Goal: Transaction & Acquisition: Purchase product/service

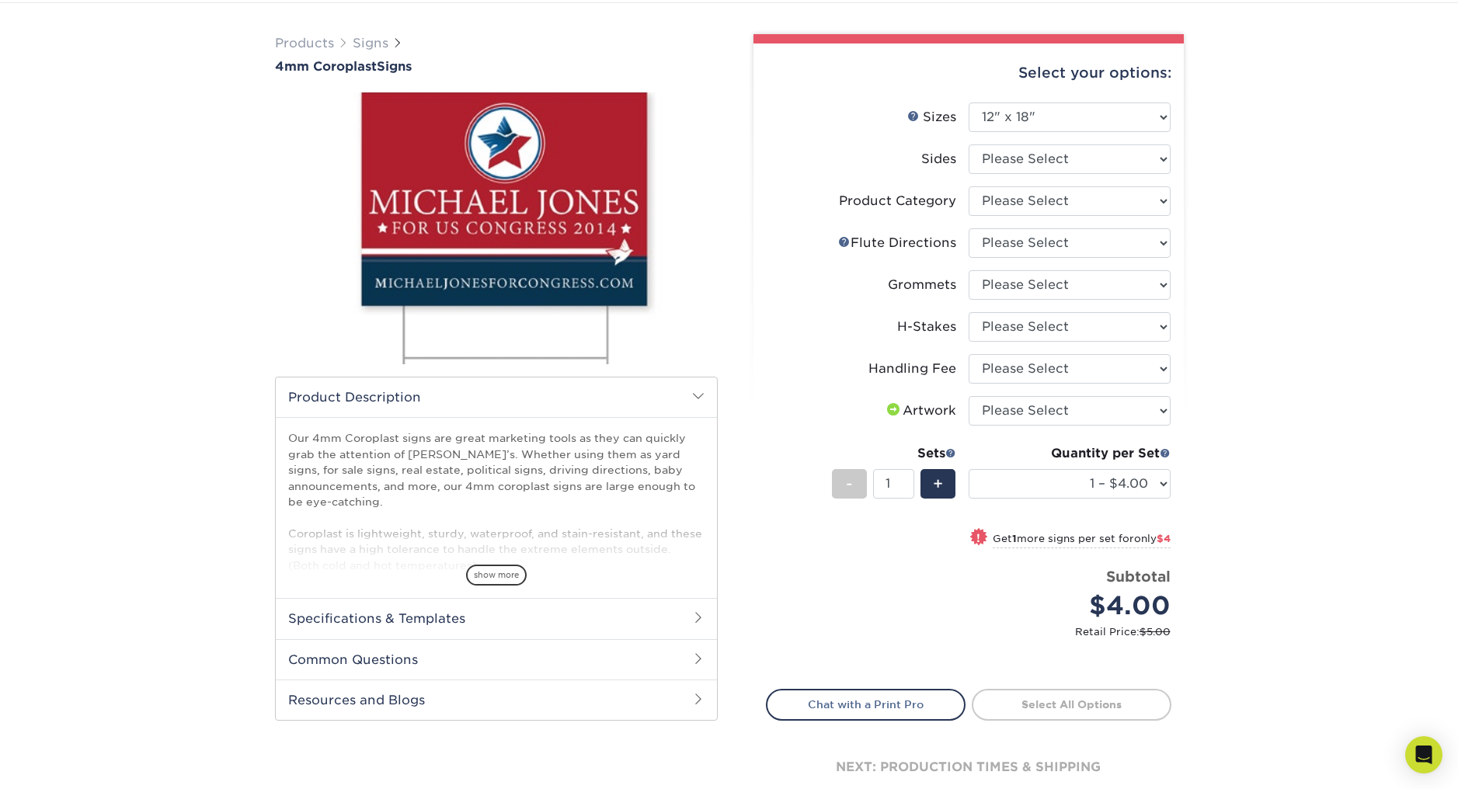
click at [1024, 118] on select "Please Select 12" x 18" 18" x 24" 24" x 24" 24" x 36"" at bounding box center [1070, 118] width 202 height 30
select select "18.00x24.00"
click at [969, 103] on select "Please Select 12" x 18" 18" x 24" 24" x 24" 24" x 36"" at bounding box center [1070, 118] width 202 height 30
select select
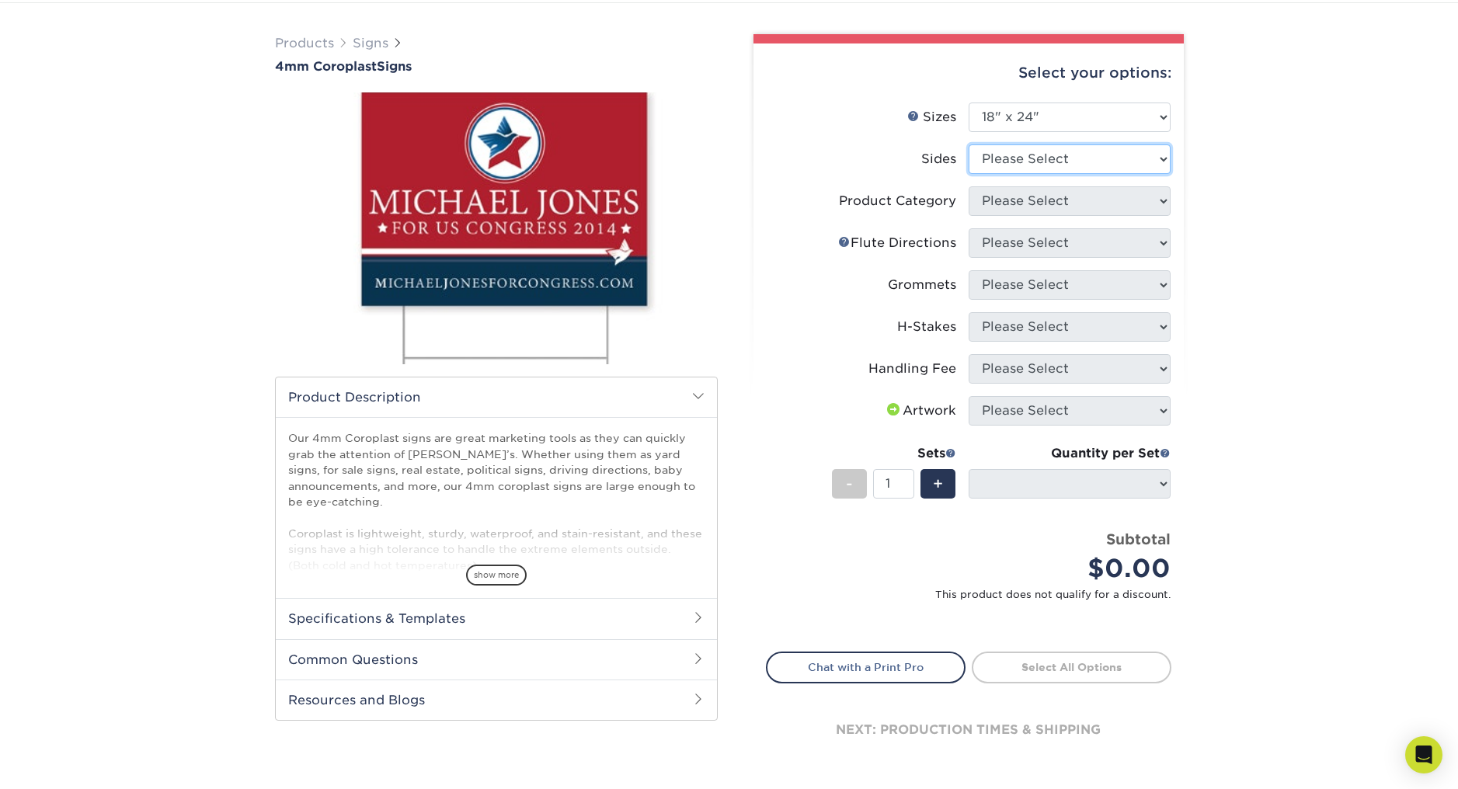
click at [1008, 158] on select "Please Select Print Both Sides Print Front Only" at bounding box center [1070, 159] width 202 height 30
select select "13abbda7-1d64-4f25-8bb2-c179b224825d"
click at [969, 144] on select "Please Select Print Both Sides Print Front Only" at bounding box center [1070, 159] width 202 height 30
select select "-1"
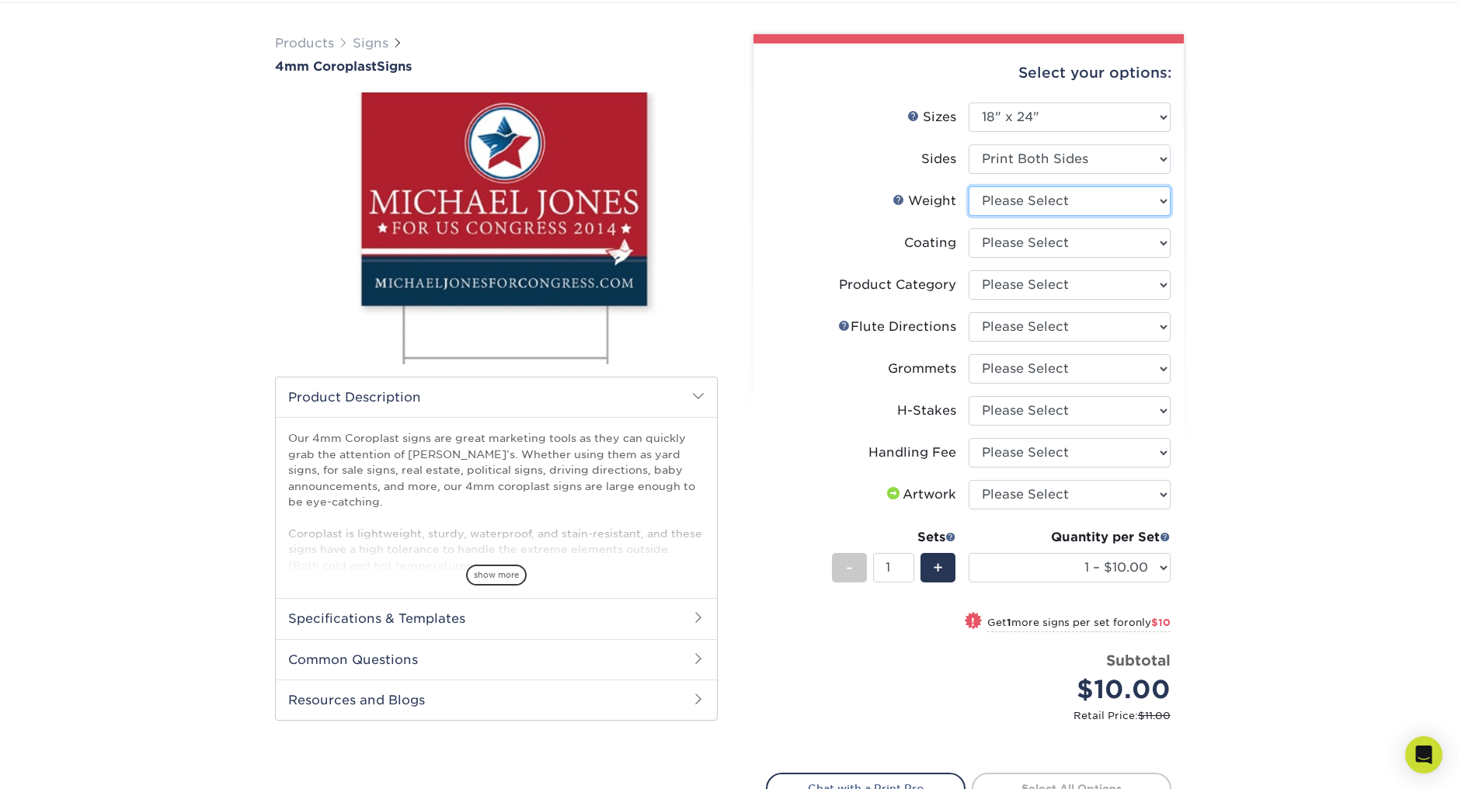
click at [1008, 200] on select "Please Select 4CORO" at bounding box center [1070, 201] width 202 height 30
select select "4CORO"
click at [969, 186] on select "Please Select 4CORO" at bounding box center [1070, 201] width 202 height 30
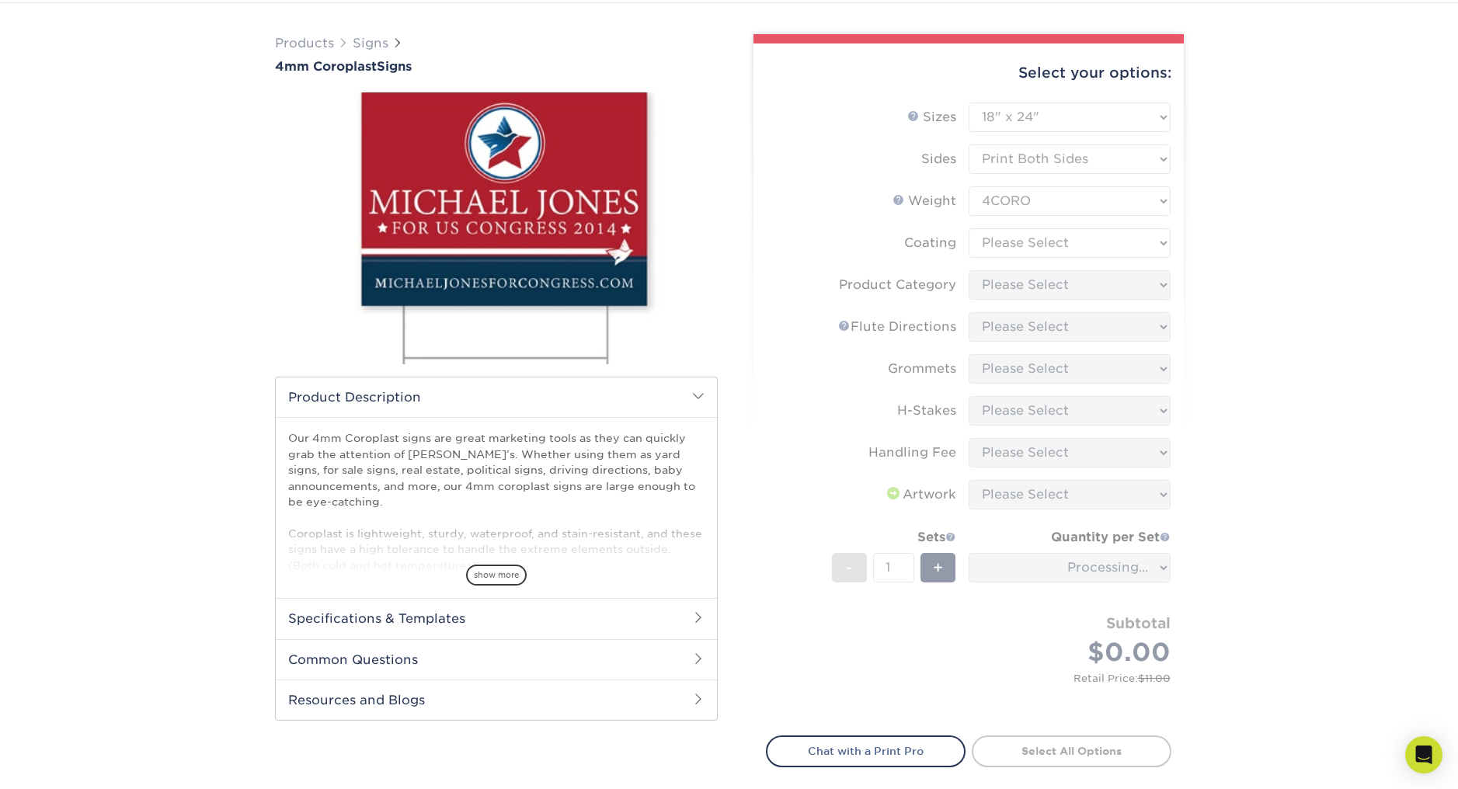
click at [1006, 239] on form "Sizes Help Sizes Please Select 12" x 18" 18" x 24" 24" x 24" 24" x 36" Sides Pl…" at bounding box center [968, 410] width 405 height 615
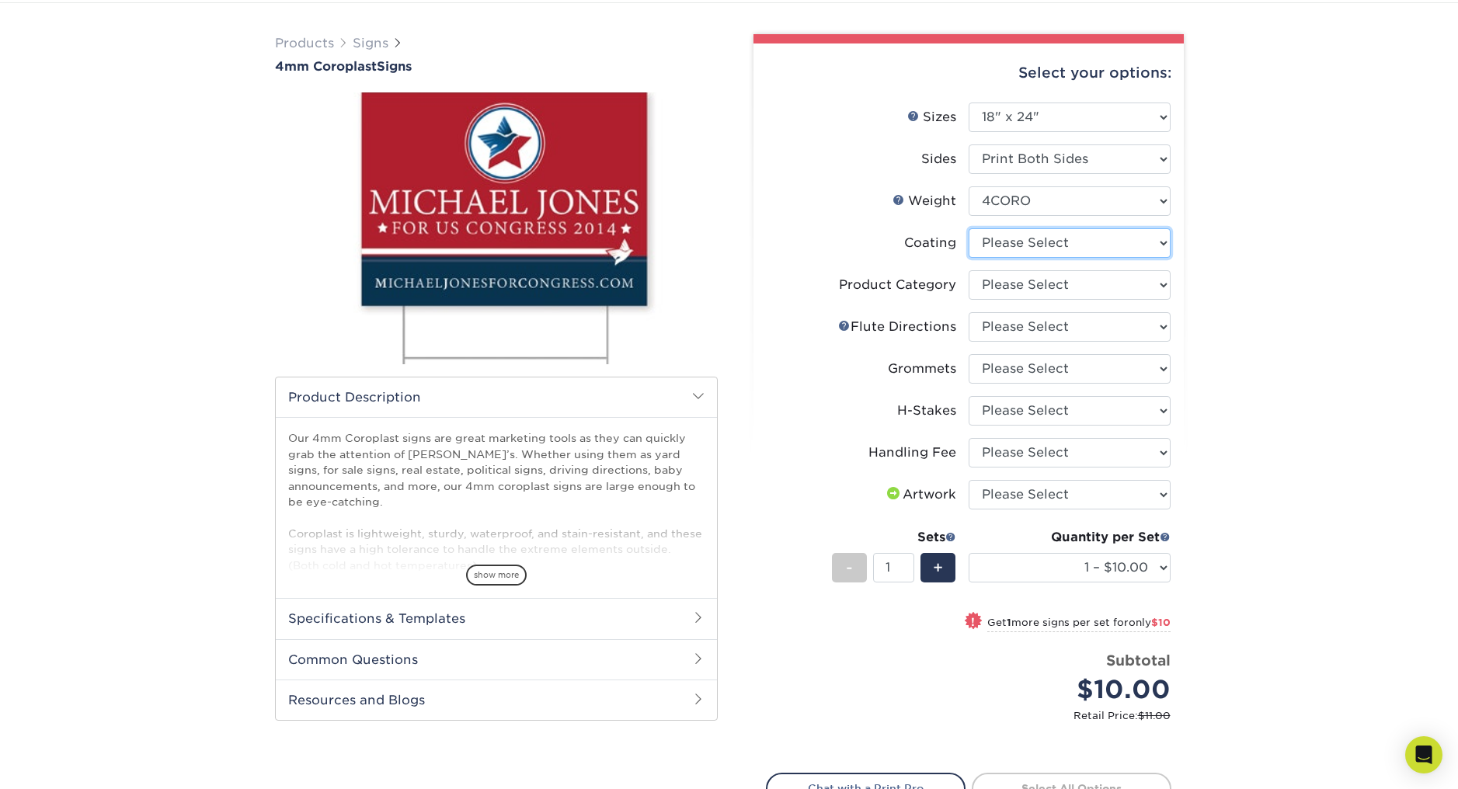
click at [1007, 245] on select at bounding box center [1070, 243] width 202 height 30
select select "3e7618de-abca-4bda-9f97-8b9129e913d8"
click at [969, 228] on select at bounding box center [1070, 243] width 202 height 30
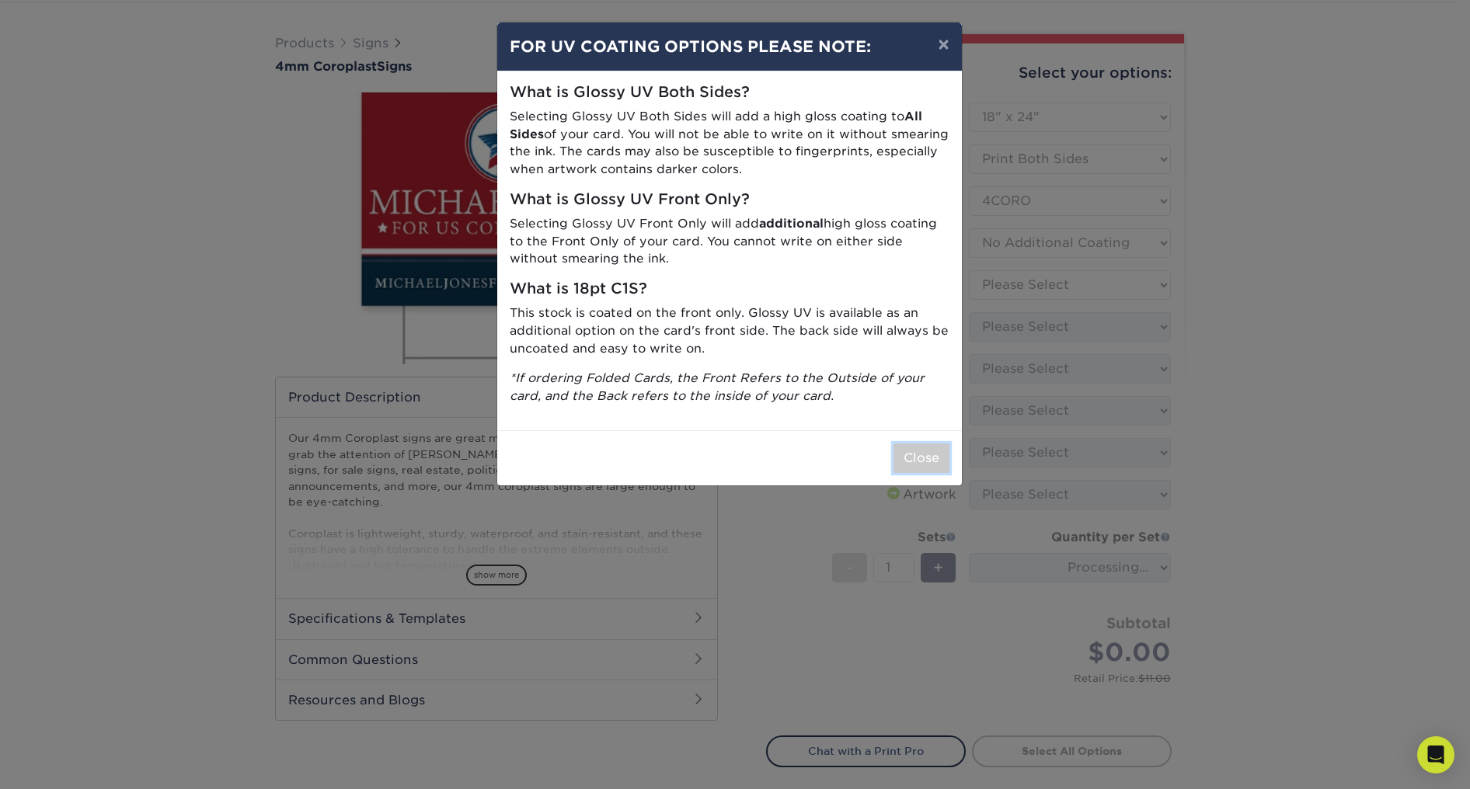
click at [910, 446] on button "Close" at bounding box center [921, 458] width 56 height 30
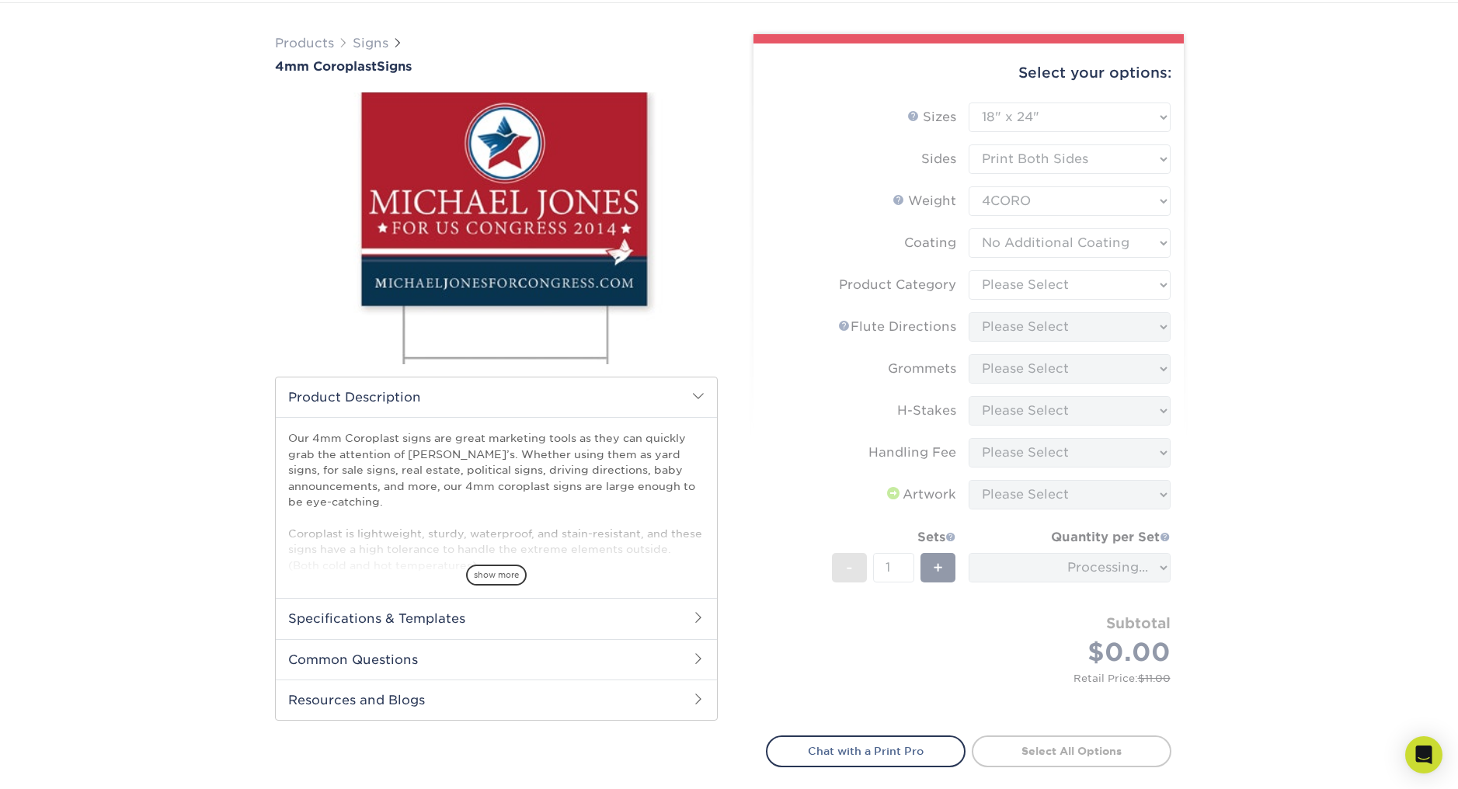
click at [1004, 284] on form "Sizes Help Sizes Please Select 12" x 18" 18" x 24" 24" x 24" 24" x 36" Sides Pl…" at bounding box center [968, 410] width 405 height 615
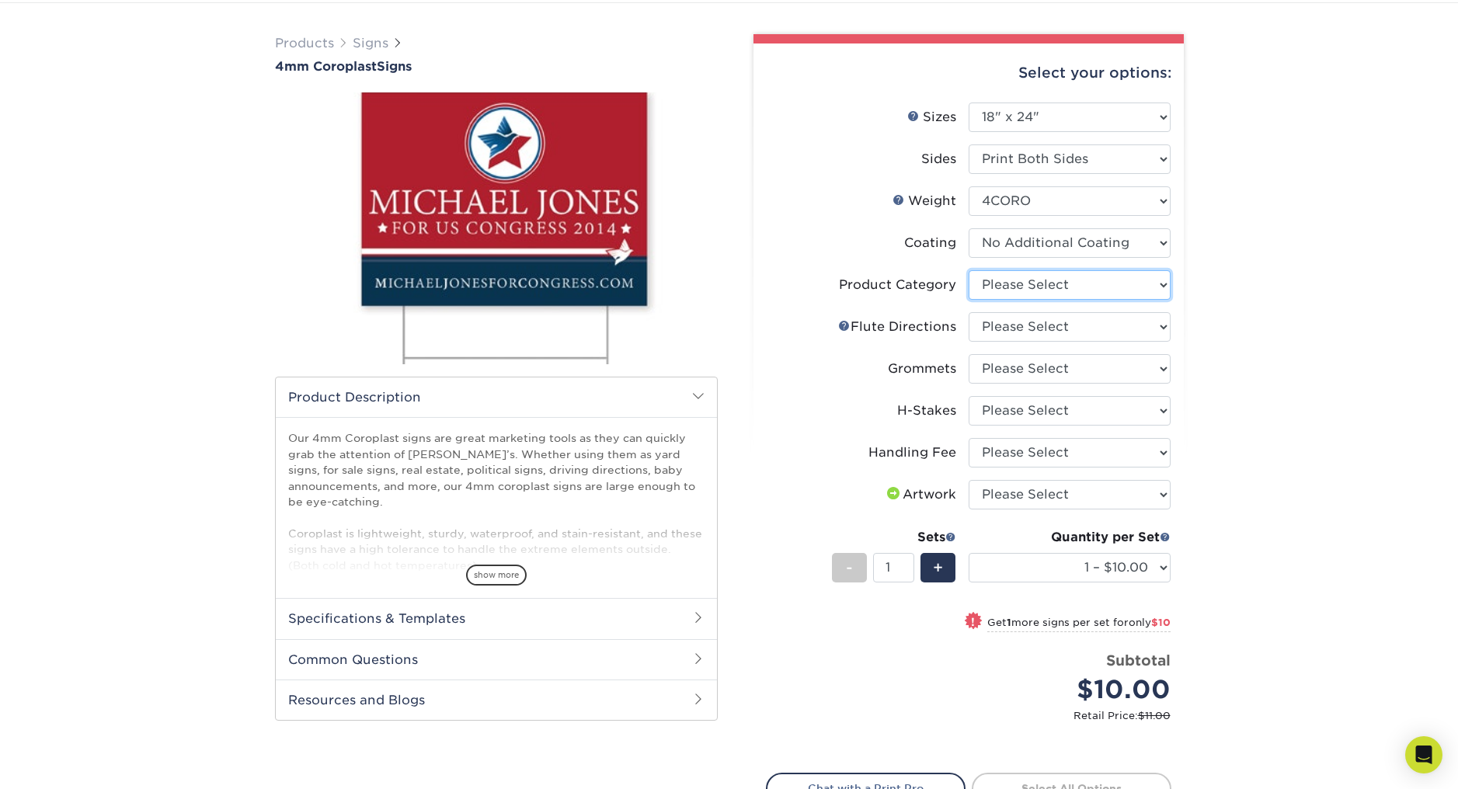
click at [999, 289] on select "Please Select Coroplast Signs" at bounding box center [1070, 285] width 202 height 30
select select "b3582ed5-6912-492c-8440-2cc51afdb8e1"
click at [969, 270] on select "Please Select Coroplast Signs" at bounding box center [1070, 285] width 202 height 30
click at [997, 333] on select "Please Select Flute Direction (Horizontal) Flute Direction (Vertical)" at bounding box center [1070, 327] width 202 height 30
select select "b9474d6d-25b7-40b8-b284-85b7690982f8"
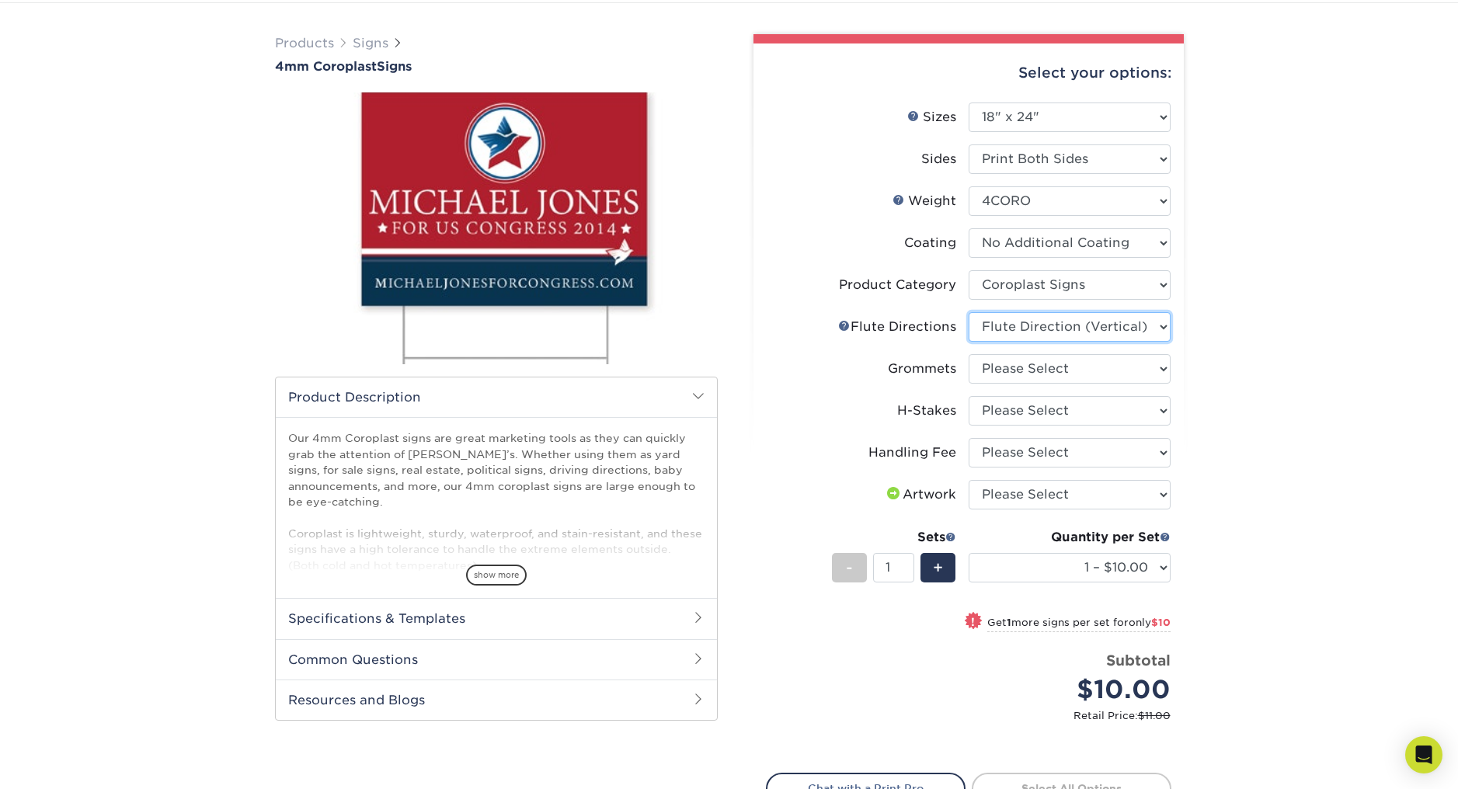
click at [969, 312] on select "Please Select Flute Direction (Horizontal) Flute Direction (Vertical)" at bounding box center [1070, 327] width 202 height 30
click at [997, 368] on select "Please Select No Grommets Yes, Grommet All 4 Corners Yes, Grommets Top Corners …" at bounding box center [1070, 369] width 202 height 30
select select "90d329df-db80-4206-b821-ff9d3f363977"
click at [969, 354] on select "Please Select No Grommets Yes, Grommet All 4 Corners Yes, Grommets Top Corners …" at bounding box center [1070, 369] width 202 height 30
click at [998, 414] on select "Please Select No H-Stakes Yes" at bounding box center [1070, 411] width 202 height 30
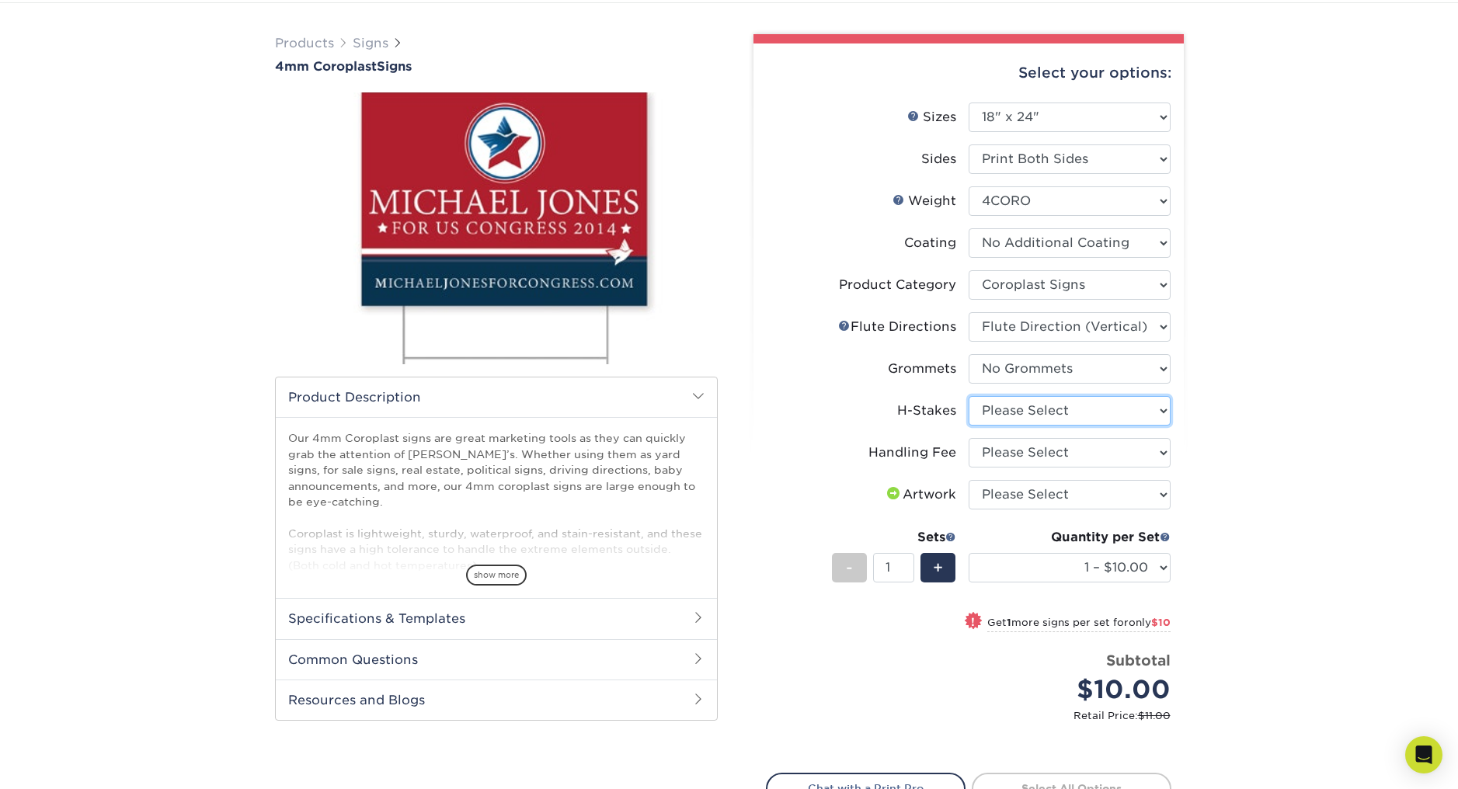
select select "8c85e97e-8b3a-46d2-b88d-acee5fa20222"
click at [969, 396] on select "Please Select No H-Stakes Yes" at bounding box center [1070, 411] width 202 height 30
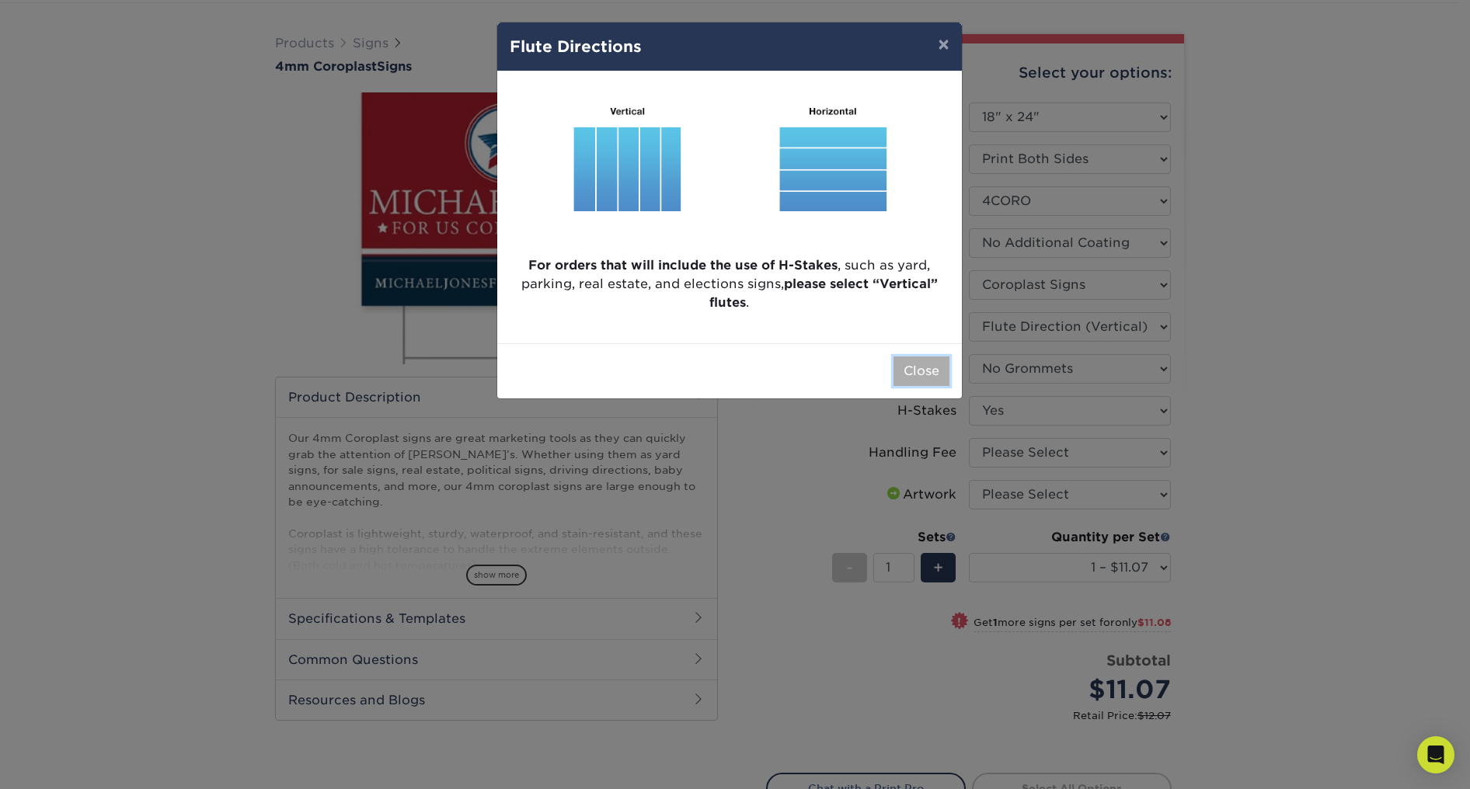
click at [917, 374] on button "Close" at bounding box center [921, 372] width 56 height 30
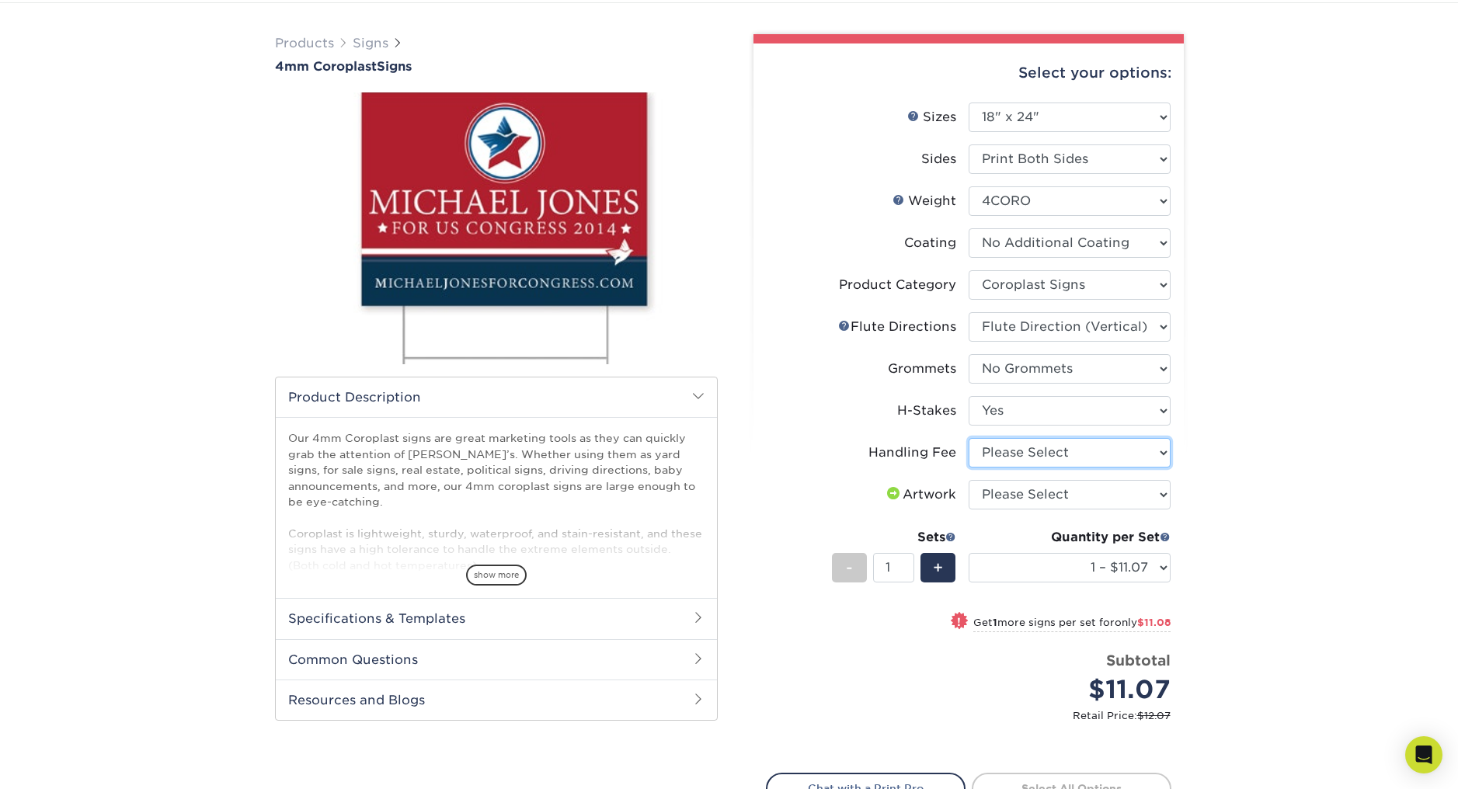
click at [996, 459] on select "Please Select Handling Fee" at bounding box center [1070, 453] width 202 height 30
select select "ab74c079-444c-4260-ae6a-e09bdee8073c"
click at [969, 438] on select "Please Select Handling Fee" at bounding box center [1070, 453] width 202 height 30
click at [1018, 501] on select "Please Select I will upload files I need a design - $50" at bounding box center [1070, 495] width 202 height 30
select select "upload"
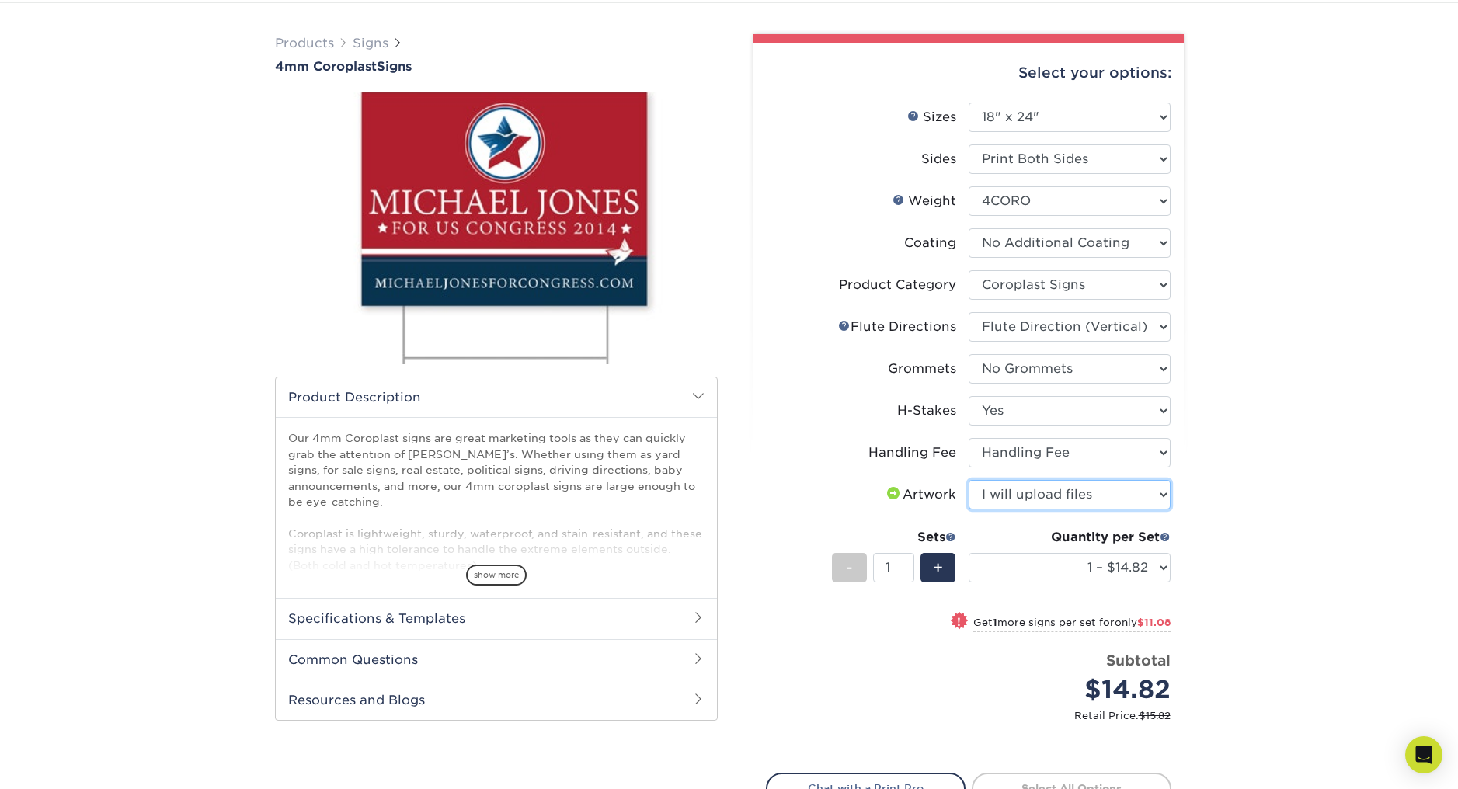
click at [969, 480] on select "Please Select I will upload files I need a design - $50" at bounding box center [1070, 495] width 202 height 30
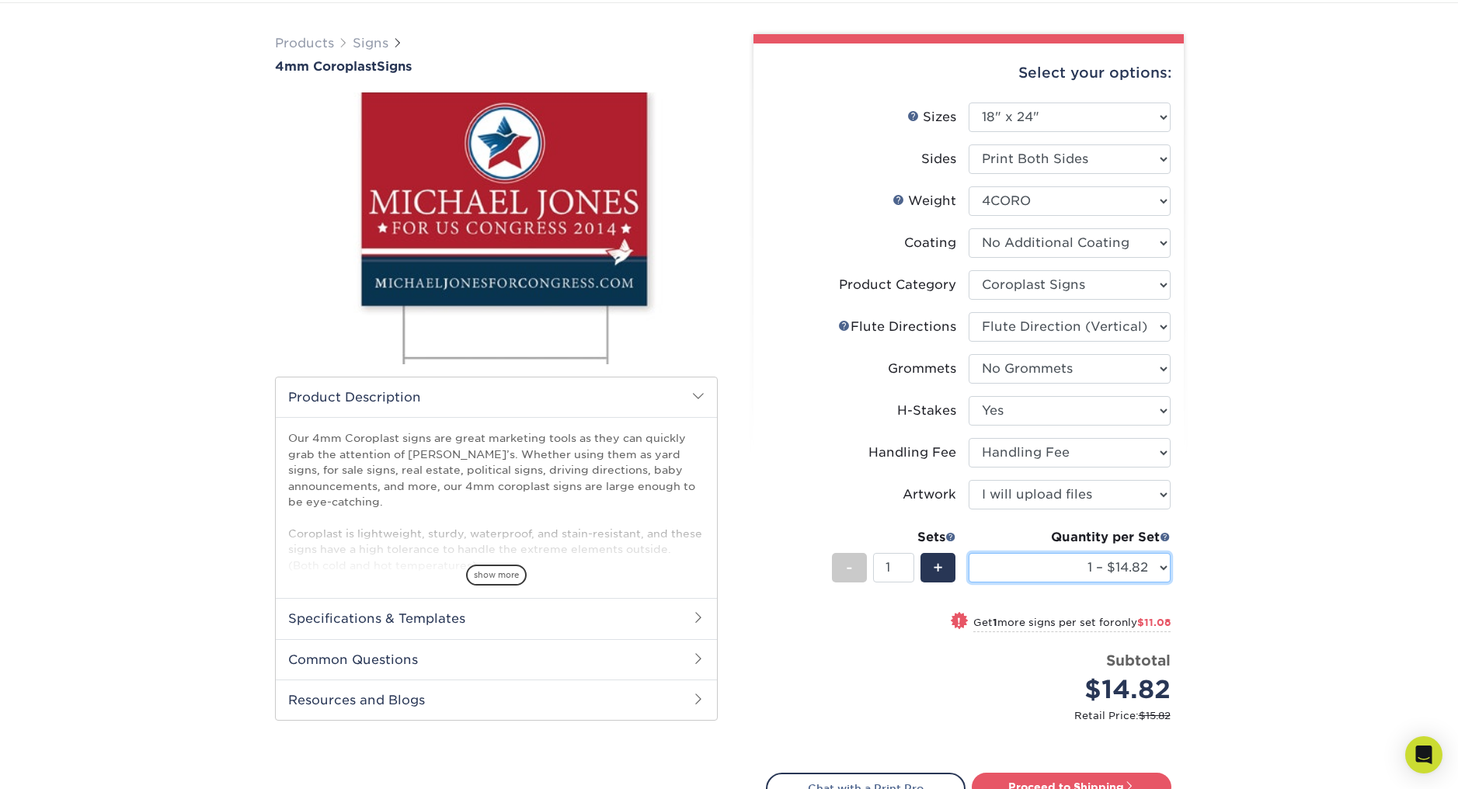
click at [1132, 569] on select "1 – $14.82 2 – $25.90 3 – $36.97 4 – $44.29 5 – $54.37 6 – $65.44 7 – $76.51 8 …" at bounding box center [1070, 568] width 202 height 30
select select "10 – $108.73"
click at [969, 553] on select "1 – $14.82 2 – $25.90 3 – $36.97 4 – $44.29 5 – $54.37 6 – $65.44 7 – $76.51 8 …" at bounding box center [1070, 568] width 202 height 30
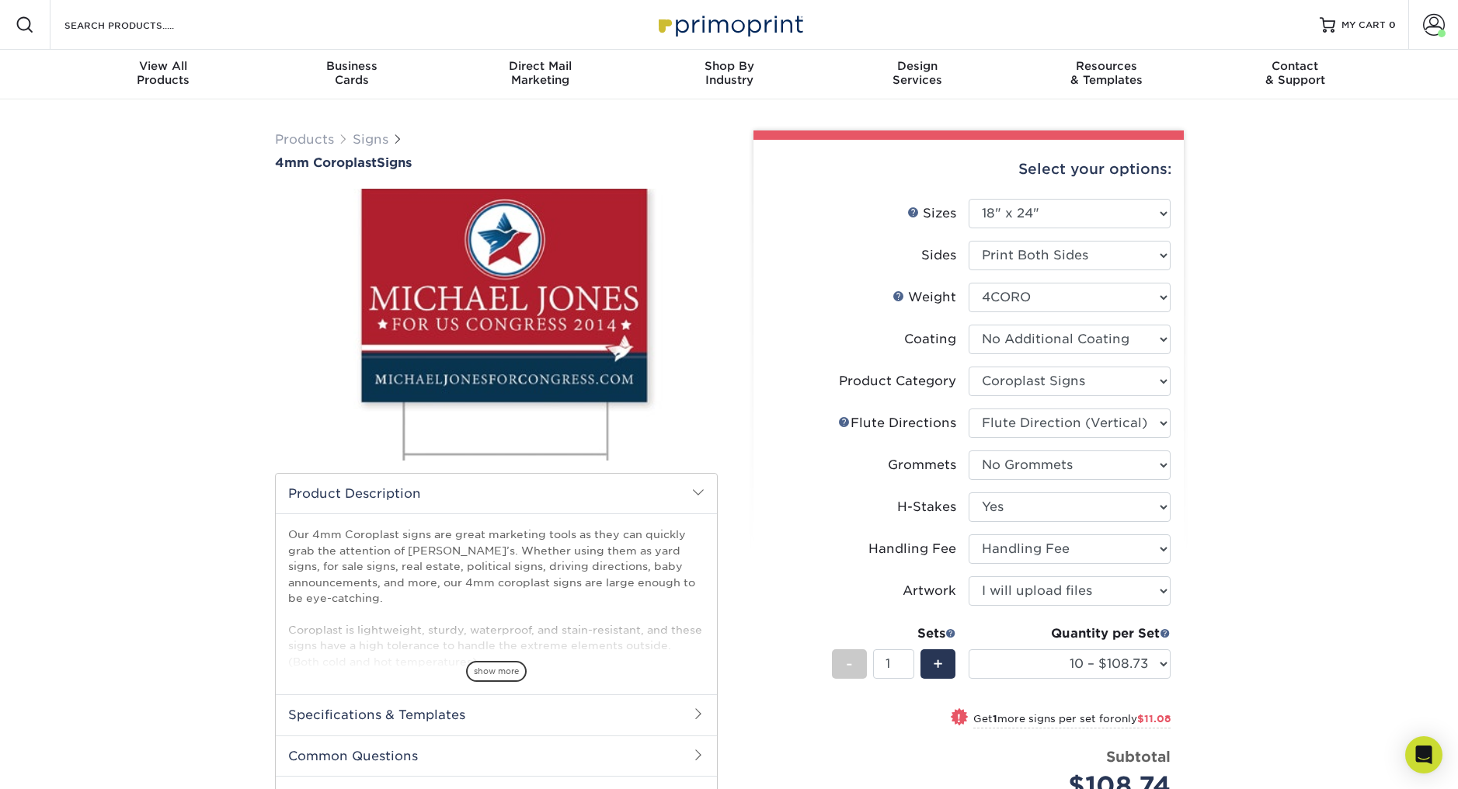
click at [722, 22] on img at bounding box center [729, 24] width 155 height 33
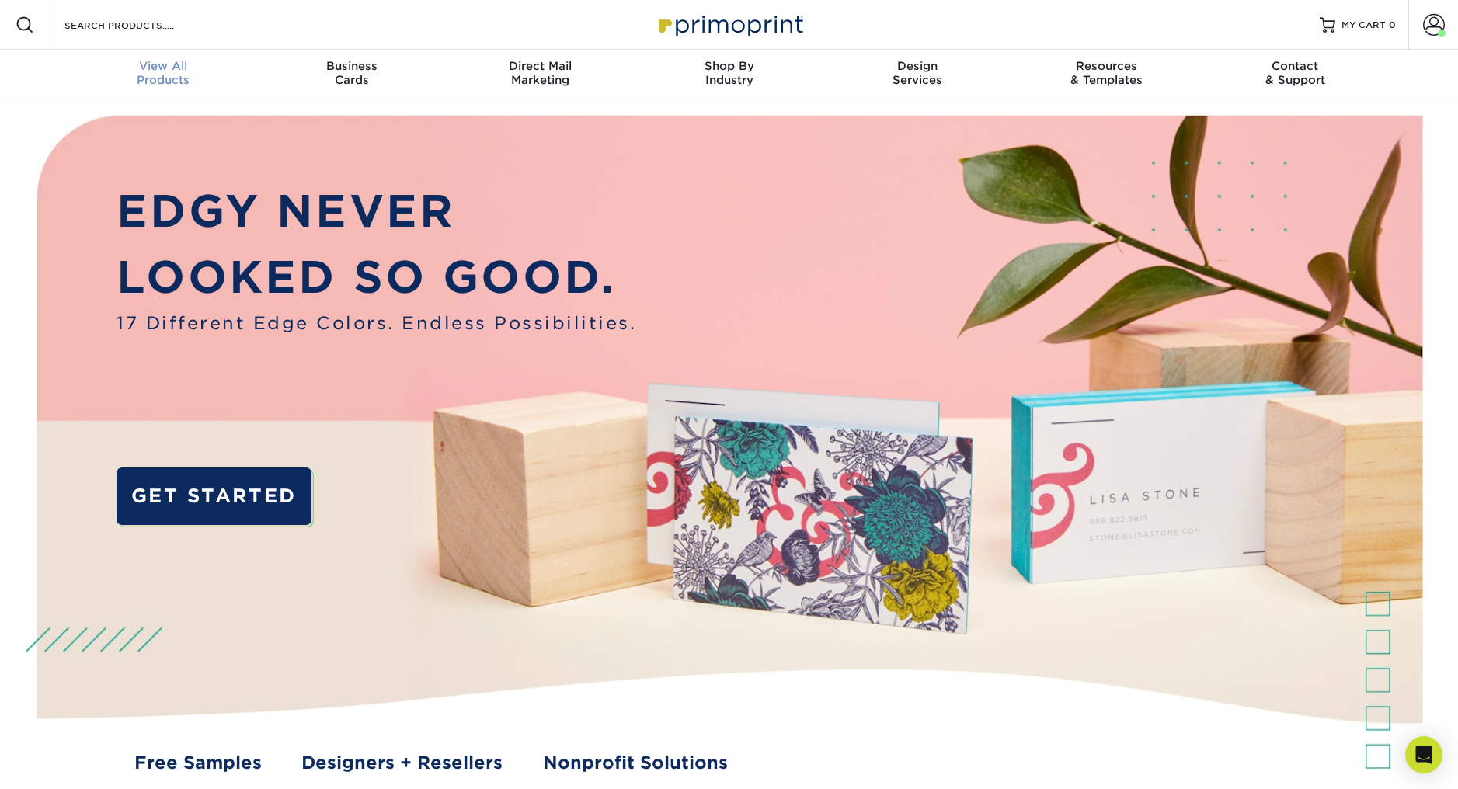
click at [144, 63] on span "View All" at bounding box center [163, 66] width 189 height 14
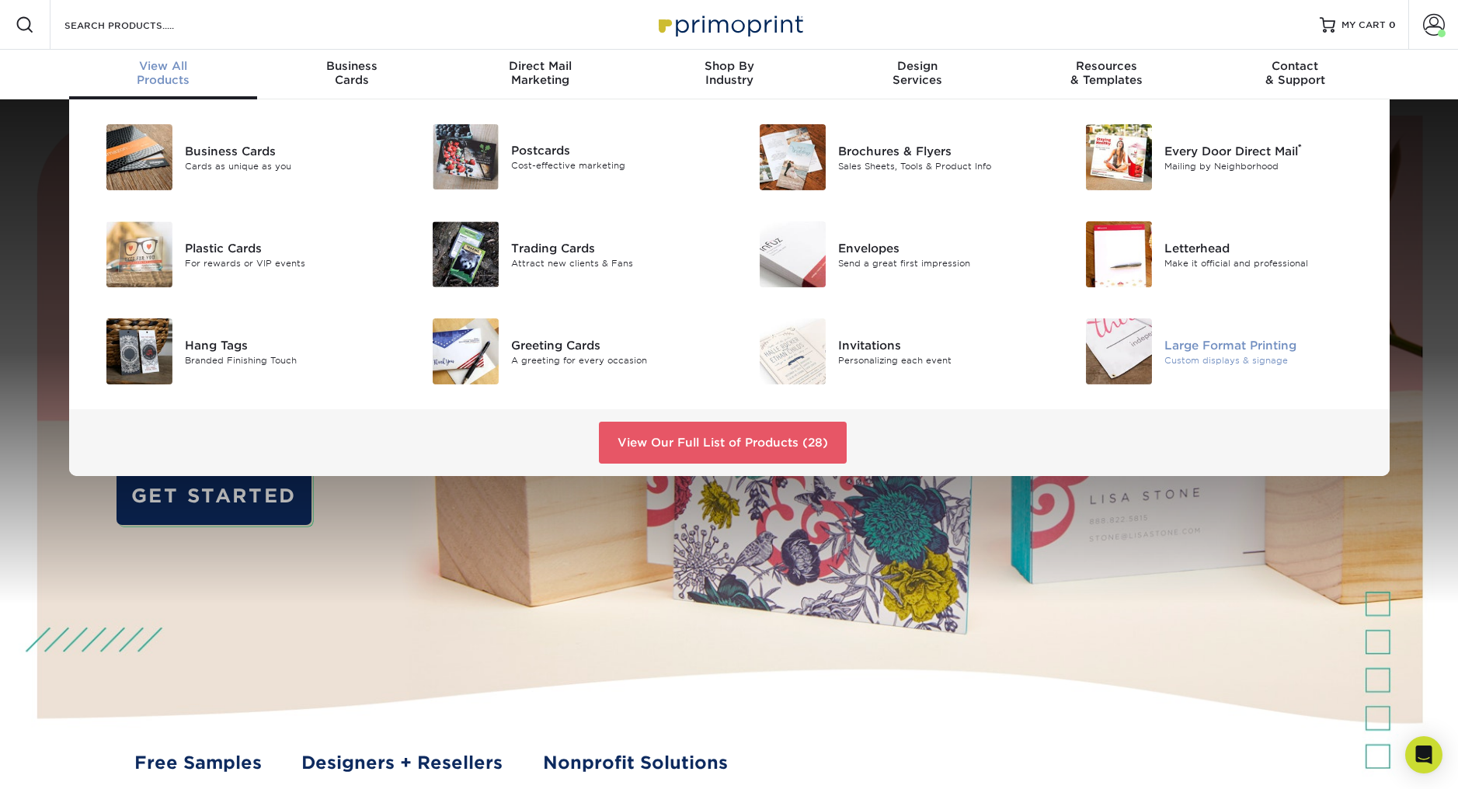
click at [1212, 343] on div "Large Format Printing" at bounding box center [1267, 344] width 206 height 17
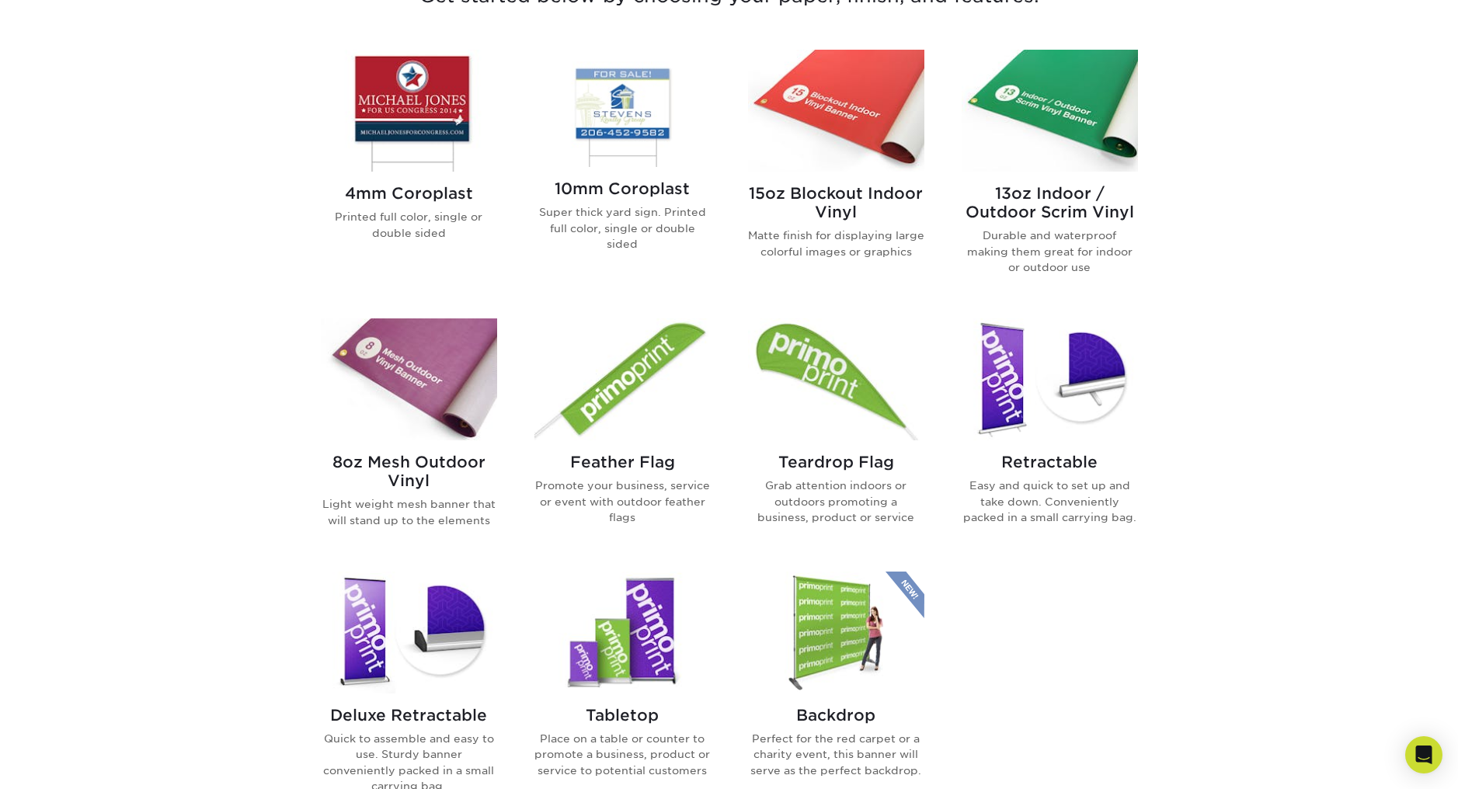
scroll to position [635, 0]
click at [374, 460] on h2 "8oz Mesh Outdoor Vinyl" at bounding box center [409, 470] width 176 height 37
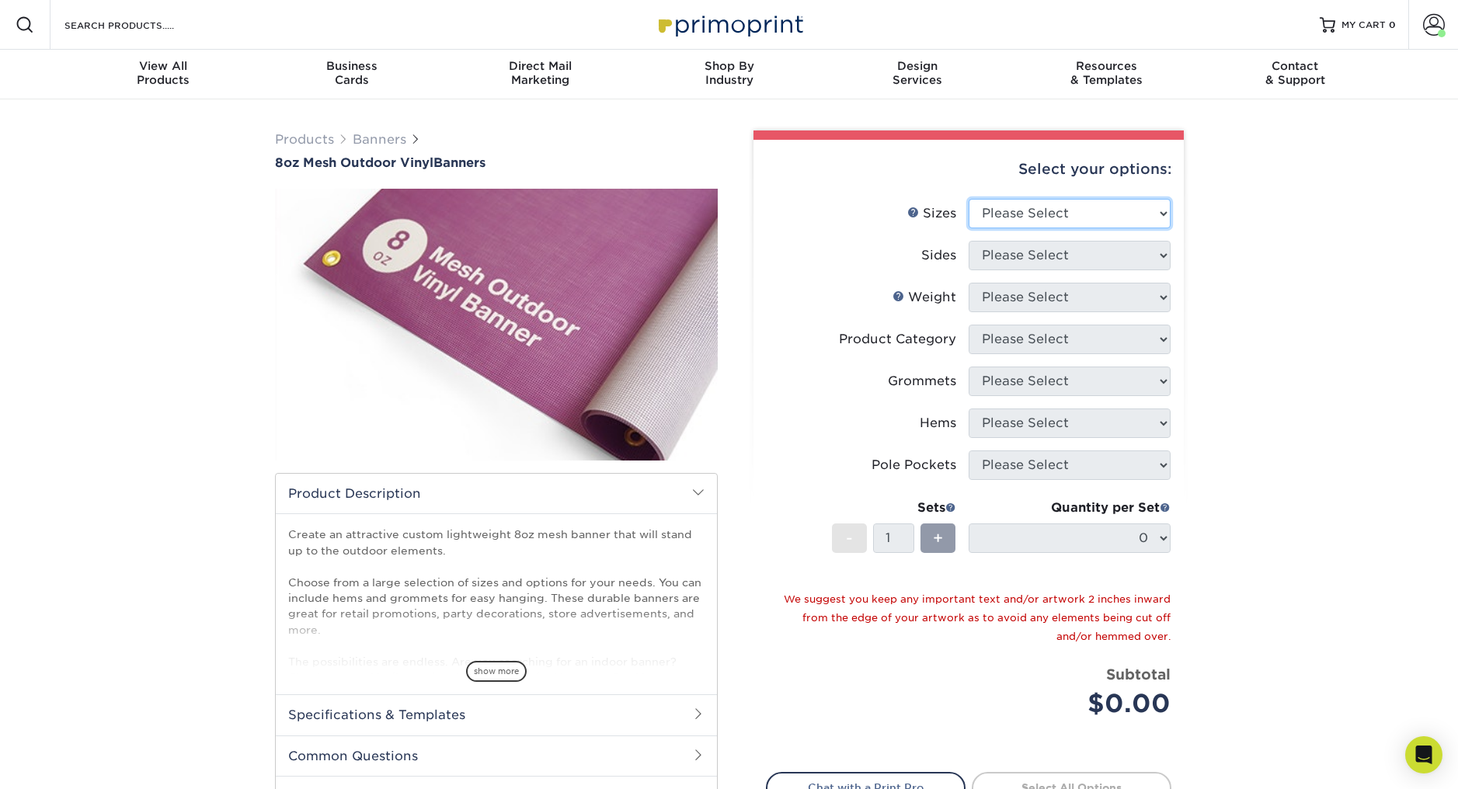
click at [1014, 211] on select "Please Select 24" x 36" 24" x 48" 36" x 48" 36" x 60" 36" x 72" 36" x 96" 36" x…" at bounding box center [1070, 214] width 202 height 30
select select "36.00x96.00"
click at [969, 199] on select "Please Select 24" x 36" 24" x 48" 36" x 48" 36" x 60" 36" x 72" 36" x 96" 36" x…" at bounding box center [1070, 214] width 202 height 30
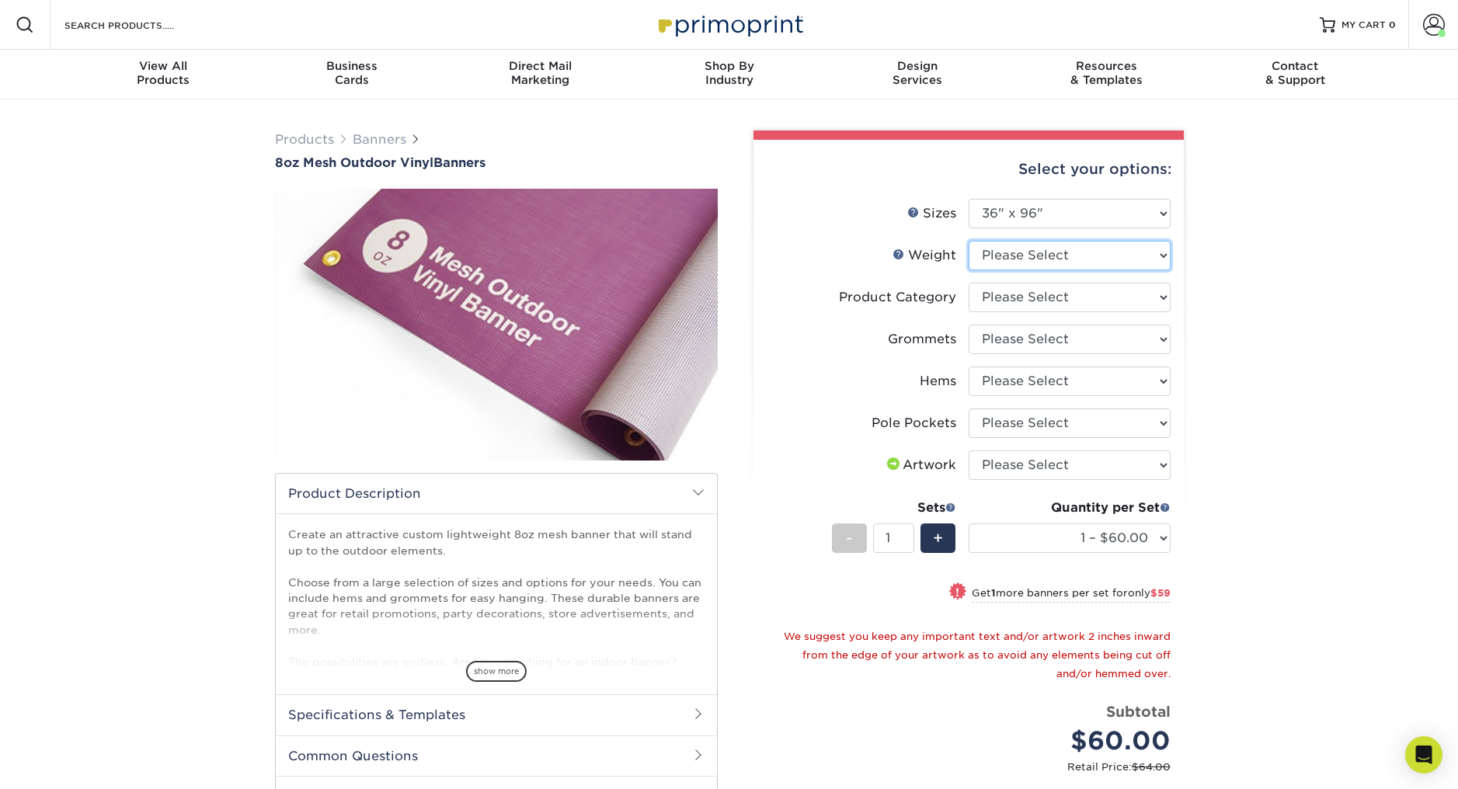
click at [1014, 252] on select "Please Select 8OZMESH" at bounding box center [1070, 256] width 202 height 30
select select "8OZMESH"
click at [969, 241] on select "Please Select 8OZMESH" at bounding box center [1070, 256] width 202 height 30
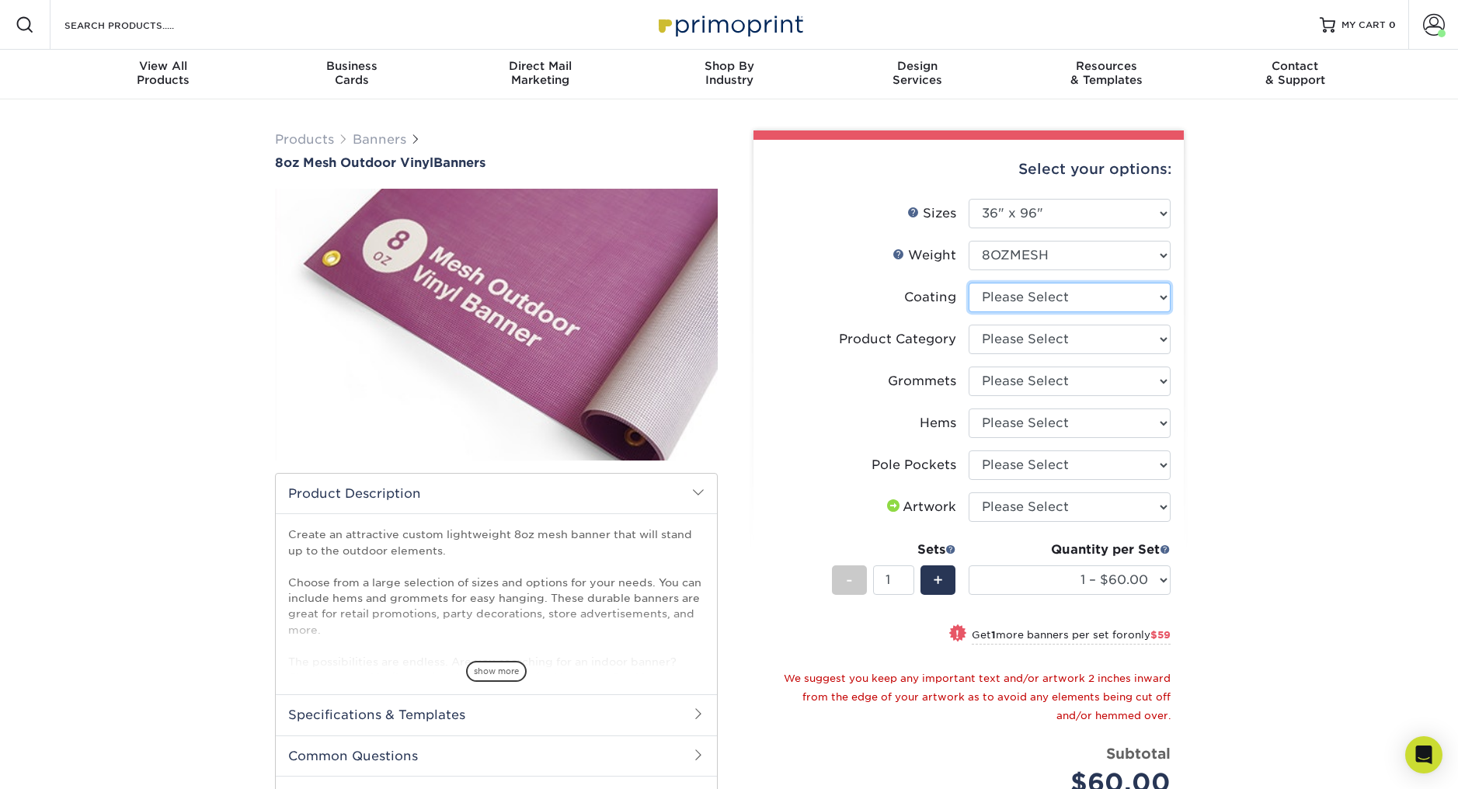
click at [1008, 294] on select at bounding box center [1070, 298] width 202 height 30
select select "3e7618de-abca-4bda-9f97-8b9129e913d8"
click at [969, 283] on select at bounding box center [1070, 298] width 202 height 30
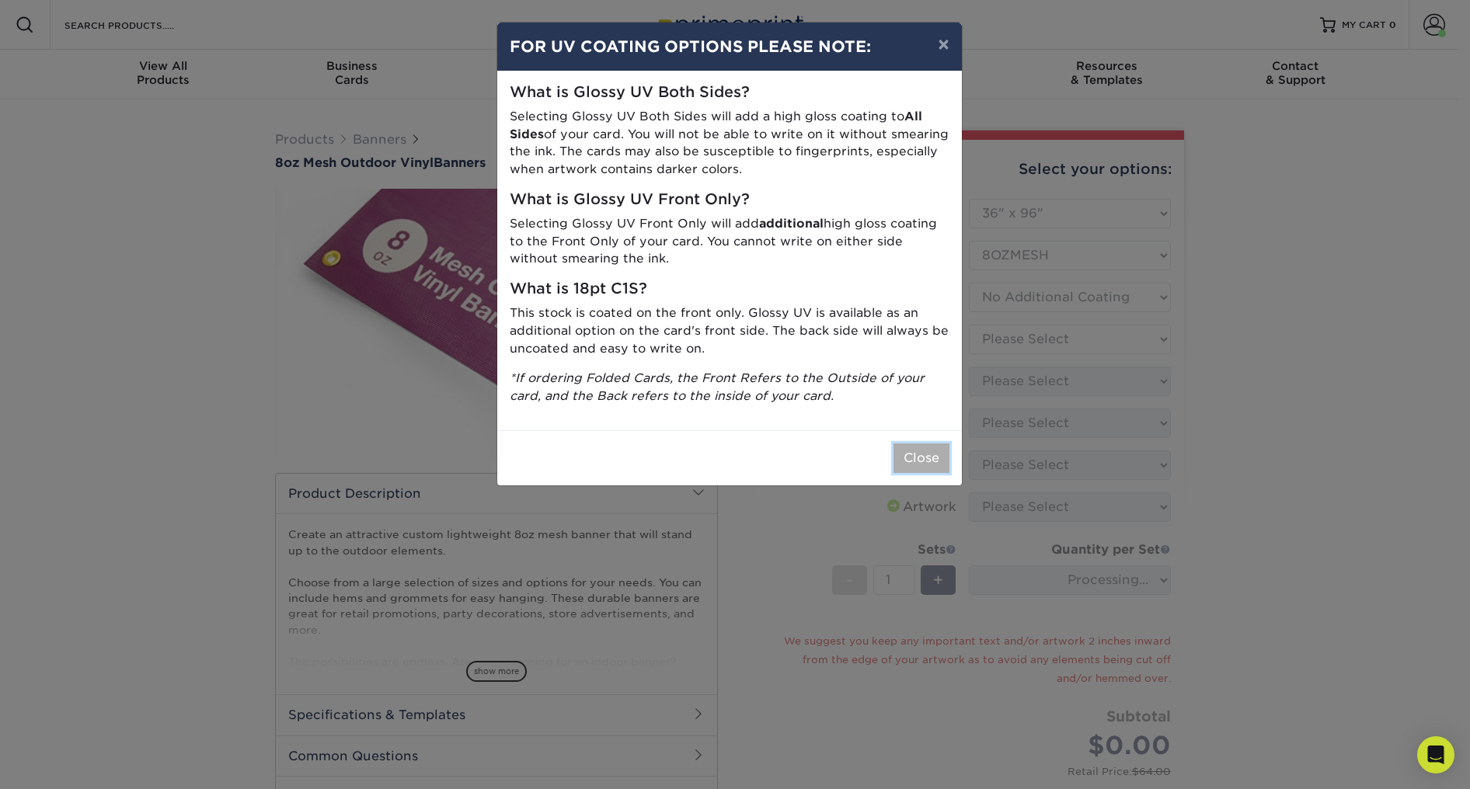
click at [917, 456] on button "Close" at bounding box center [921, 458] width 56 height 30
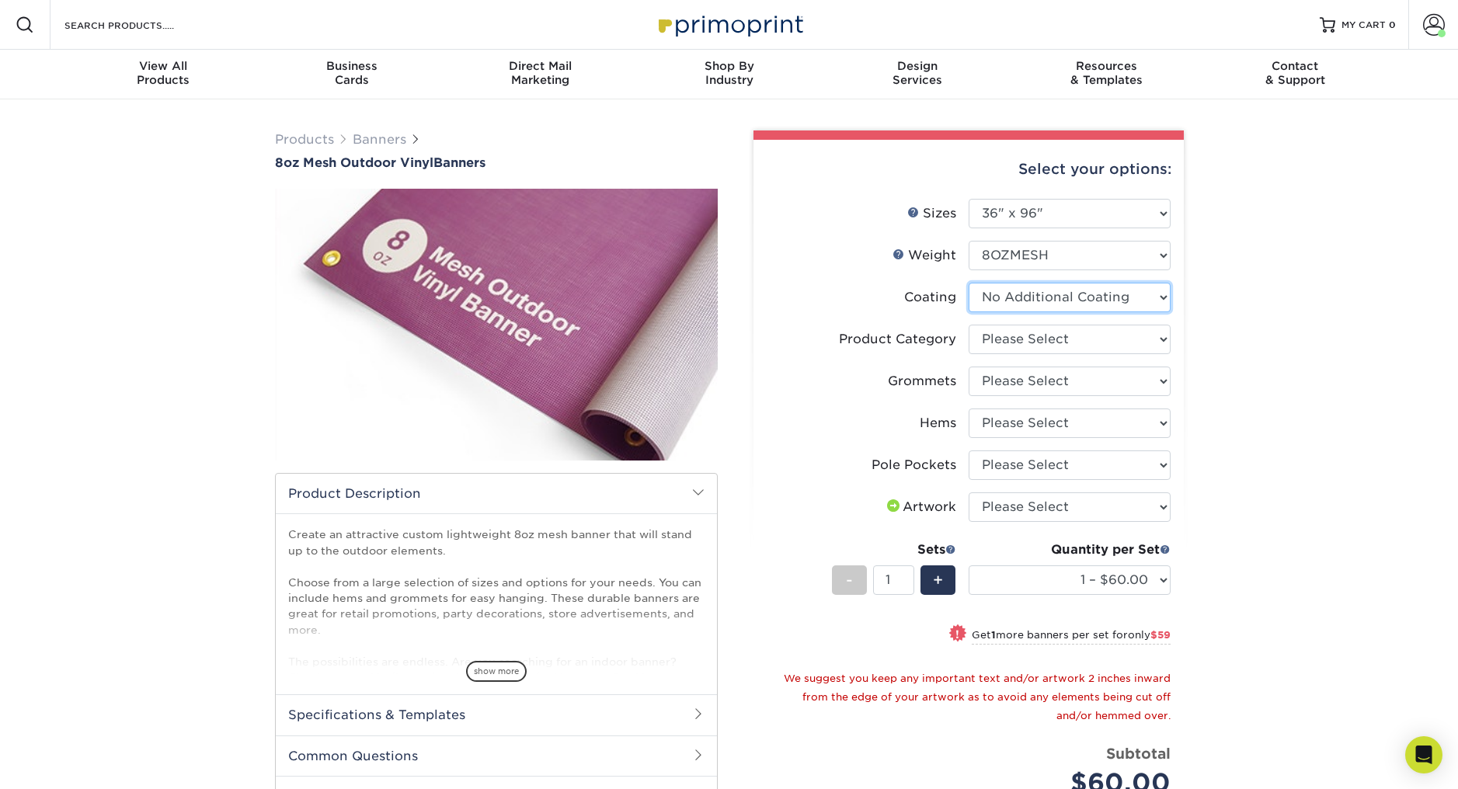
click at [997, 298] on select at bounding box center [1070, 298] width 202 height 30
click at [988, 341] on select "Please Select 8oz Mesh Banner" at bounding box center [1070, 340] width 202 height 30
select select "fb3711ff-1725-42e1-bc4f-134fa5e422b0"
click at [969, 325] on select "Please Select 8oz Mesh Banner" at bounding box center [1070, 340] width 202 height 30
click at [990, 375] on select "Please Select No Grommets Yes, Grommet All 4 Corners Yes, Grommets Every 2 ft." at bounding box center [1070, 382] width 202 height 30
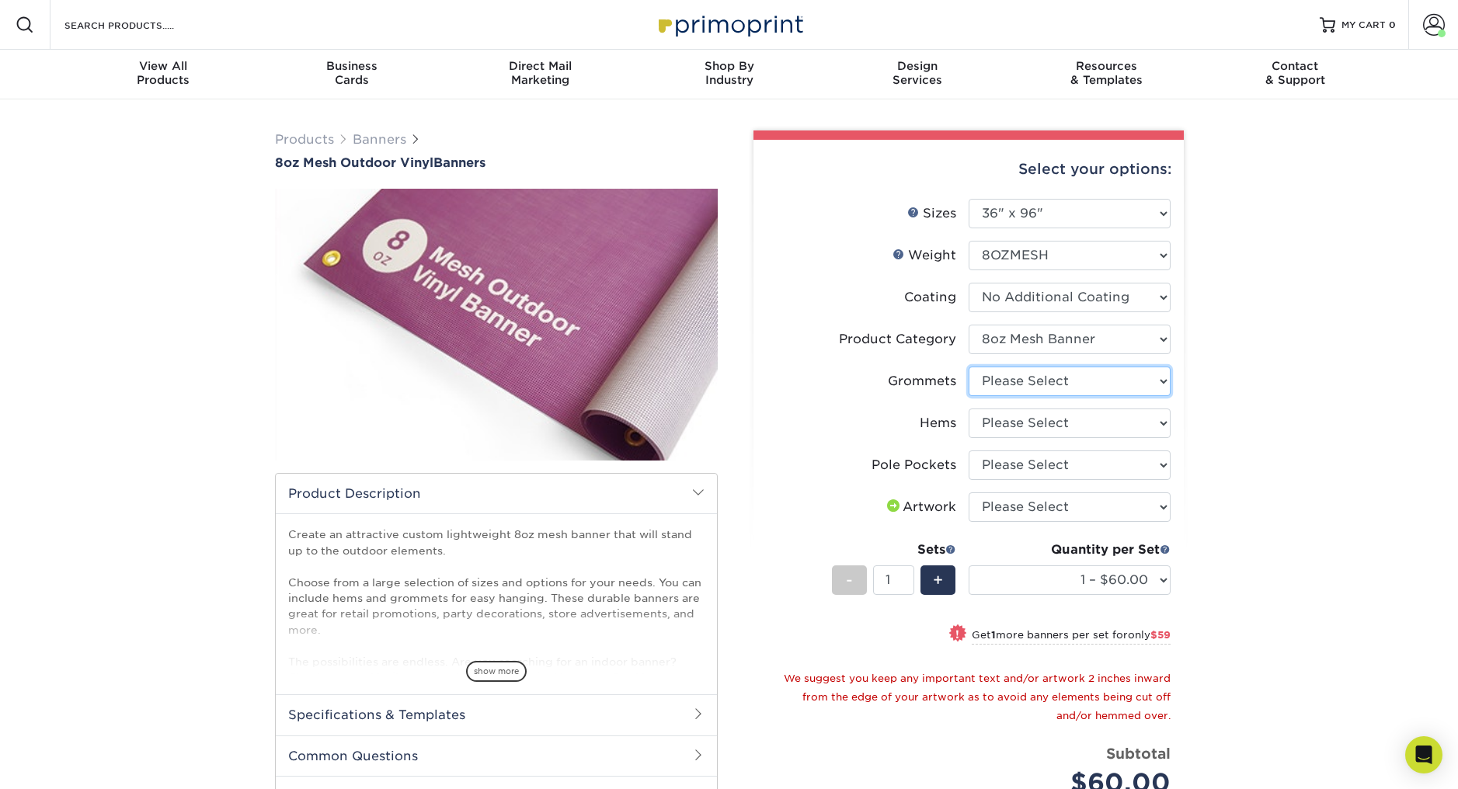
select select "844af484-45a3-48a0-88de-19e51b139d69"
click at [969, 367] on select "Please Select No Grommets Yes, Grommet All 4 Corners Yes, Grommets Every 2 ft." at bounding box center [1070, 382] width 202 height 30
click at [990, 422] on select "Please Select No Hems/Pole Pockets Yes, Hems Top and Bottom Only Yes, Hems All …" at bounding box center [1070, 424] width 202 height 30
select select "4e4ebf09-664b-4b70-8385-b564872d2e90"
click at [969, 409] on select "Please Select No Hems/Pole Pockets Yes, Hems Top and Bottom Only Yes, Hems All …" at bounding box center [1070, 424] width 202 height 30
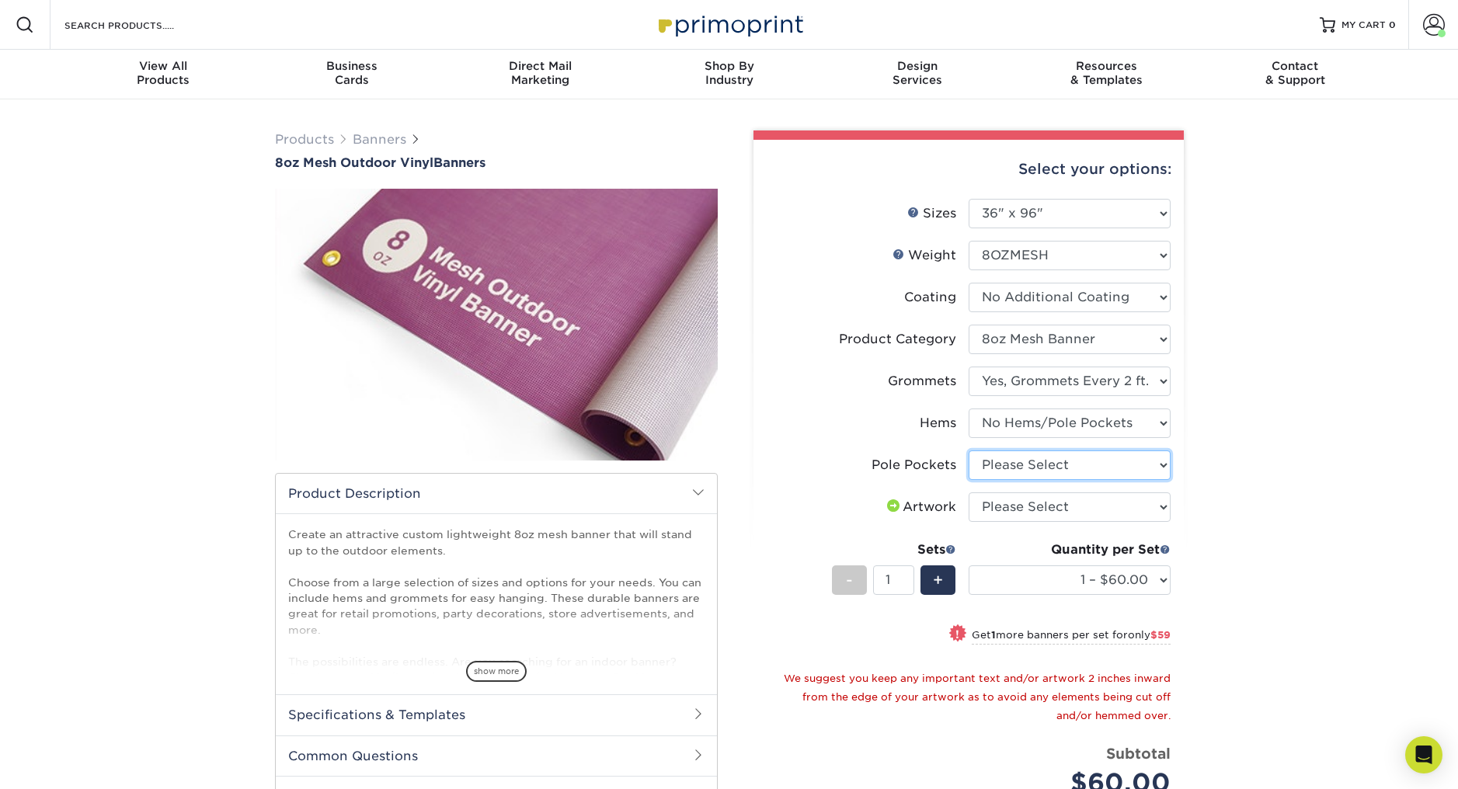
click at [996, 466] on select "Please Select No Pole Pockets 2 in. Left and Right 2 in. Top and Bottom 4 in. L…" at bounding box center [1070, 465] width 202 height 30
select select "462c5fe9-21e9-49a0-afb4-1c6e8664fe13"
click at [969, 450] on select "Please Select No Pole Pockets 2 in. Left and Right 2 in. Top and Bottom 4 in. L…" at bounding box center [1070, 465] width 202 height 30
click at [1003, 503] on select "Please Select I will upload files I need a design - $50" at bounding box center [1070, 507] width 202 height 30
select select "upload"
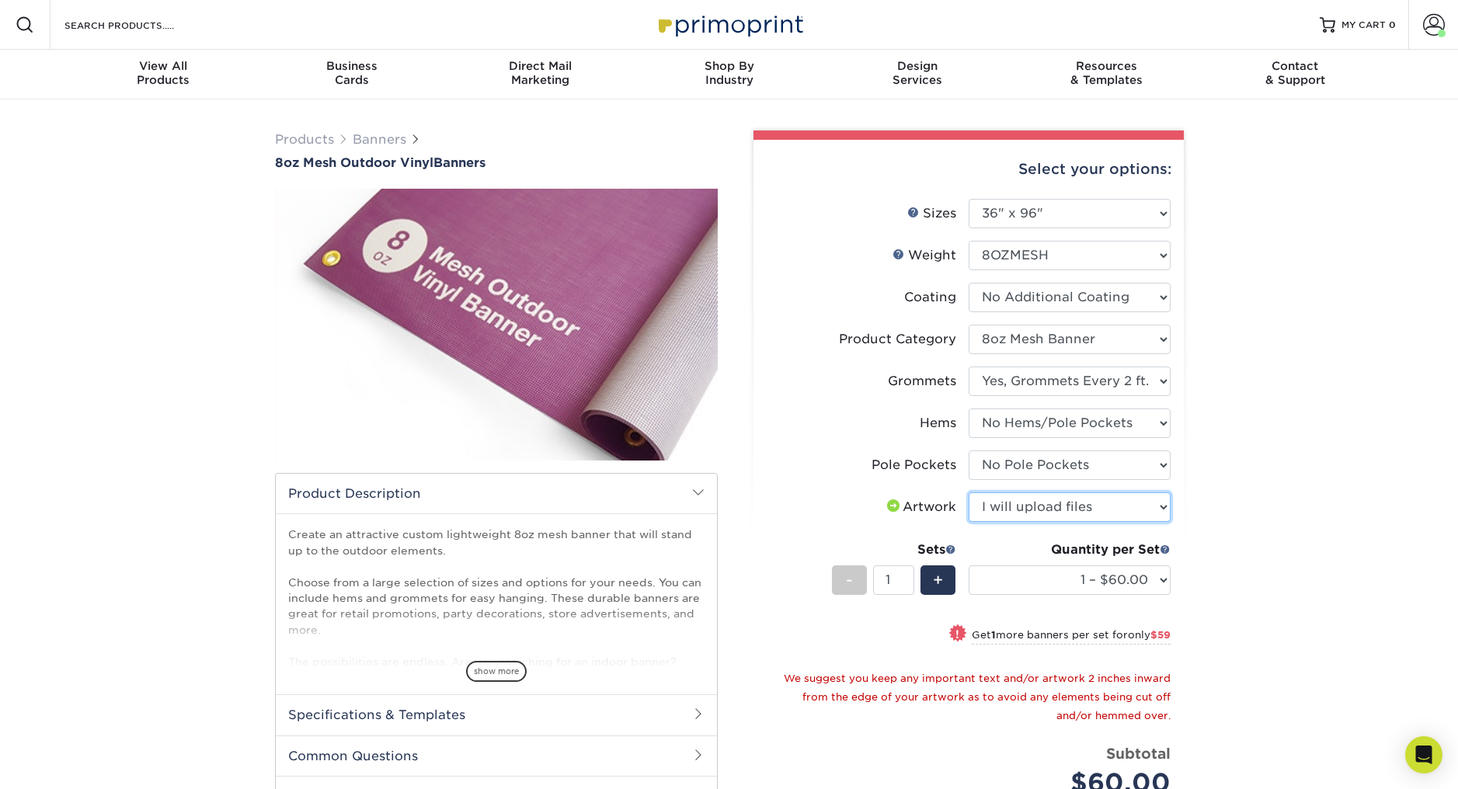
click at [969, 492] on select "Please Select I will upload files I need a design - $50" at bounding box center [1070, 507] width 202 height 30
click at [778, 432] on label "Hems" at bounding box center [868, 424] width 202 height 30
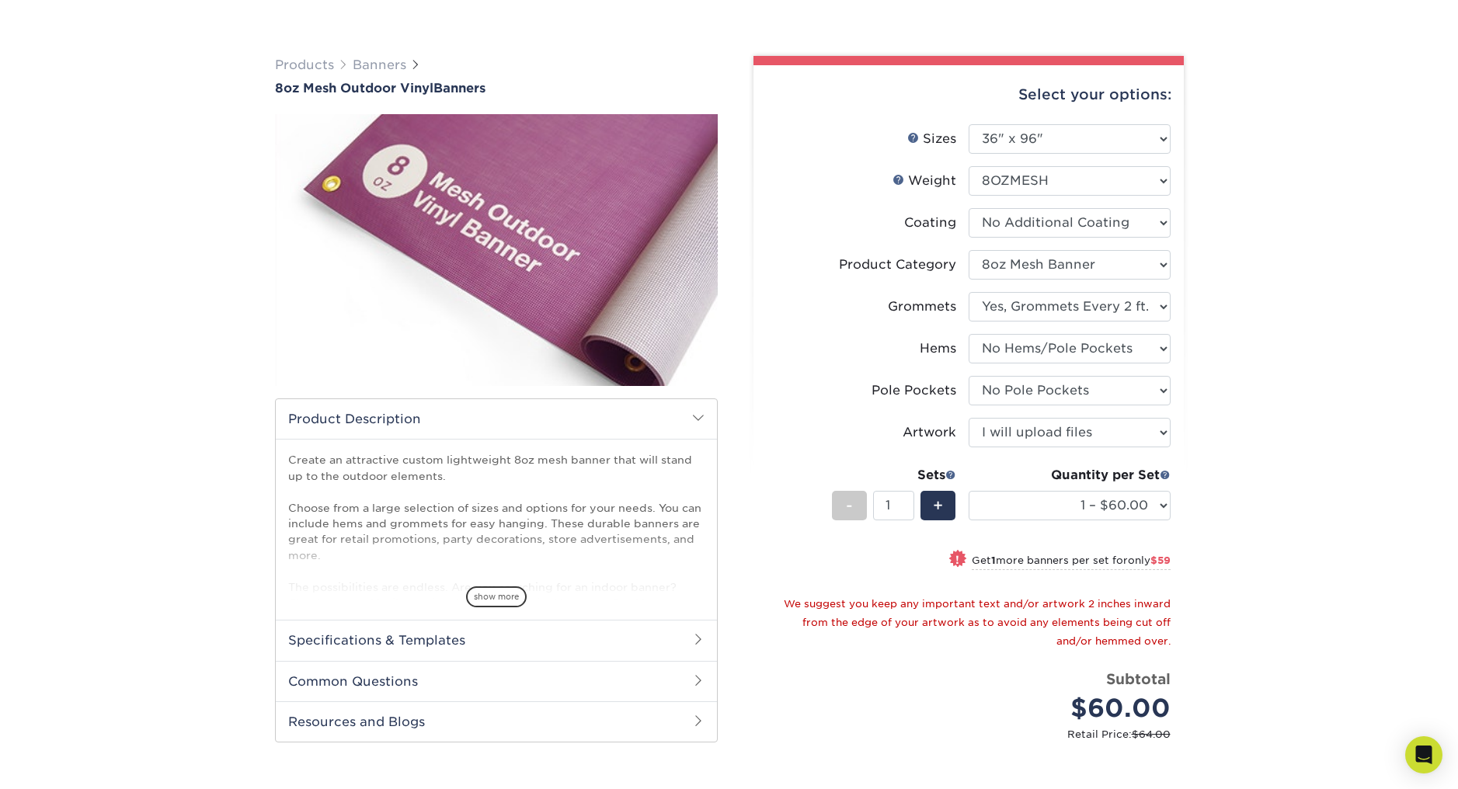
scroll to position [90, 0]
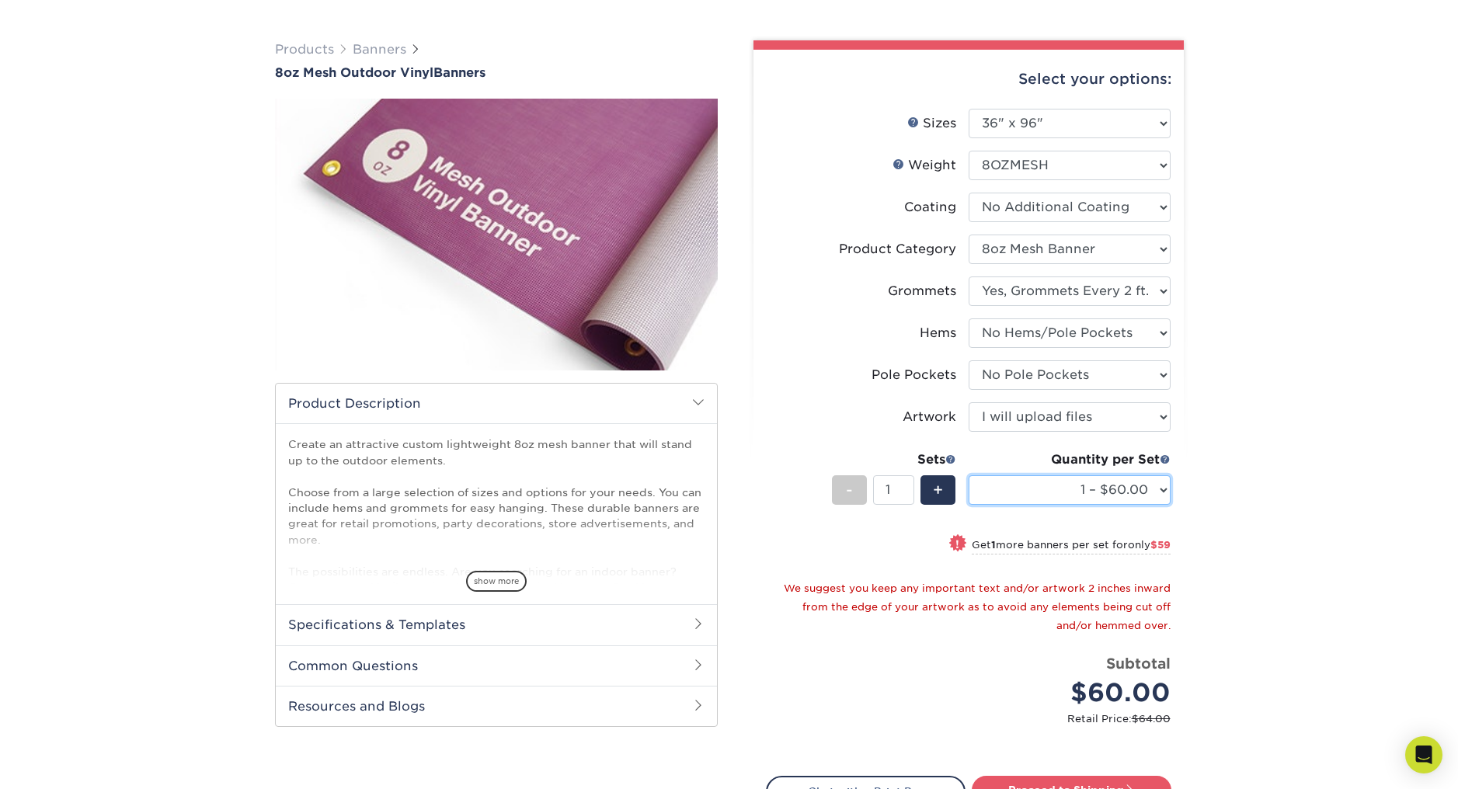
click at [1085, 484] on select "1 – $60.00 2 – $119.00 3 – $179.00 4 – $238.00 5 – $297.00 6 – $357.00 7 – $416…" at bounding box center [1070, 490] width 202 height 30
click at [969, 475] on select "1 – $60.00 2 – $119.00 3 – $179.00 4 – $238.00 5 – $297.00 6 – $357.00 7 – $416…" at bounding box center [1070, 490] width 202 height 30
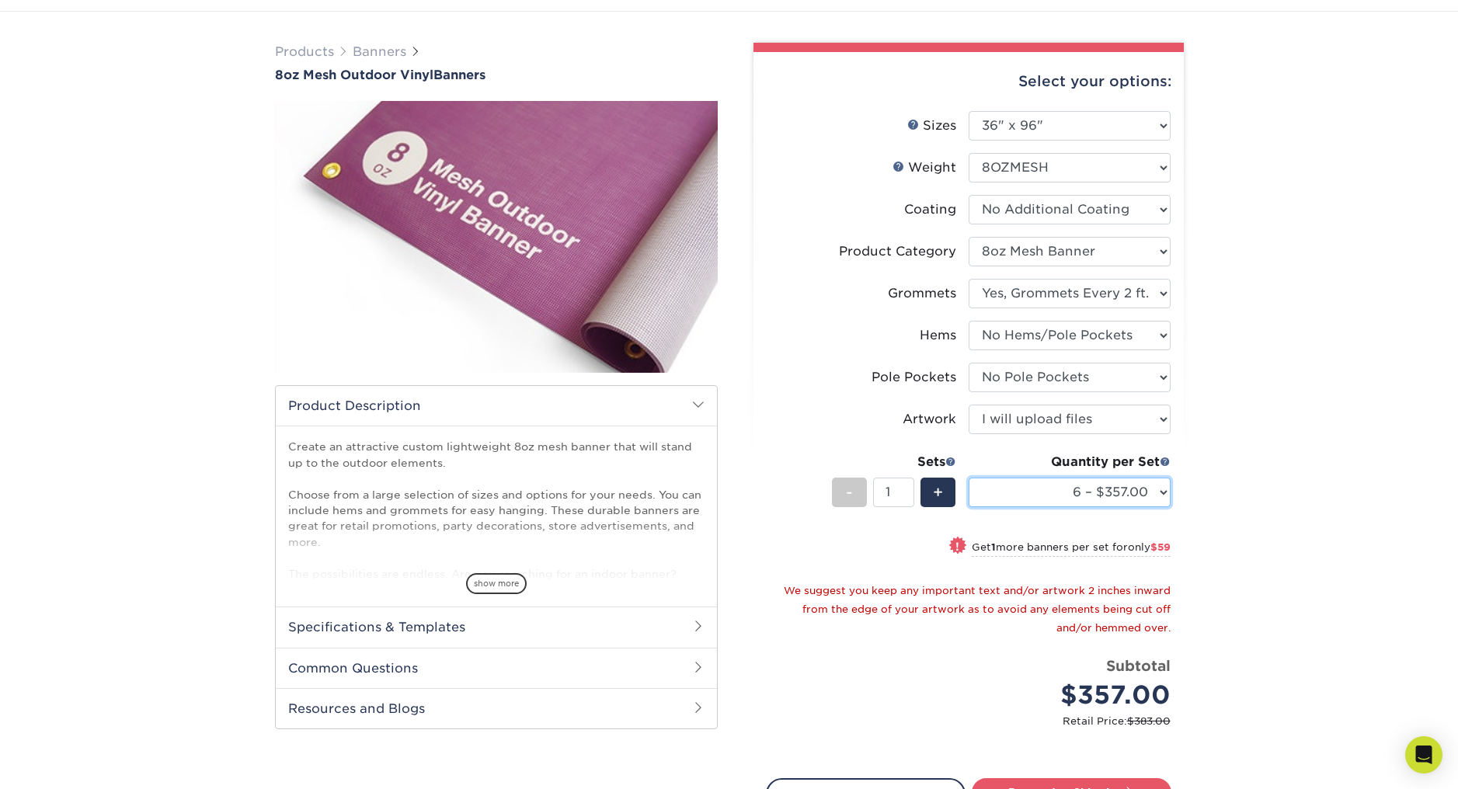
scroll to position [87, 0]
click at [1112, 488] on select "1 – $60.00 2 – $119.00 3 – $179.00 4 – $238.00 5 – $297.00 6 – $357.00 7 – $416…" at bounding box center [1070, 493] width 202 height 30
click at [969, 478] on select "1 – $60.00 2 – $119.00 3 – $179.00 4 – $238.00 5 – $297.00 6 – $357.00 7 – $416…" at bounding box center [1070, 493] width 202 height 30
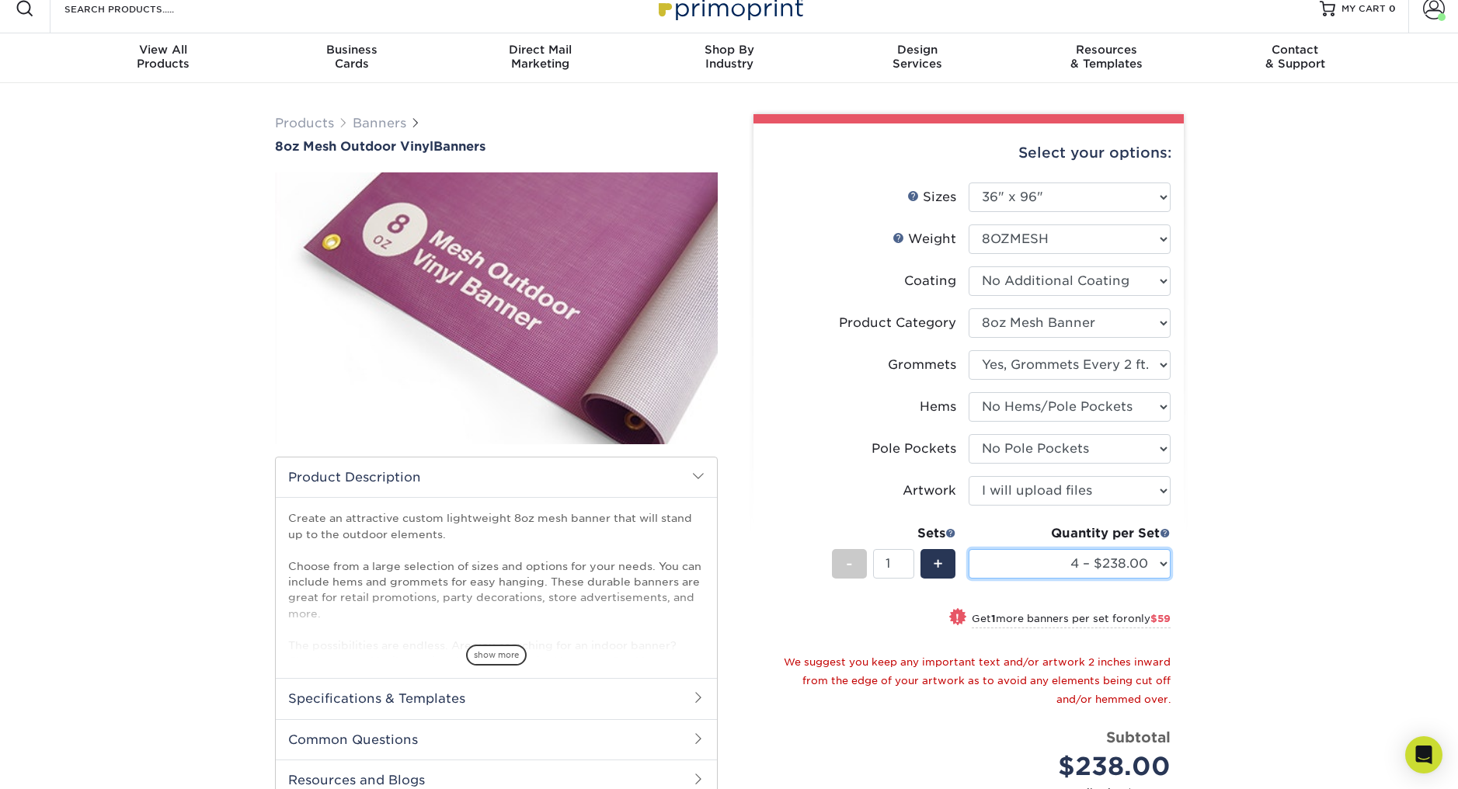
scroll to position [2, 0]
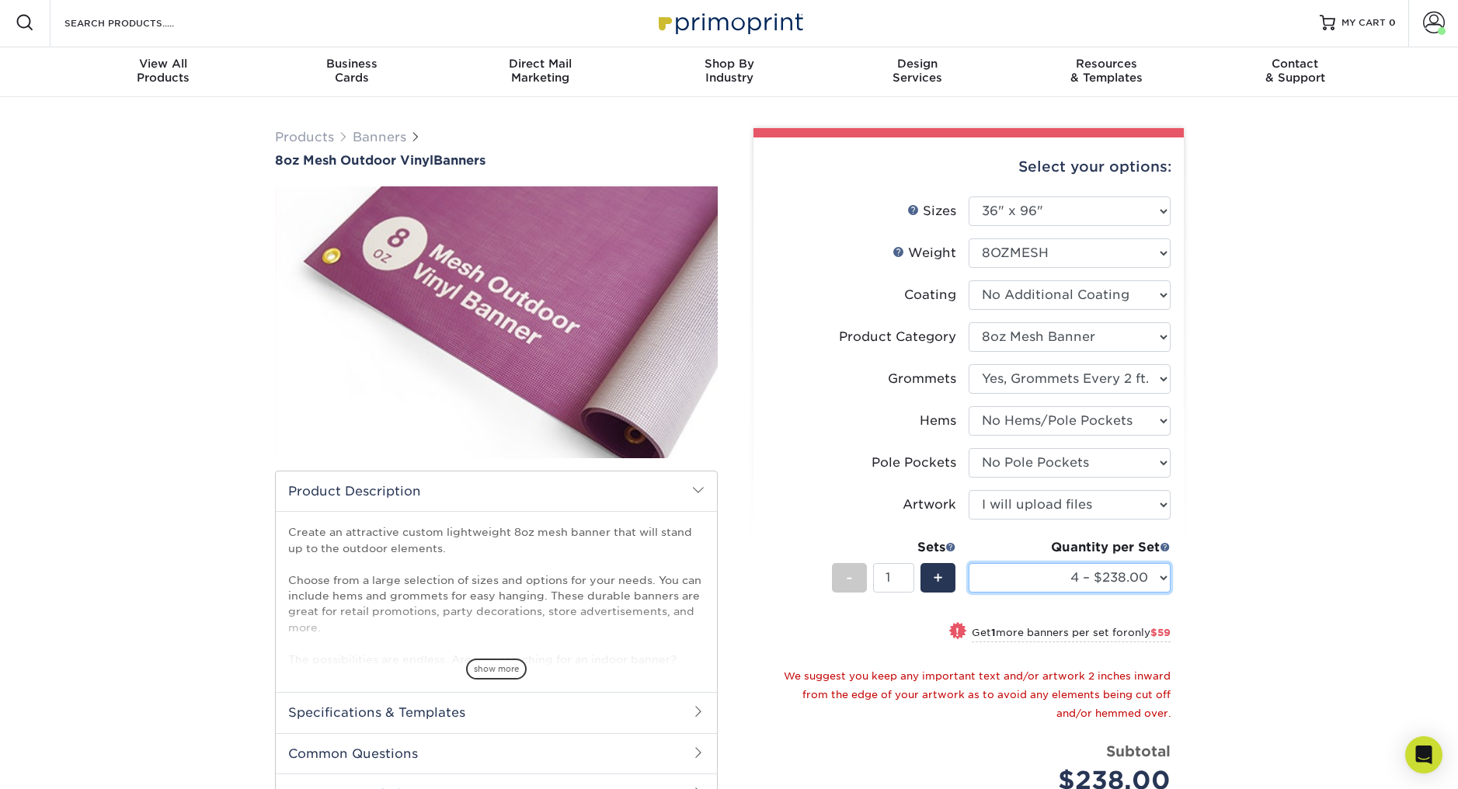
click at [1125, 574] on select "1 – $60.00 2 – $119.00 3 – $179.00 4 – $238.00 5 – $297.00 6 – $357.00 7 – $416…" at bounding box center [1070, 578] width 202 height 30
click at [969, 563] on select "1 – $60.00 2 – $119.00 3 – $179.00 4 – $238.00 5 – $297.00 6 – $357.00 7 – $416…" at bounding box center [1070, 578] width 202 height 30
click at [1132, 583] on select "1 – $60.00 2 – $119.00 3 – $179.00 4 – $238.00 5 – $297.00 6 – $357.00 7 – $416…" at bounding box center [1070, 578] width 202 height 30
select select "4 – $238.00"
click at [969, 563] on select "1 – $60.00 2 – $119.00 3 – $179.00 4 – $238.00 5 – $297.00 6 – $357.00 7 – $416…" at bounding box center [1070, 578] width 202 height 30
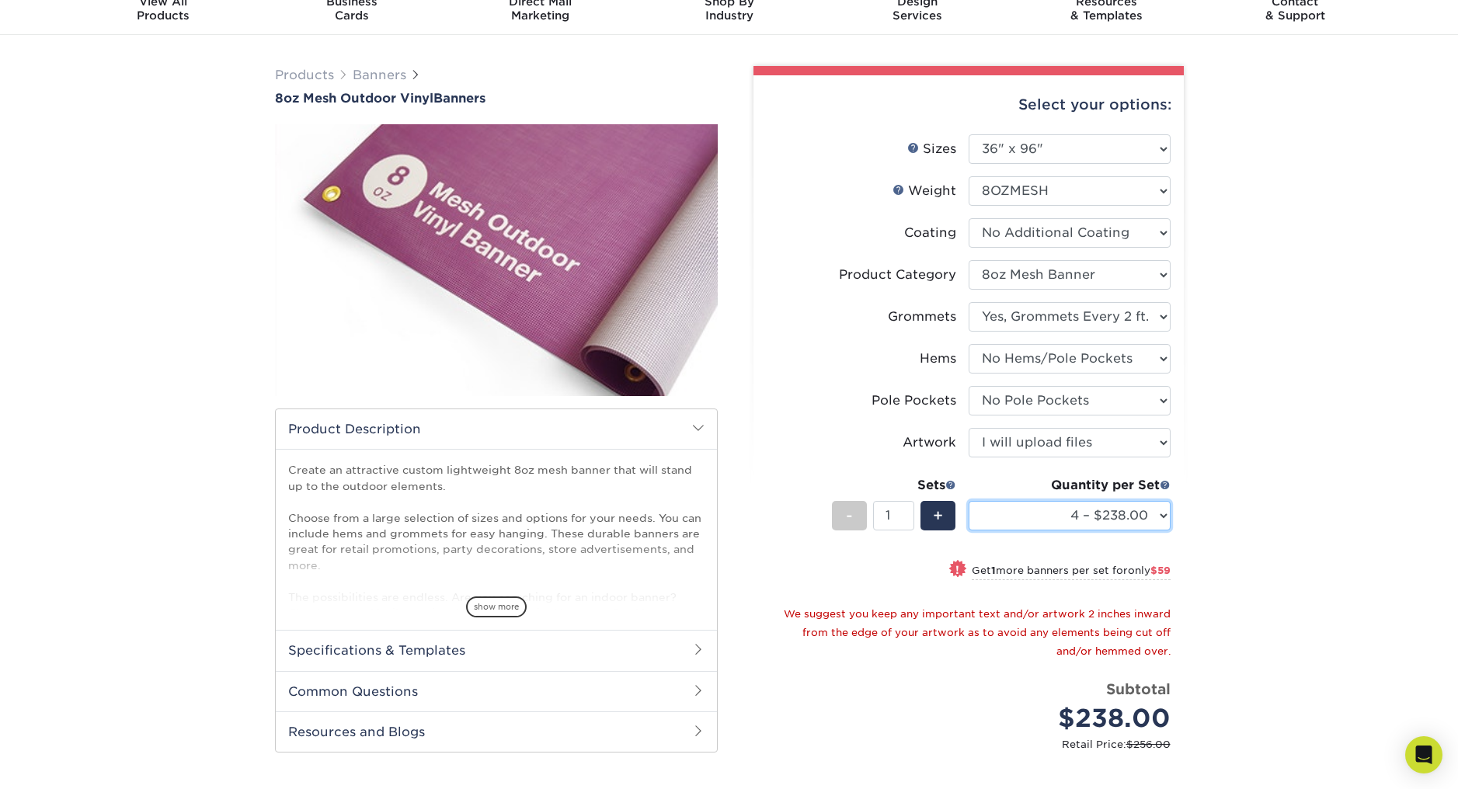
scroll to position [0, 0]
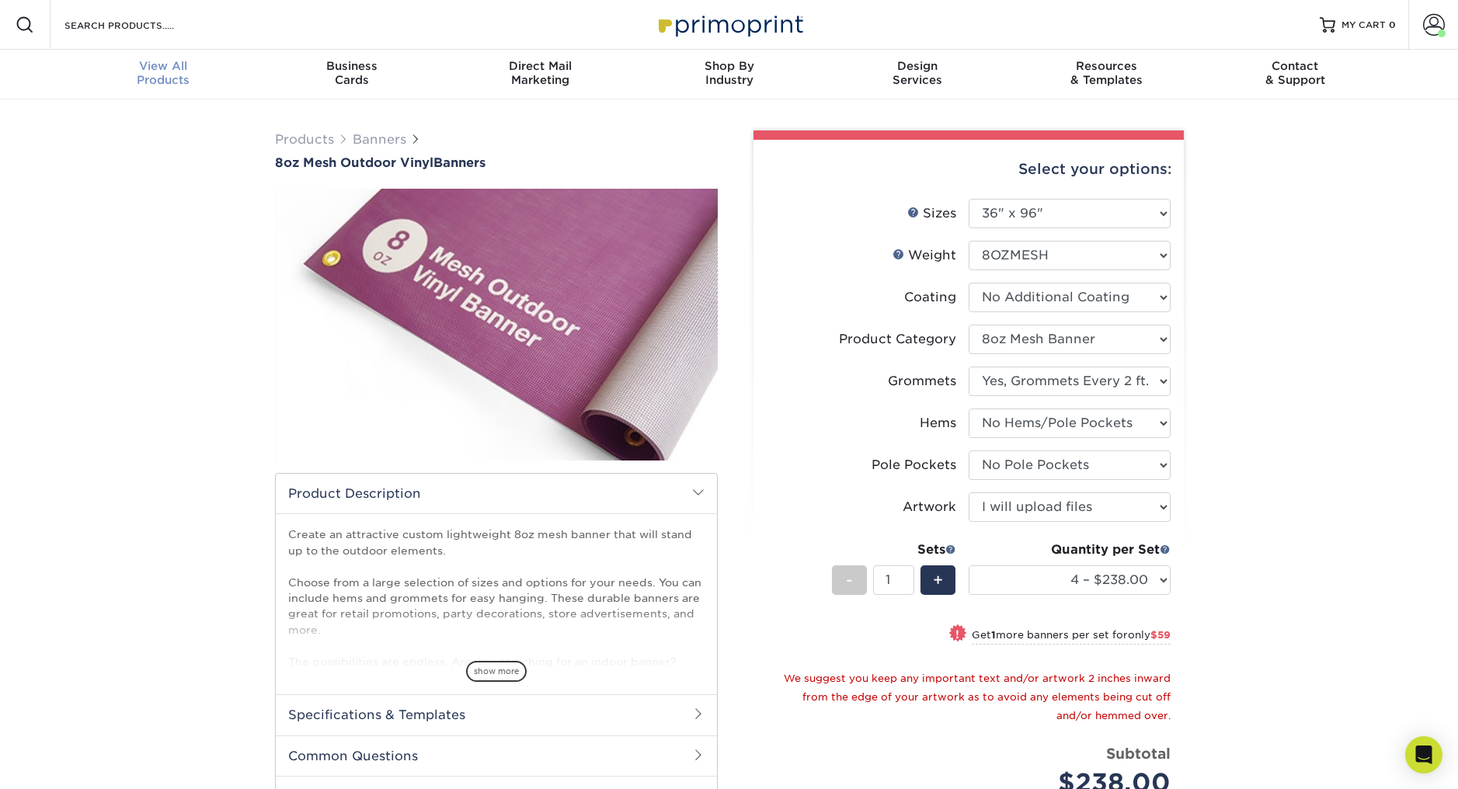
click at [140, 71] on span "View All" at bounding box center [163, 66] width 189 height 14
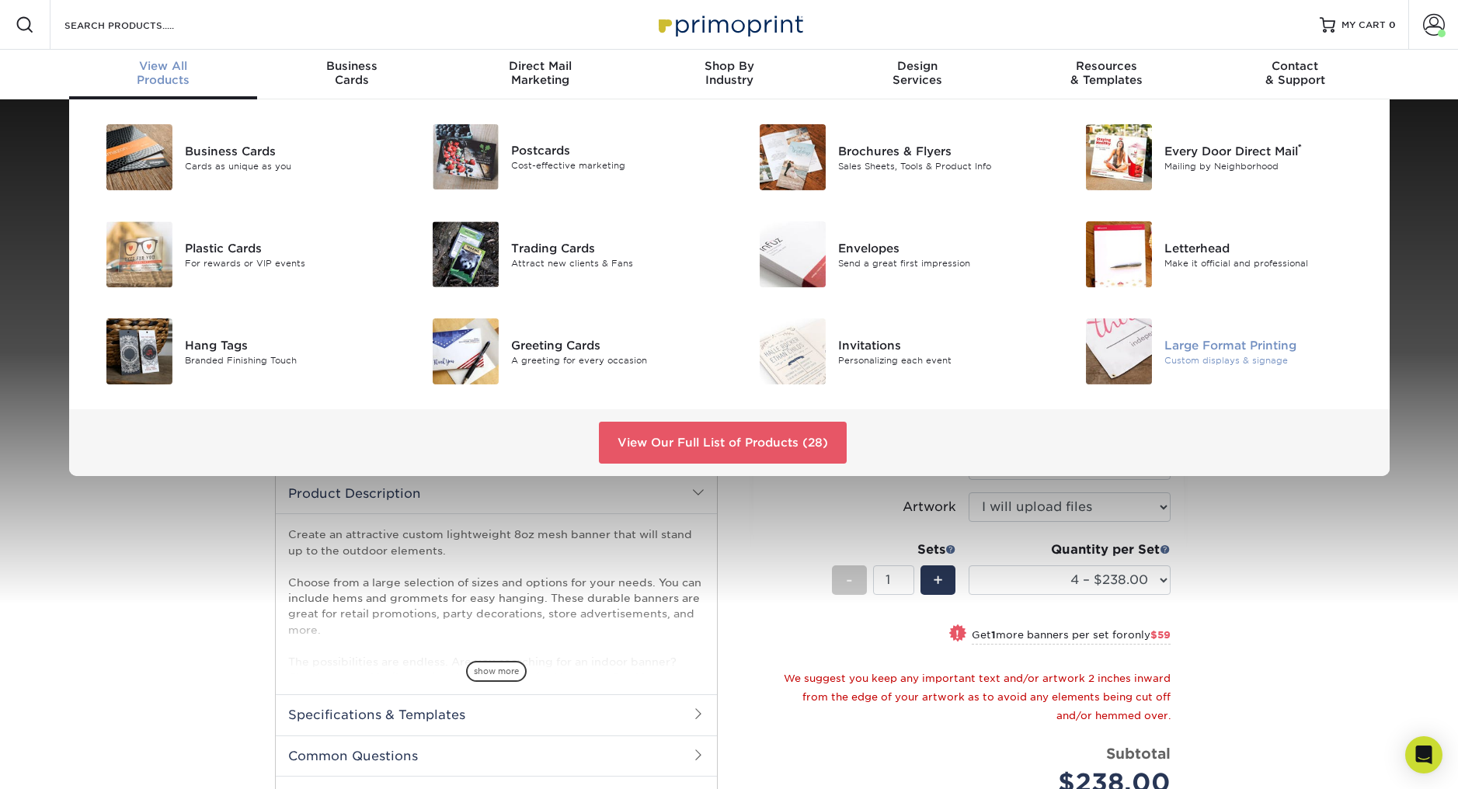
click at [1201, 339] on div "Large Format Printing" at bounding box center [1267, 344] width 206 height 17
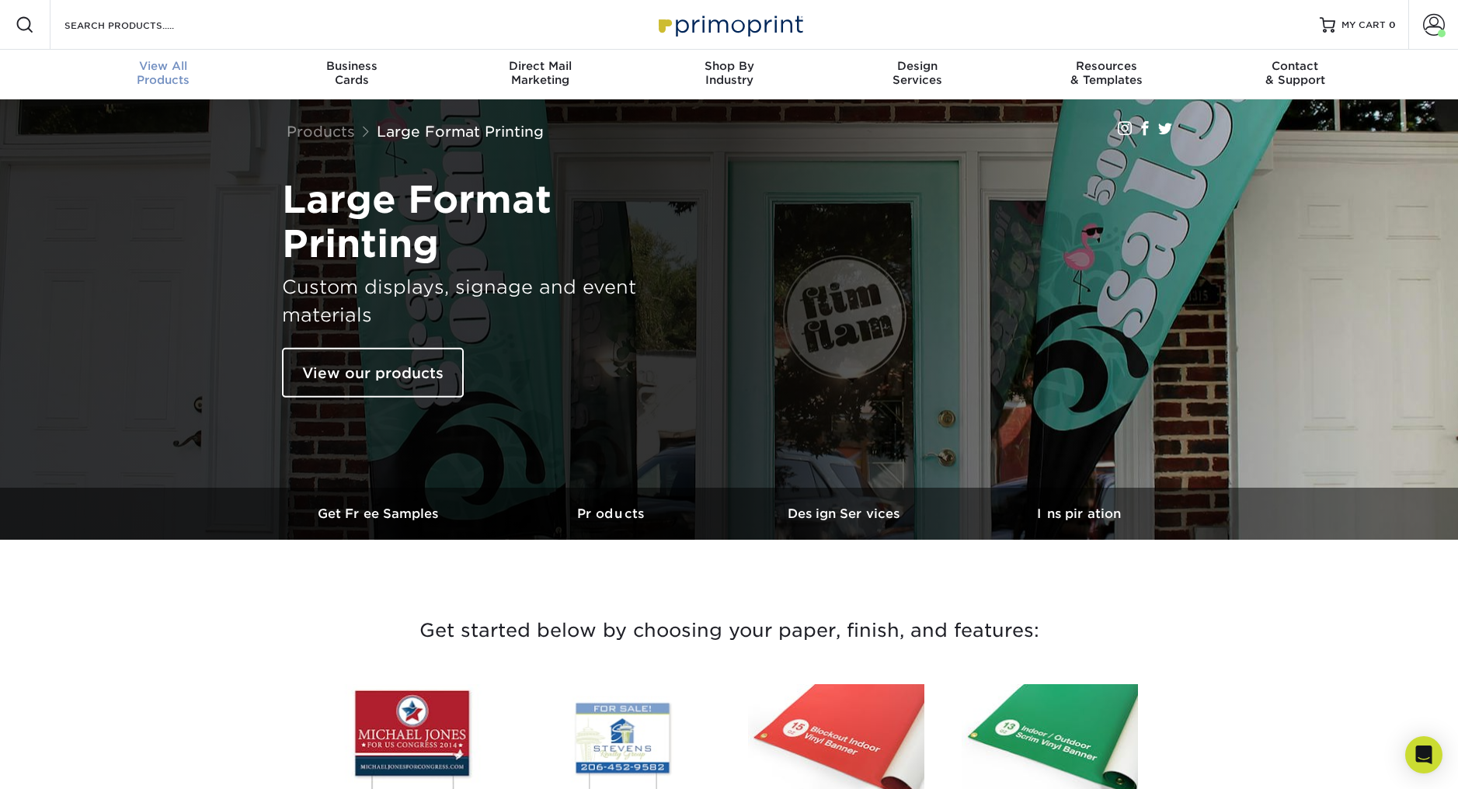
click at [156, 75] on div "View All Products" at bounding box center [163, 73] width 189 height 28
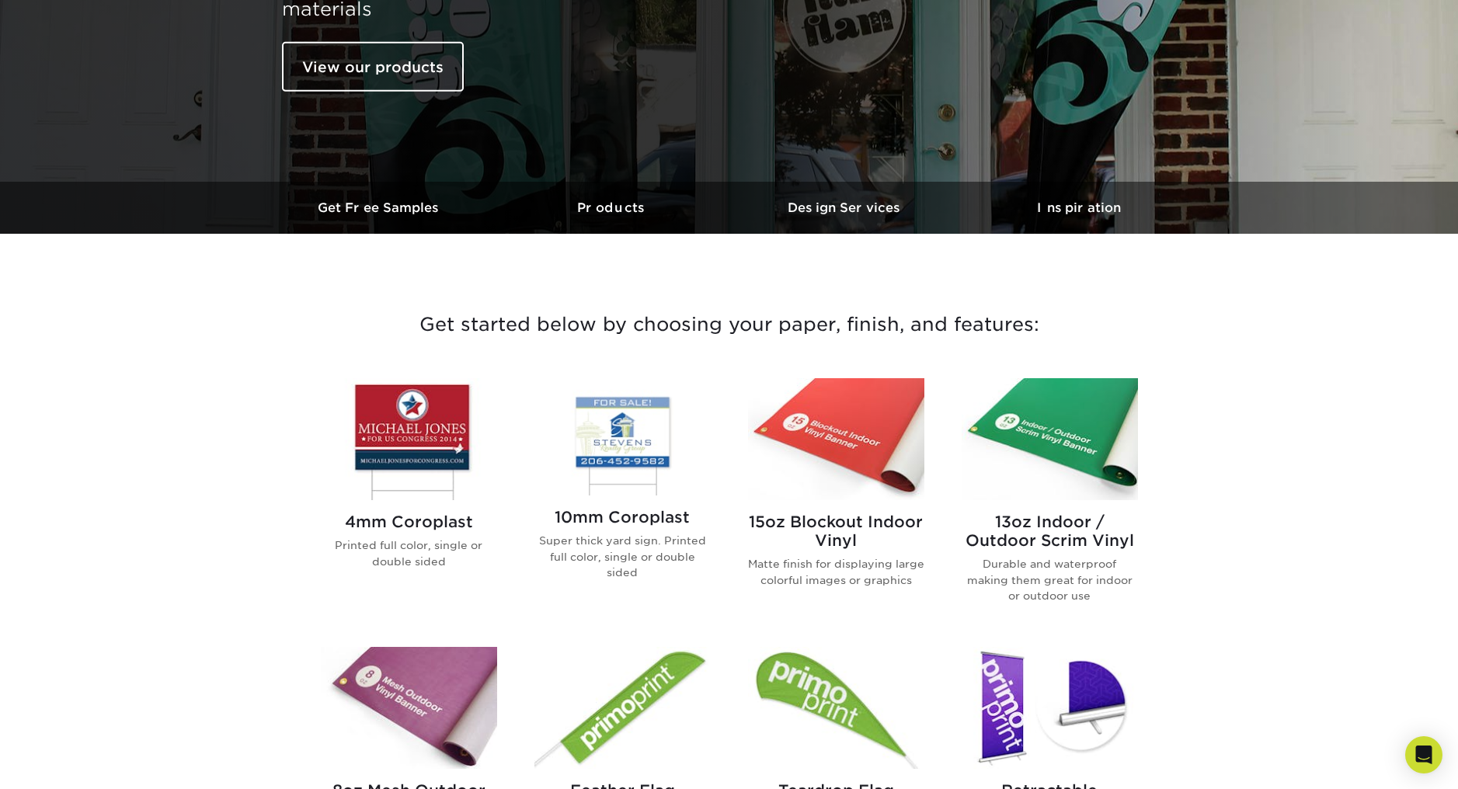
scroll to position [332, 0]
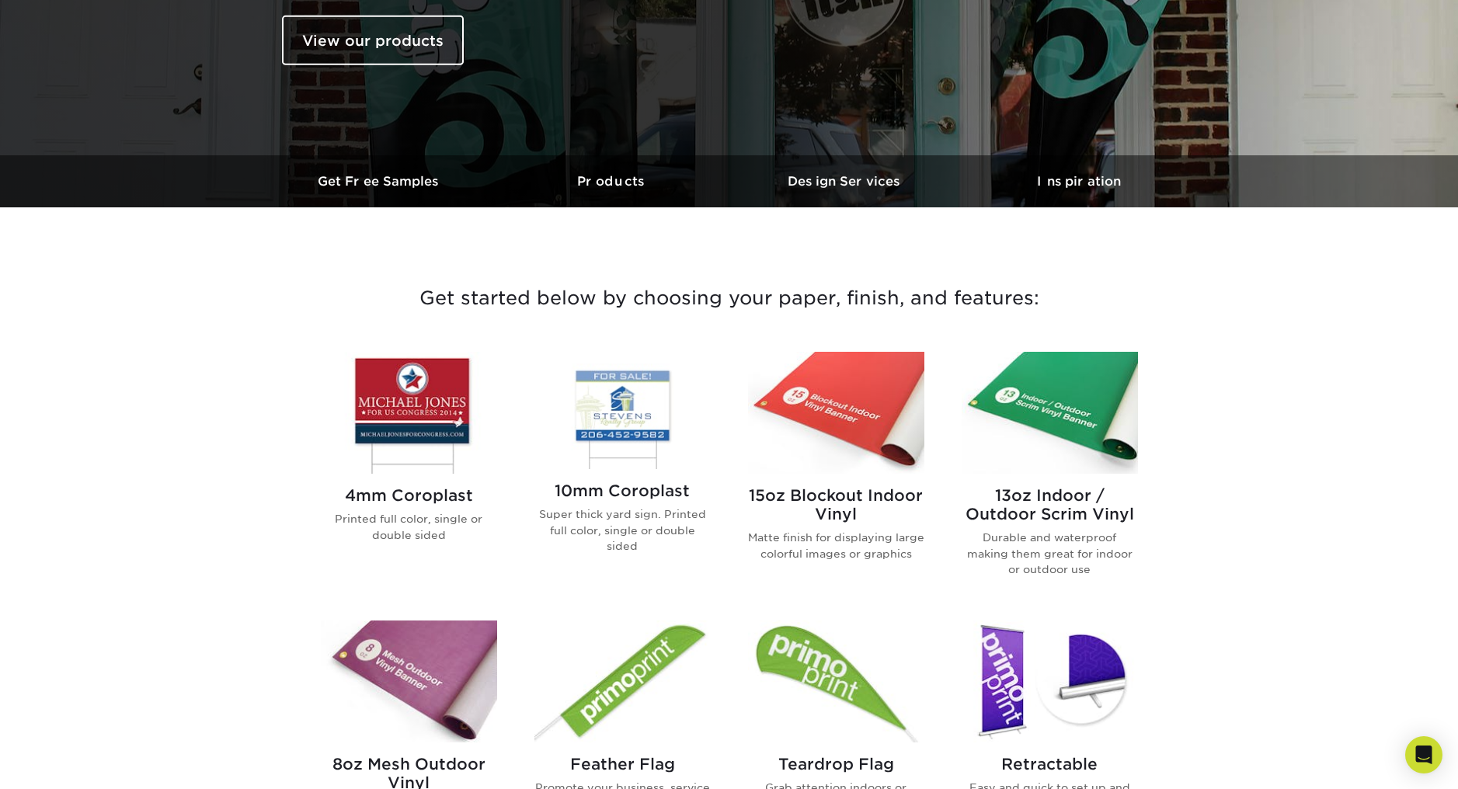
click at [369, 432] on img at bounding box center [409, 413] width 176 height 122
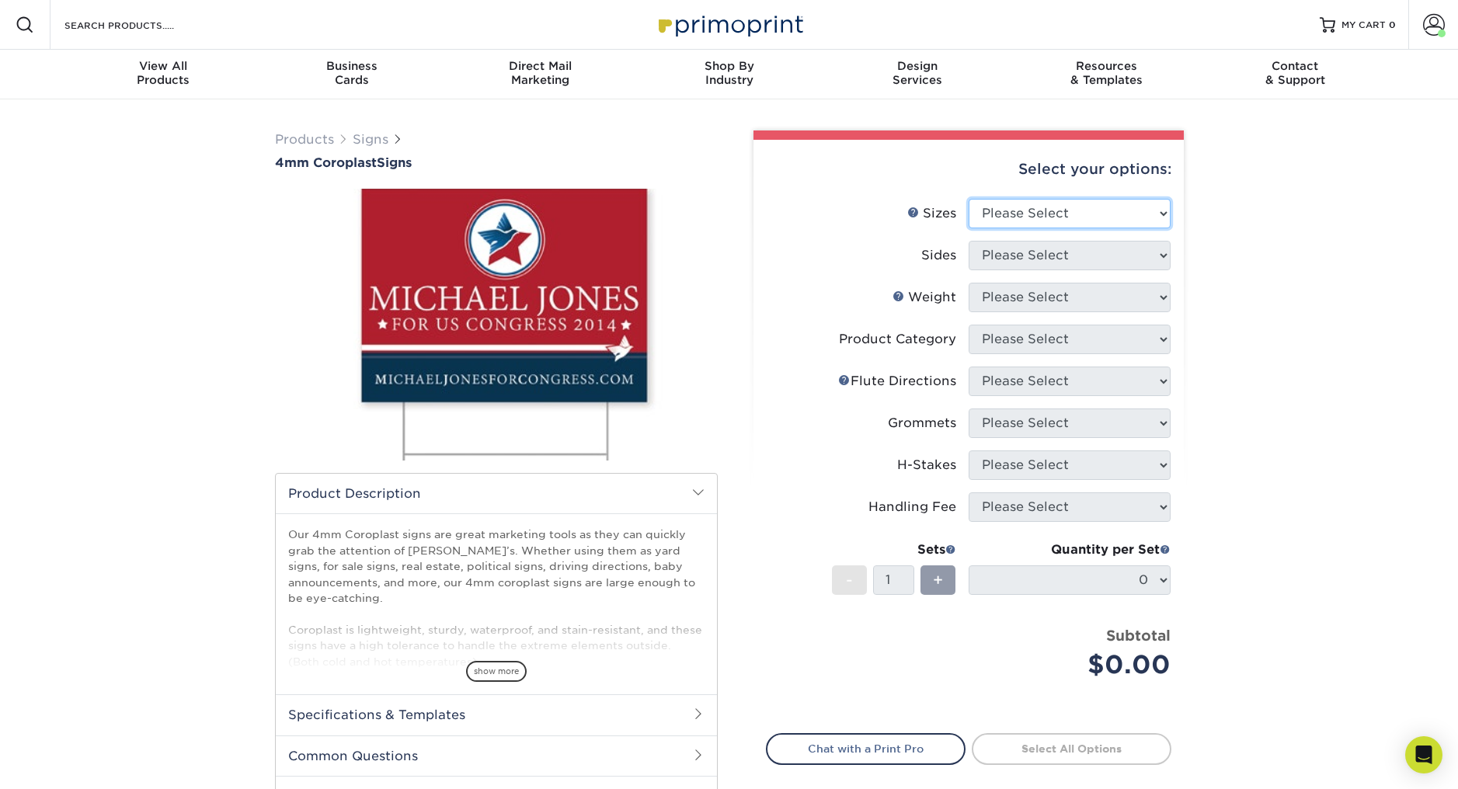
click at [1010, 213] on select "Please Select 12" x 18" 18" x 24" 24" x 24" 24" x 36"" at bounding box center [1070, 214] width 202 height 30
select select "18.00x24.00"
click at [969, 199] on select "Please Select 12" x 18" 18" x 24" 24" x 24" 24" x 36"" at bounding box center [1070, 214] width 202 height 30
click at [1001, 266] on select "Please Select Print Both Sides Print Front Only" at bounding box center [1070, 256] width 202 height 30
click at [1027, 258] on select "Please Select Print Both Sides Print Front Only" at bounding box center [1070, 256] width 202 height 30
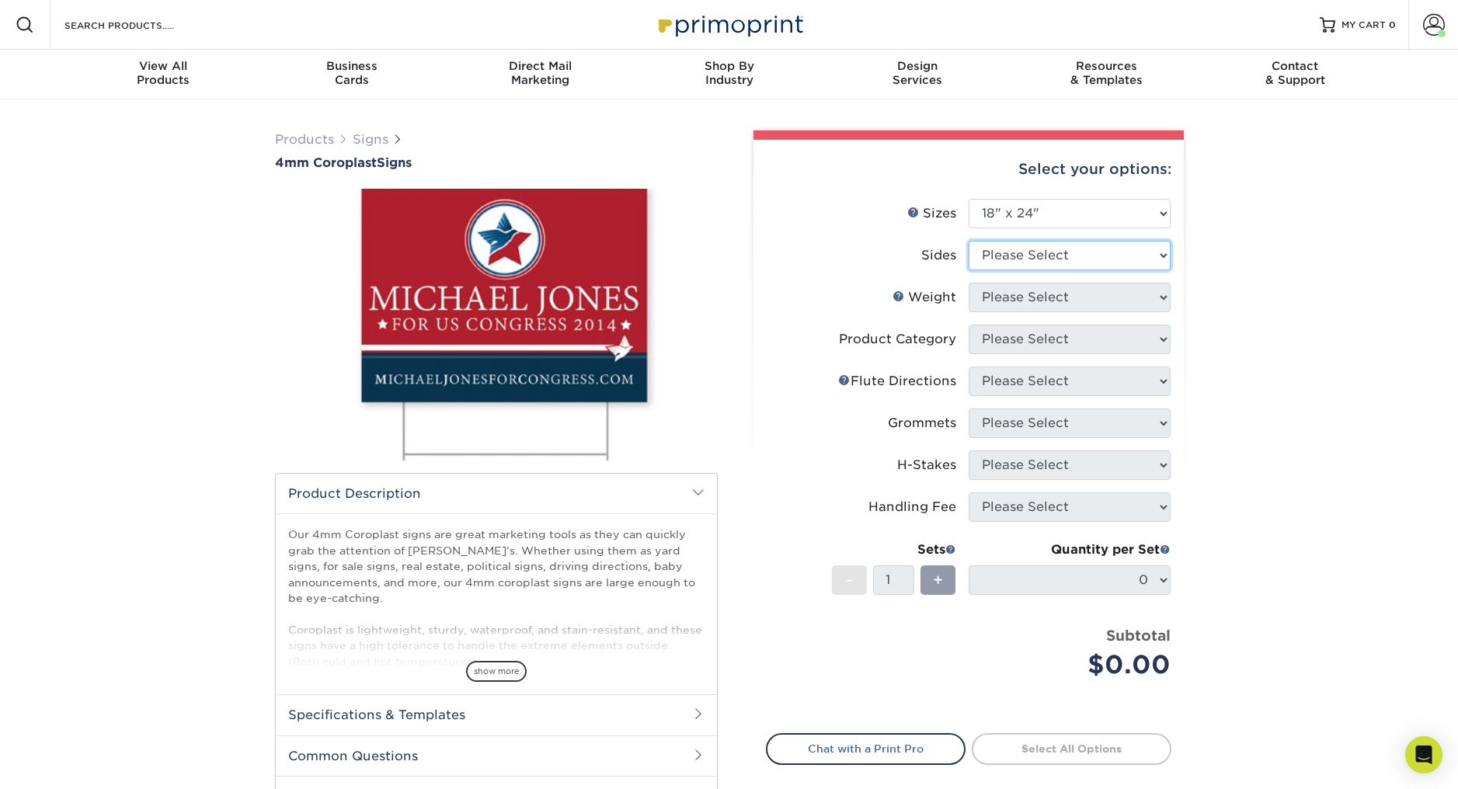
select select "13abbda7-1d64-4f25-8bb2-c179b224825d"
click at [969, 241] on select "Please Select Print Both Sides Print Front Only" at bounding box center [1070, 256] width 202 height 30
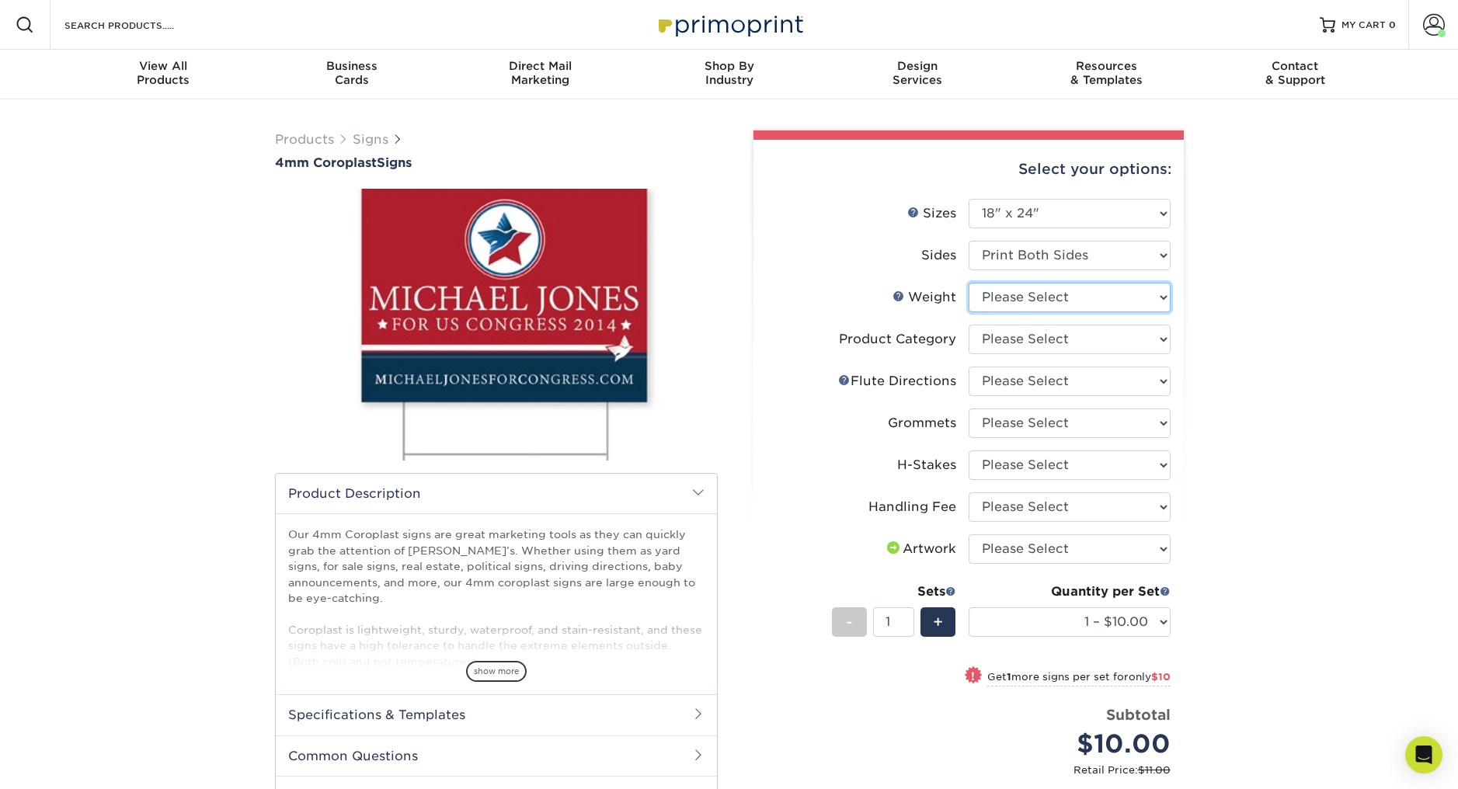
click at [998, 292] on select "Please Select 4CORO" at bounding box center [1070, 298] width 202 height 30
select select "4CORO"
click at [969, 283] on select "Please Select 4CORO" at bounding box center [1070, 298] width 202 height 30
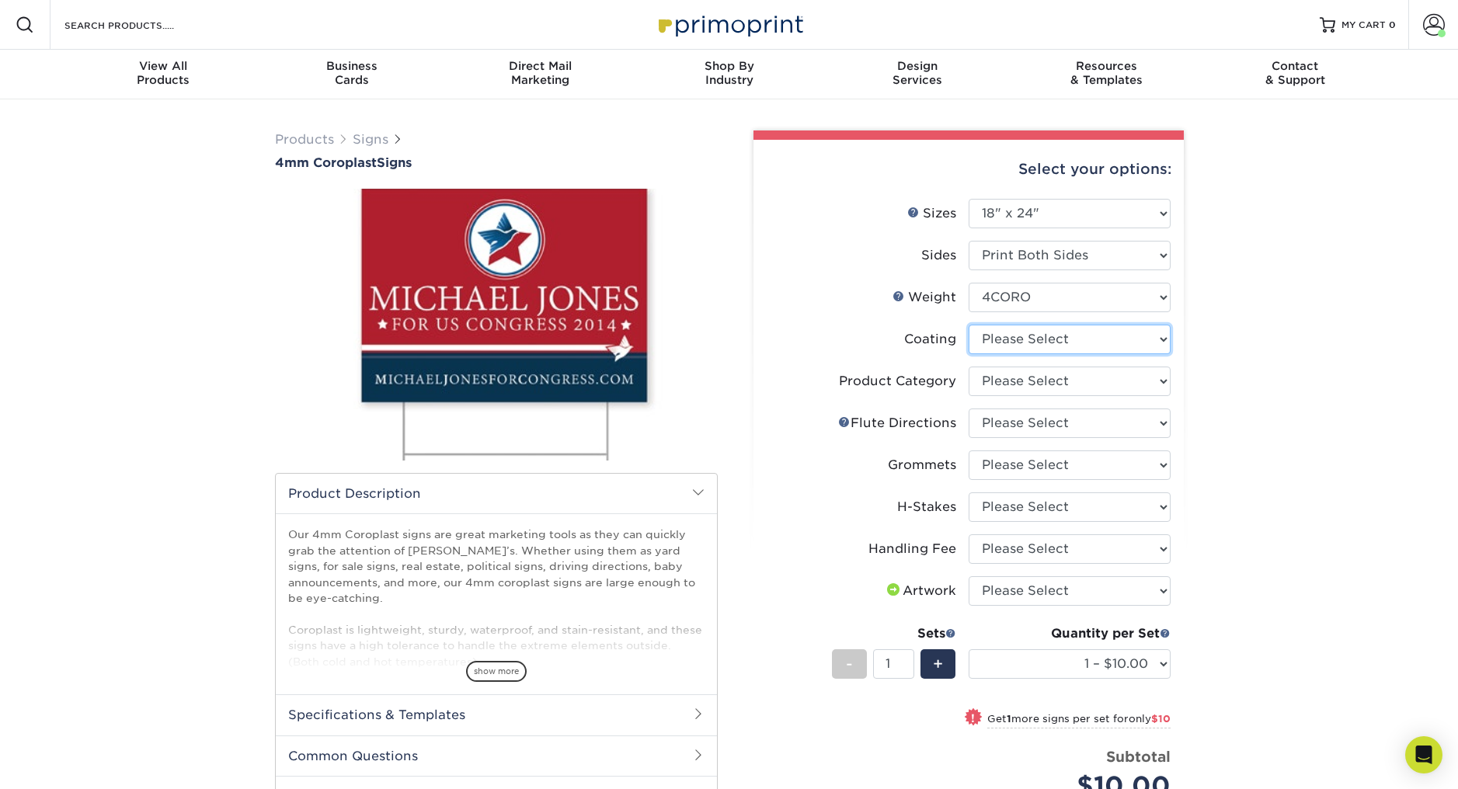
click at [997, 336] on select at bounding box center [1070, 340] width 202 height 30
select select "3e7618de-abca-4bda-9f97-8b9129e913d8"
click at [969, 325] on select at bounding box center [1070, 340] width 202 height 30
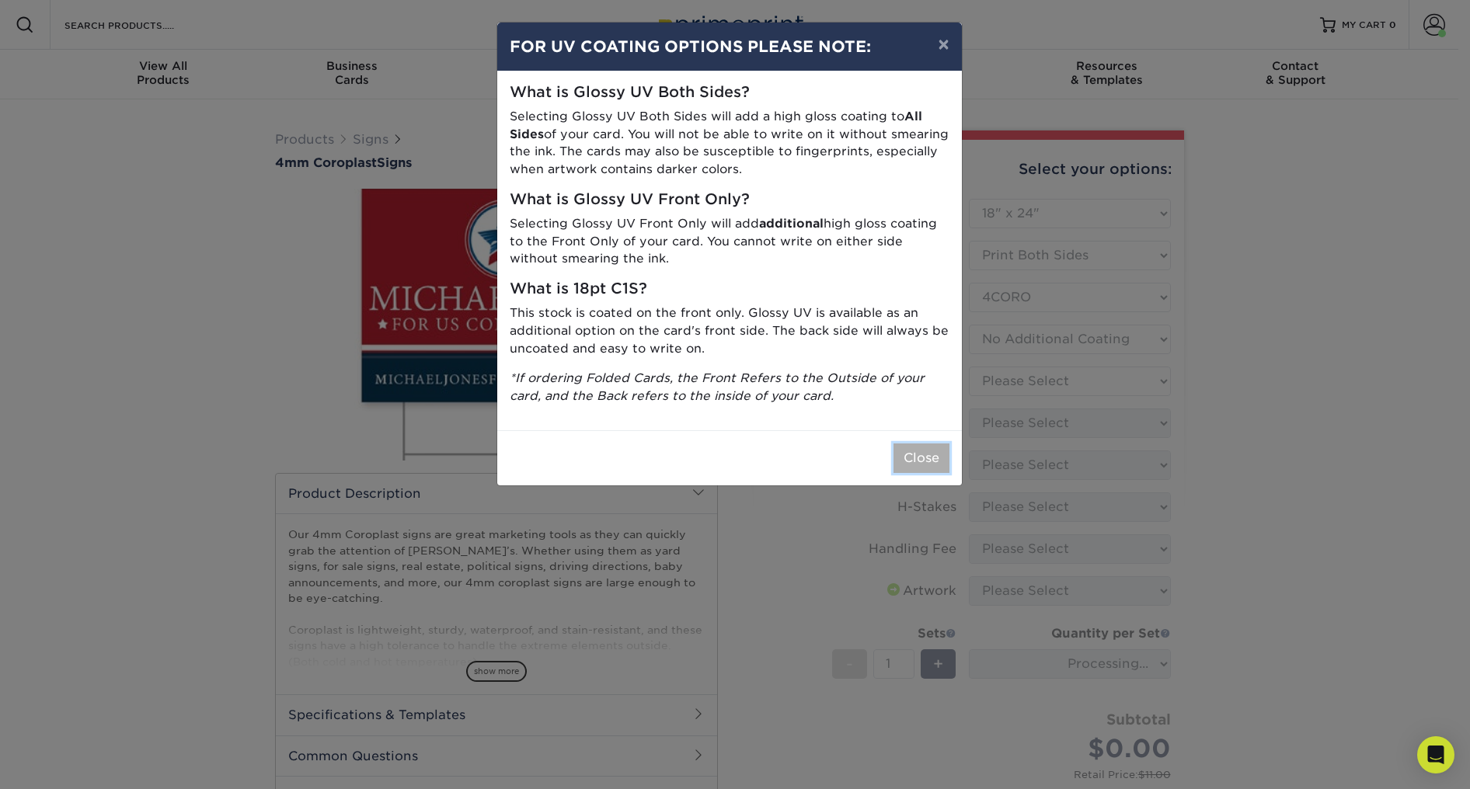
click at [920, 453] on button "Close" at bounding box center [921, 458] width 56 height 30
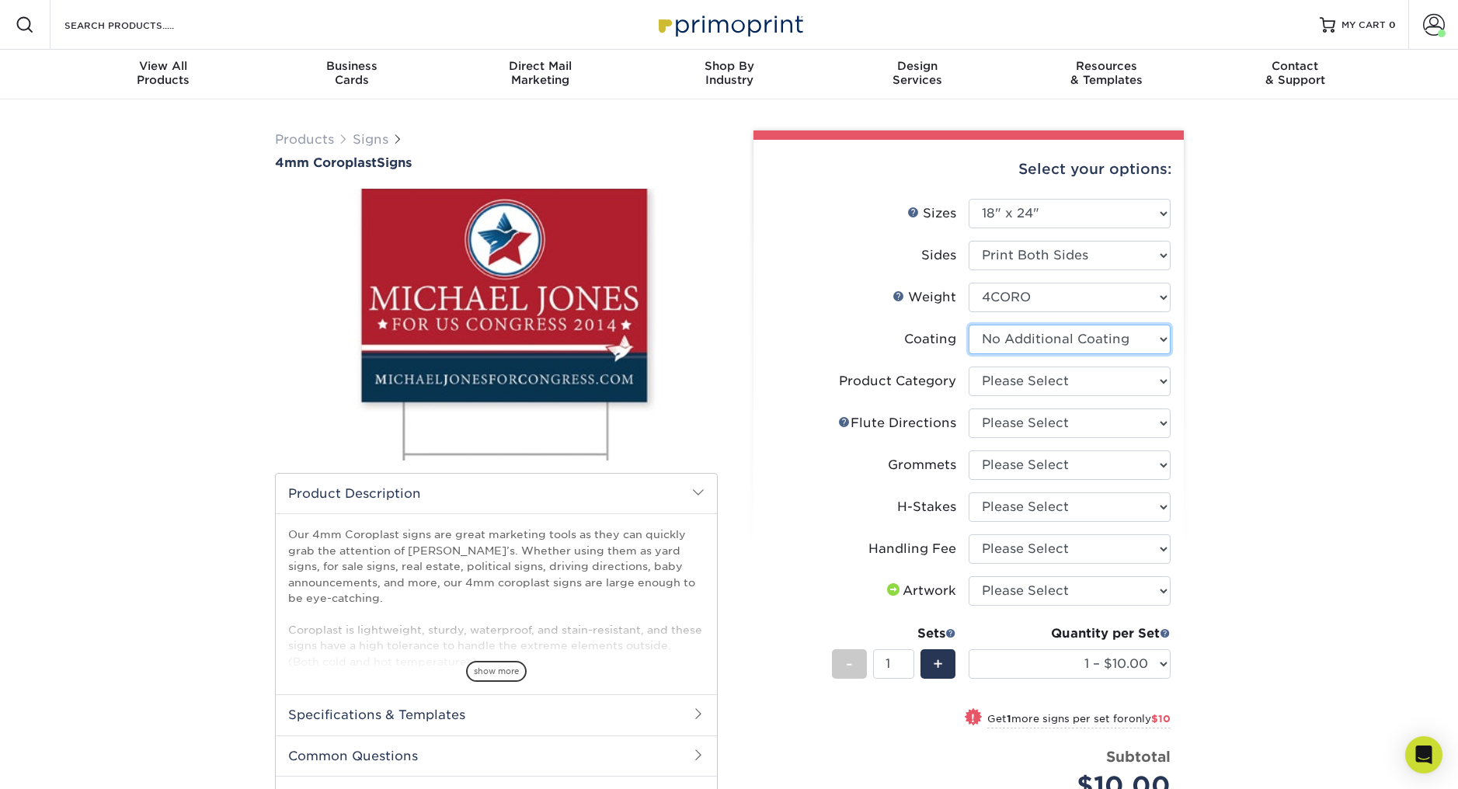
click at [1001, 340] on select at bounding box center [1070, 340] width 202 height 30
click at [986, 374] on select "Please Select Coroplast Signs" at bounding box center [1070, 382] width 202 height 30
select select "b3582ed5-6912-492c-8440-2cc51afdb8e1"
click at [969, 367] on select "Please Select Coroplast Signs" at bounding box center [1070, 382] width 202 height 30
click at [996, 421] on select "Please Select Flute Direction (Horizontal) Flute Direction (Vertical)" at bounding box center [1070, 424] width 202 height 30
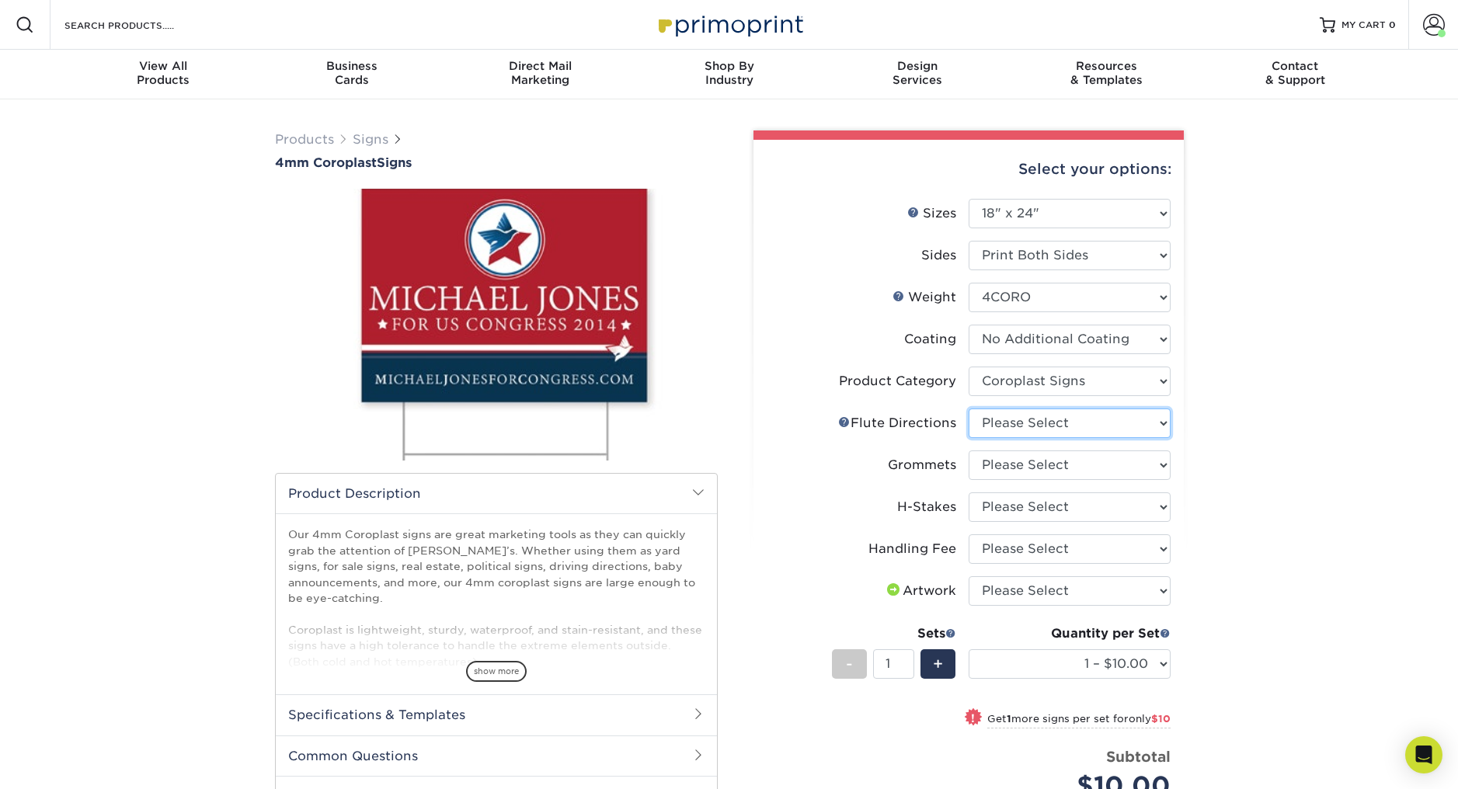
select select "b9474d6d-25b7-40b8-b284-85b7690982f8"
click at [969, 409] on select "Please Select Flute Direction (Horizontal) Flute Direction (Vertical)" at bounding box center [1070, 424] width 202 height 30
click at [991, 464] on select "Please Select No Grommets Yes, Grommet All 4 Corners Yes, Grommets Top Corners …" at bounding box center [1070, 465] width 202 height 30
select select "90d329df-db80-4206-b821-ff9d3f363977"
click at [969, 450] on select "Please Select No Grommets Yes, Grommet All 4 Corners Yes, Grommets Top Corners …" at bounding box center [1070, 465] width 202 height 30
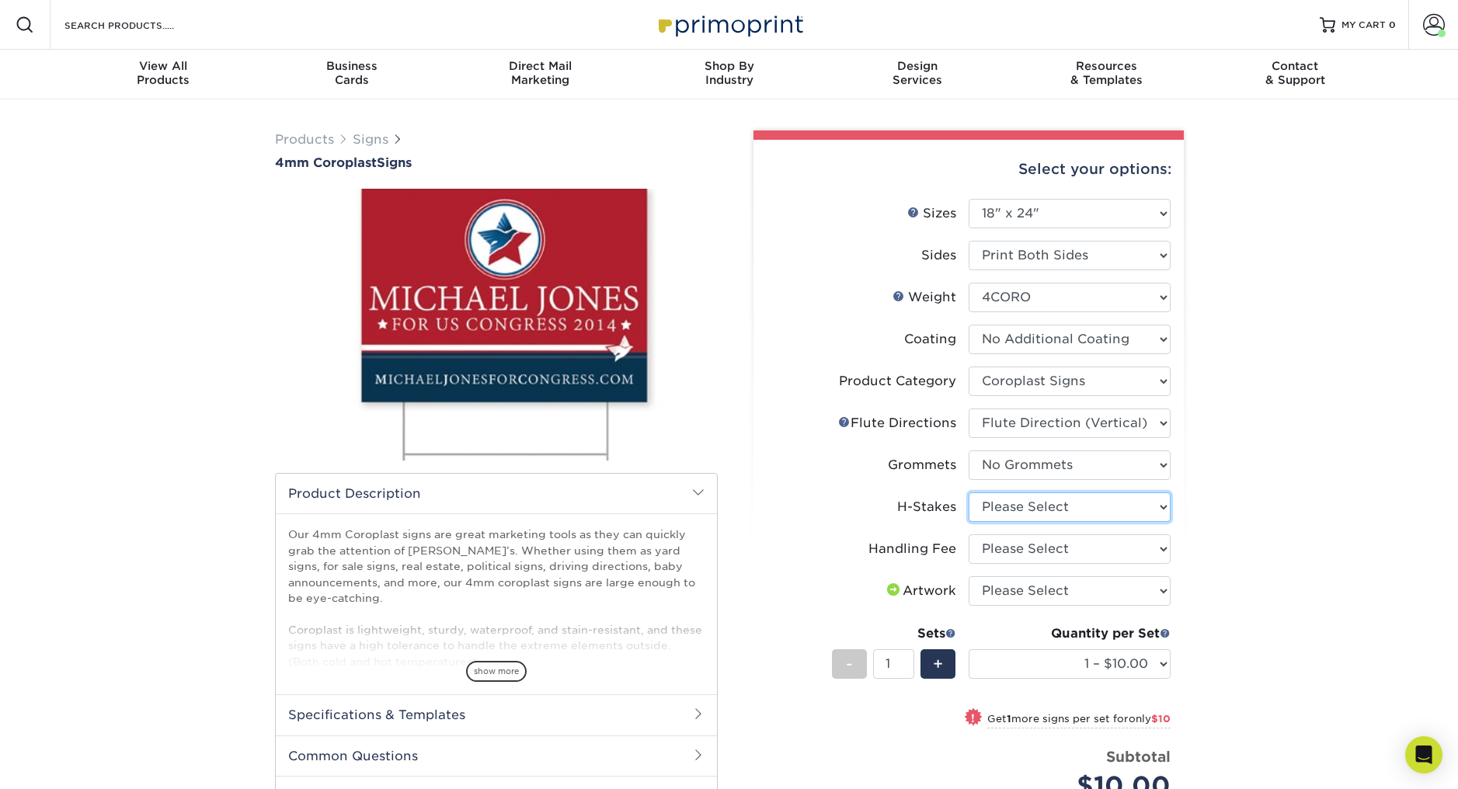
click at [986, 510] on select "Please Select No H-Stakes Yes" at bounding box center [1070, 507] width 202 height 30
select select "8c85e97e-8b3a-46d2-b88d-acee5fa20222"
click at [969, 492] on select "Please Select No H-Stakes Yes" at bounding box center [1070, 507] width 202 height 30
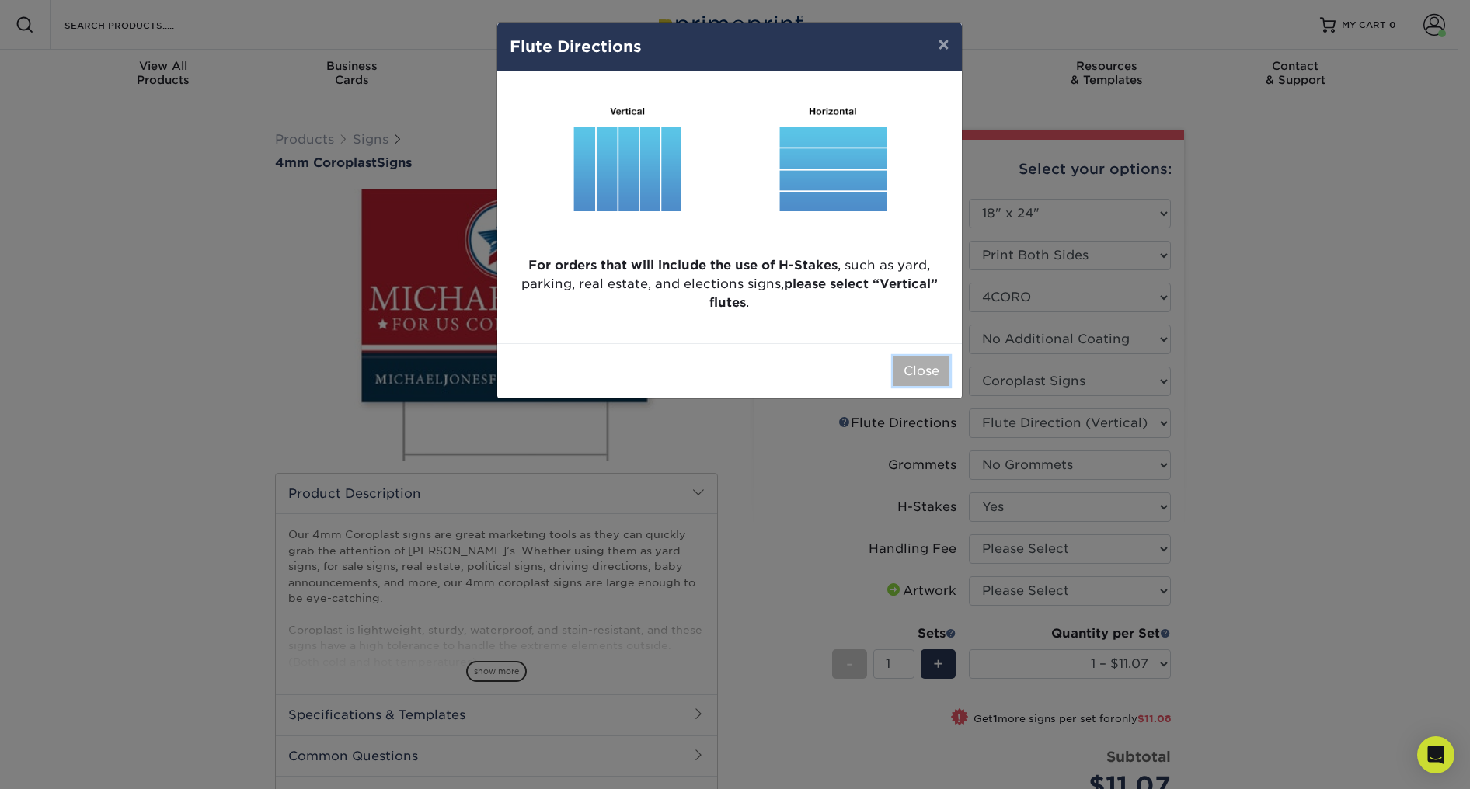
click at [910, 377] on button "Close" at bounding box center [921, 372] width 56 height 30
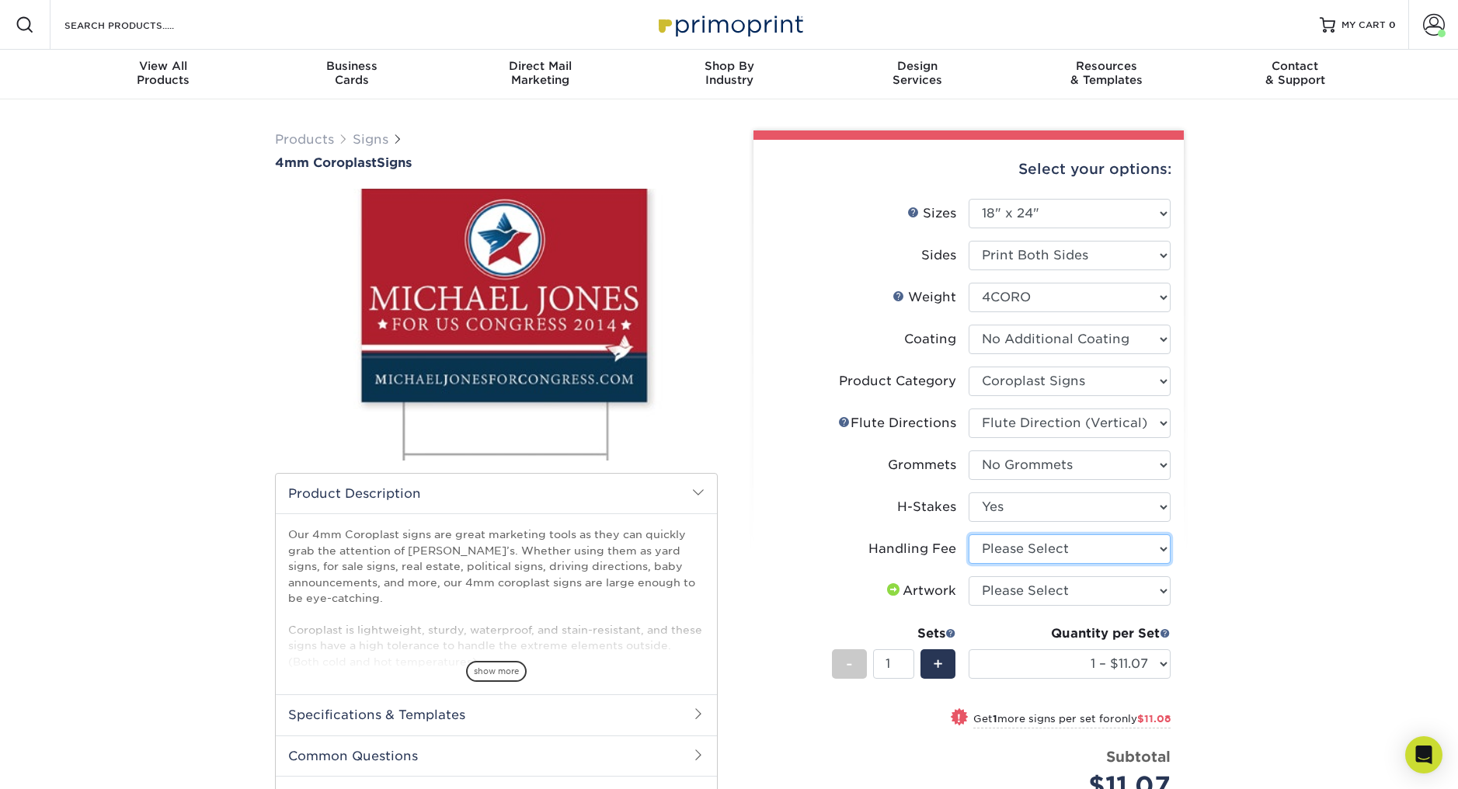
click at [993, 550] on select "Please Select Handling Fee" at bounding box center [1070, 549] width 202 height 30
select select "ab74c079-444c-4260-ae6a-e09bdee8073c"
click at [969, 534] on select "Please Select Handling Fee" at bounding box center [1070, 549] width 202 height 30
click at [993, 503] on select "Please Select No H-Stakes Yes" at bounding box center [1070, 507] width 202 height 30
click at [969, 492] on select "Please Select No H-Stakes Yes" at bounding box center [1070, 507] width 202 height 30
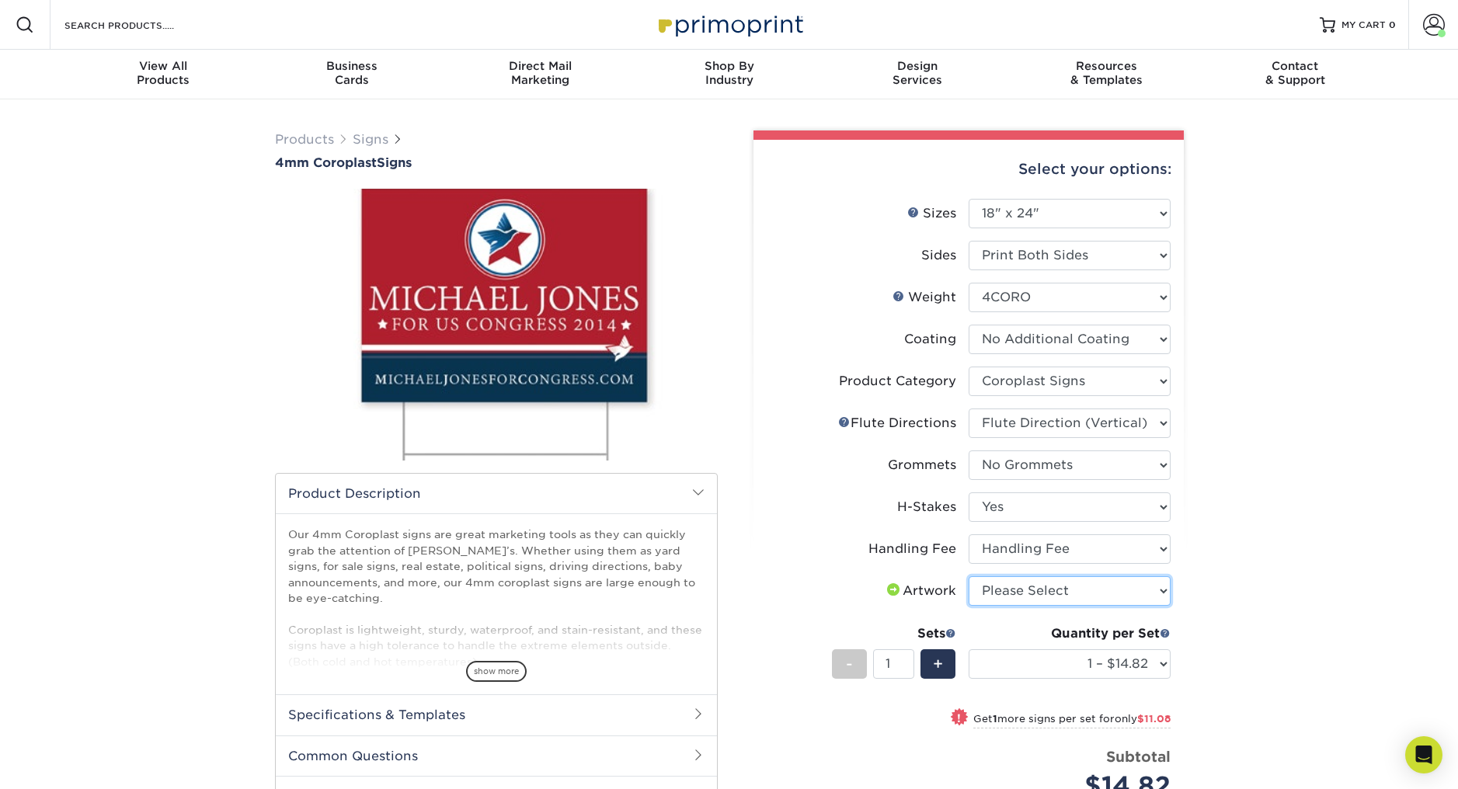
click at [989, 586] on select "Please Select I will upload files I need a design - $50" at bounding box center [1070, 591] width 202 height 30
select select "upload"
click at [969, 576] on select "Please Select I will upload files I need a design - $50" at bounding box center [1070, 591] width 202 height 30
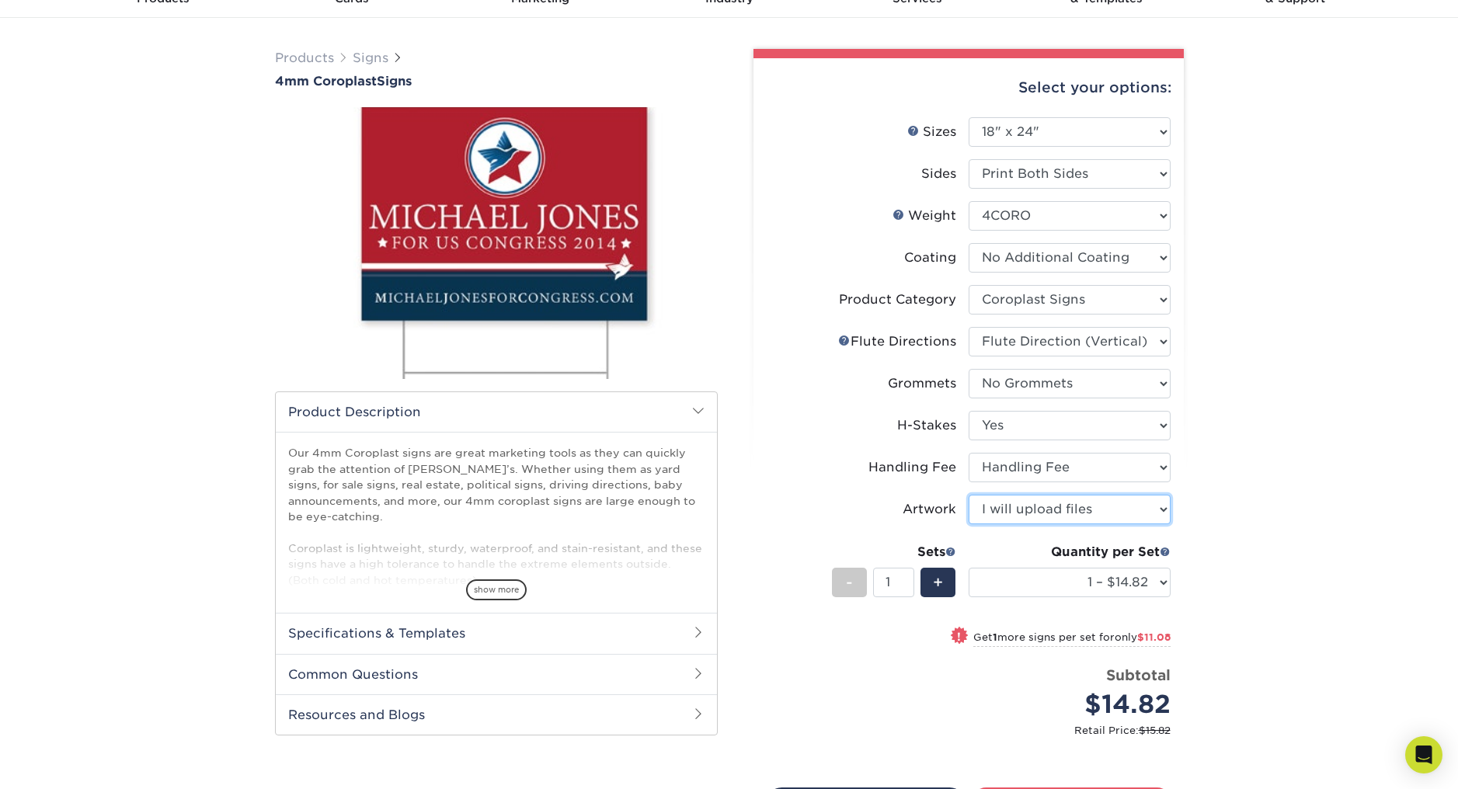
scroll to position [90, 0]
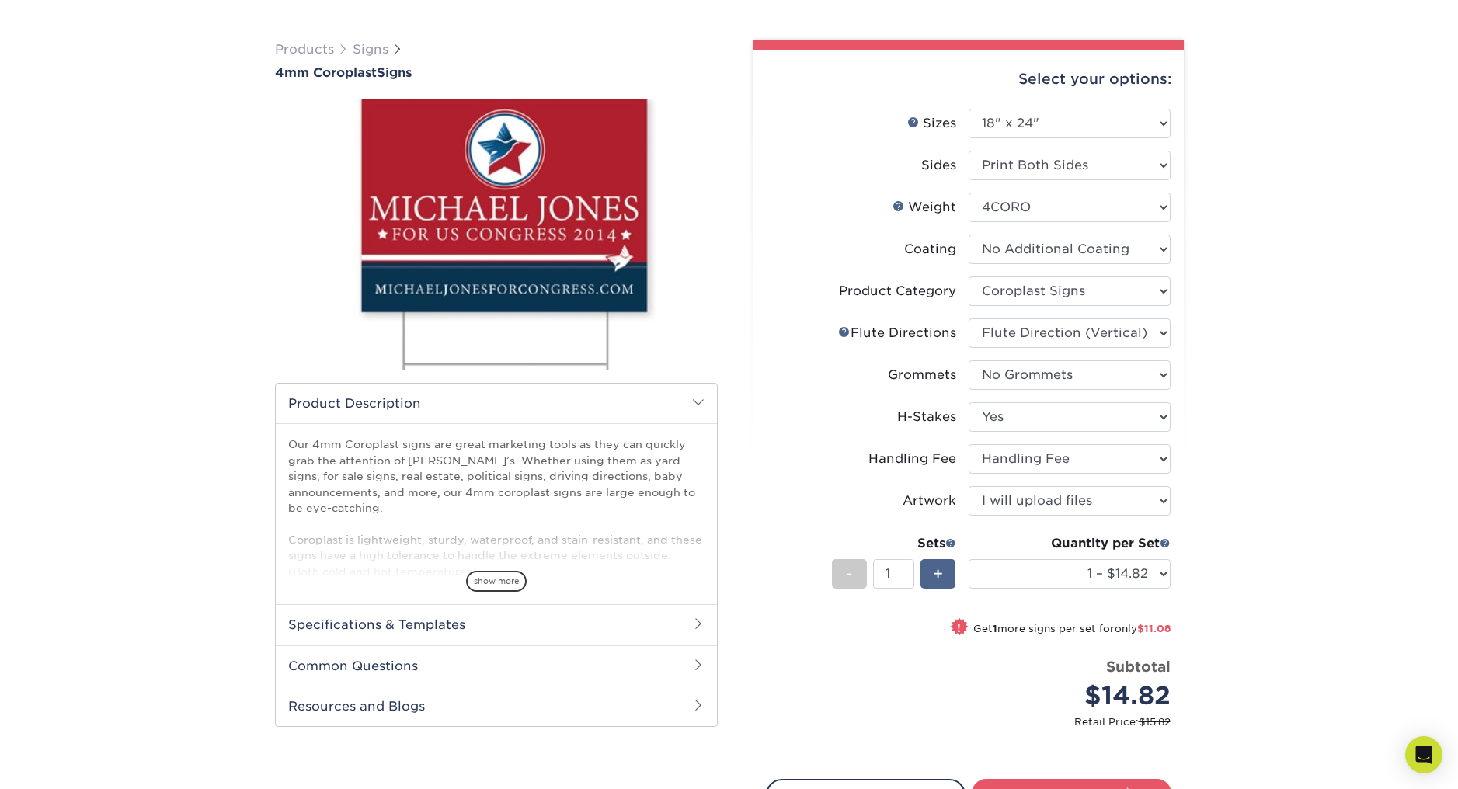
click at [931, 572] on div "+" at bounding box center [937, 574] width 35 height 30
type input "2"
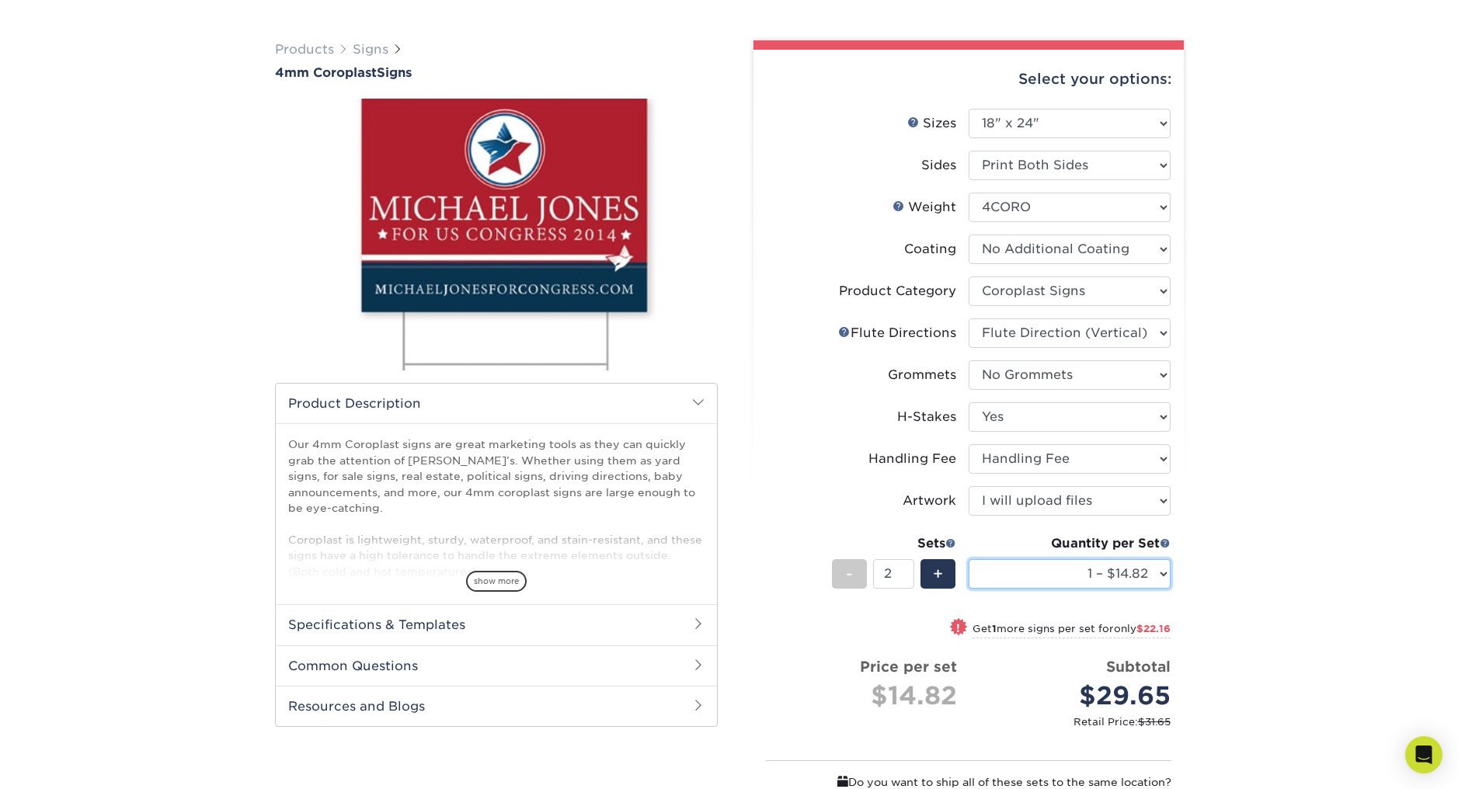
click at [1119, 573] on select "1 – $14.82 2 – $25.90 3 – $36.97 4 – $44.29 5 – $54.37 6 – $65.44 7 – $76.51 8 …" at bounding box center [1070, 574] width 202 height 30
select select "10 – $108.73"
click at [969, 559] on select "1 – $14.82 2 – $25.90 3 – $36.97 4 – $44.29 5 – $54.37 6 – $65.44 7 – $76.51 8 …" at bounding box center [1070, 574] width 202 height 30
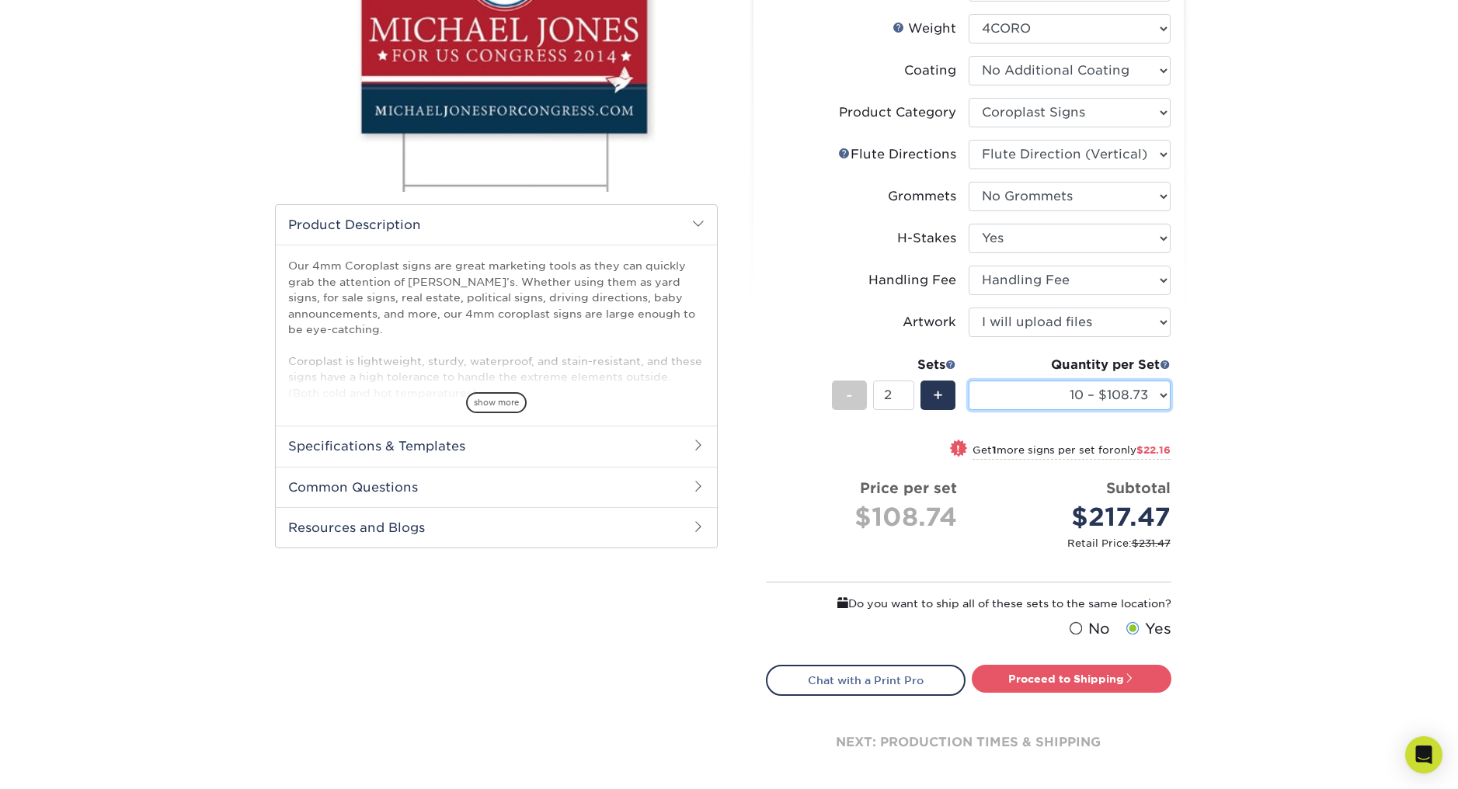
scroll to position [405, 0]
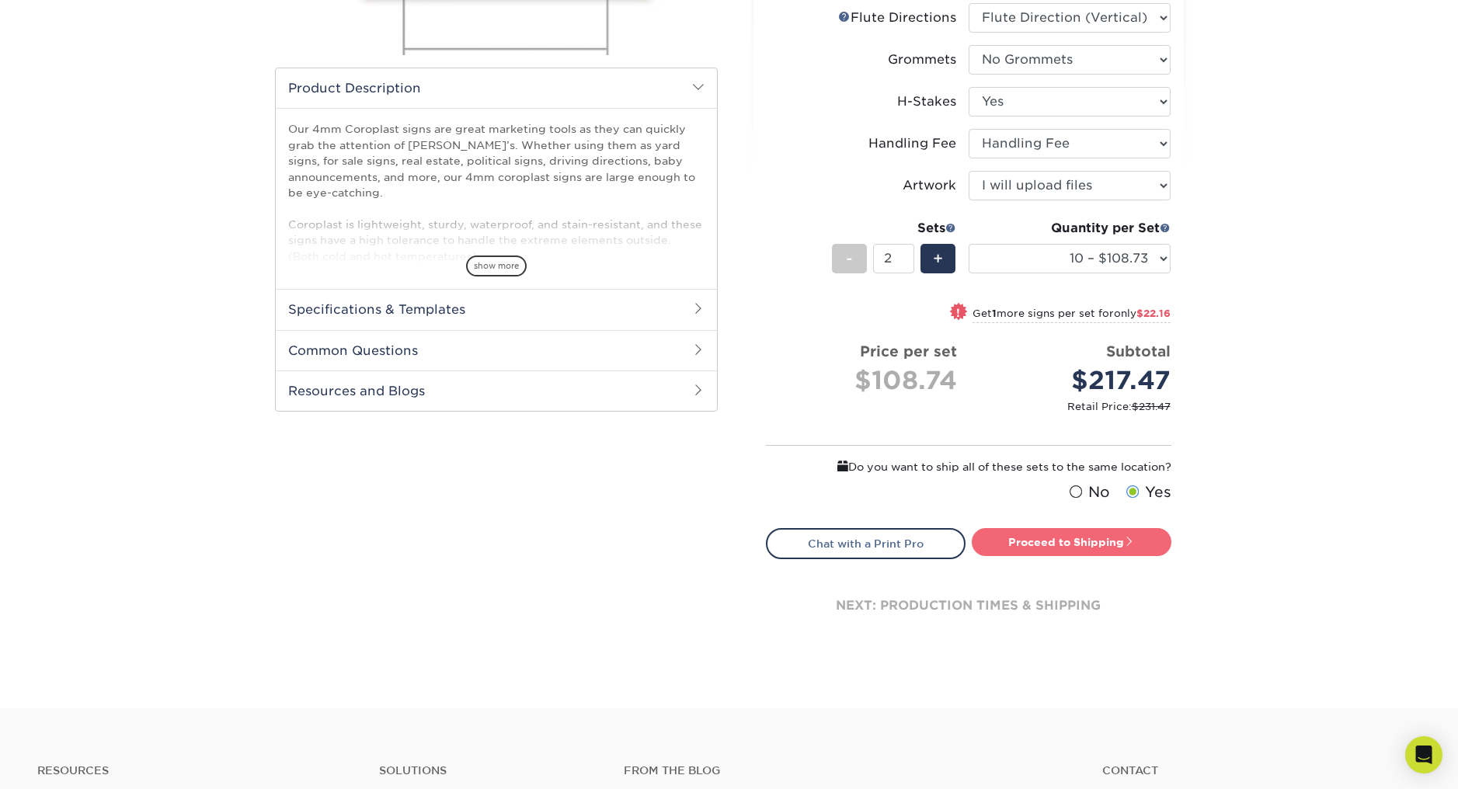
click at [1045, 547] on link "Proceed to Shipping" at bounding box center [1072, 542] width 200 height 28
type input "Set 1"
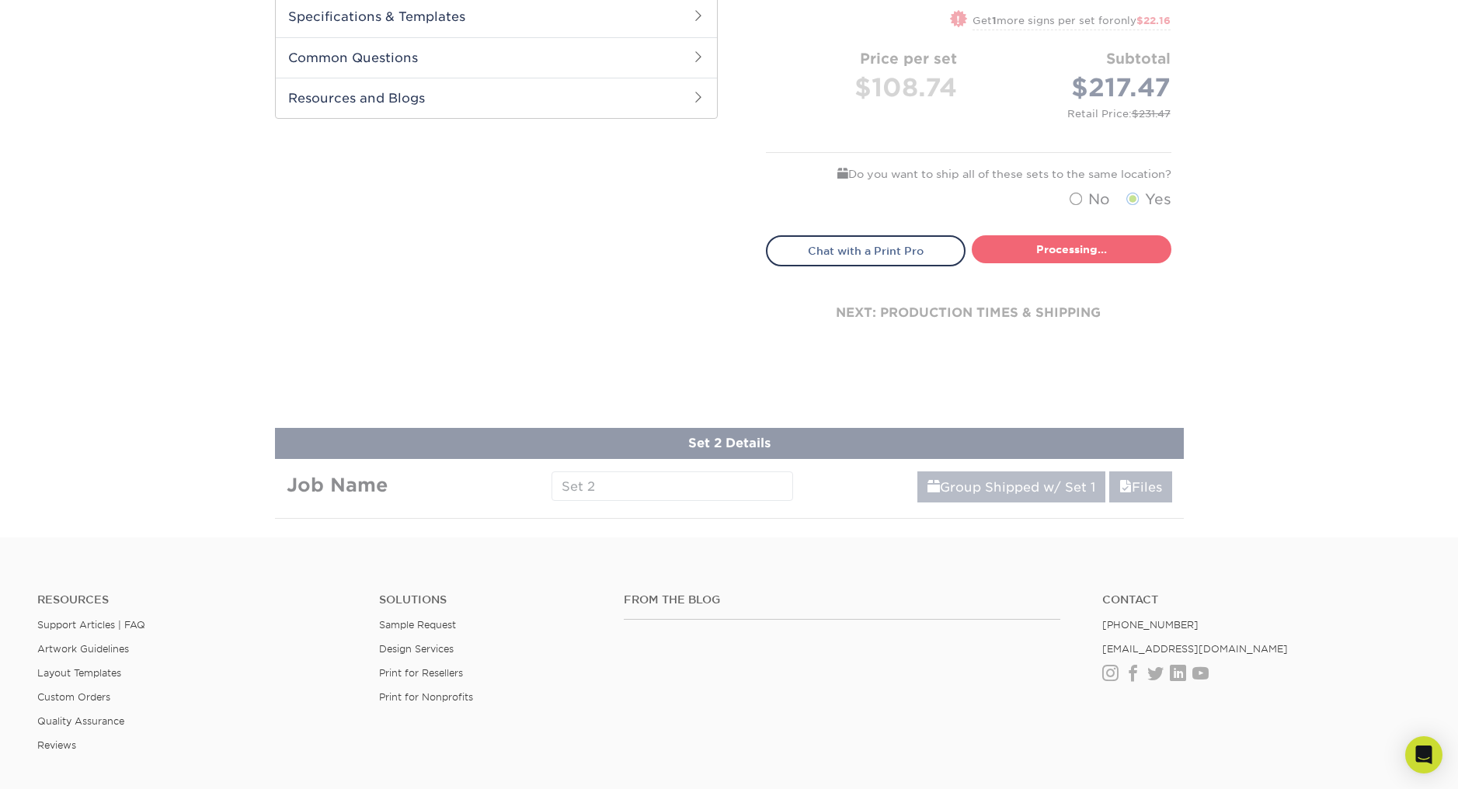
select select "66fa3dd7-a777-44c5-9a33-b53e9be1fb0b"
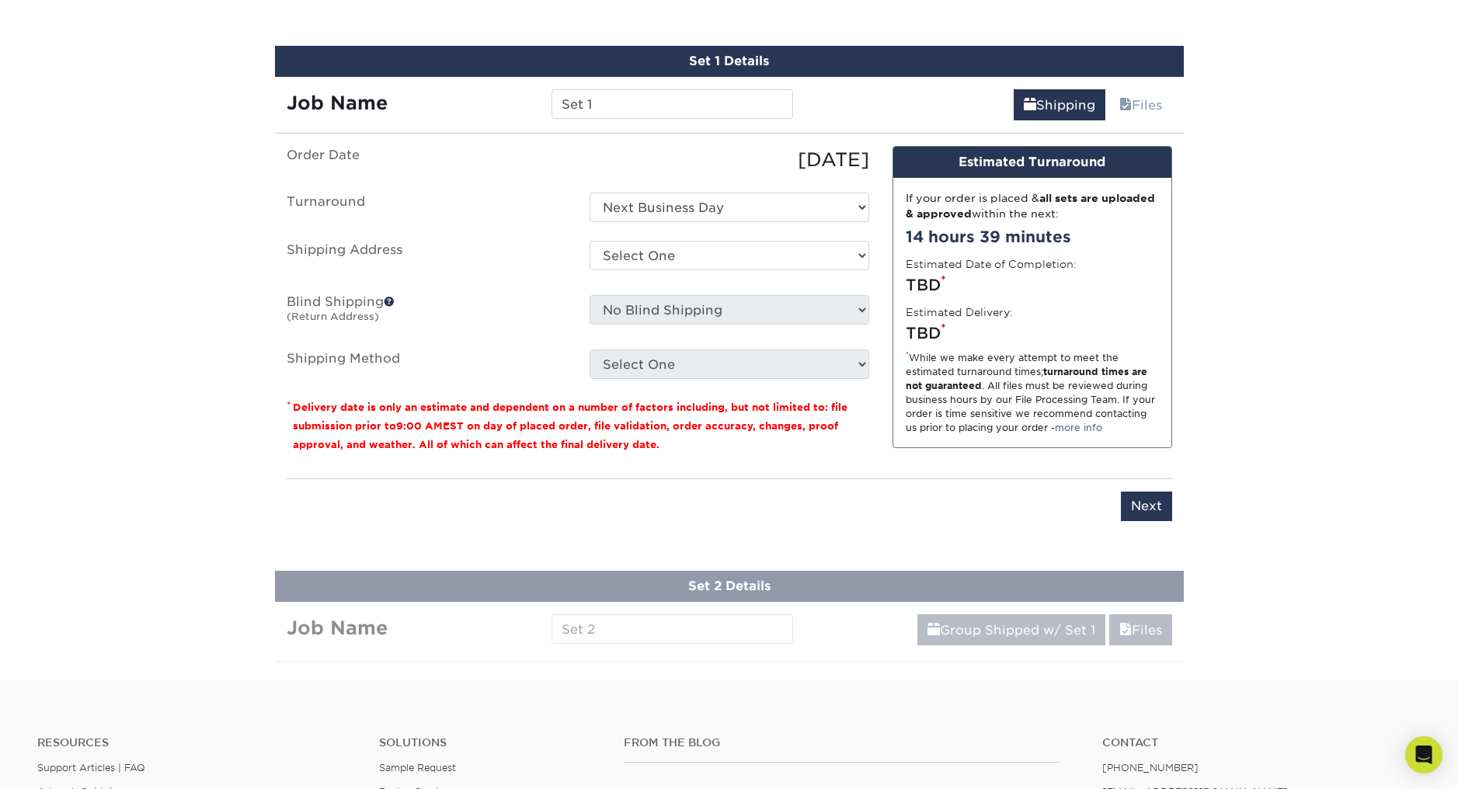
scroll to position [976, 0]
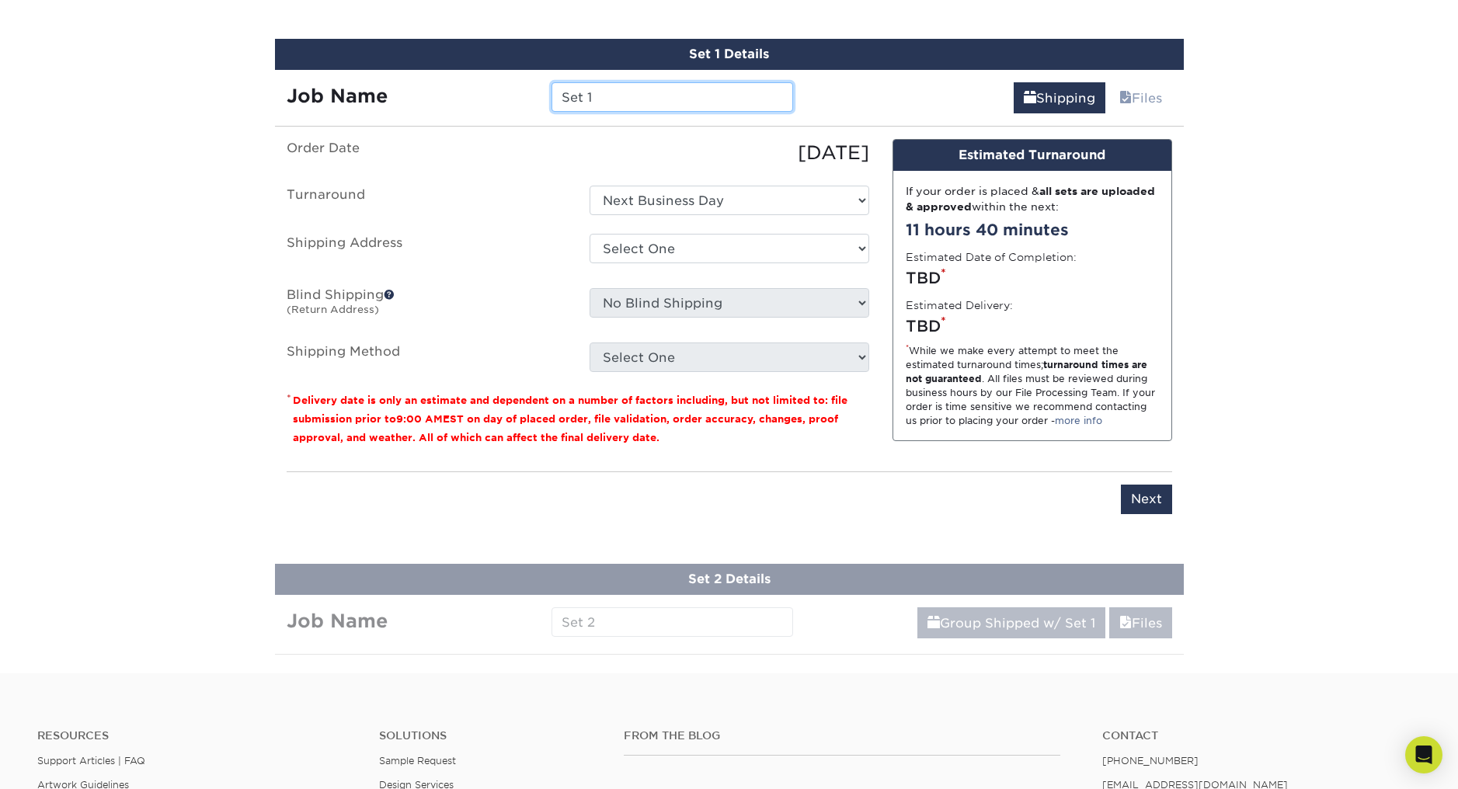
drag, startPoint x: 611, startPoint y: 96, endPoint x: 544, endPoint y: 89, distance: 67.9
click at [544, 89] on div "Set 1" at bounding box center [672, 97] width 265 height 30
paste input "Raffle Entry 18x24 (E)"
type input "Raffle Entry 18x24 (E)"
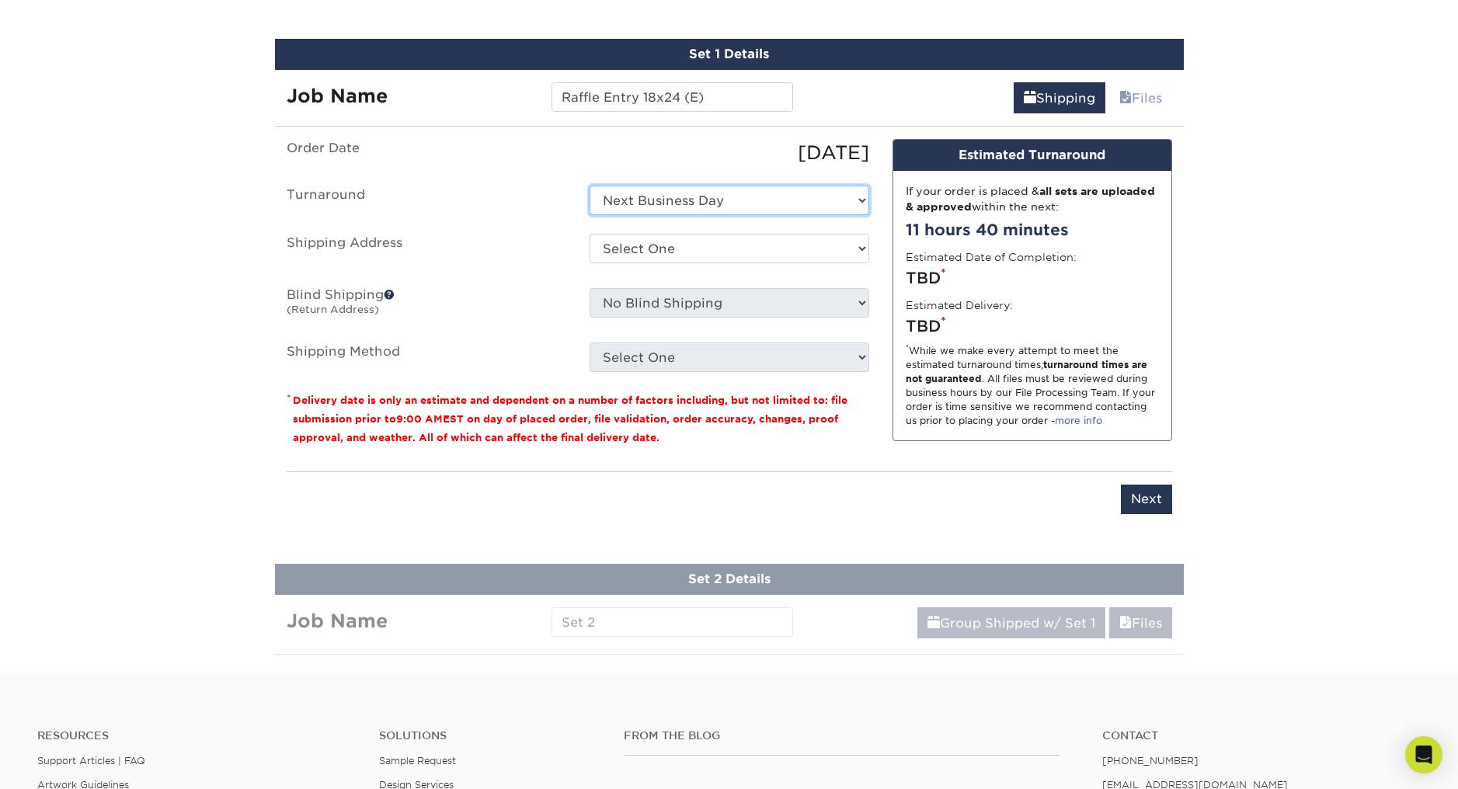
click at [628, 205] on select "Select One Next Business Day" at bounding box center [730, 201] width 280 height 30
click at [590, 186] on select "Select One Next Business Day" at bounding box center [730, 201] width 280 height 30
click at [349, 196] on label "Turnaround" at bounding box center [426, 201] width 303 height 30
click at [666, 200] on select "Select One Next Business Day" at bounding box center [730, 201] width 280 height 30
click at [590, 186] on select "Select One Next Business Day" at bounding box center [730, 201] width 280 height 30
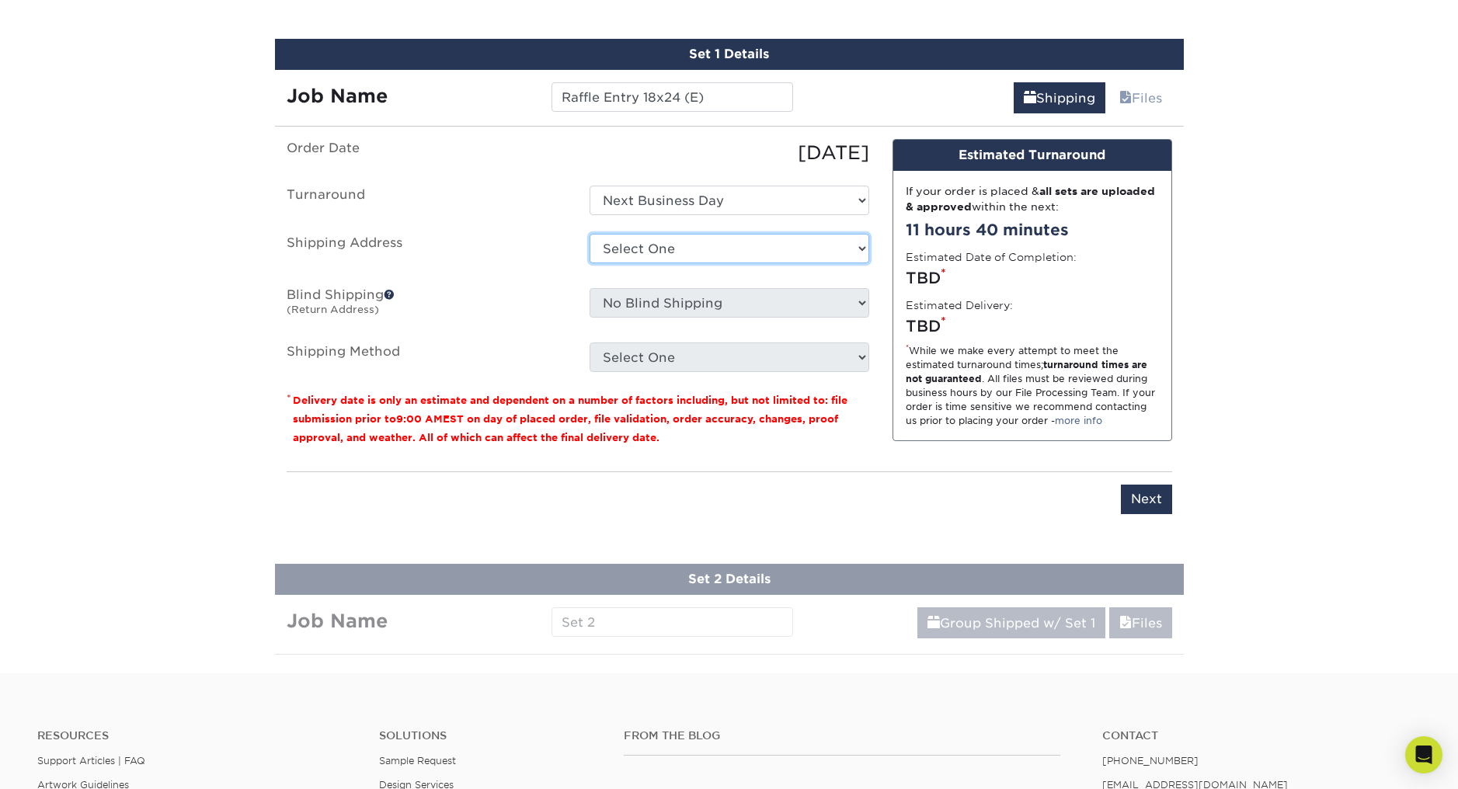
click at [621, 249] on select "Select One Hulett Jeremy Home Uptown Church + Add New Address" at bounding box center [730, 249] width 280 height 30
select select "210503"
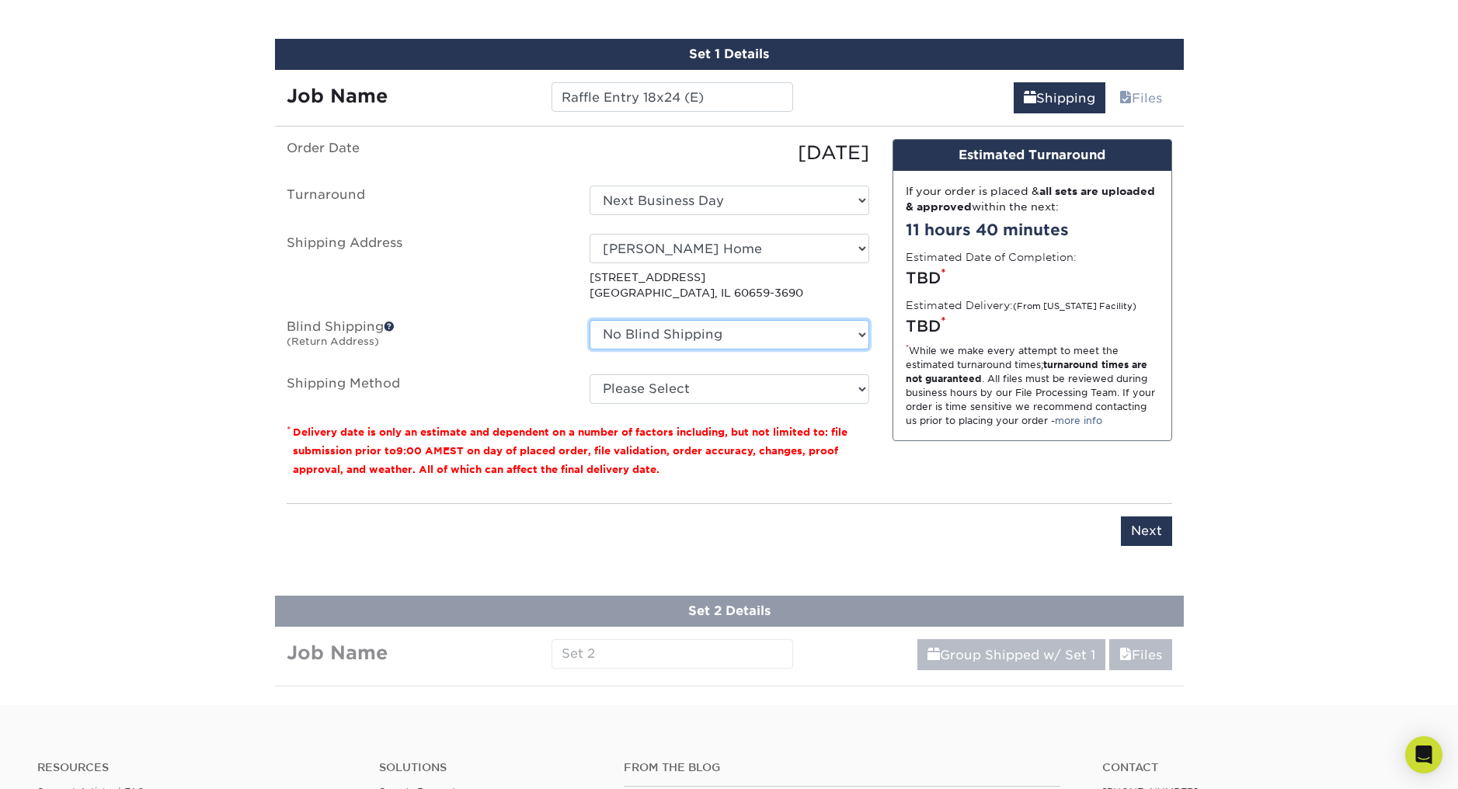
click at [614, 334] on select "No Blind Shipping Hulett Jeremy Home Uptown Church + Add New Address" at bounding box center [730, 335] width 280 height 30
click at [618, 390] on select "Please Select Next Day Everywhere (+$22.40) Ground Shipping (+$24.38) 3 Day Shi…" at bounding box center [730, 389] width 280 height 30
select select "NEXTDAYEVERYWHERE"
click at [590, 374] on select "Please Select Next Day Everywhere (+$22.40) Ground Shipping (+$24.38) 3 Day Shi…" at bounding box center [730, 389] width 280 height 30
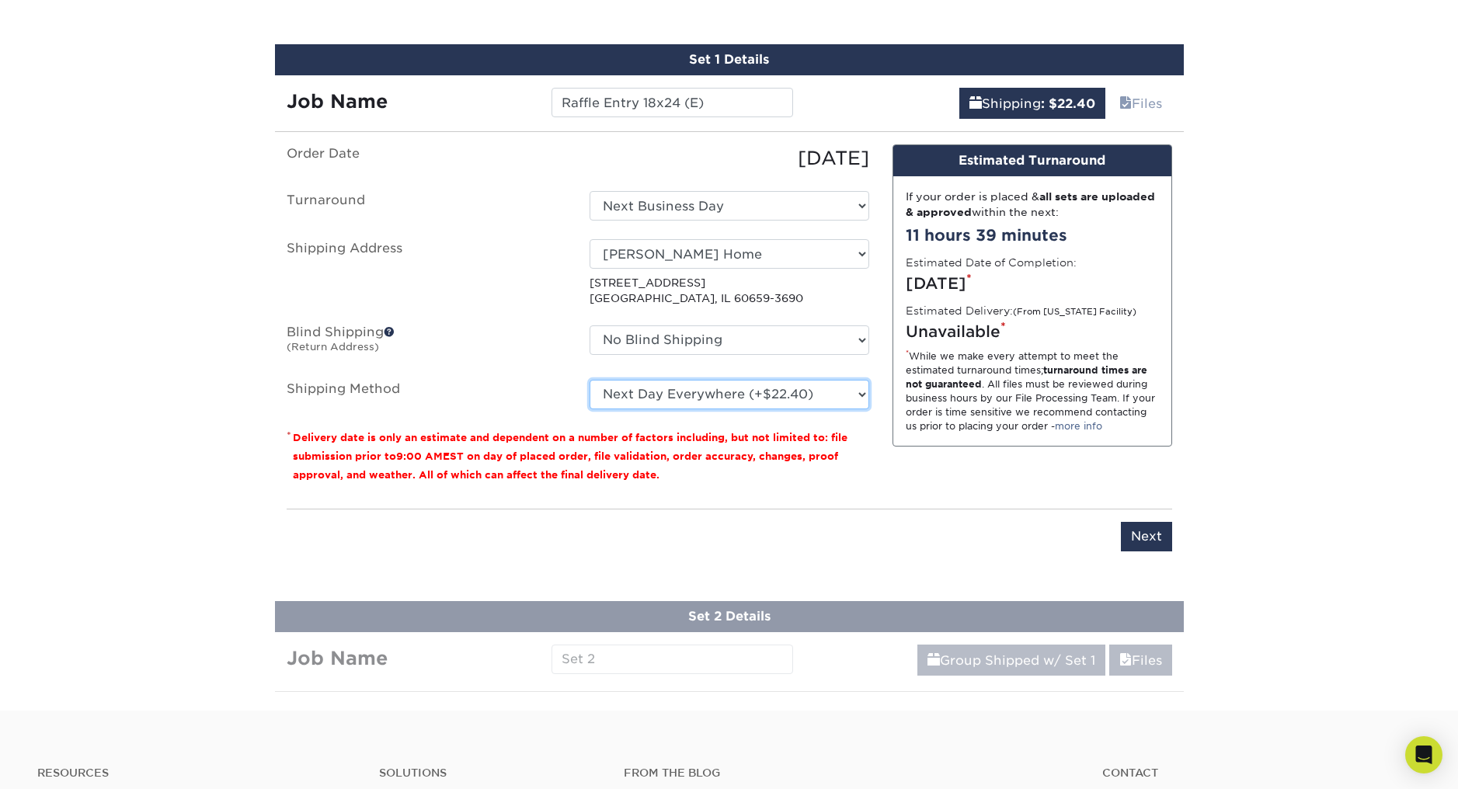
scroll to position [960, 0]
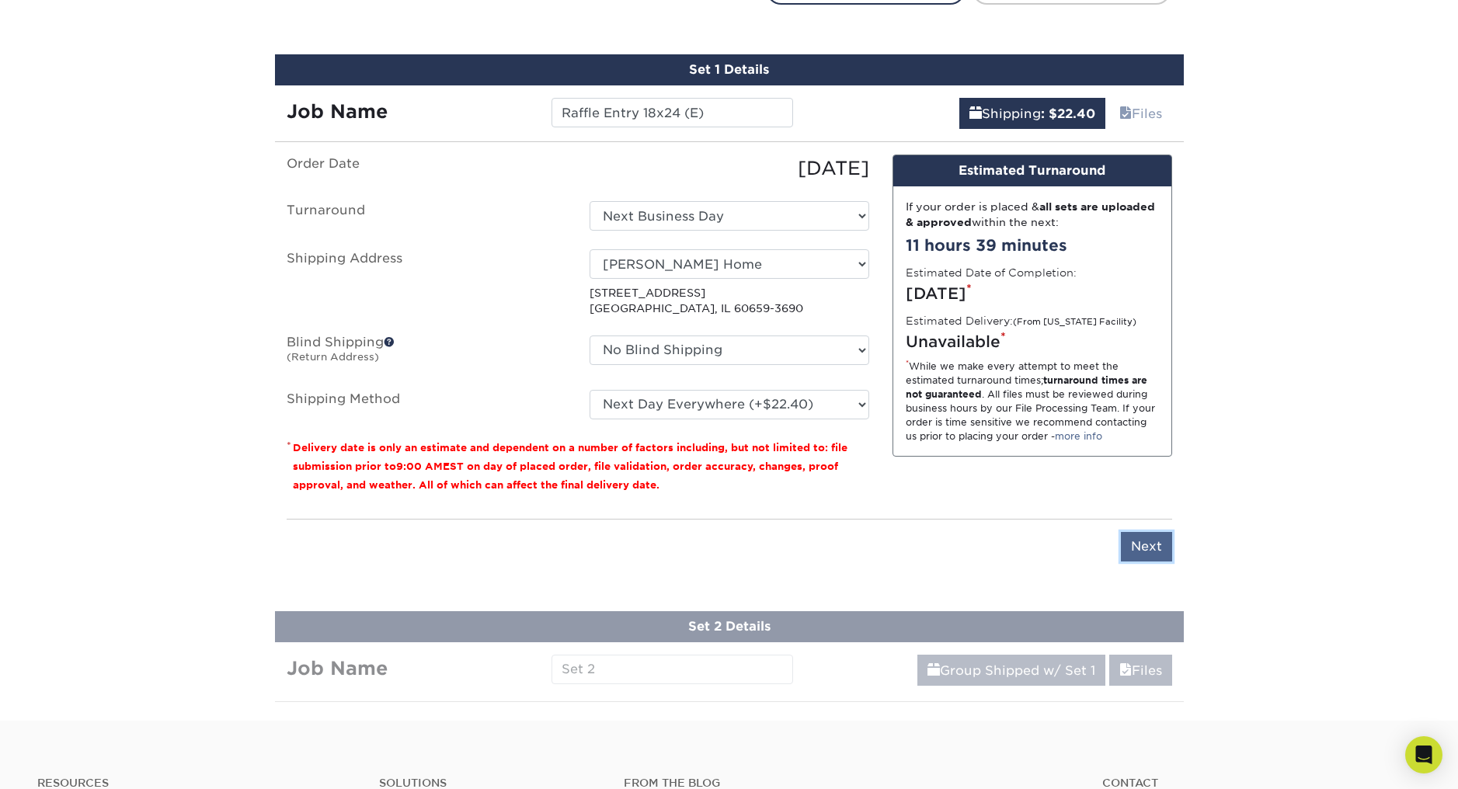
drag, startPoint x: 1156, startPoint y: 541, endPoint x: 888, endPoint y: 489, distance: 273.0
click at [1156, 541] on input "Next" at bounding box center [1146, 547] width 51 height 30
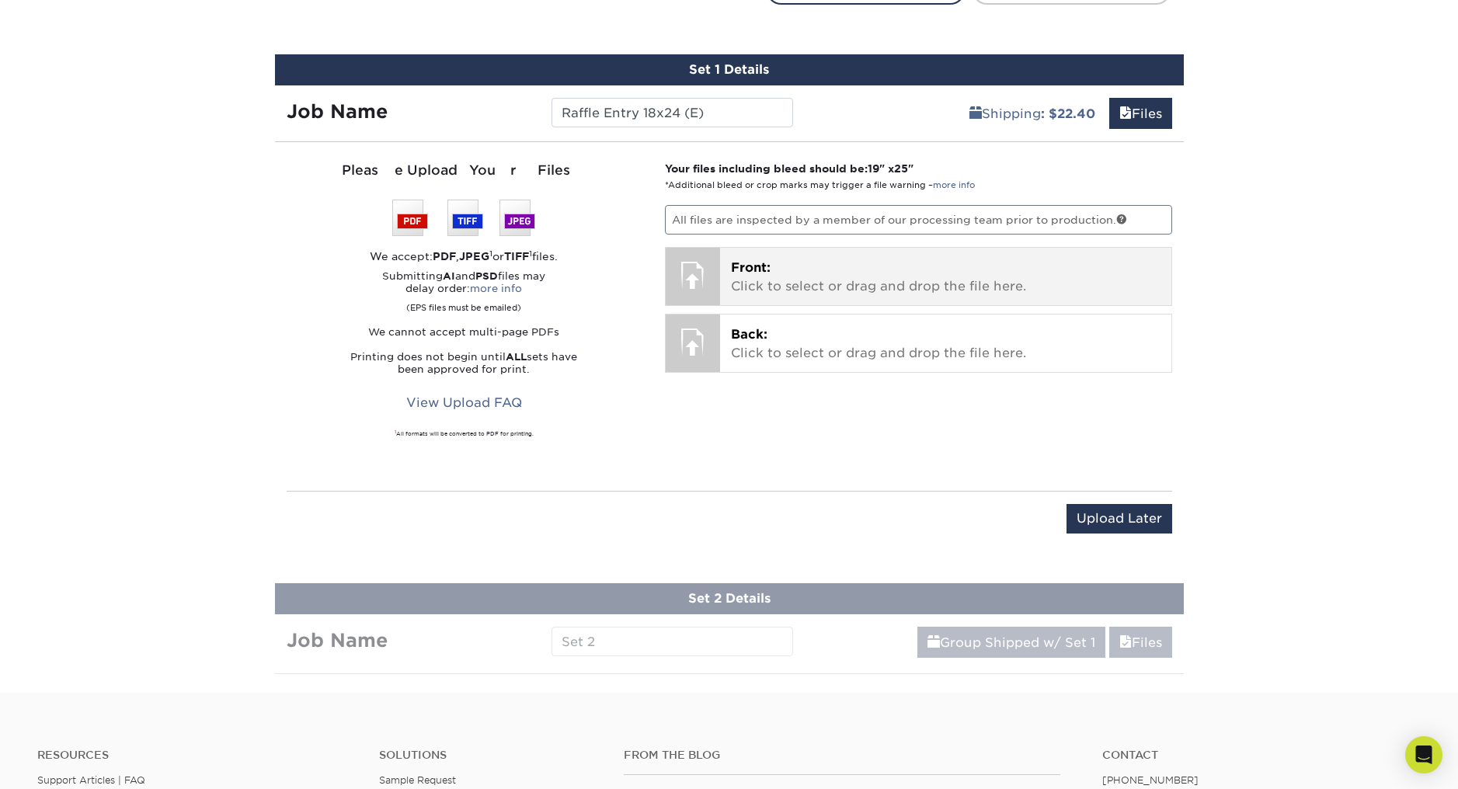
click at [766, 267] on span "Front:" at bounding box center [751, 267] width 40 height 15
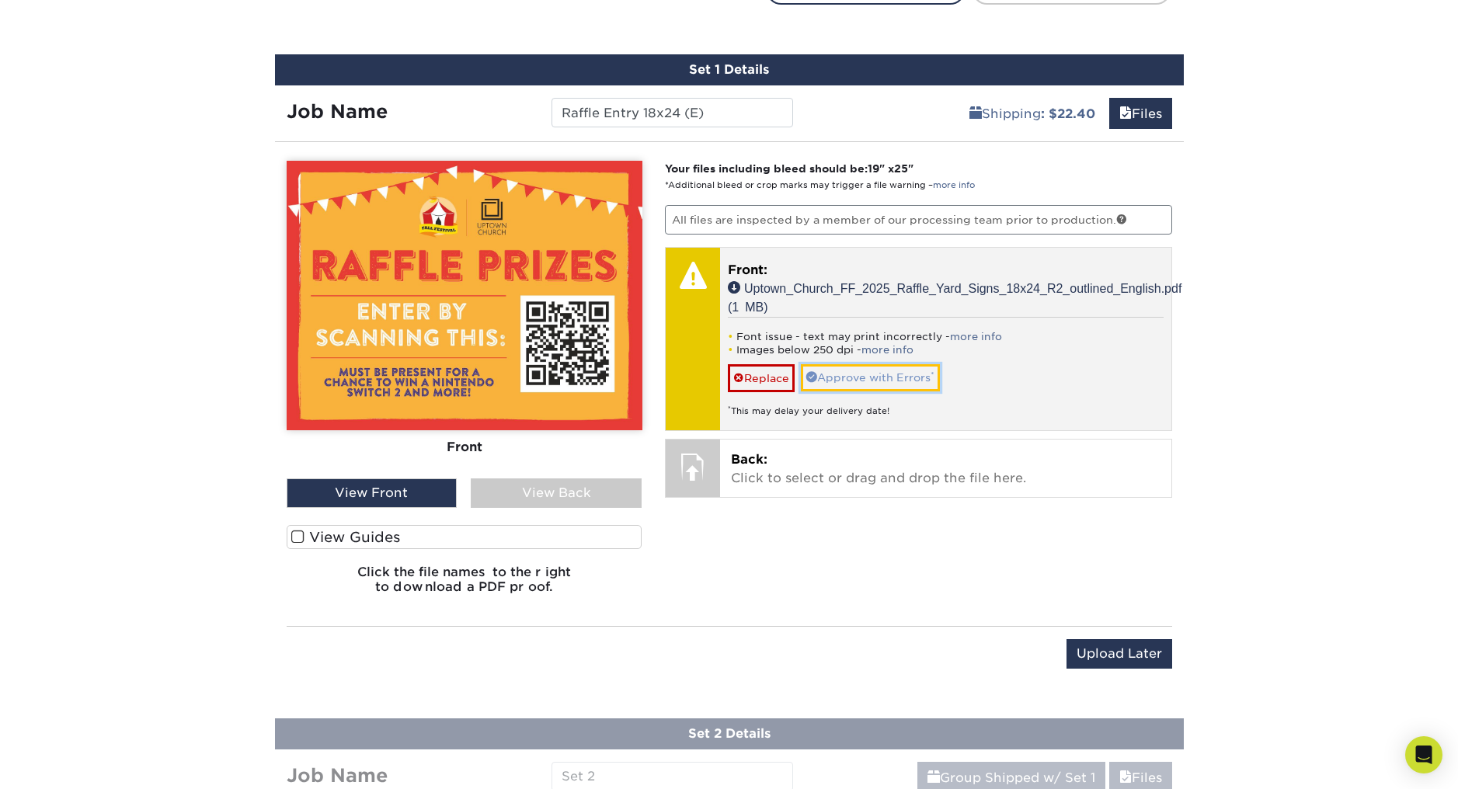
click at [847, 378] on link "Approve with Errors *" at bounding box center [870, 377] width 139 height 26
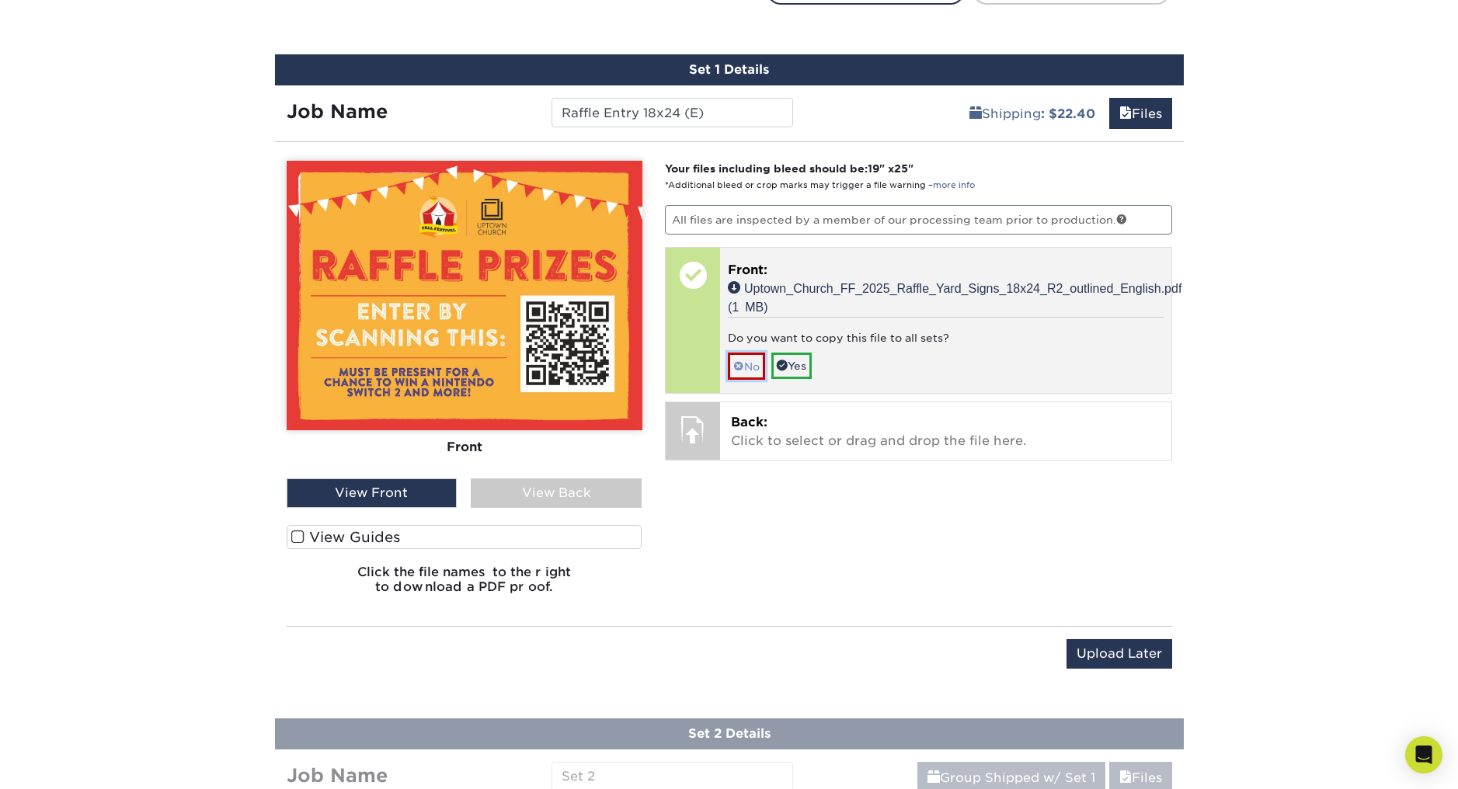
click at [746, 365] on link "No" at bounding box center [746, 366] width 37 height 27
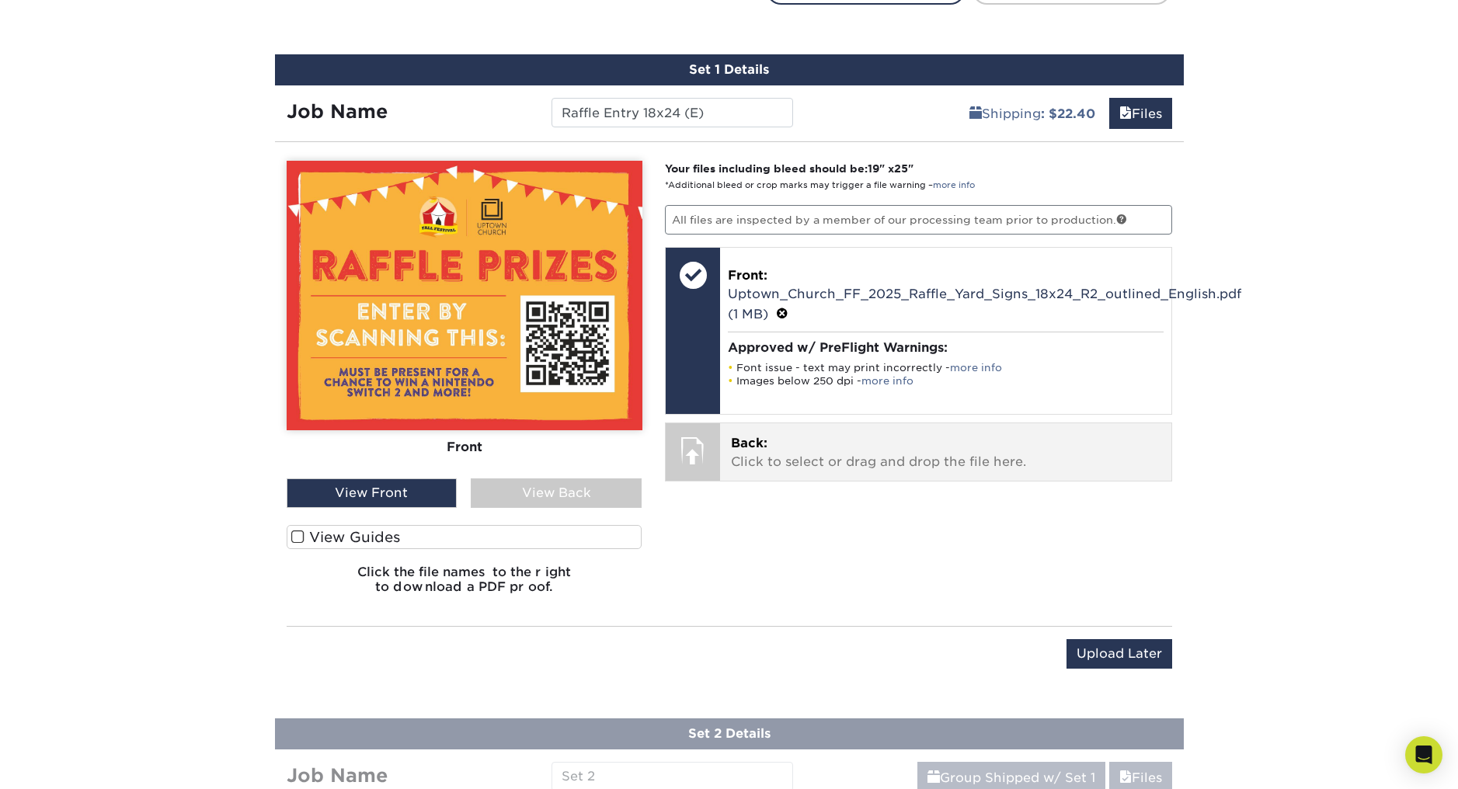
click at [753, 461] on p "Back: Click to select or drag and drop the file here." at bounding box center [946, 452] width 430 height 37
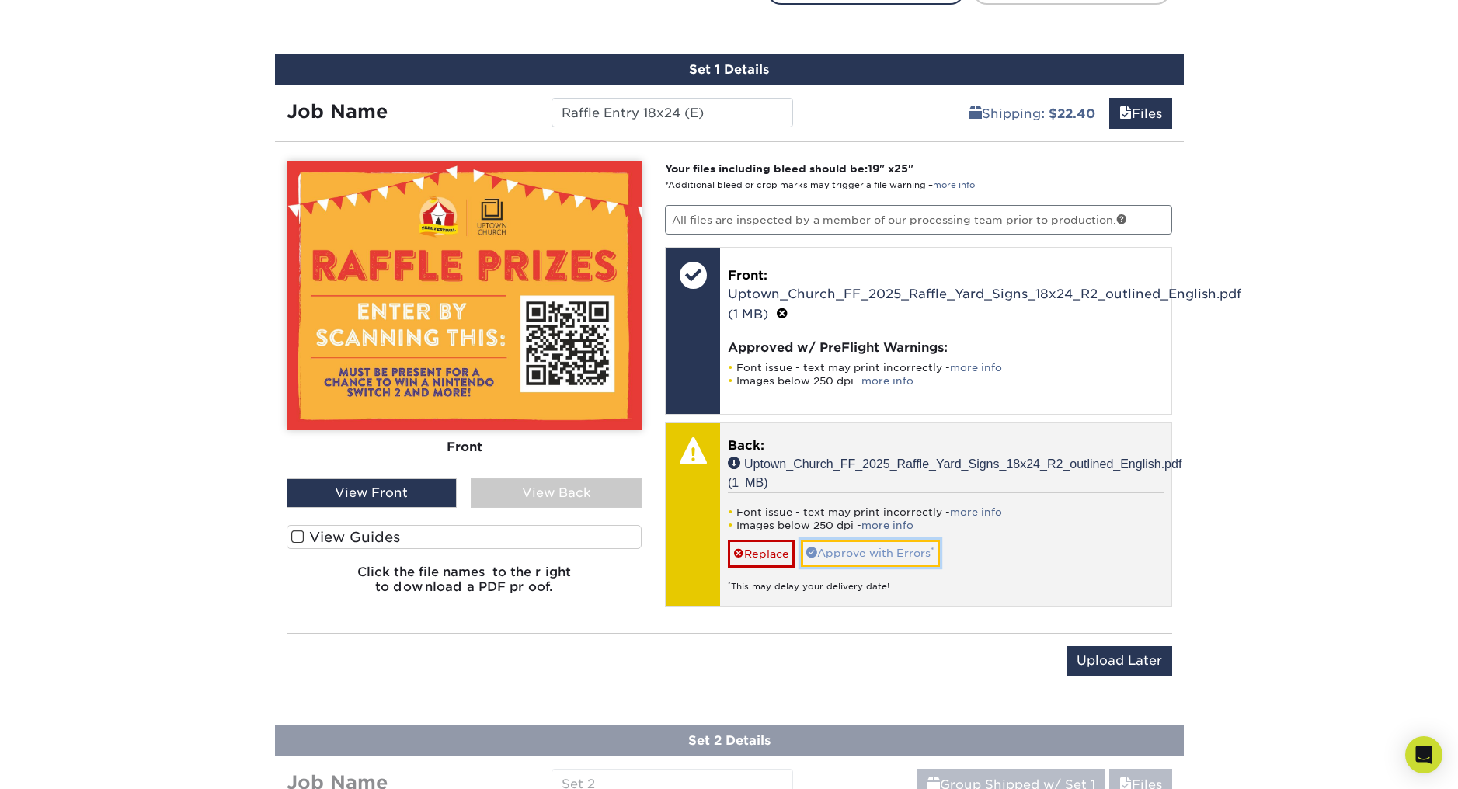
click at [855, 546] on link "Approve with Errors *" at bounding box center [870, 553] width 139 height 26
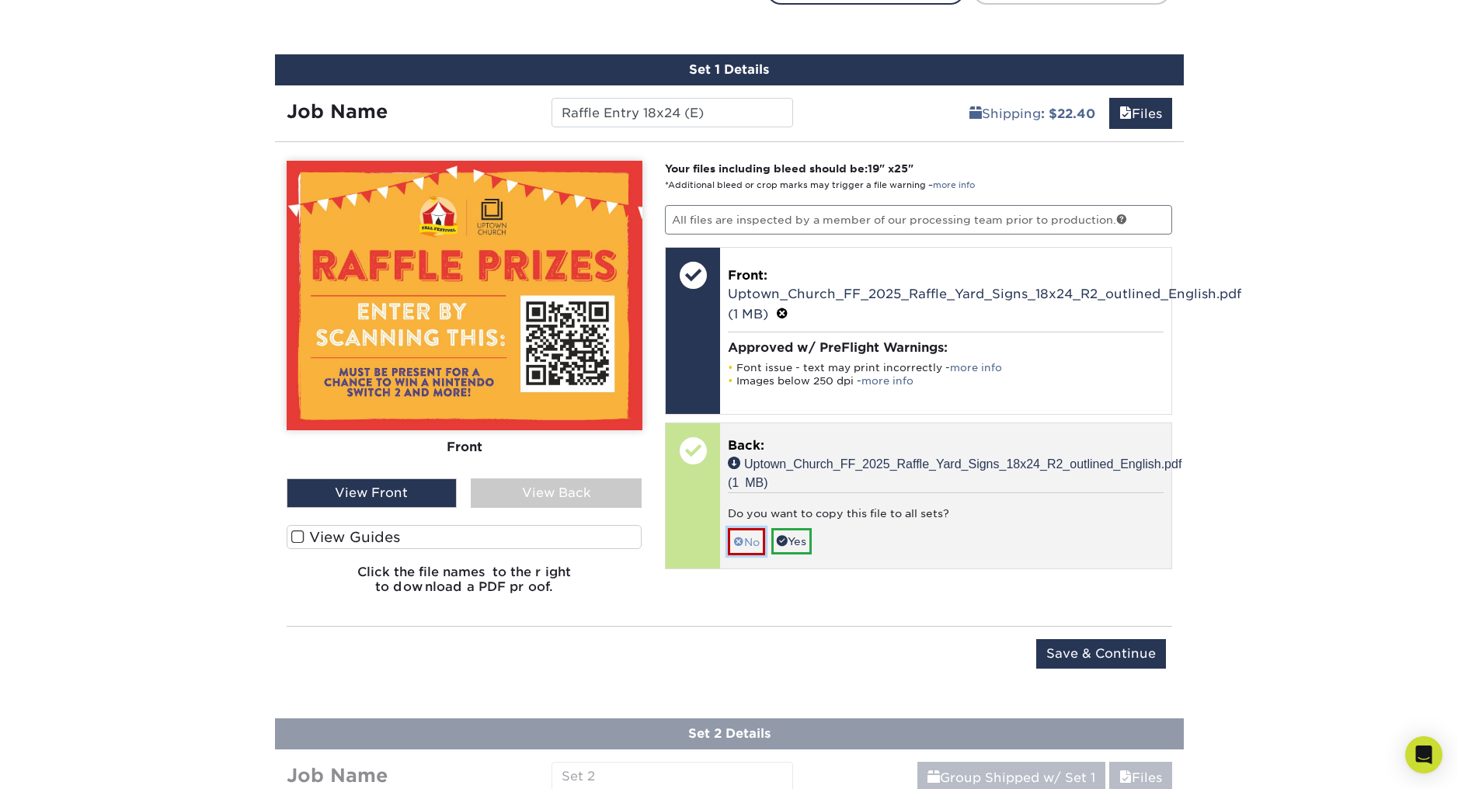
click at [746, 536] on link "No" at bounding box center [746, 541] width 37 height 27
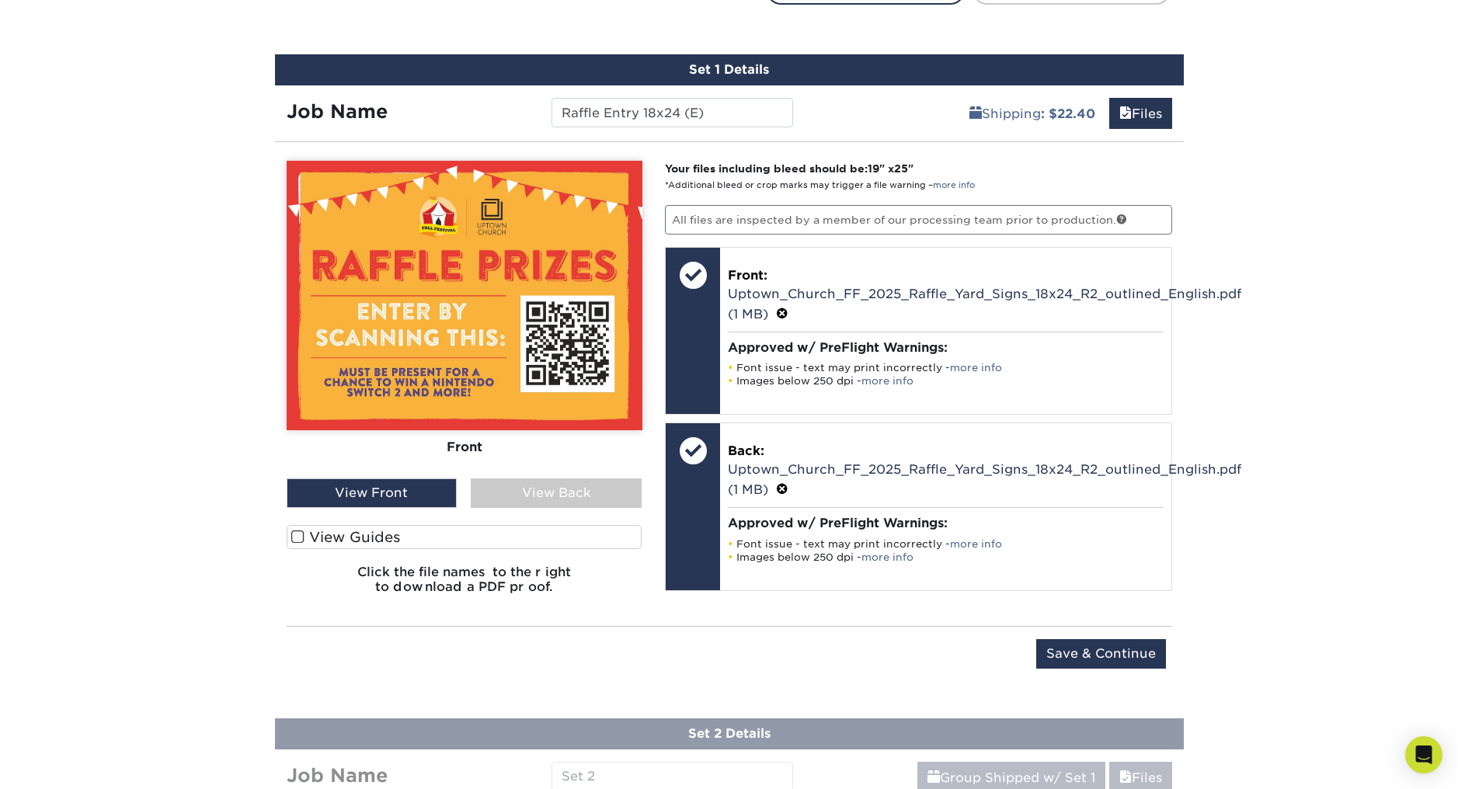
click at [302, 534] on span at bounding box center [297, 537] width 13 height 15
click at [0, 0] on input "View Guides" at bounding box center [0, 0] width 0 height 0
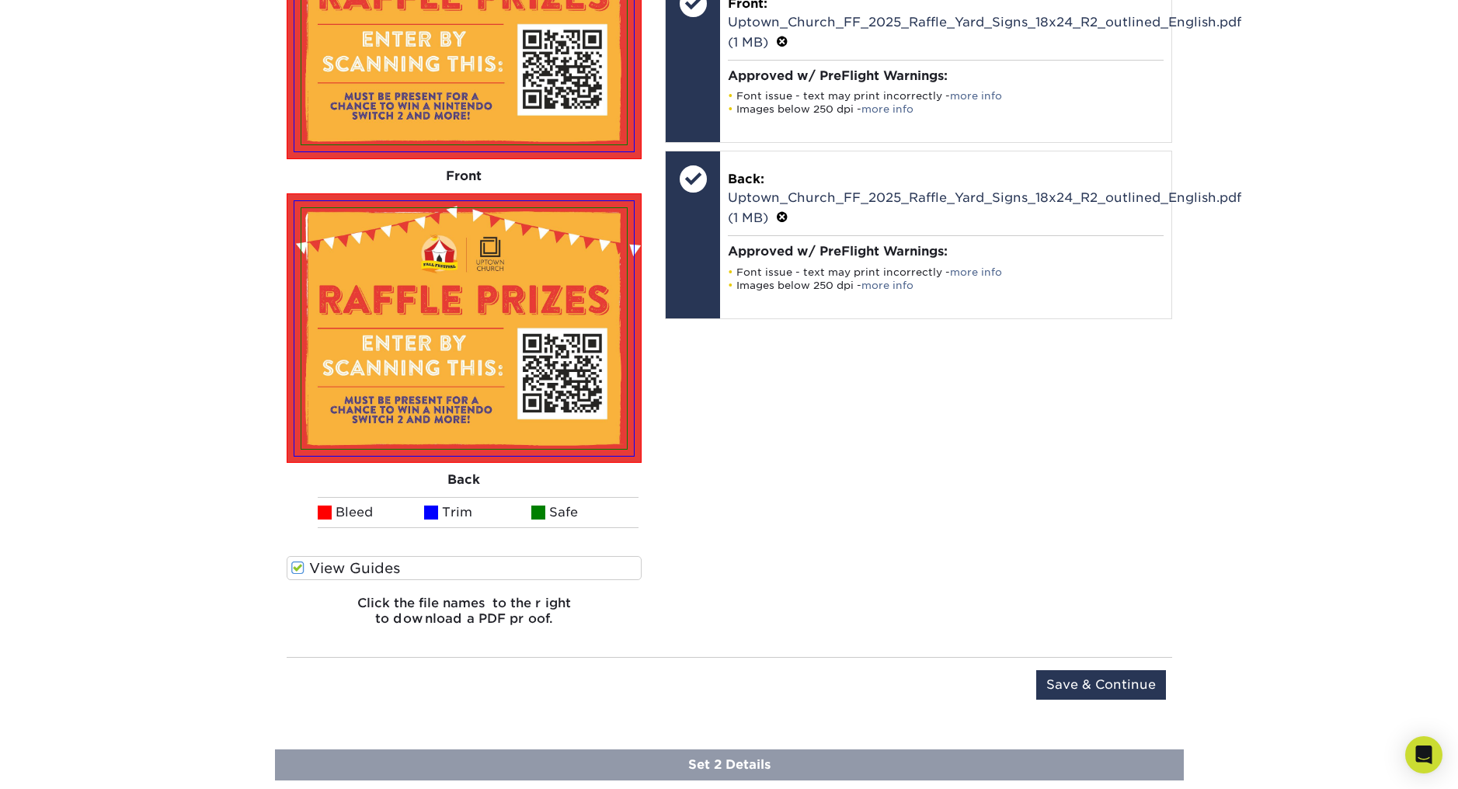
scroll to position [1234, 0]
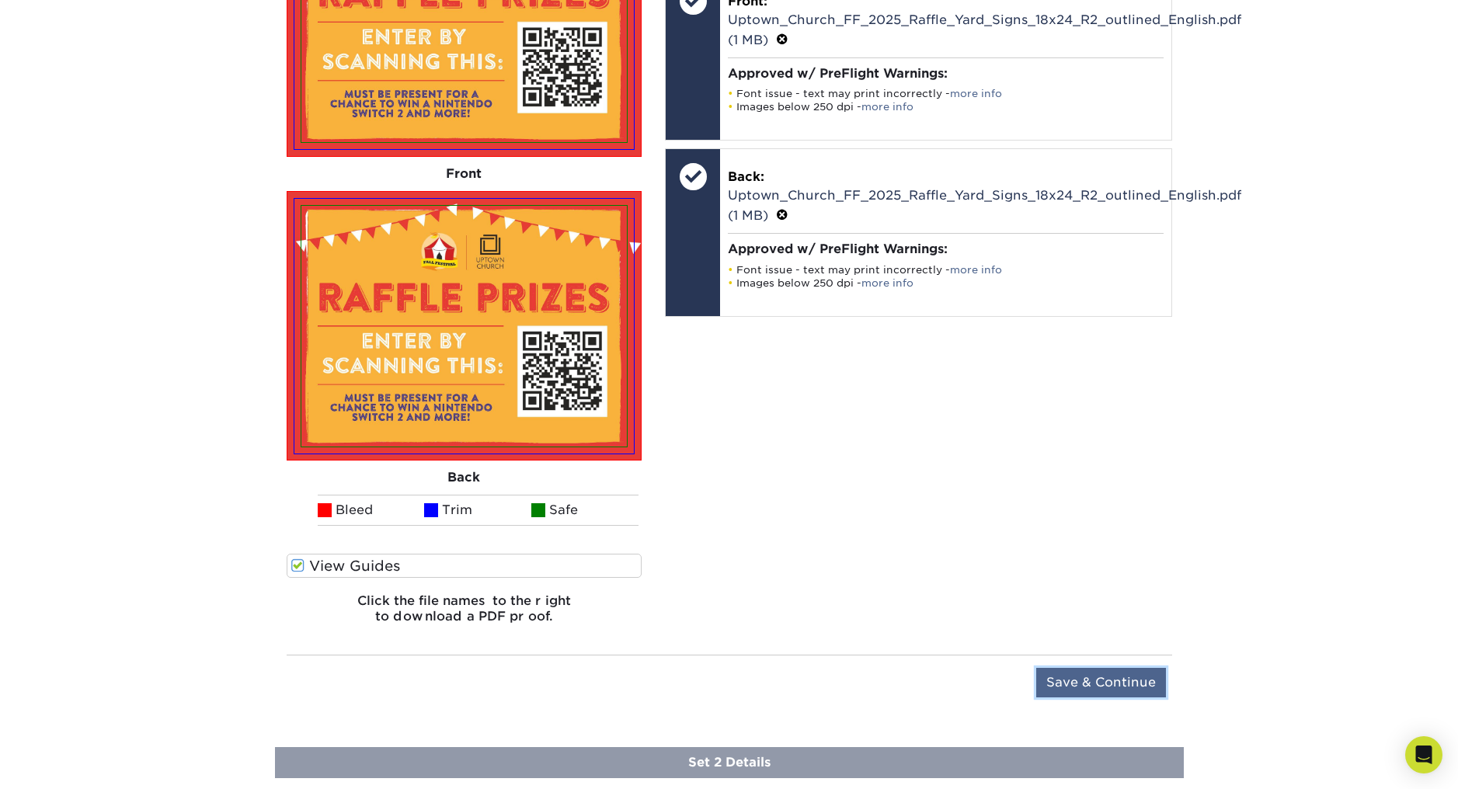
click at [1099, 675] on input "Save & Continue" at bounding box center [1101, 683] width 130 height 30
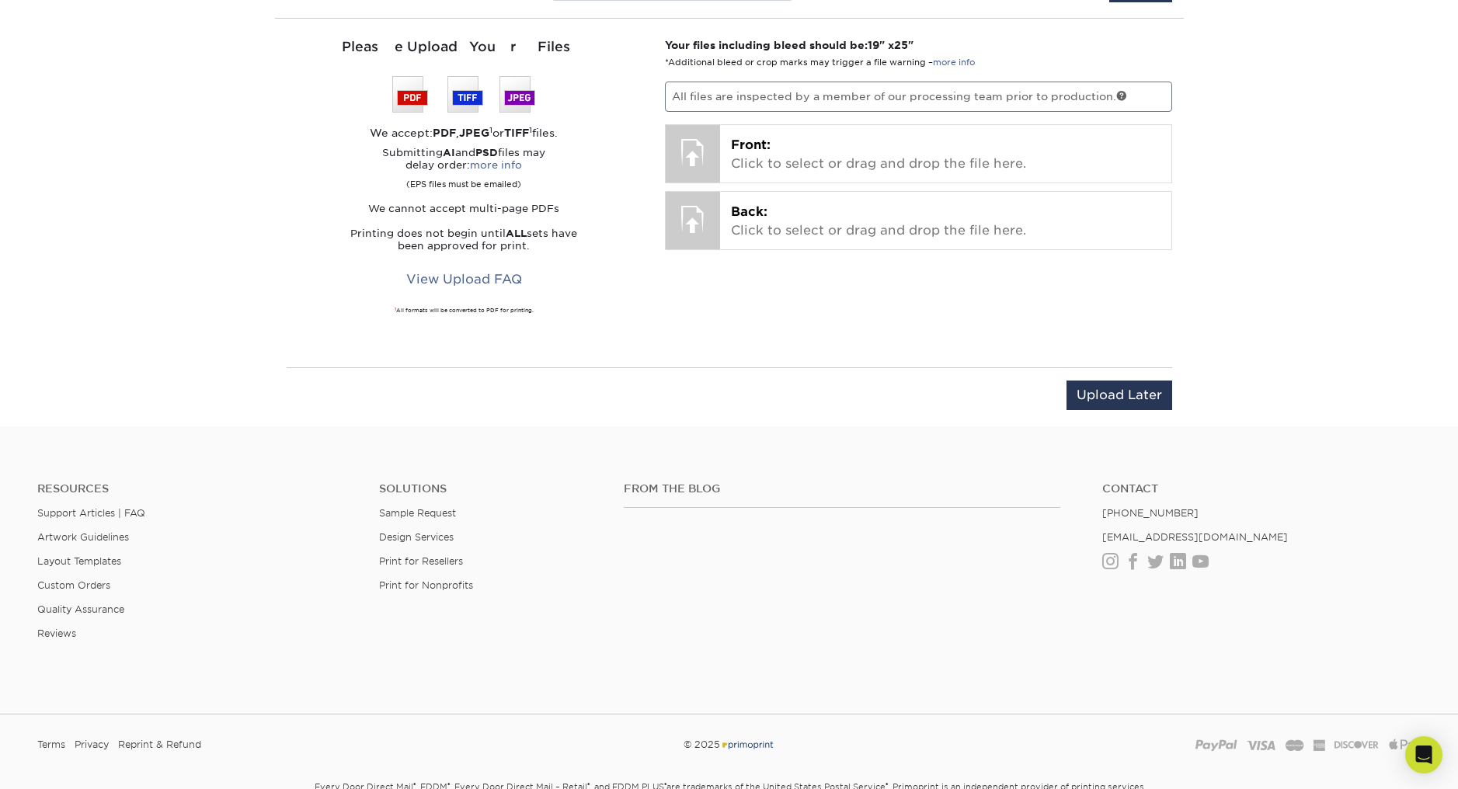
scroll to position [797, 0]
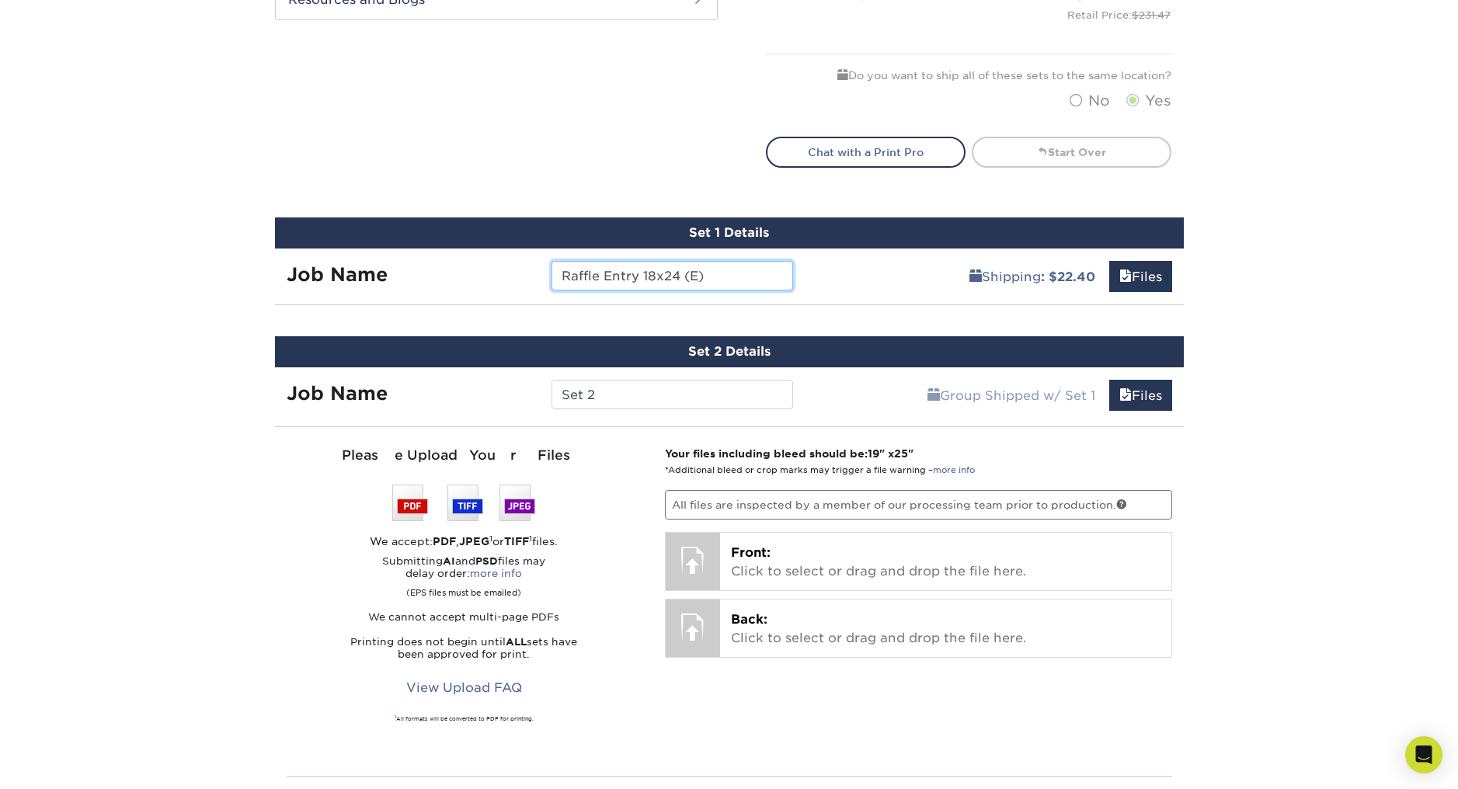
drag, startPoint x: 712, startPoint y: 277, endPoint x: 510, endPoint y: 265, distance: 203.1
click at [510, 265] on div "Job Name Raffle Entry 18x24 (E)" at bounding box center [540, 276] width 530 height 30
drag, startPoint x: 627, startPoint y: 391, endPoint x: 551, endPoint y: 389, distance: 75.4
click at [551, 389] on input "Set 2" at bounding box center [672, 395] width 242 height 30
paste input "Raffle Entry 18x24 (E)"
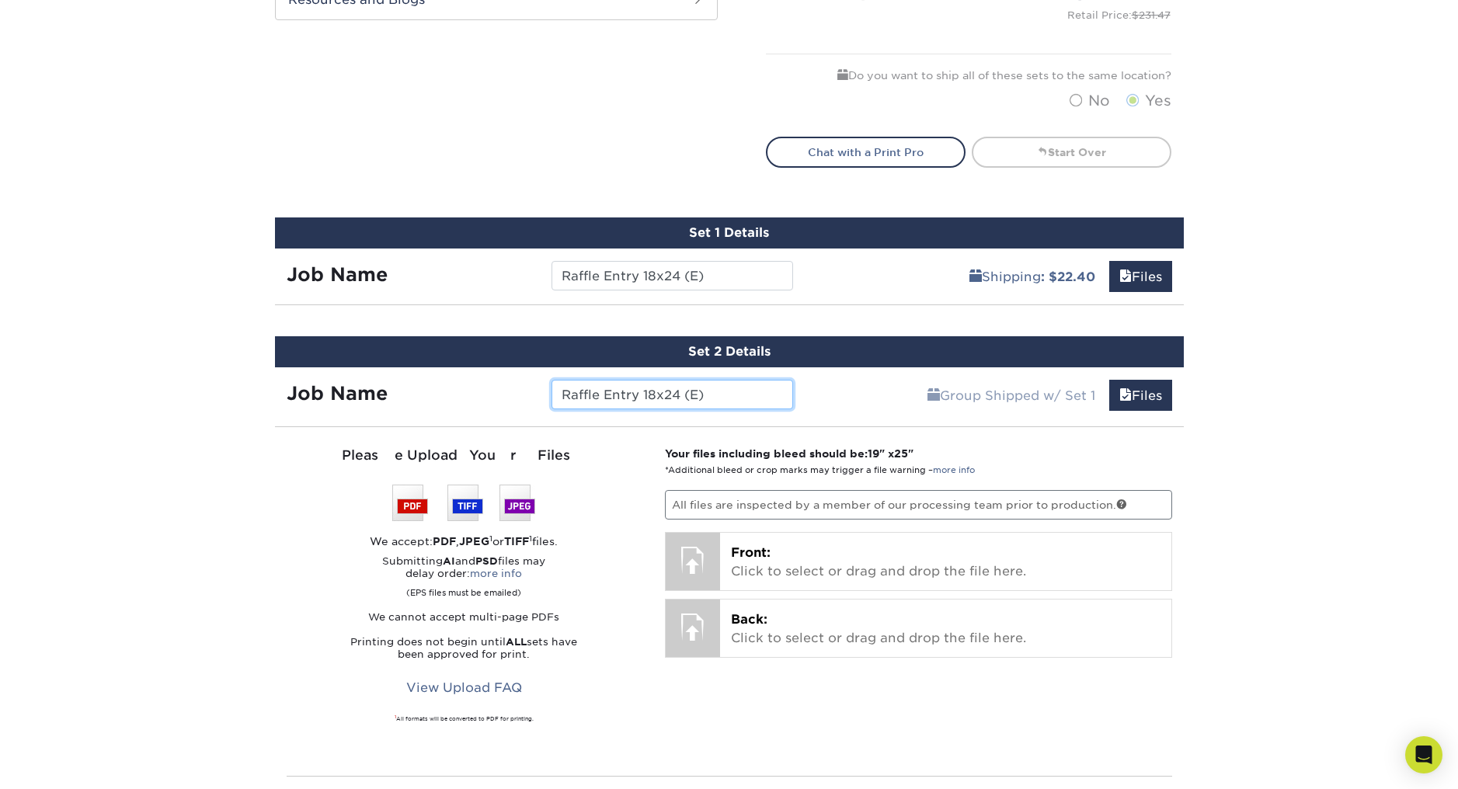
click at [690, 396] on input "Raffle Entry 18x24 (E)" at bounding box center [672, 395] width 242 height 30
drag, startPoint x: 690, startPoint y: 395, endPoint x: 699, endPoint y: 398, distance: 9.6
click at [699, 398] on input "Raffle Entry 18x24 (E)" at bounding box center [672, 395] width 242 height 30
click at [718, 401] on input "Raffle Entry 18x24 (S)" at bounding box center [672, 395] width 242 height 30
type input "Raffle Entry 18x24 (S)"
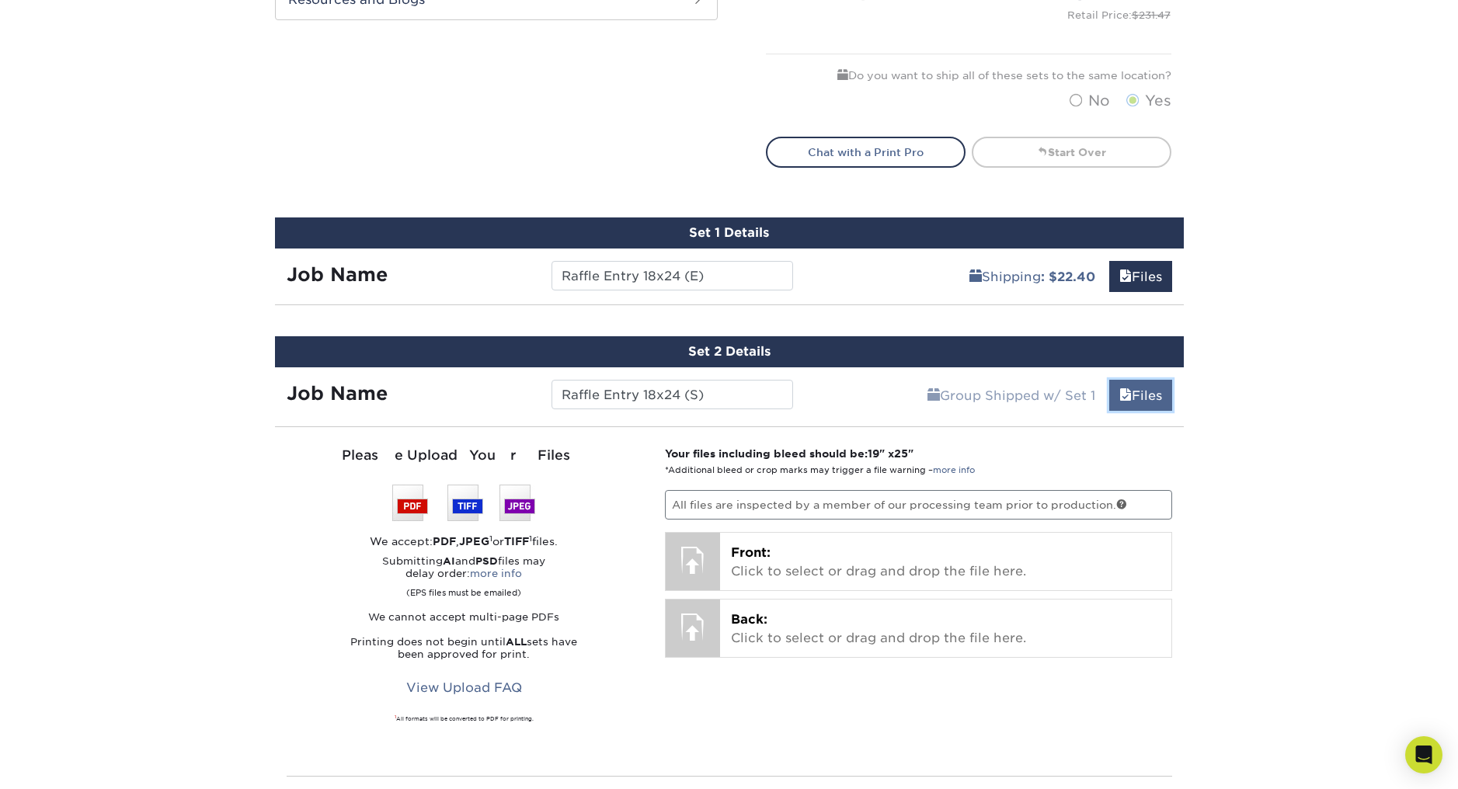
click at [1132, 388] on link "Files" at bounding box center [1140, 395] width 63 height 31
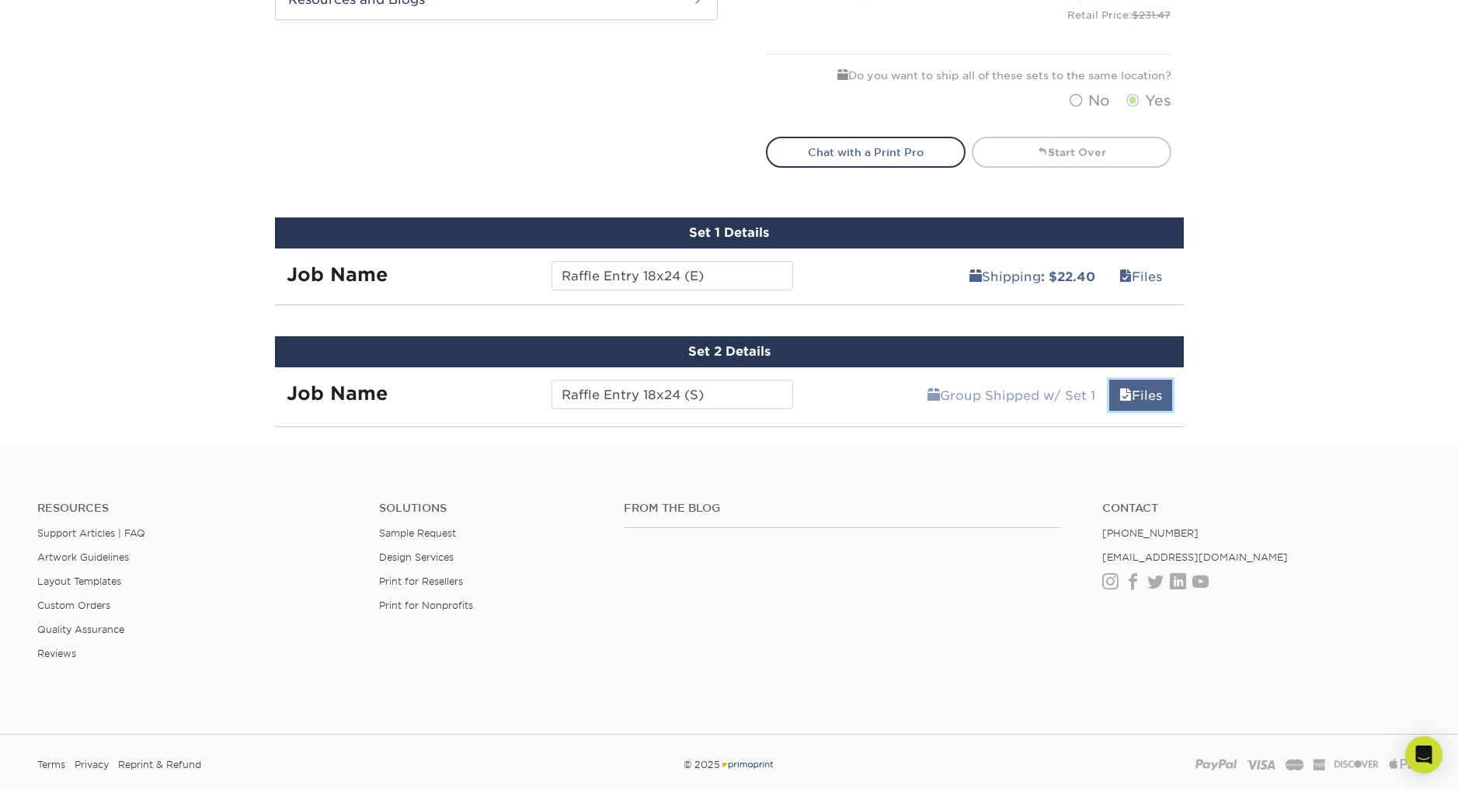
click at [1132, 391] on link "Files" at bounding box center [1140, 395] width 63 height 31
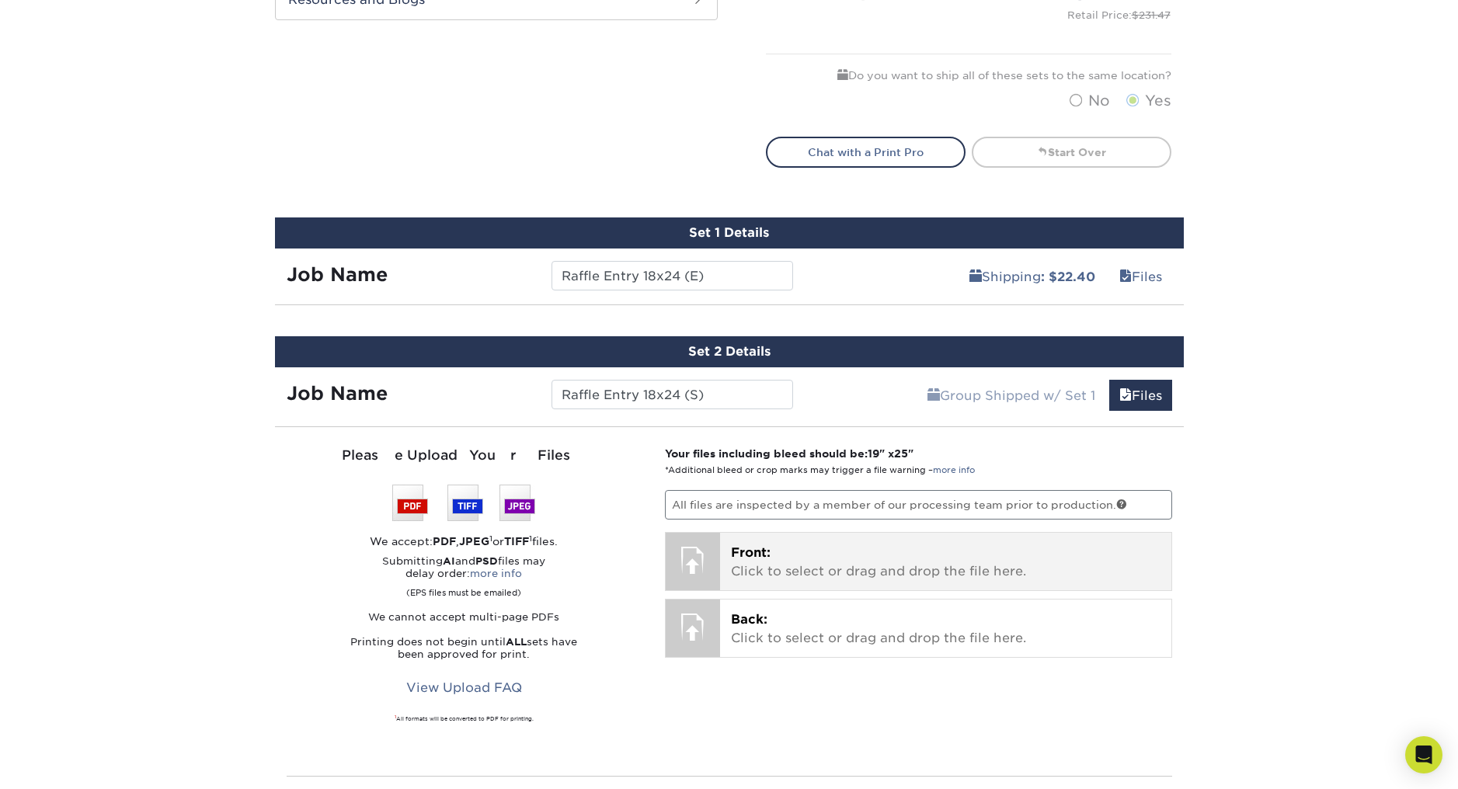
click at [795, 570] on p "Front: Click to select or drag and drop the file here." at bounding box center [946, 562] width 430 height 37
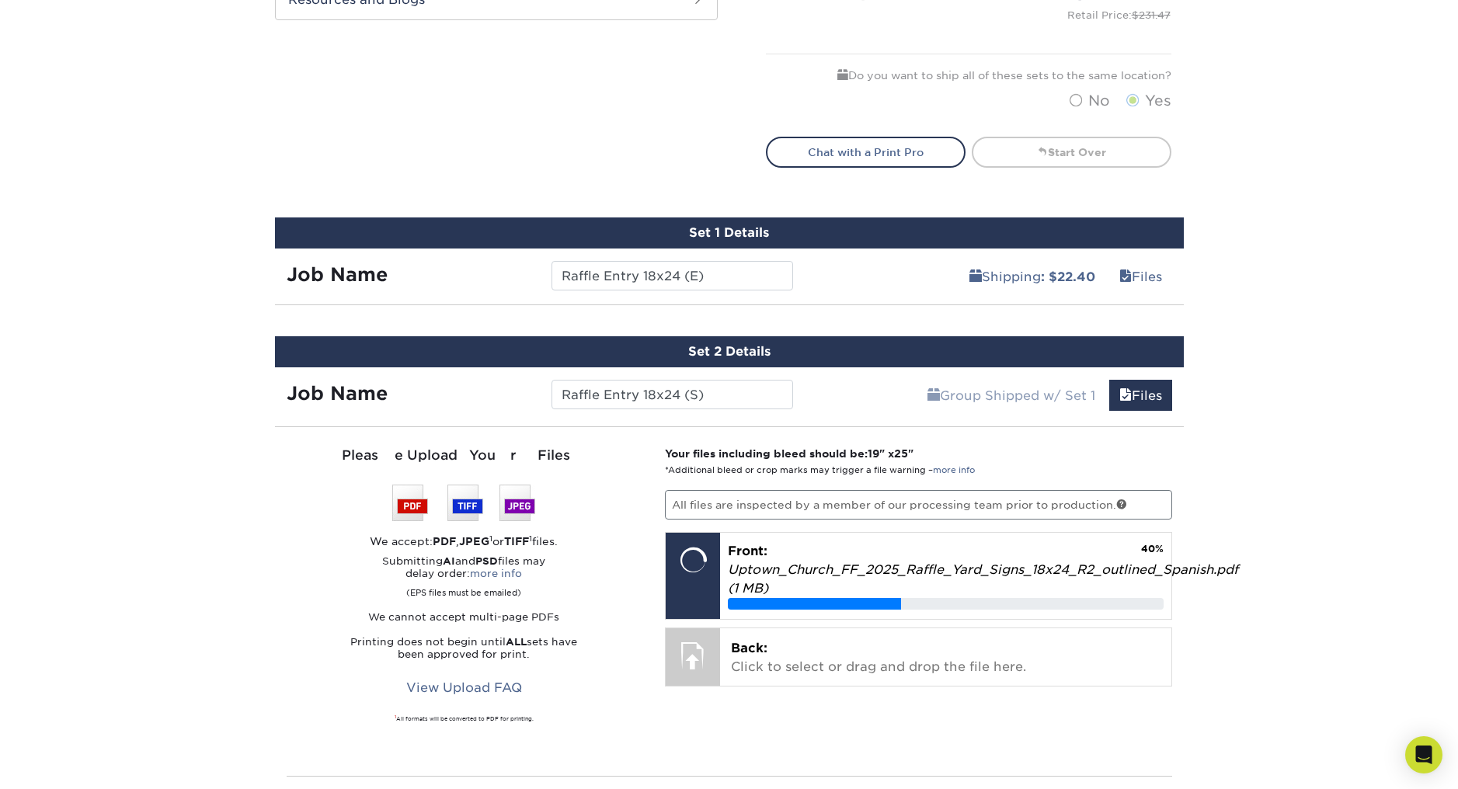
scroll to position [917, 0]
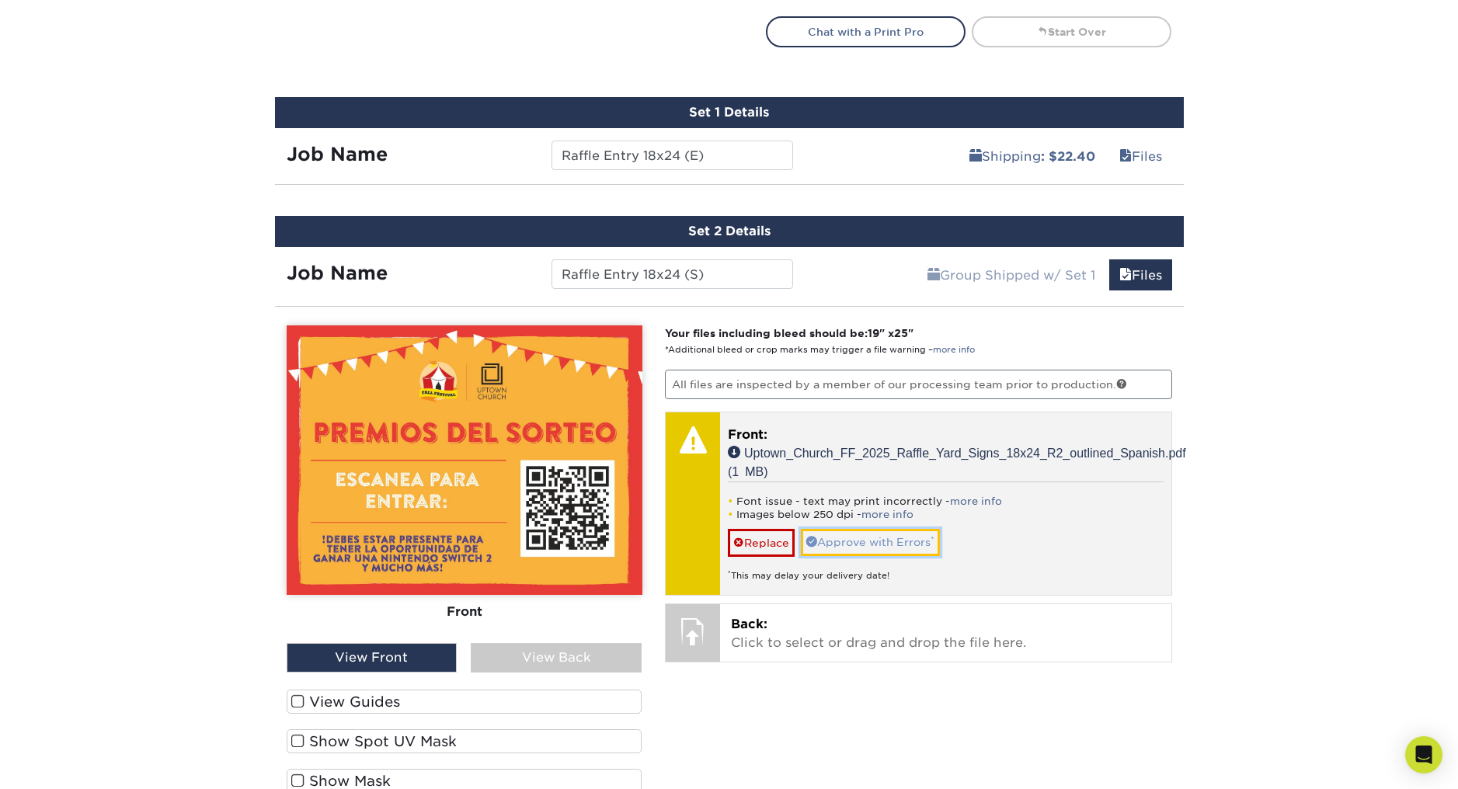
click at [850, 543] on link "Approve with Errors *" at bounding box center [870, 542] width 139 height 26
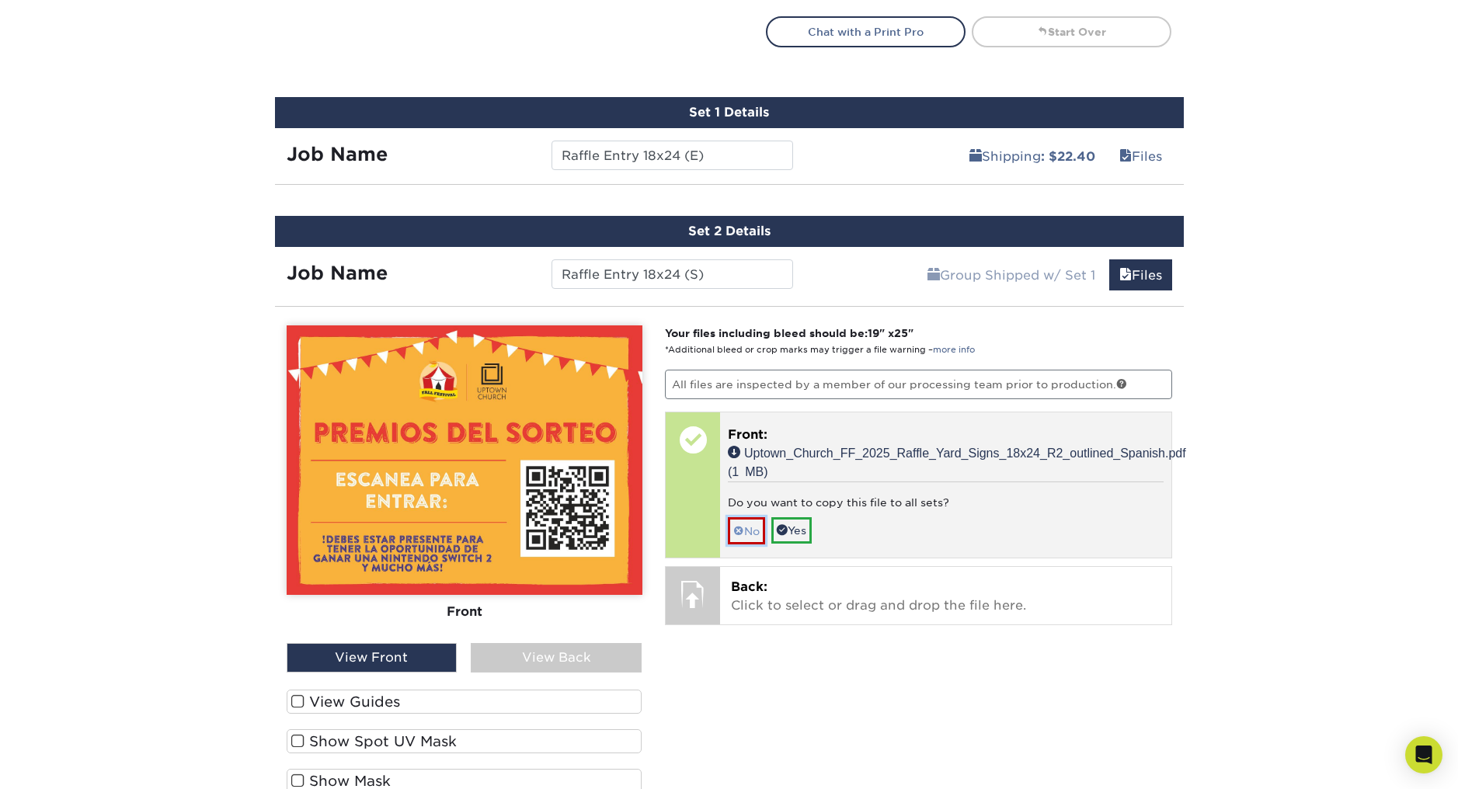
click at [755, 530] on link "No" at bounding box center [746, 530] width 37 height 27
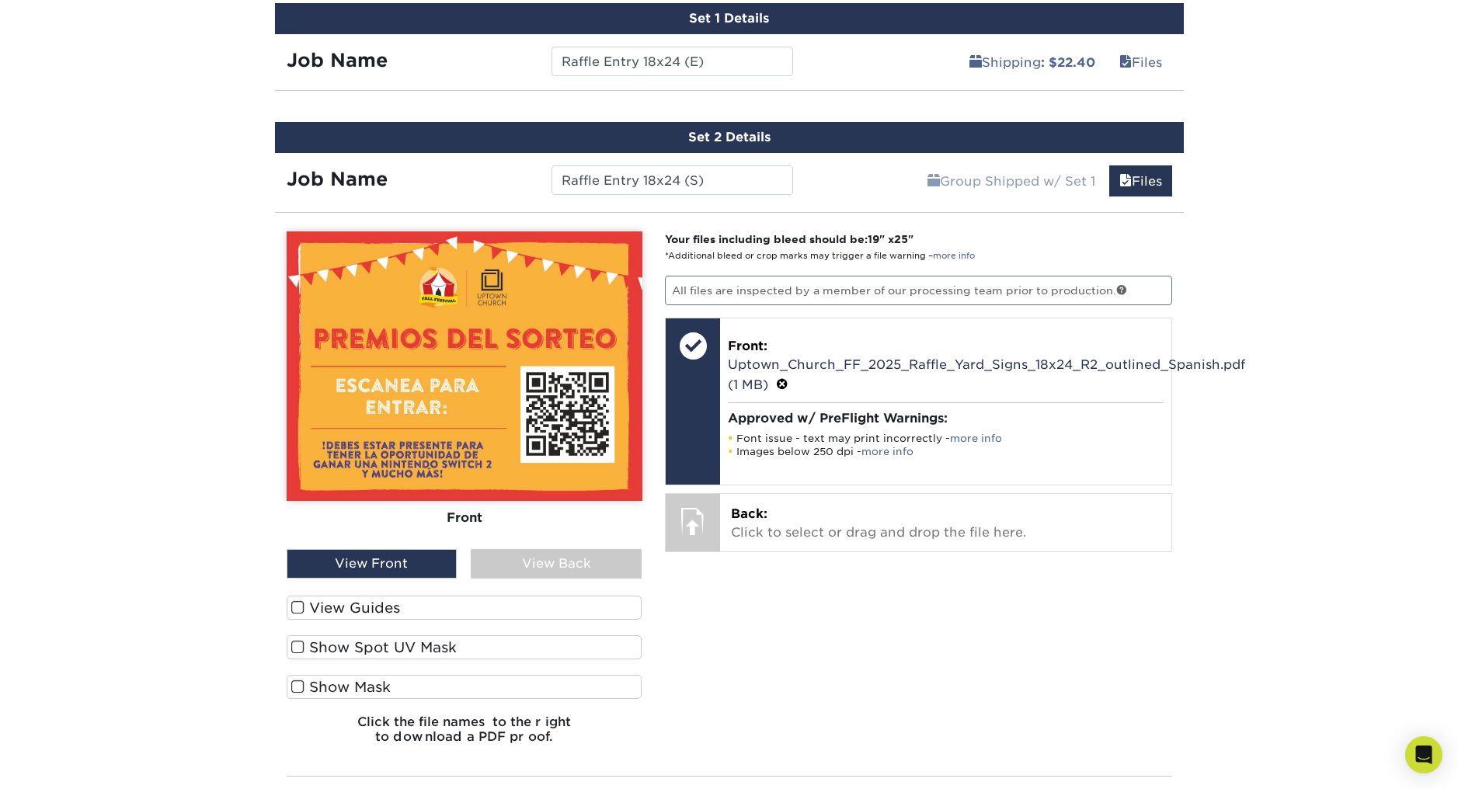
scroll to position [1016, 0]
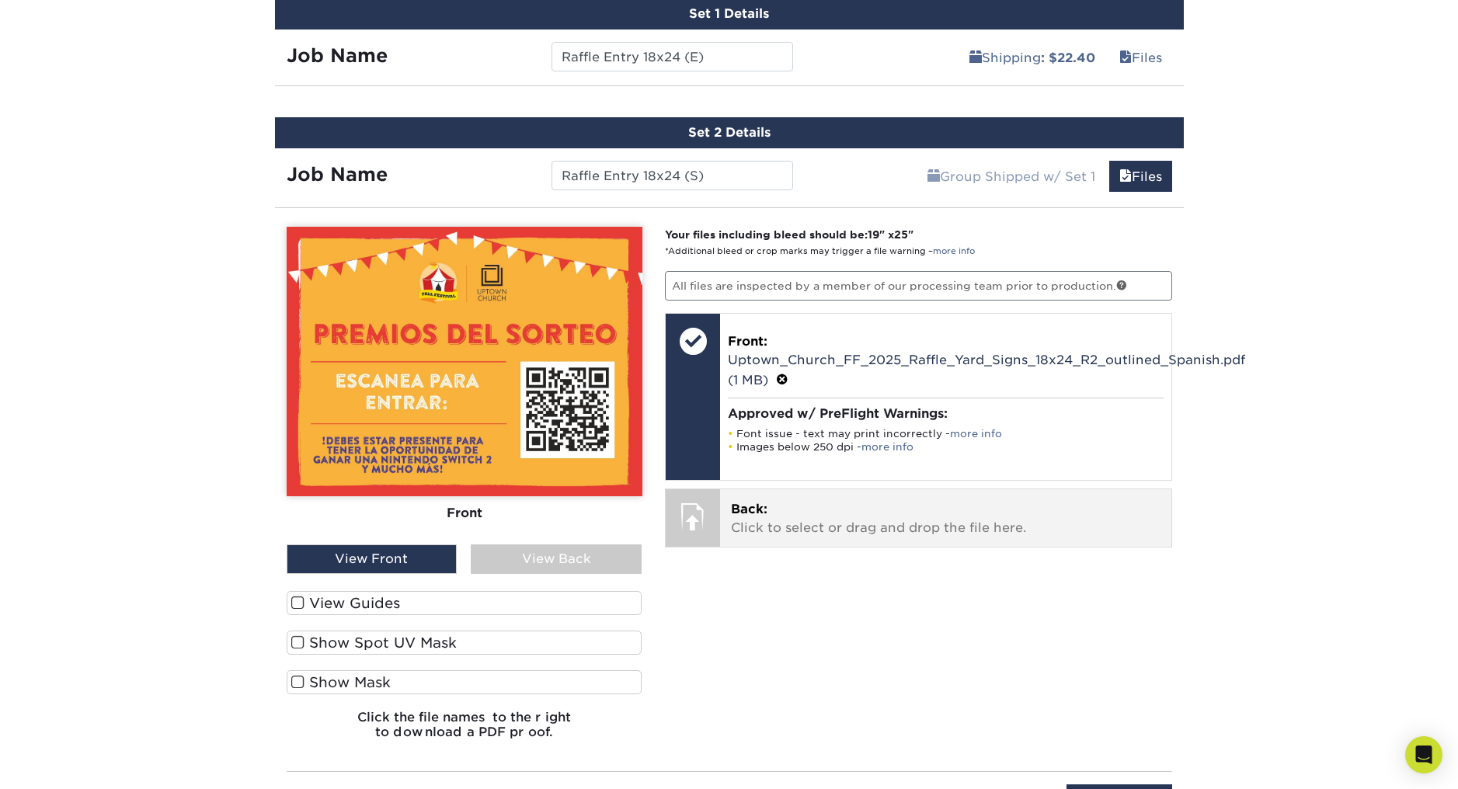
click at [706, 501] on div at bounding box center [693, 516] width 54 height 54
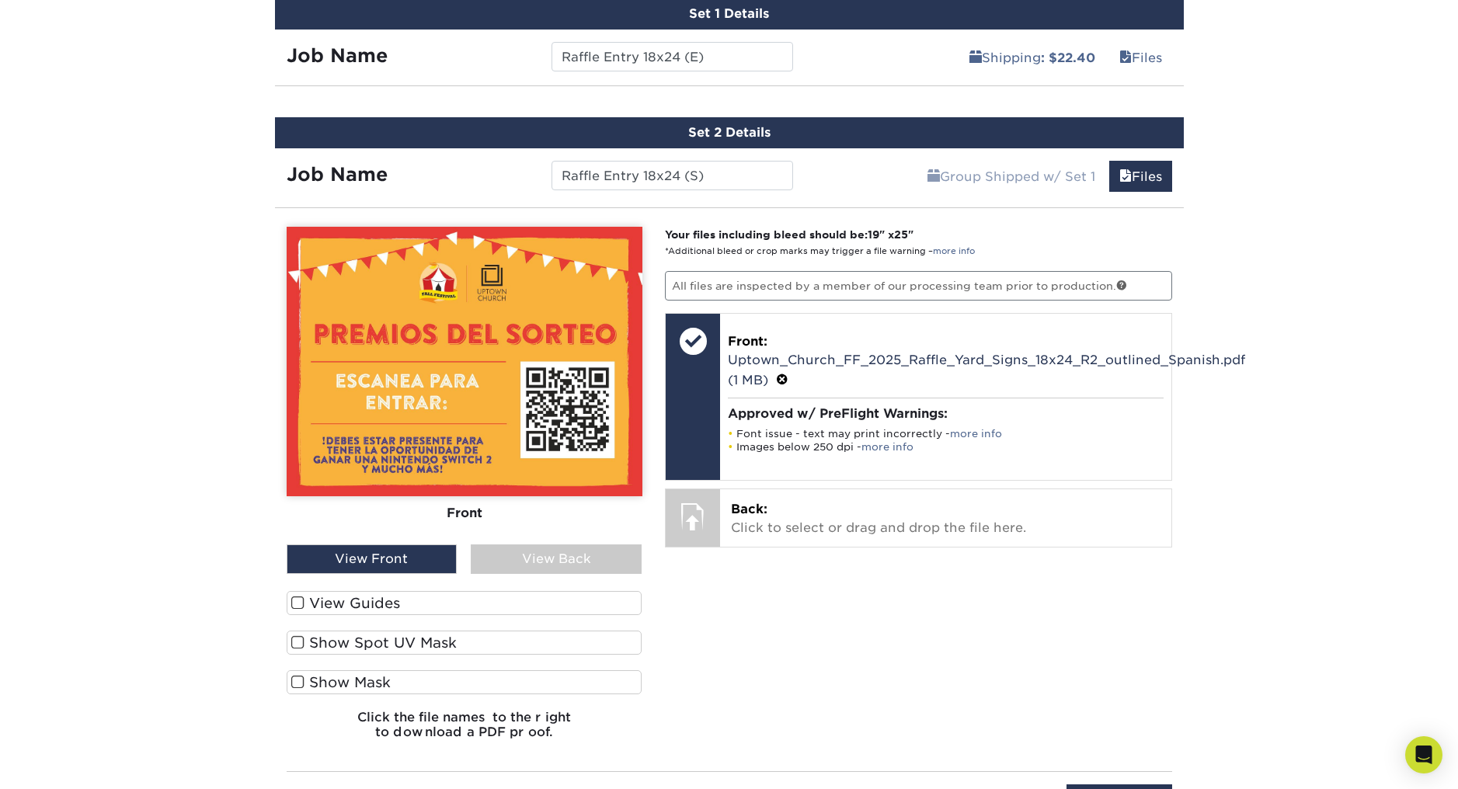
click at [294, 604] on span at bounding box center [297, 603] width 13 height 15
click at [0, 0] on input "View Guides" at bounding box center [0, 0] width 0 height 0
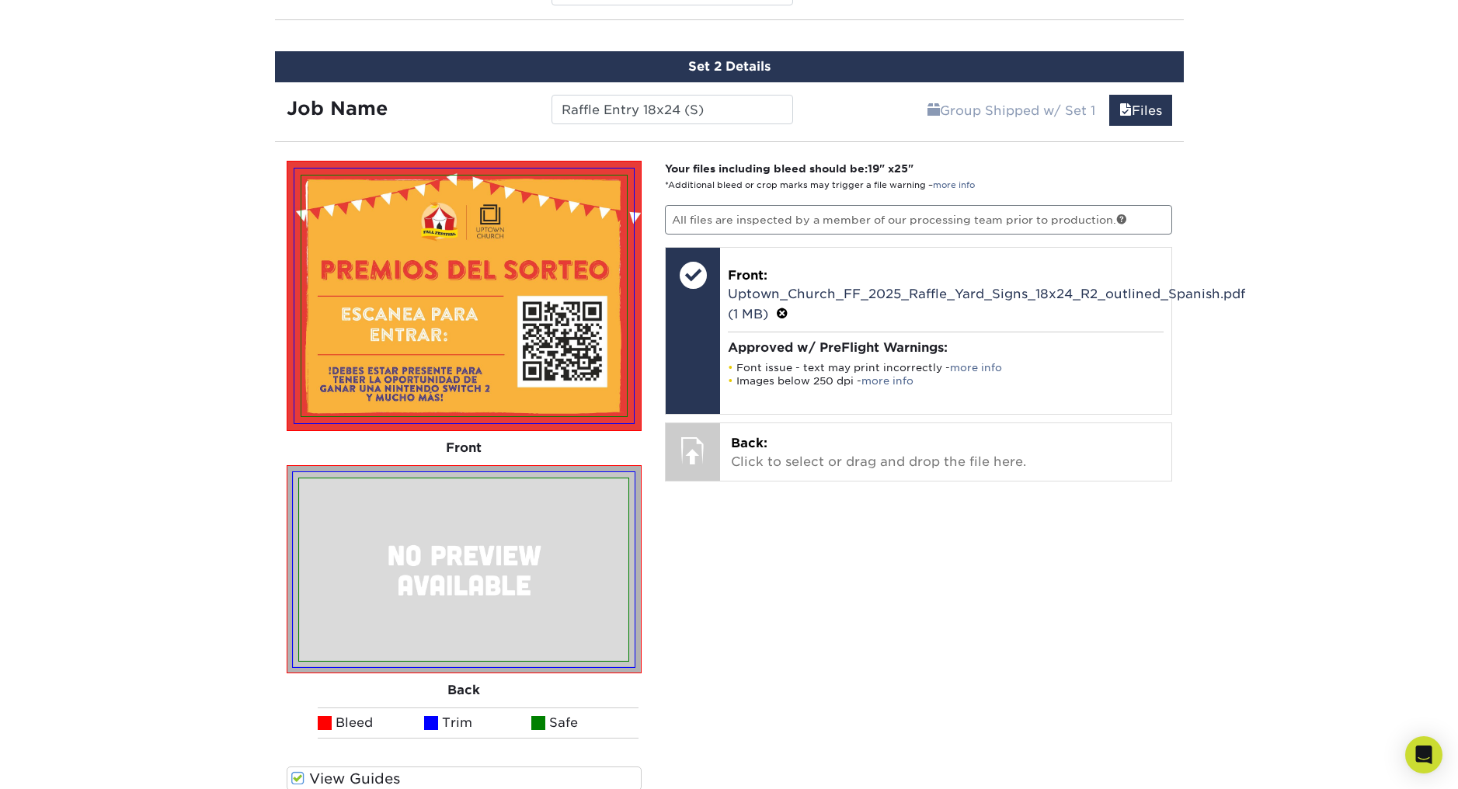
scroll to position [1056, 0]
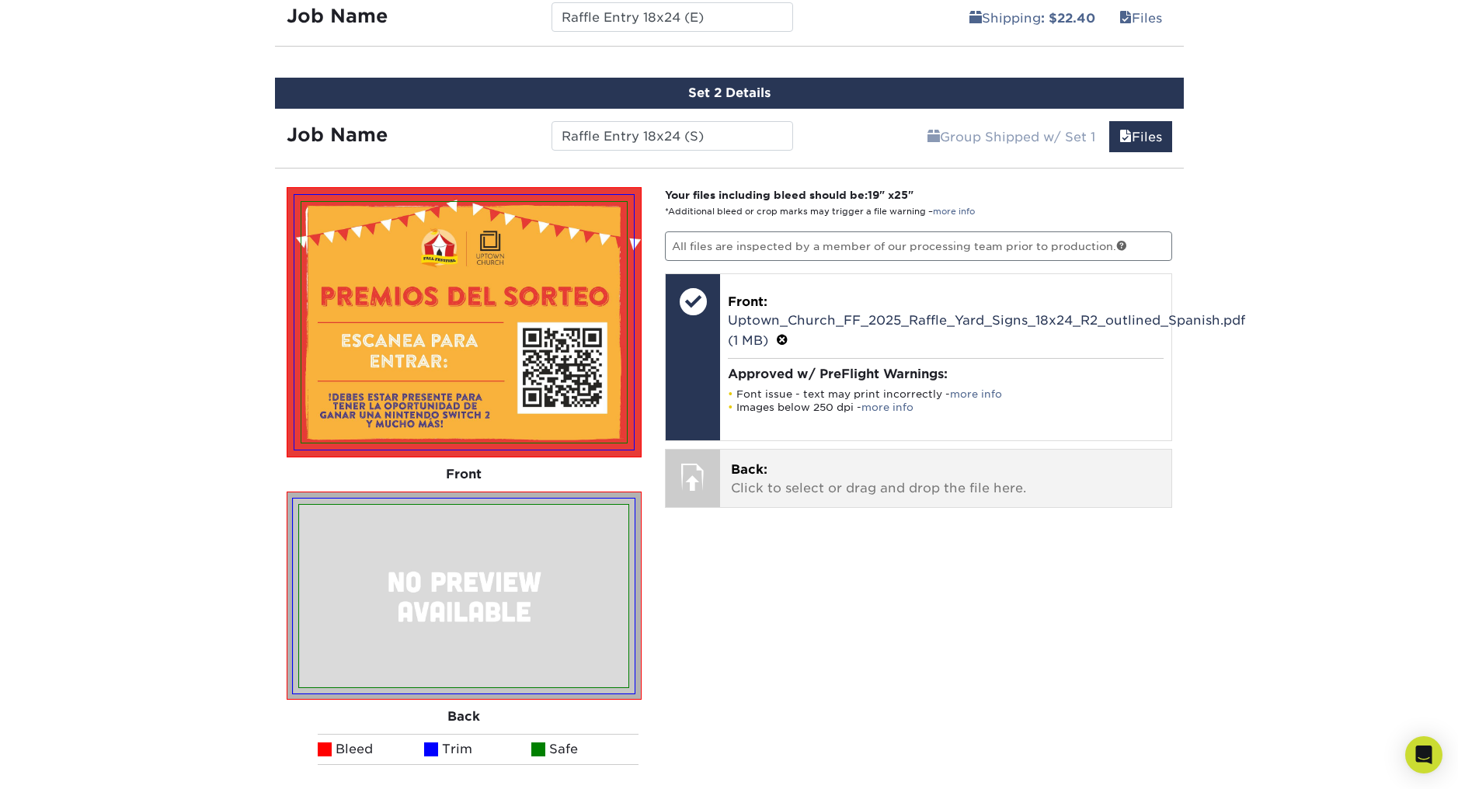
click at [777, 485] on p "Back: Click to select or drag and drop the file here." at bounding box center [946, 479] width 430 height 37
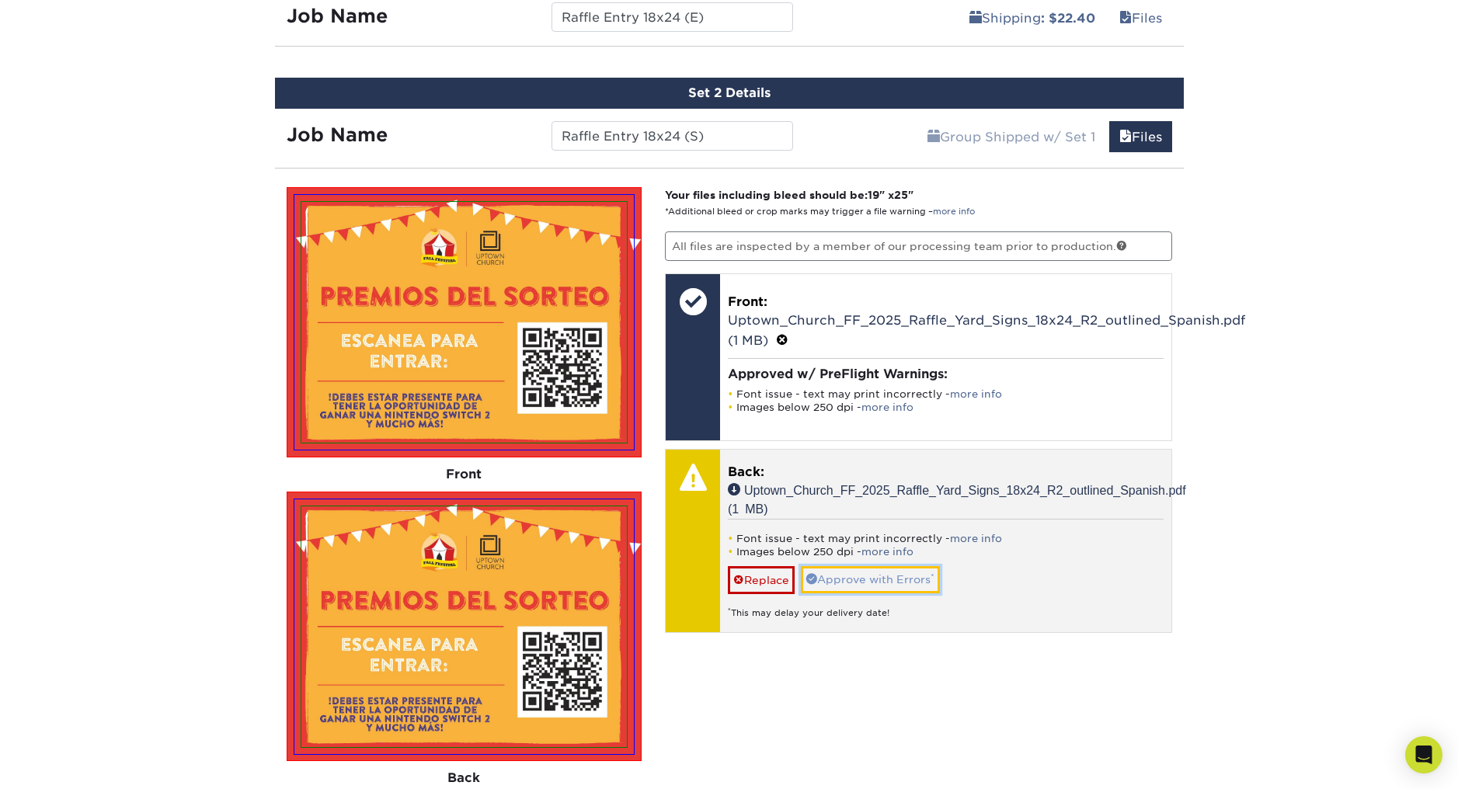
click at [847, 579] on link "Approve with Errors *" at bounding box center [870, 579] width 139 height 26
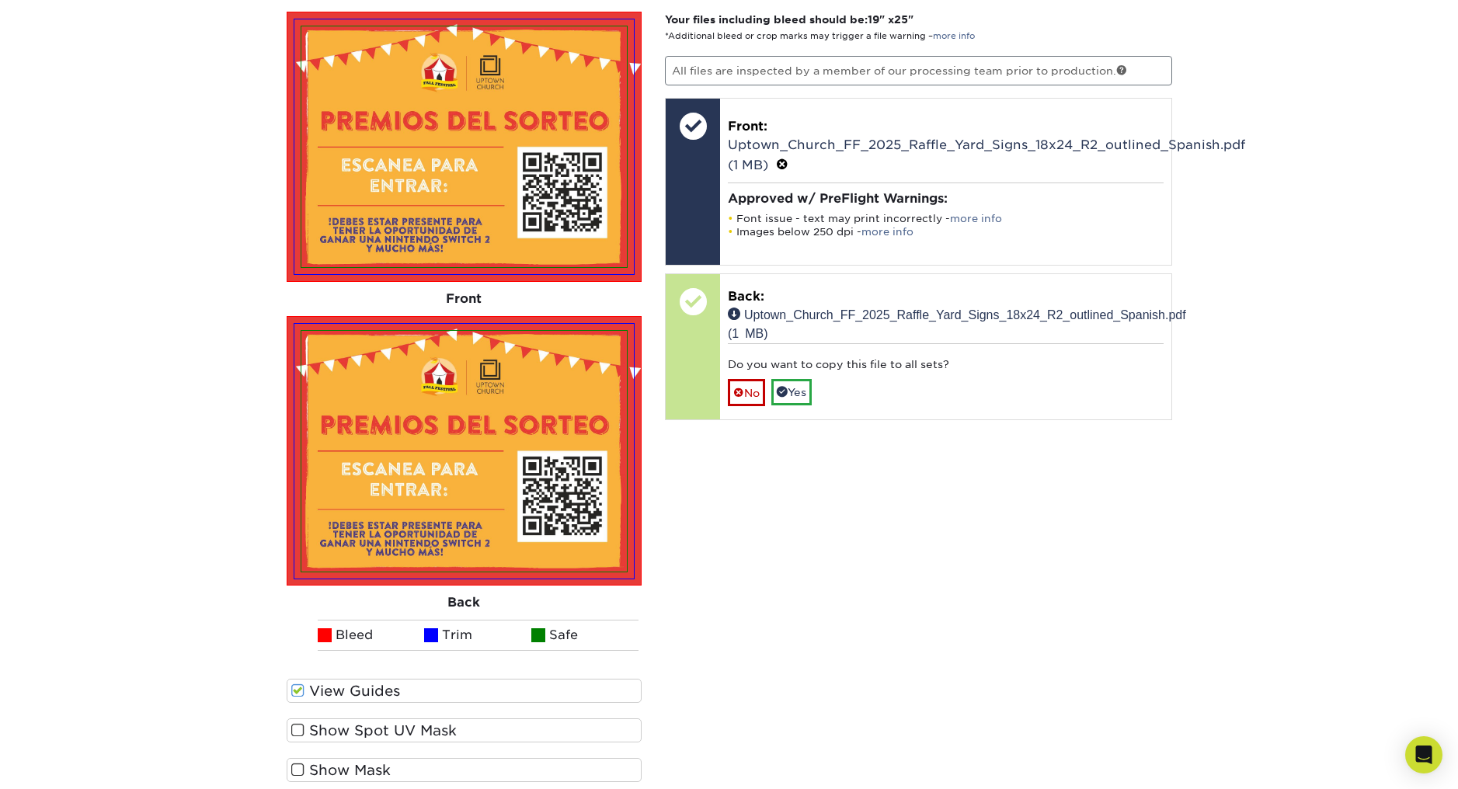
scroll to position [1094, 0]
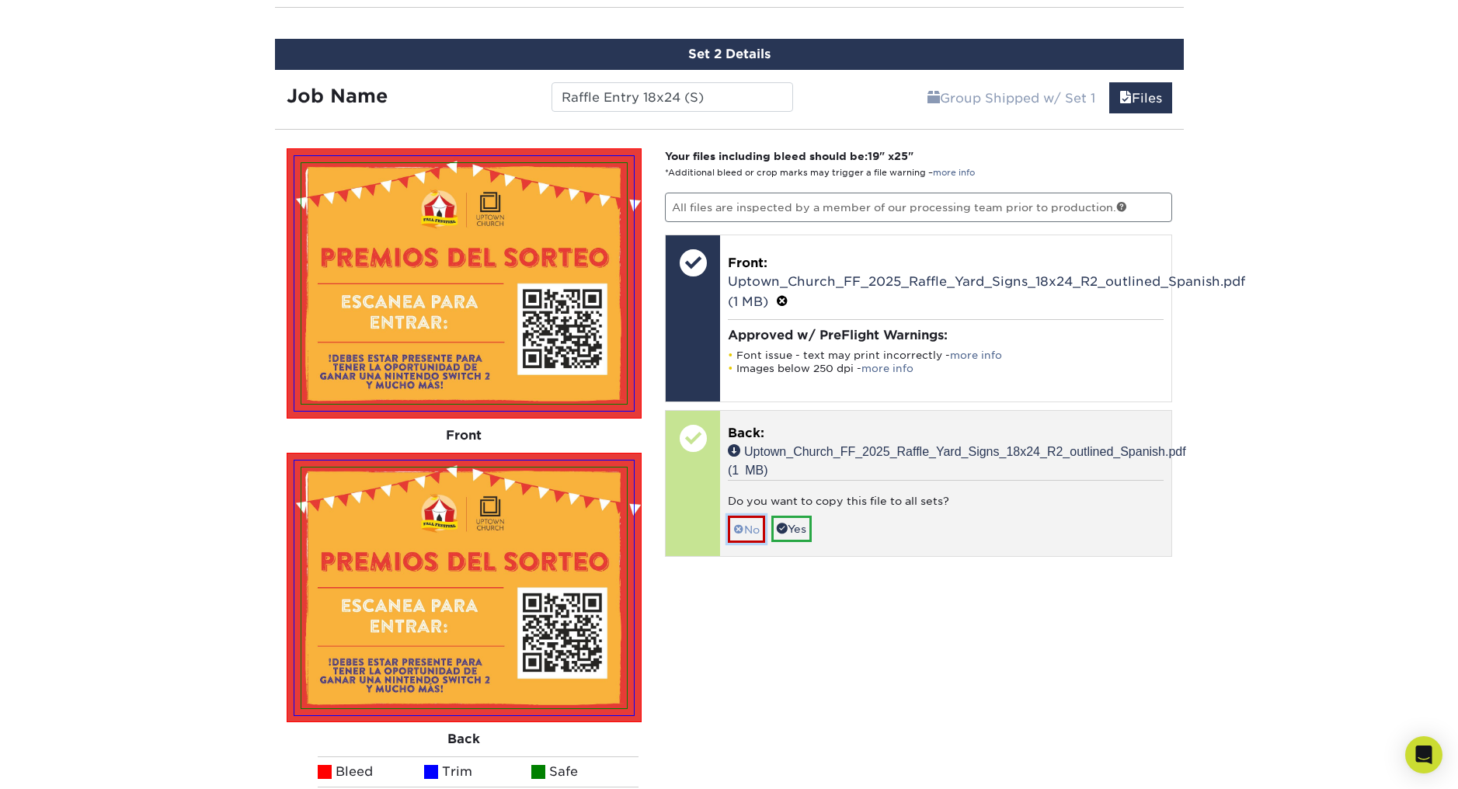
click at [743, 529] on span at bounding box center [738, 529] width 11 height 12
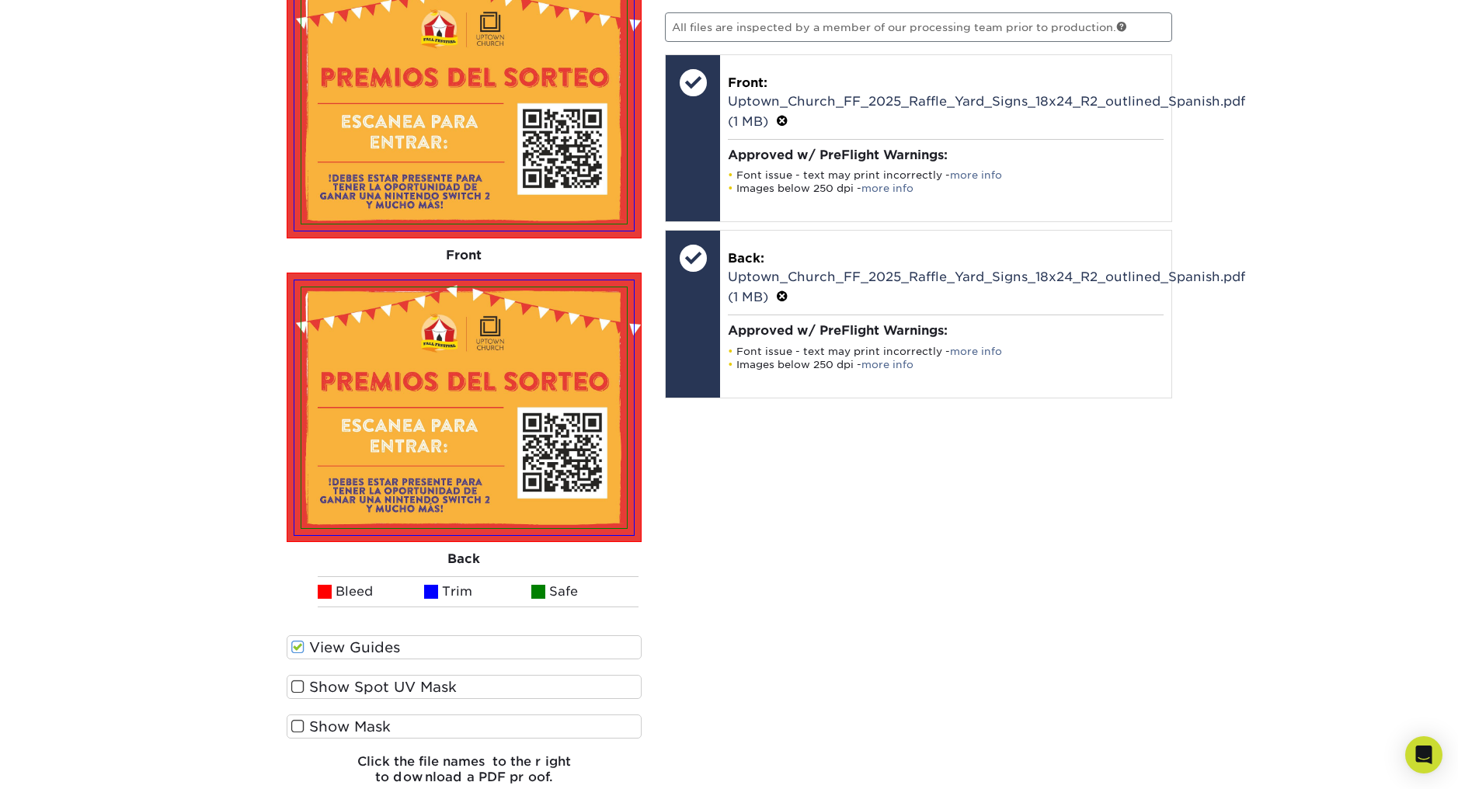
scroll to position [1216, 0]
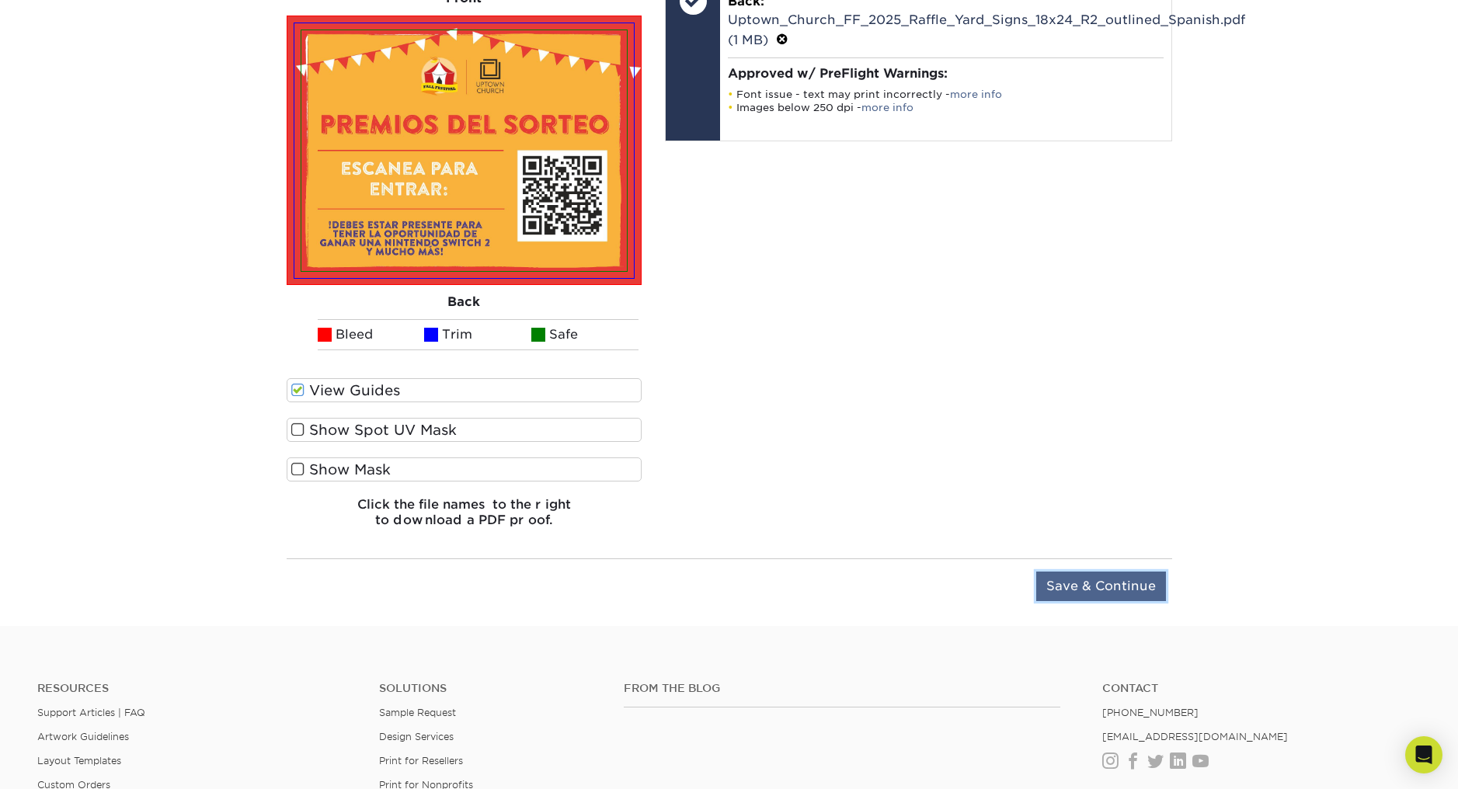
click at [1080, 589] on input "Save & Continue" at bounding box center [1101, 587] width 130 height 30
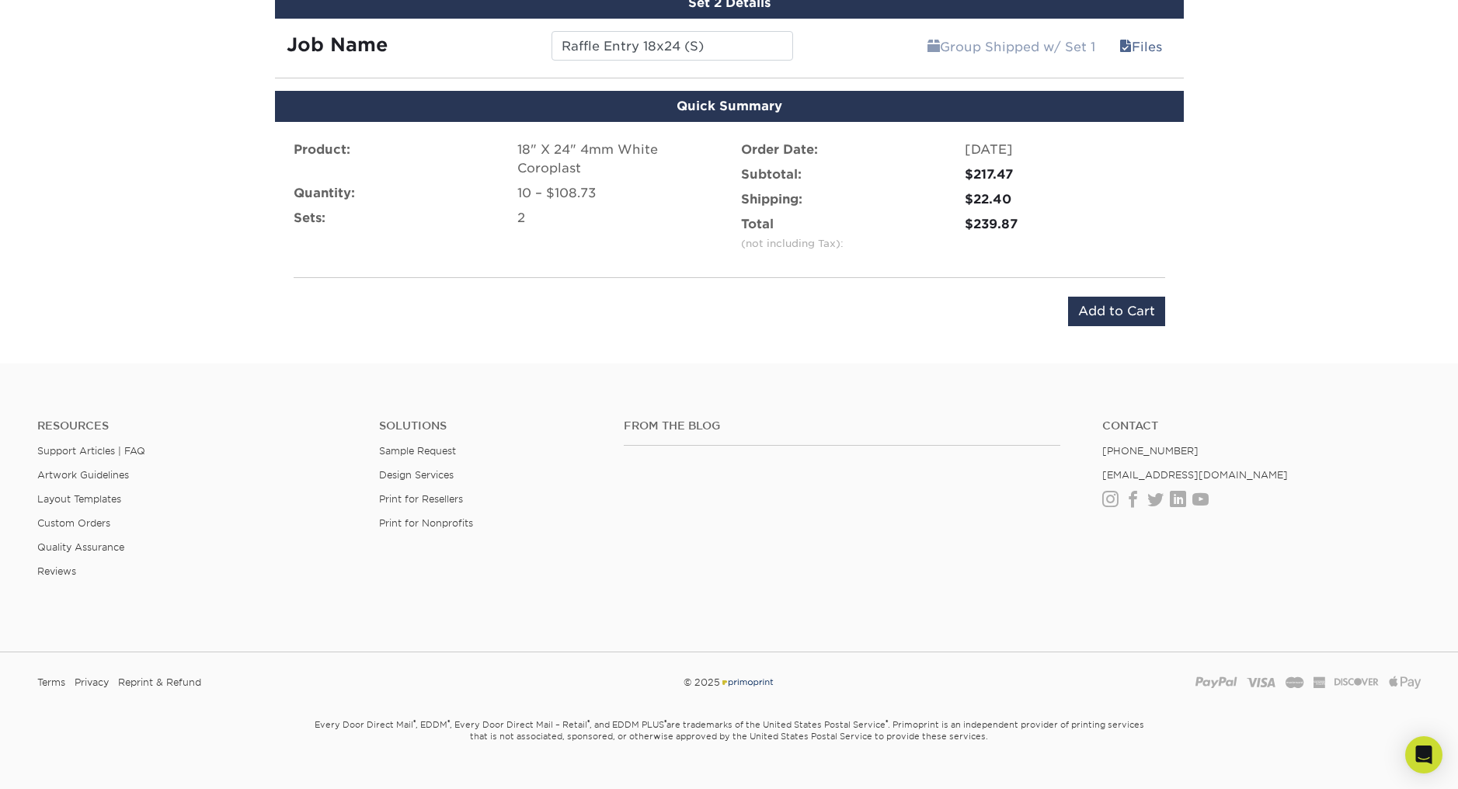
scroll to position [871, 0]
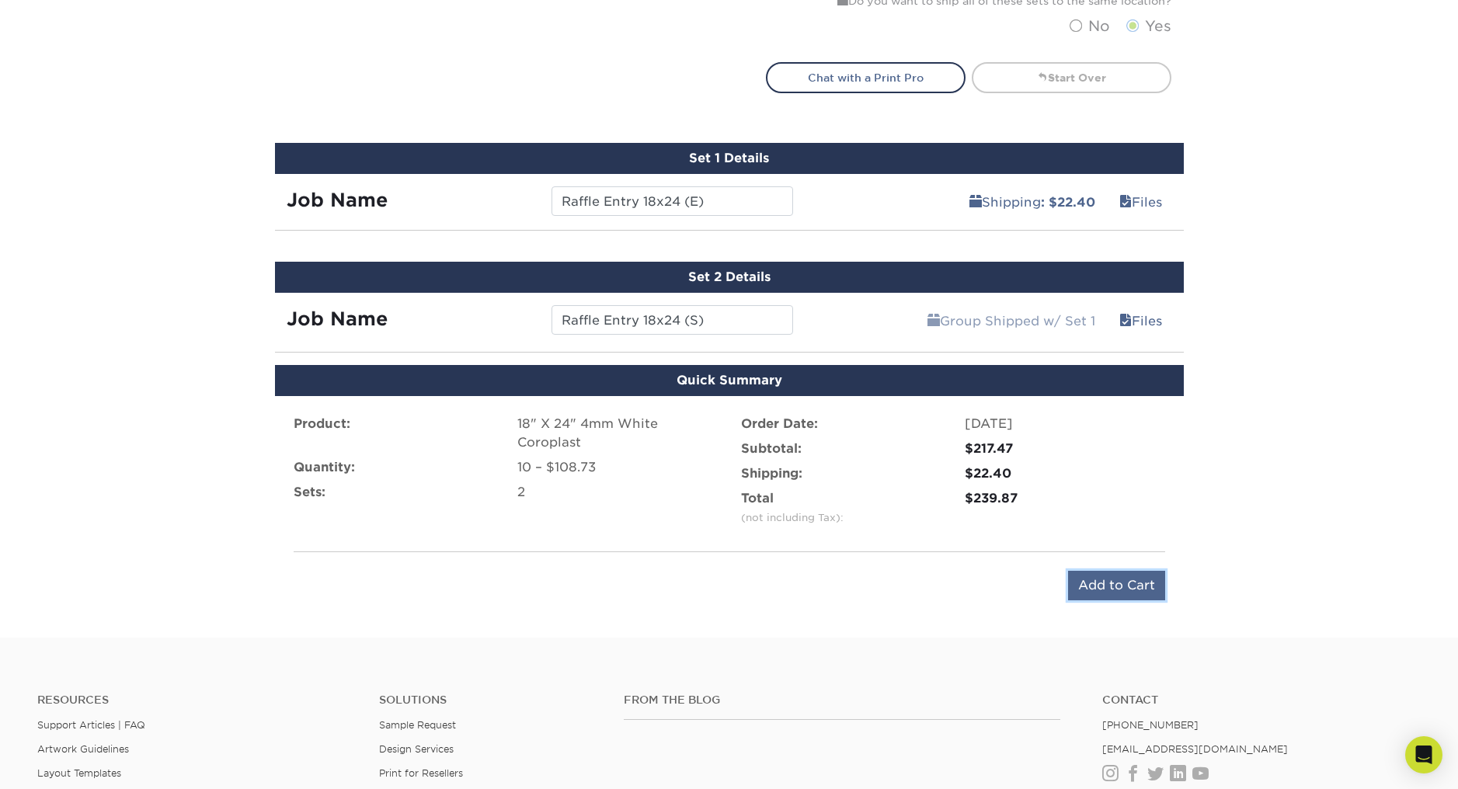
click at [1122, 587] on input "Add to Cart" at bounding box center [1116, 586] width 97 height 30
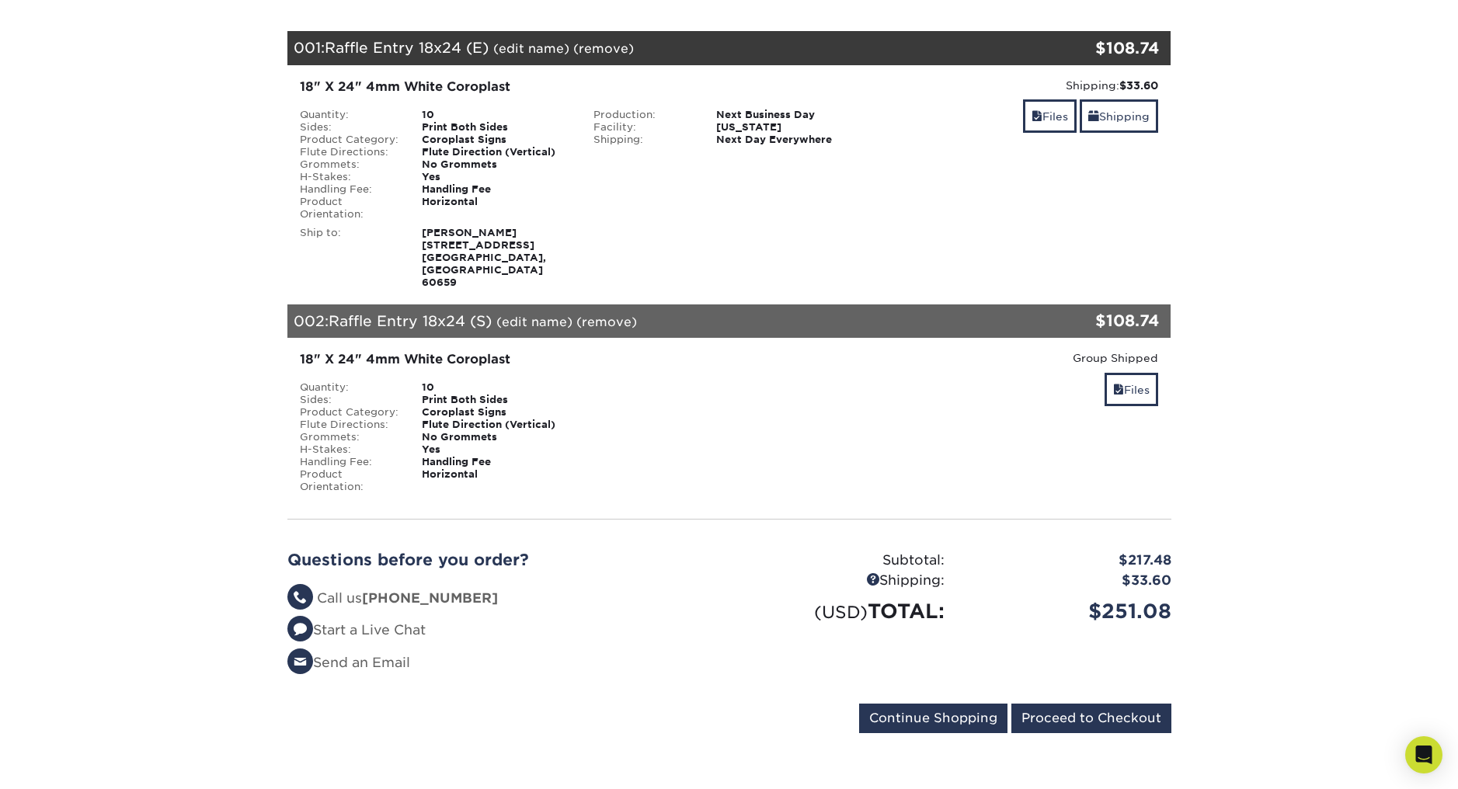
scroll to position [296, 0]
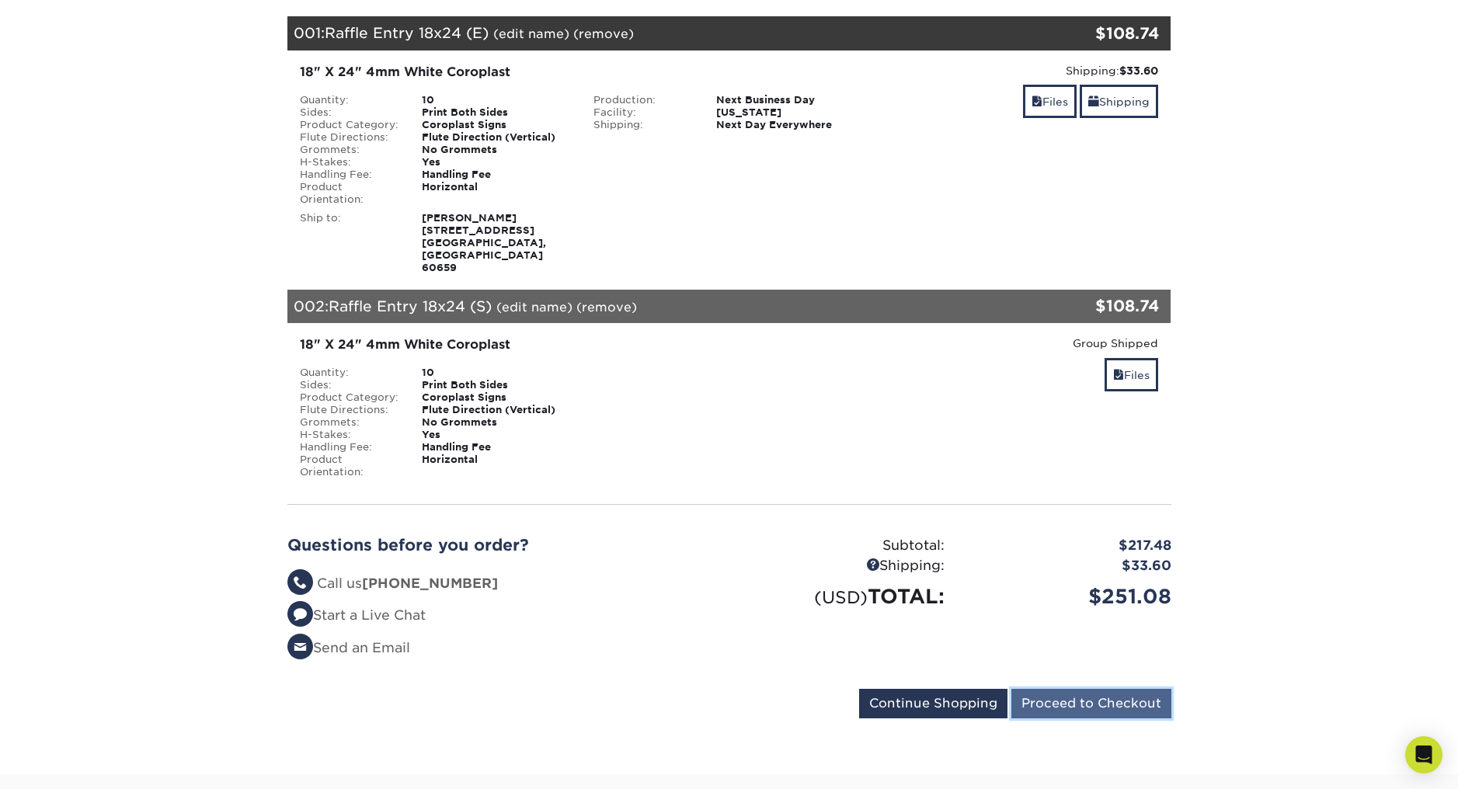
click at [1122, 689] on input "Proceed to Checkout" at bounding box center [1091, 704] width 160 height 30
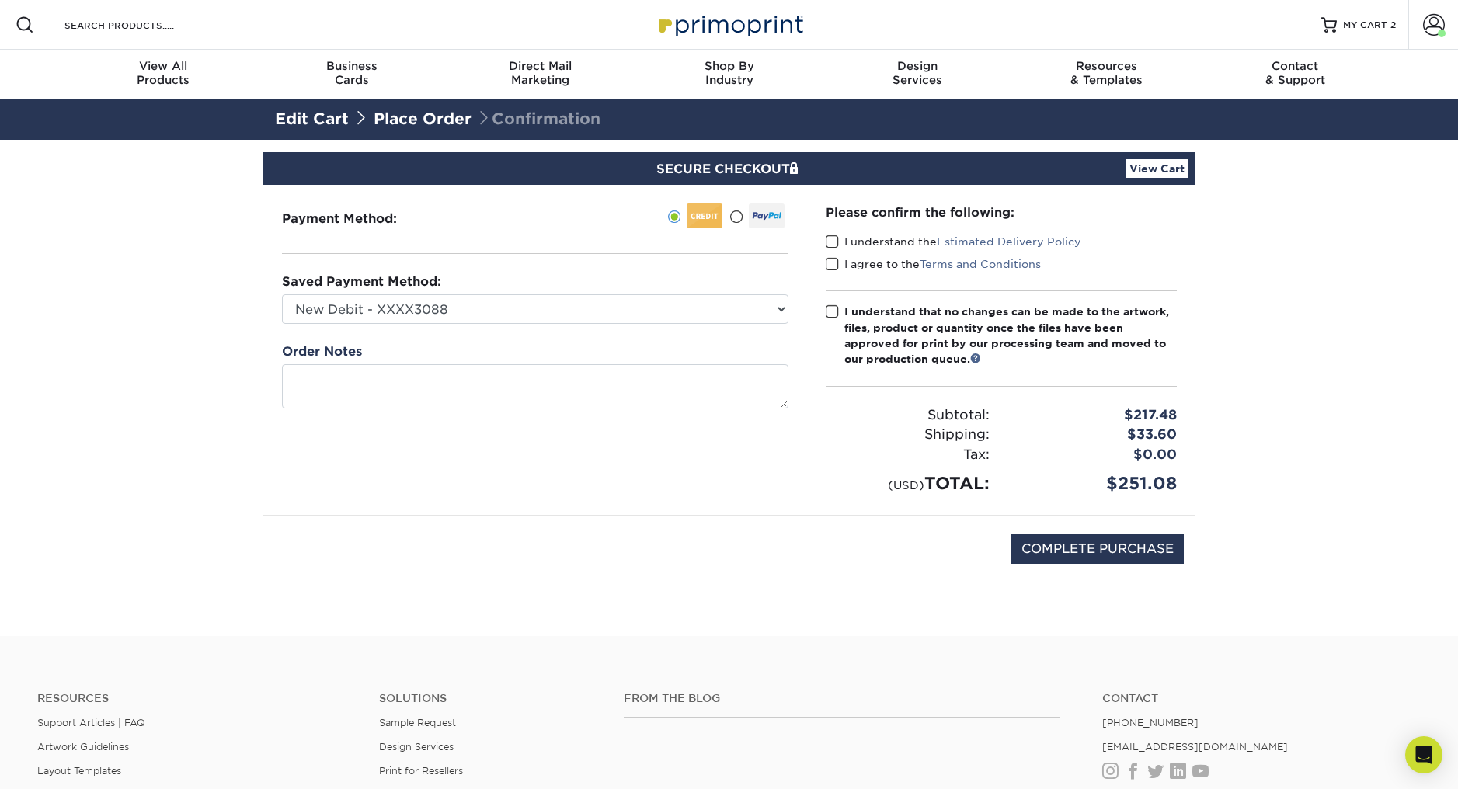
drag, startPoint x: 829, startPoint y: 240, endPoint x: 830, endPoint y: 254, distance: 14.1
click at [829, 240] on span at bounding box center [832, 242] width 13 height 15
click at [0, 0] on input "I understand the Estimated Delivery Policy" at bounding box center [0, 0] width 0 height 0
click at [832, 266] on span at bounding box center [832, 264] width 13 height 15
click at [0, 0] on input "I agree to the Terms and Conditions" at bounding box center [0, 0] width 0 height 0
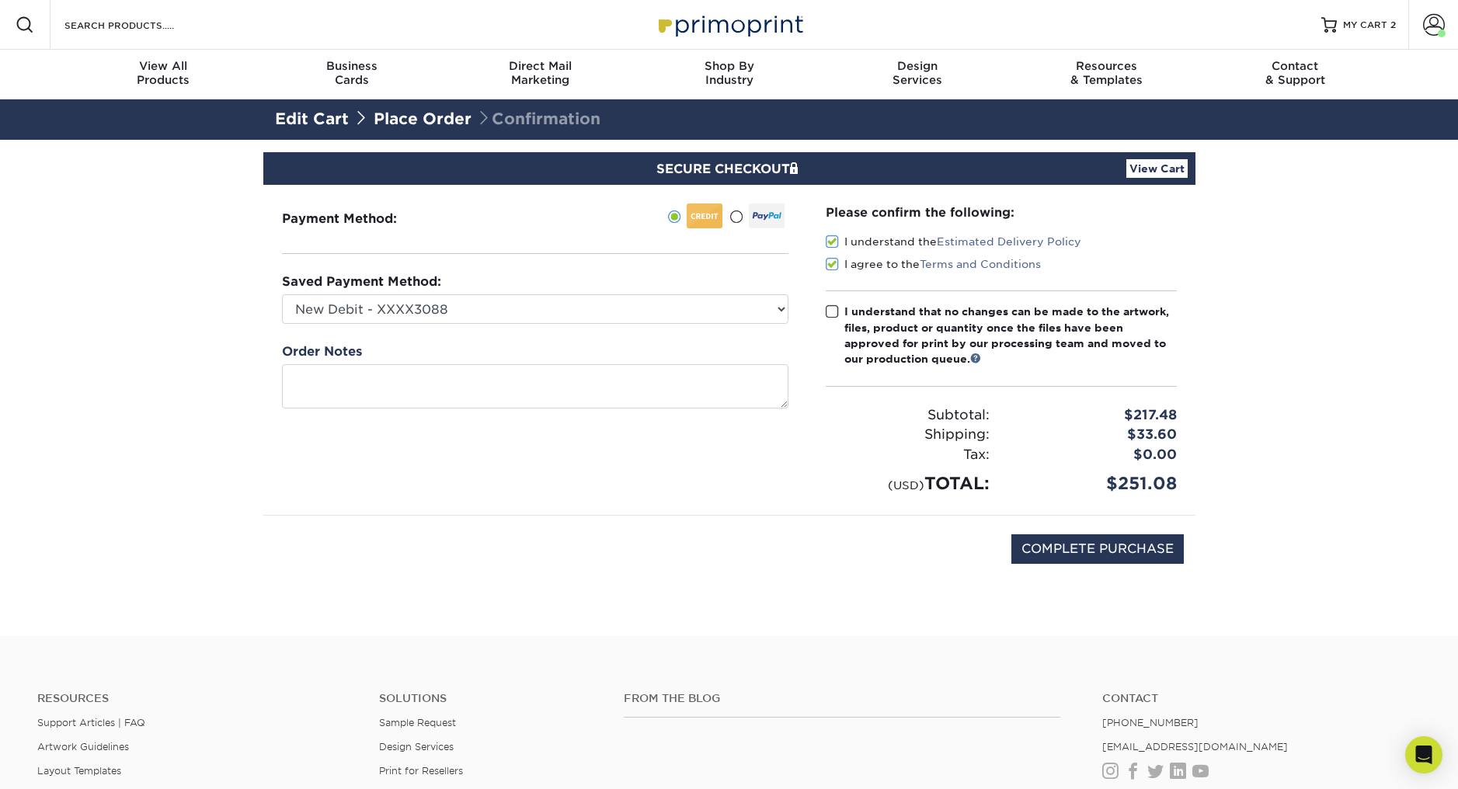
click at [826, 308] on span at bounding box center [832, 311] width 13 height 15
click at [0, 0] on input "I understand that no changes can be made to the artwork, files, product or quan…" at bounding box center [0, 0] width 0 height 0
click at [1068, 546] on input "COMPLETE PURCHASE" at bounding box center [1097, 549] width 172 height 30
type input "PROCESSING, PLEASE WAIT..."
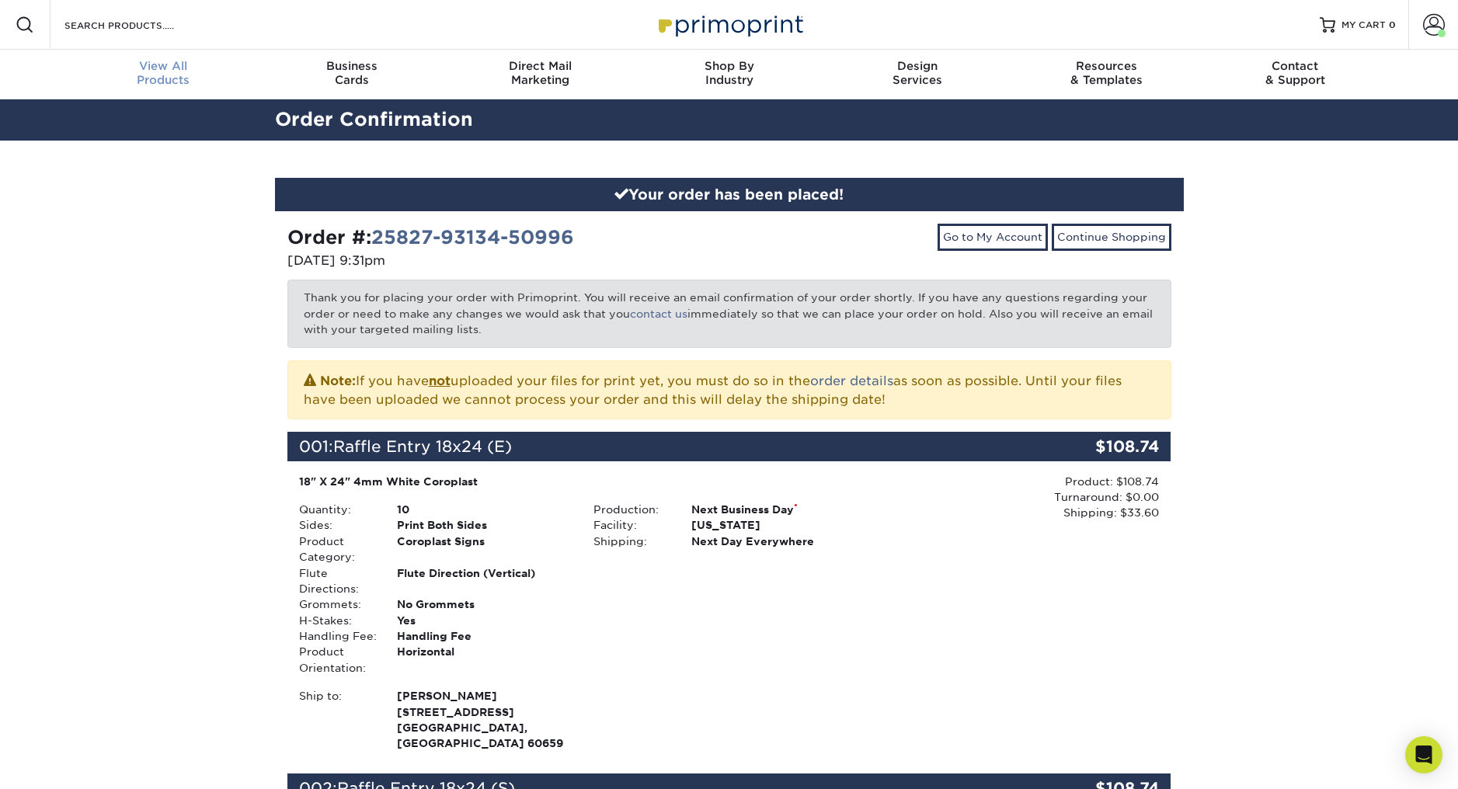
click at [146, 66] on span "View All" at bounding box center [163, 66] width 189 height 14
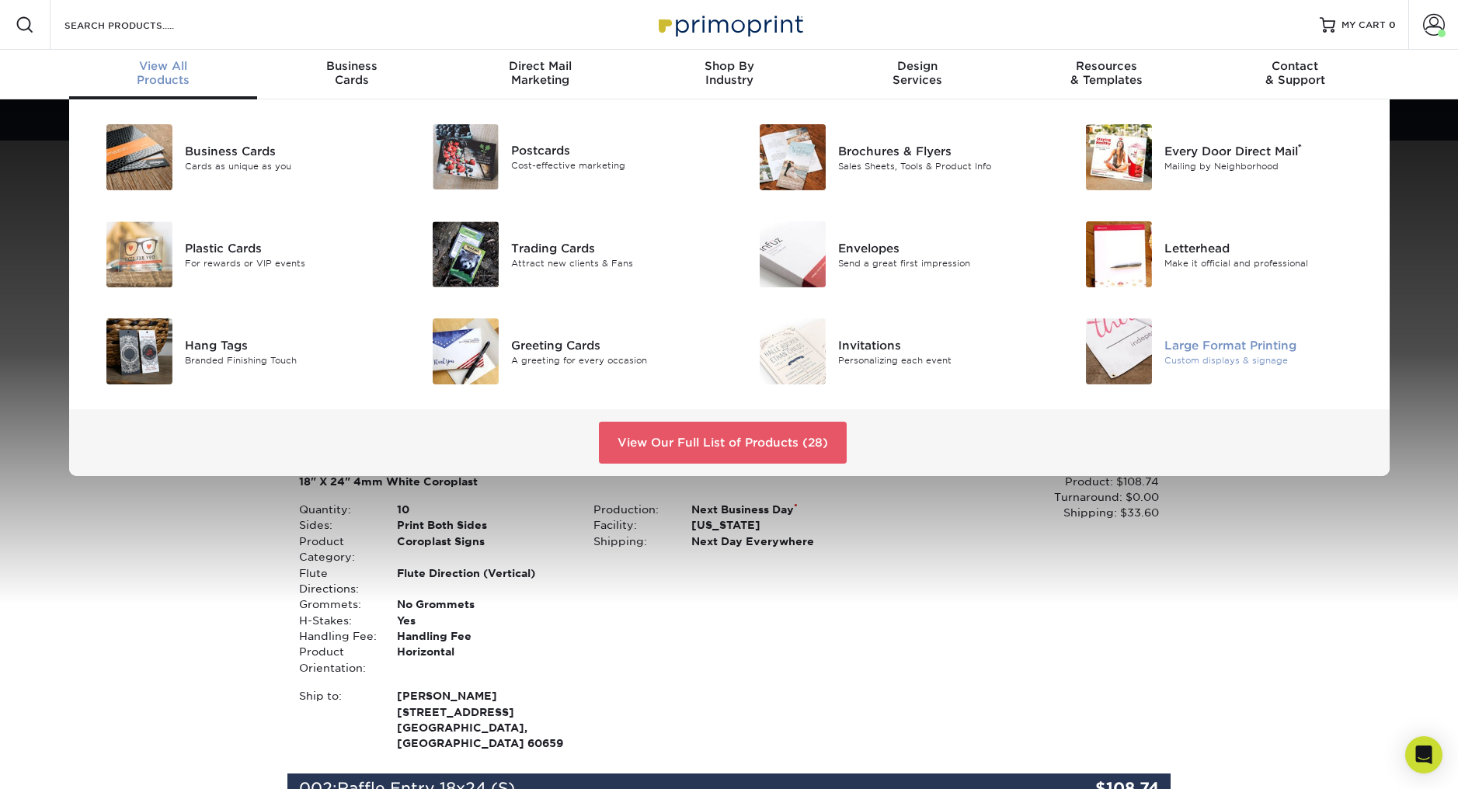
click at [1205, 342] on div "Large Format Printing" at bounding box center [1267, 344] width 206 height 17
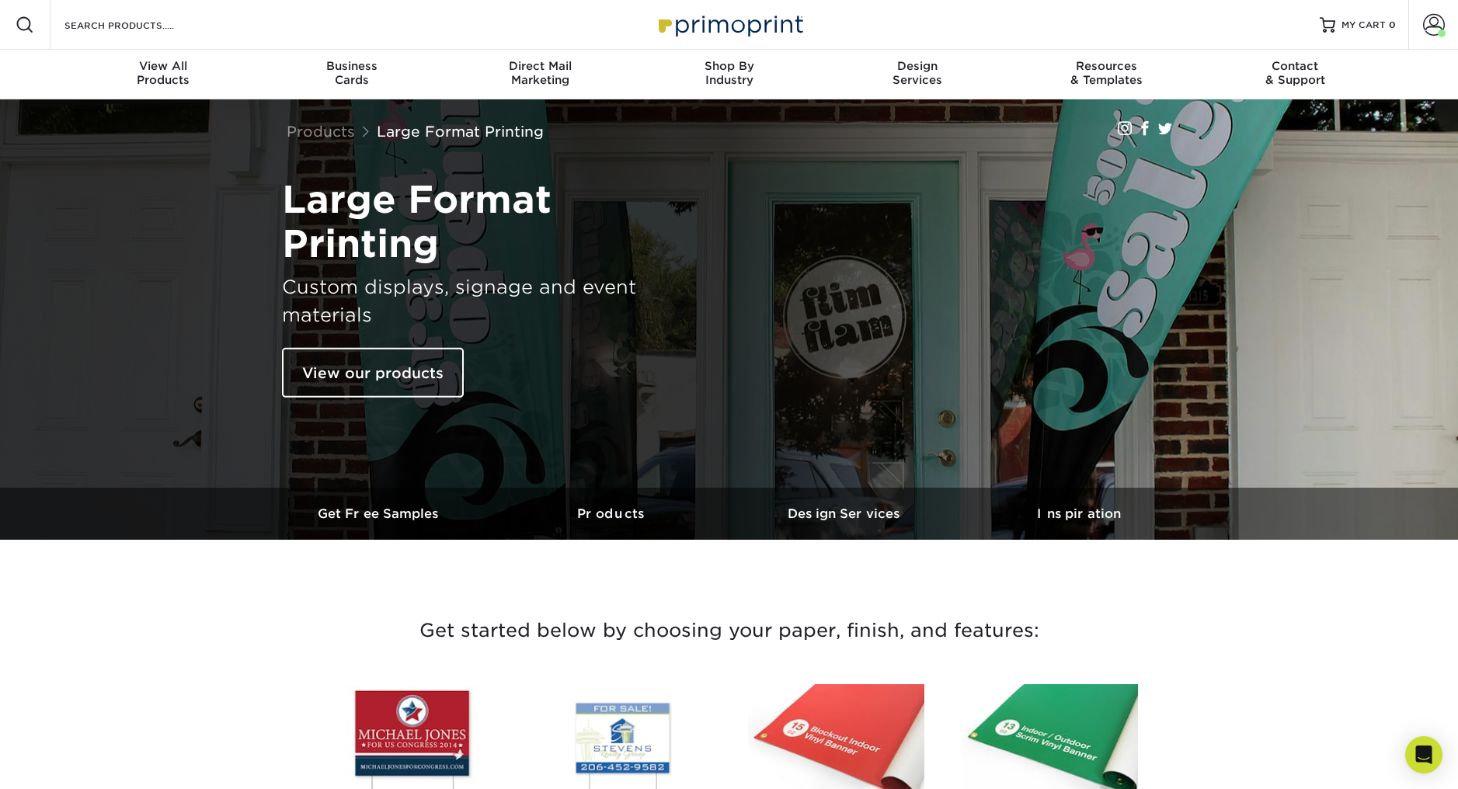
scroll to position [297, 0]
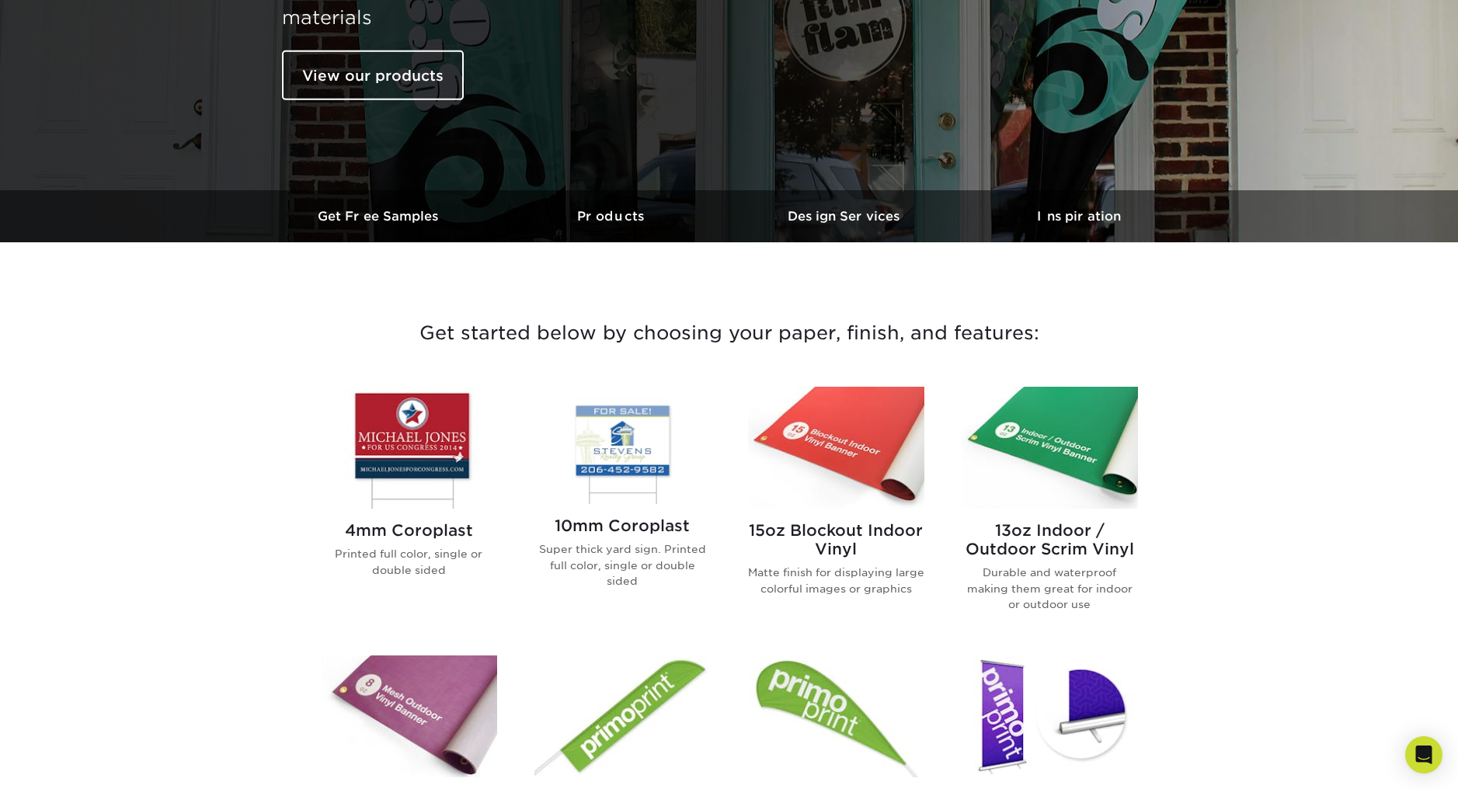
click at [390, 532] on h2 "4mm Coroplast" at bounding box center [409, 530] width 176 height 19
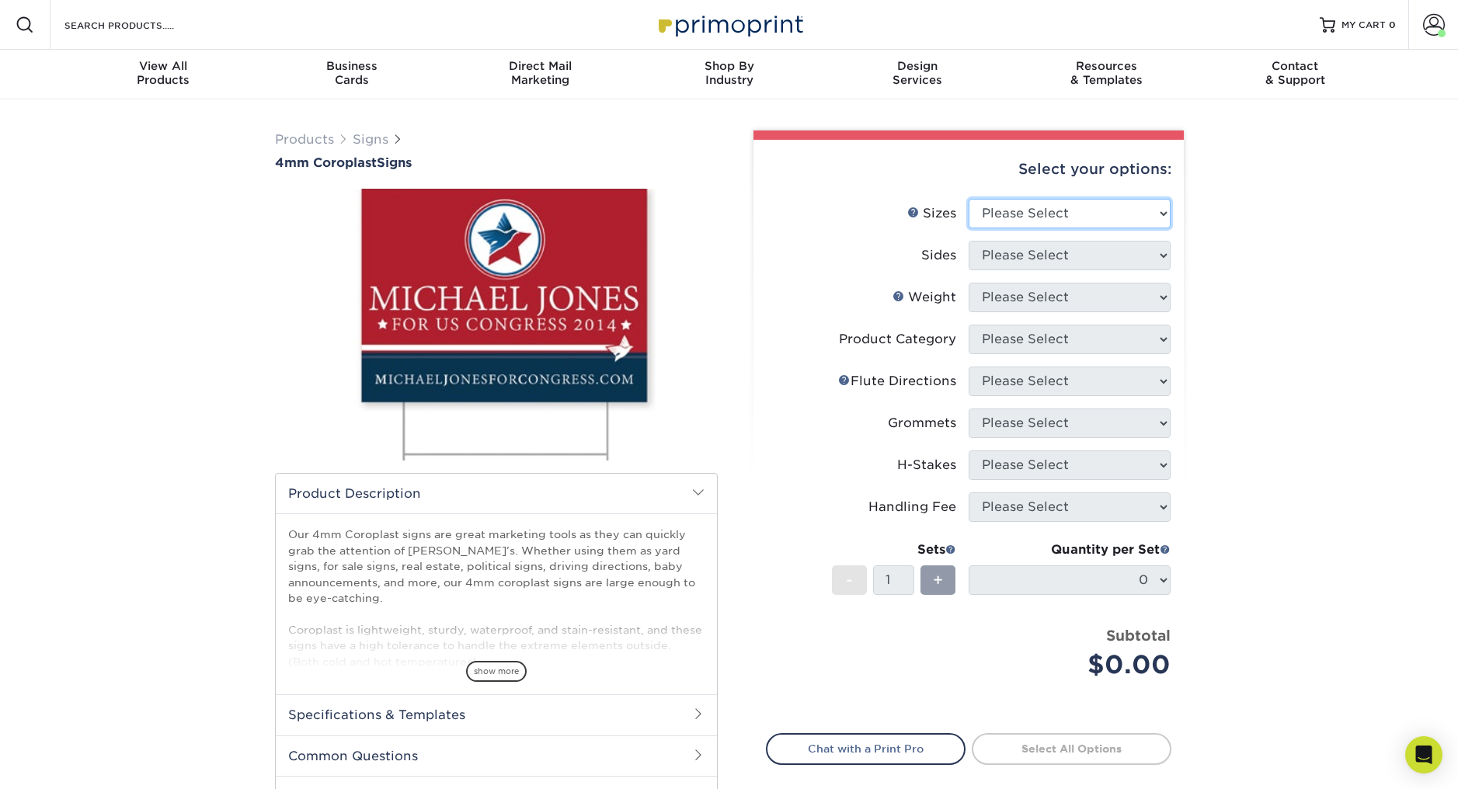
click at [1024, 213] on select "Please Select 12" x 18" 18" x 24" 24" x 24" 24" x 36"" at bounding box center [1070, 214] width 202 height 30
select select "12.00x18.00"
click at [969, 199] on select "Please Select 12" x 18" 18" x 24" 24" x 24" 24" x 36"" at bounding box center [1070, 214] width 202 height 30
click at [1002, 259] on select "Please Select Print Both Sides Print Front Only" at bounding box center [1070, 256] width 202 height 30
click at [1039, 255] on select "Please Select Print Both Sides Print Front Only" at bounding box center [1070, 256] width 202 height 30
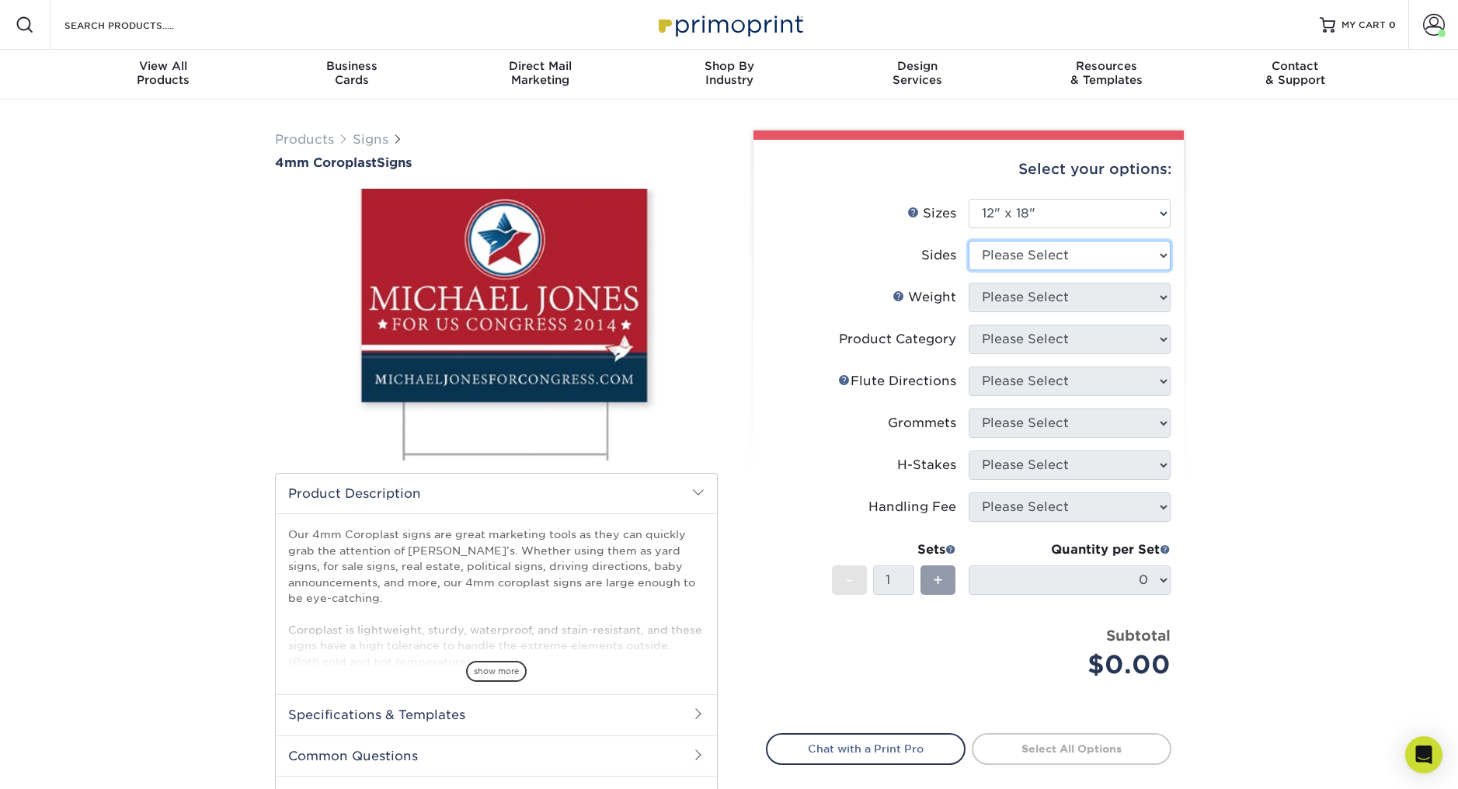
select select "32d3c223-f82c-492b-b915-ba065a00862f"
click at [969, 241] on select "Please Select Print Both Sides Print Front Only" at bounding box center [1070, 256] width 202 height 30
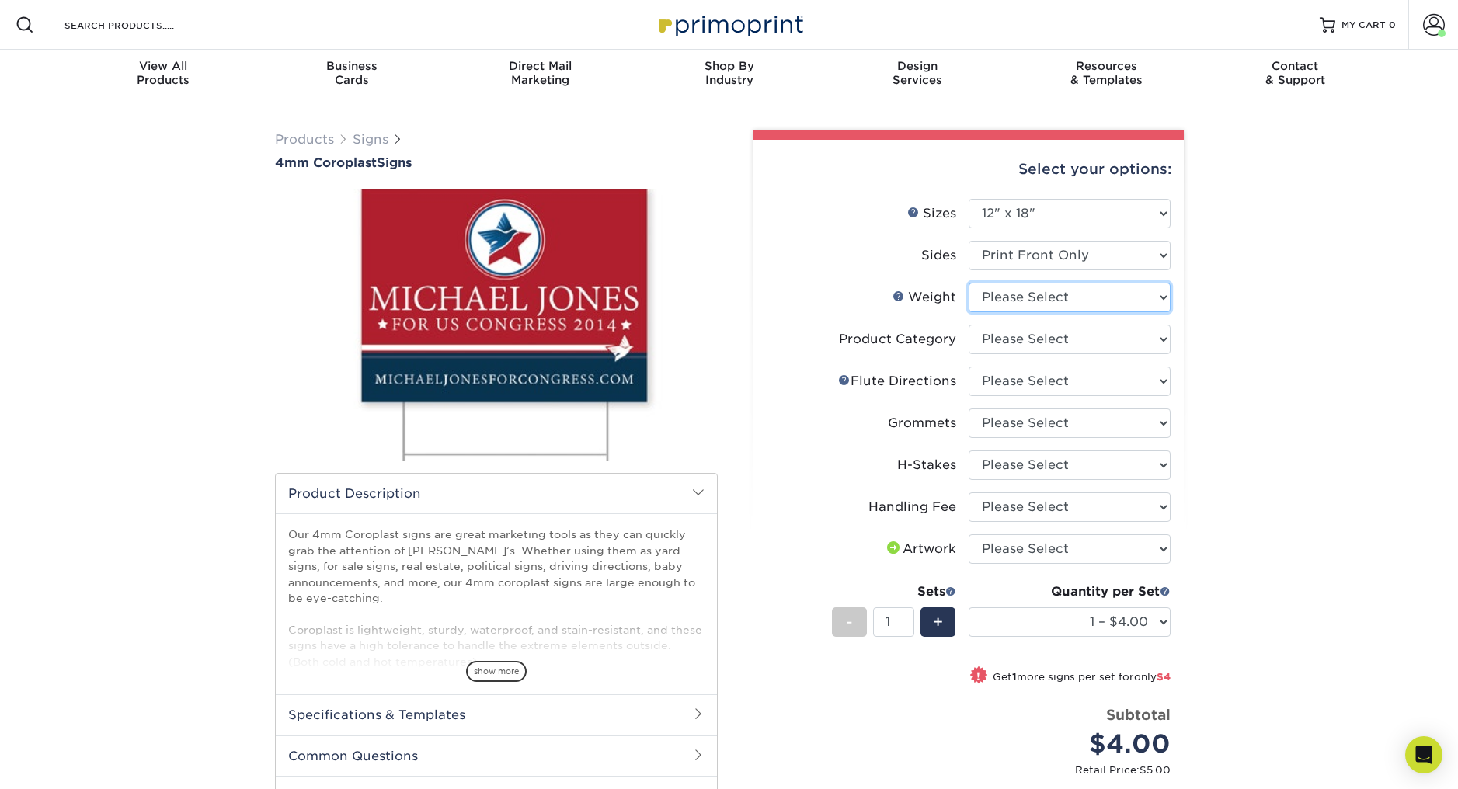
click at [1009, 300] on select "Please Select 4CORO" at bounding box center [1070, 298] width 202 height 30
select select "4CORO"
click at [969, 283] on select "Please Select 4CORO" at bounding box center [1070, 298] width 202 height 30
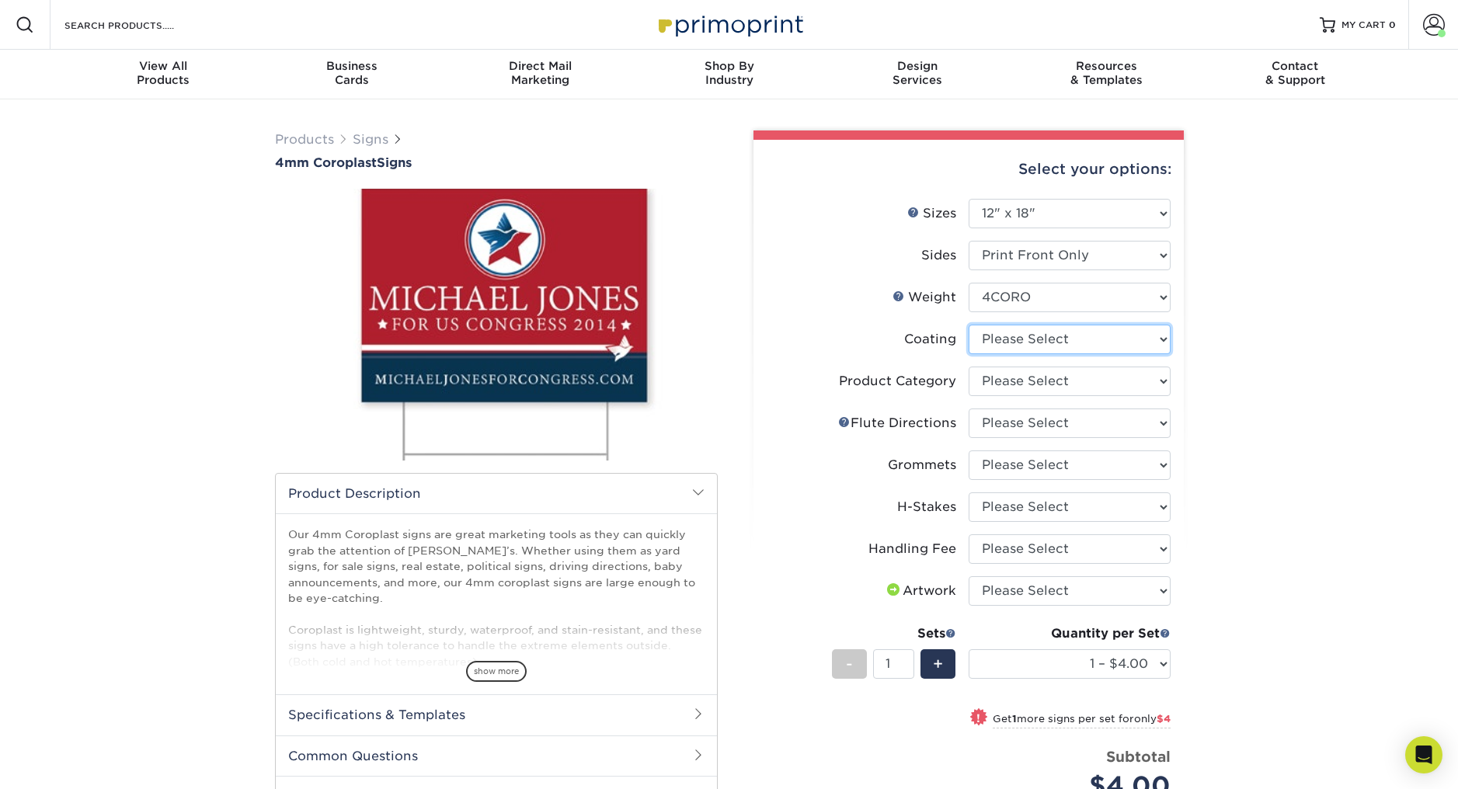
click at [1009, 338] on select at bounding box center [1070, 340] width 202 height 30
select select "3e7618de-abca-4bda-9f97-8b9129e913d8"
click at [969, 325] on select at bounding box center [1070, 340] width 202 height 30
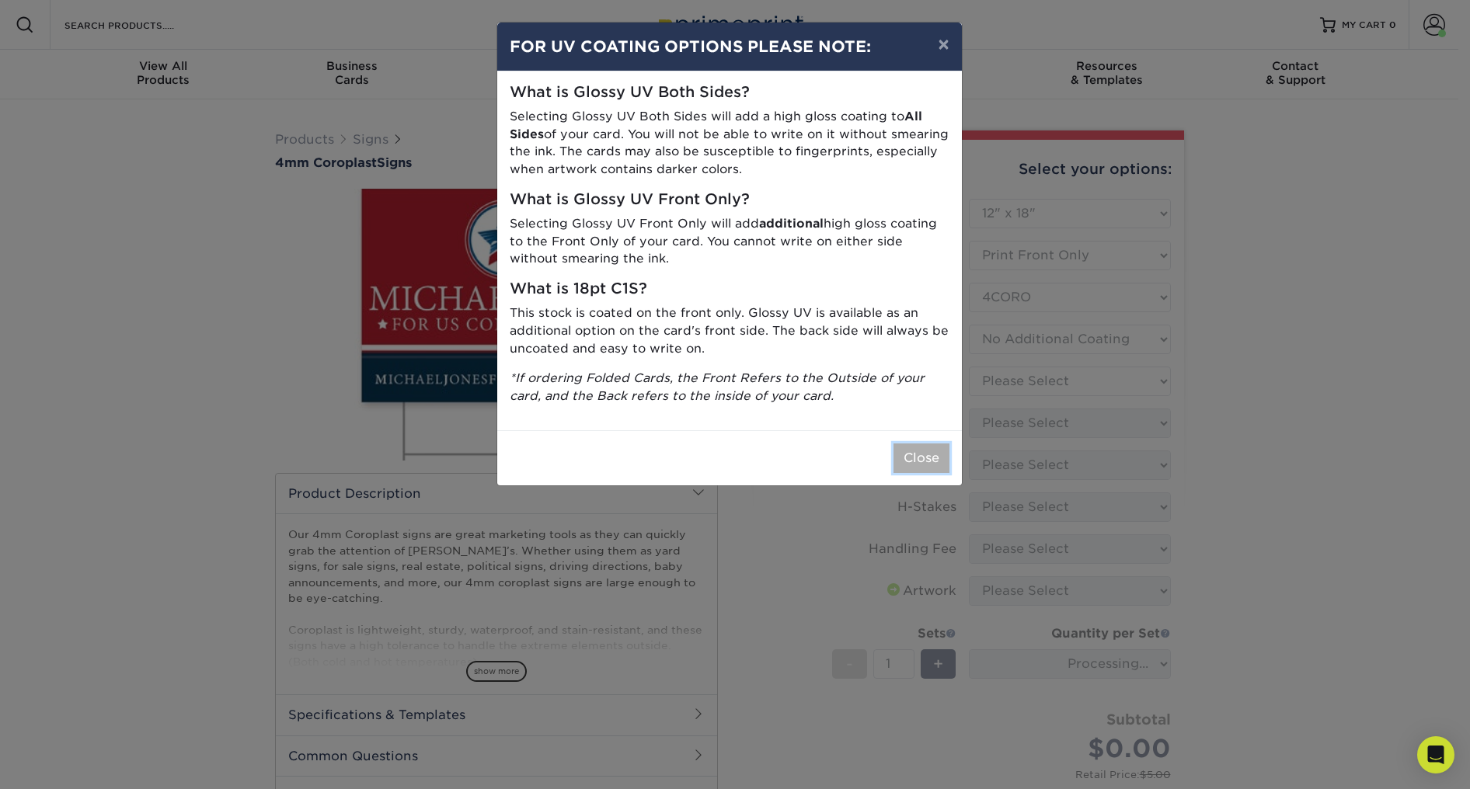
click at [906, 464] on button "Close" at bounding box center [921, 458] width 56 height 30
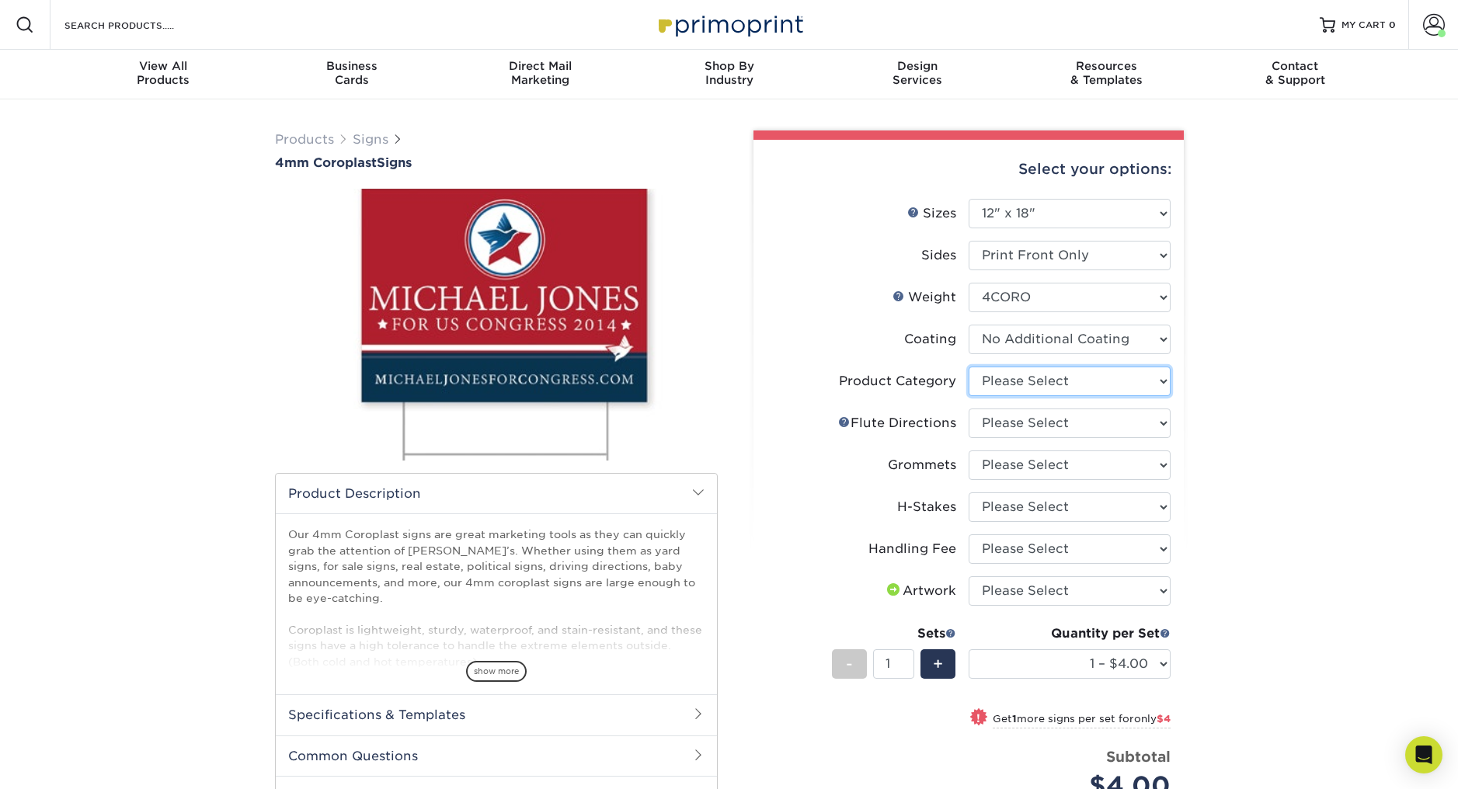
click at [1003, 384] on select "Please Select Coroplast Signs" at bounding box center [1070, 382] width 202 height 30
select select "b3582ed5-6912-492c-8440-2cc51afdb8e1"
click at [969, 367] on select "Please Select Coroplast Signs" at bounding box center [1070, 382] width 202 height 30
click at [987, 430] on select "Please Select Flute Direction (Horizontal) Flute Direction (Vertical)" at bounding box center [1070, 424] width 202 height 30
click at [1001, 417] on select "Please Select Flute Direction (Horizontal) Flute Direction (Vertical)" at bounding box center [1070, 424] width 202 height 30
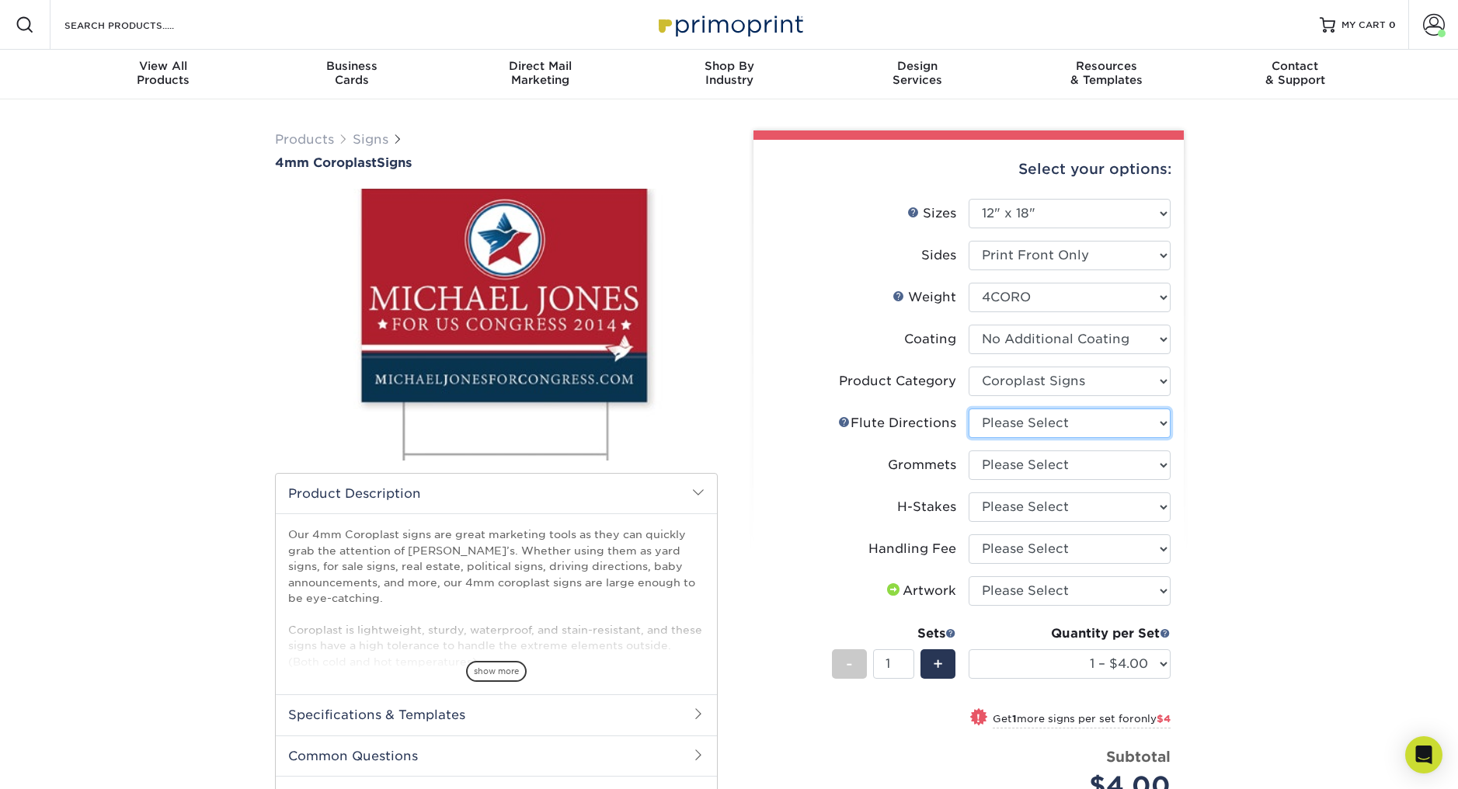
select select "b9474d6d-25b7-40b8-b284-85b7690982f8"
click at [969, 409] on select "Please Select Flute Direction (Horizontal) Flute Direction (Vertical)" at bounding box center [1070, 424] width 202 height 30
click at [1008, 467] on select "Please Select No Grommets Yes, Grommet All 4 Corners Yes, Grommets Top Corners …" at bounding box center [1070, 465] width 202 height 30
click at [969, 450] on select "Please Select No Grommets Yes, Grommet All 4 Corners Yes, Grommets Top Corners …" at bounding box center [1070, 465] width 202 height 30
click at [996, 463] on select "Please Select No Grommets Yes, Grommet All 4 Corners Yes, Grommets Top Corners …" at bounding box center [1070, 465] width 202 height 30
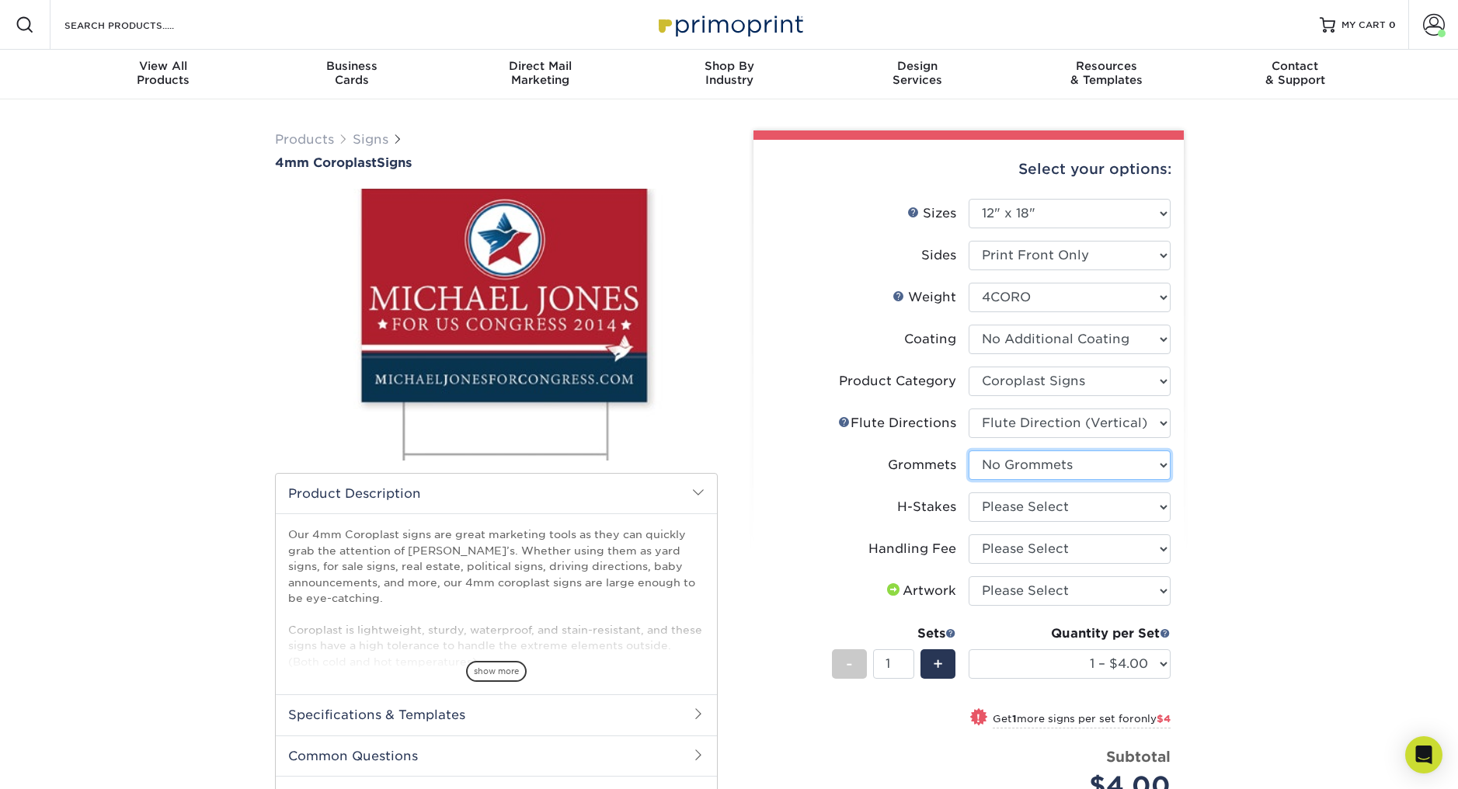
select select "763cac70-ce91-42b5-8cc2-3003a90f4e91"
click at [969, 450] on select "Please Select No Grommets Yes, Grommet All 4 Corners Yes, Grommets Top Corners …" at bounding box center [1070, 465] width 202 height 30
click at [1003, 510] on select "Please Select No H-Stakes Yes" at bounding box center [1070, 507] width 202 height 30
select select "aec992a9-897e-40ed-b45c-8ce74849ba63"
click at [969, 492] on select "Please Select No H-Stakes Yes" at bounding box center [1070, 507] width 202 height 30
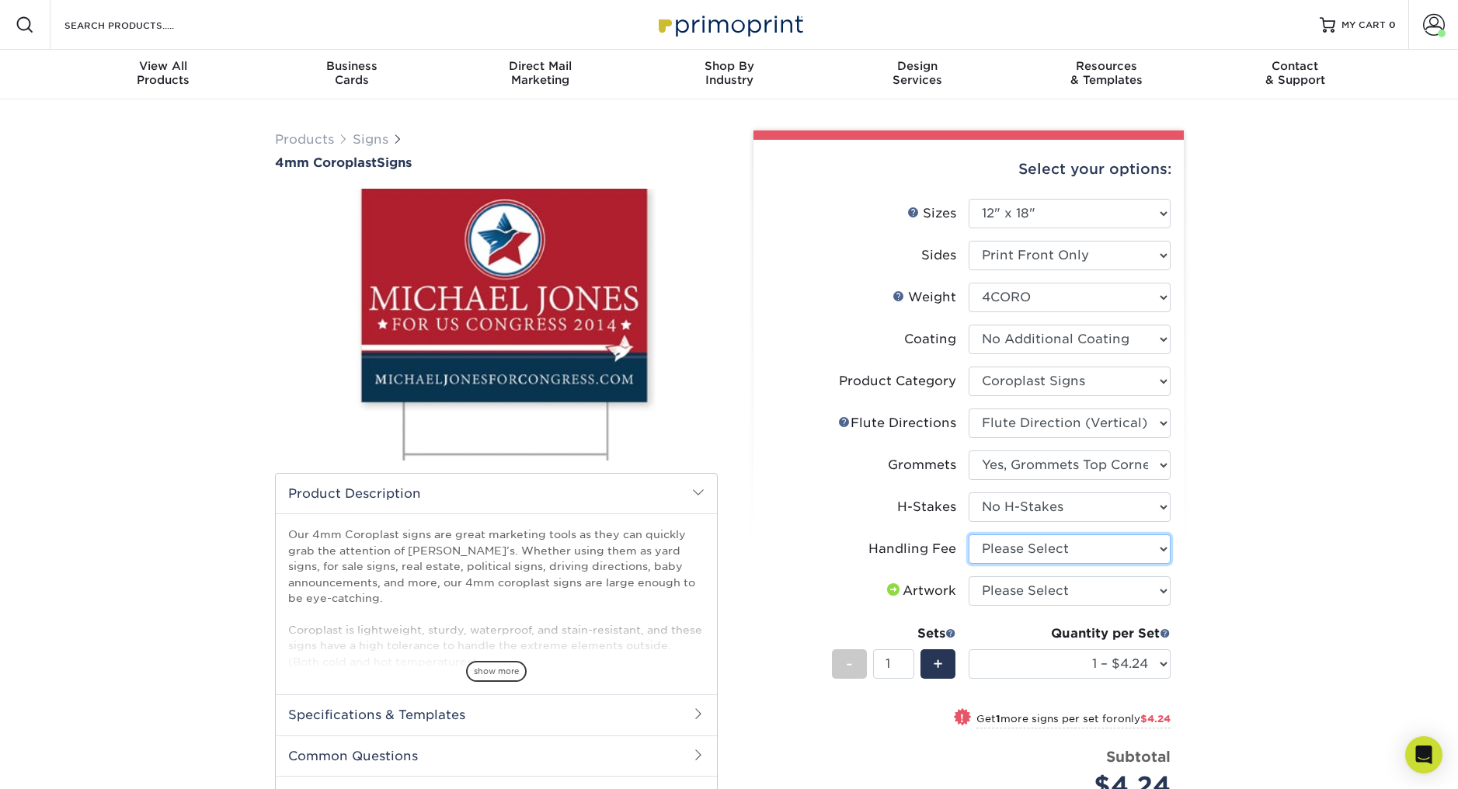
click at [990, 548] on select "Please Select Handling Fee" at bounding box center [1070, 549] width 202 height 30
select select "ab74c079-444c-4260-ae6a-e09bdee8073c"
click at [969, 534] on select "Please Select Handling Fee" at bounding box center [1070, 549] width 202 height 30
click at [1051, 586] on select "Please Select I will upload files I need a design - $50" at bounding box center [1070, 591] width 202 height 30
select select "upload"
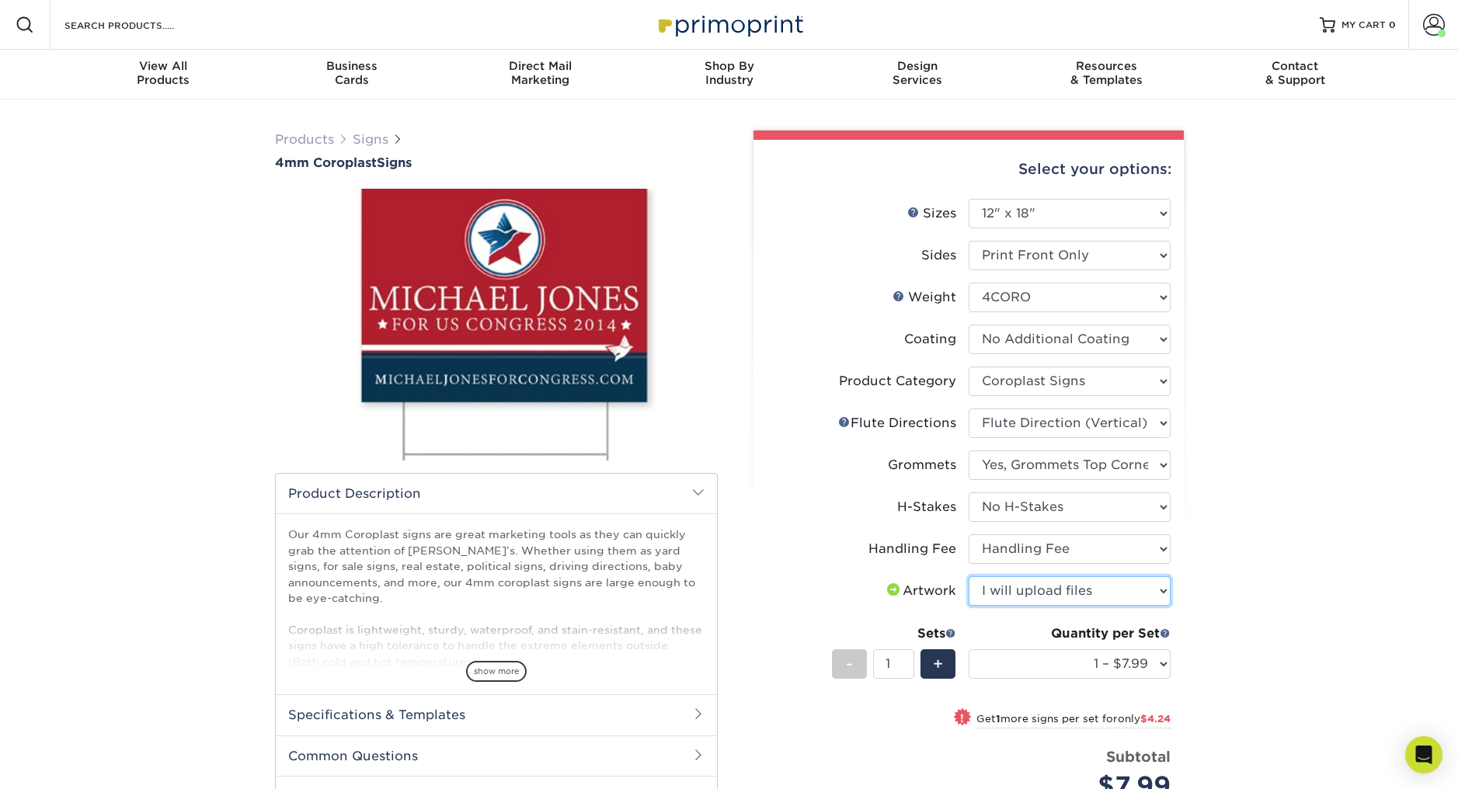
click at [969, 576] on select "Please Select I will upload files I need a design - $50" at bounding box center [1070, 591] width 202 height 30
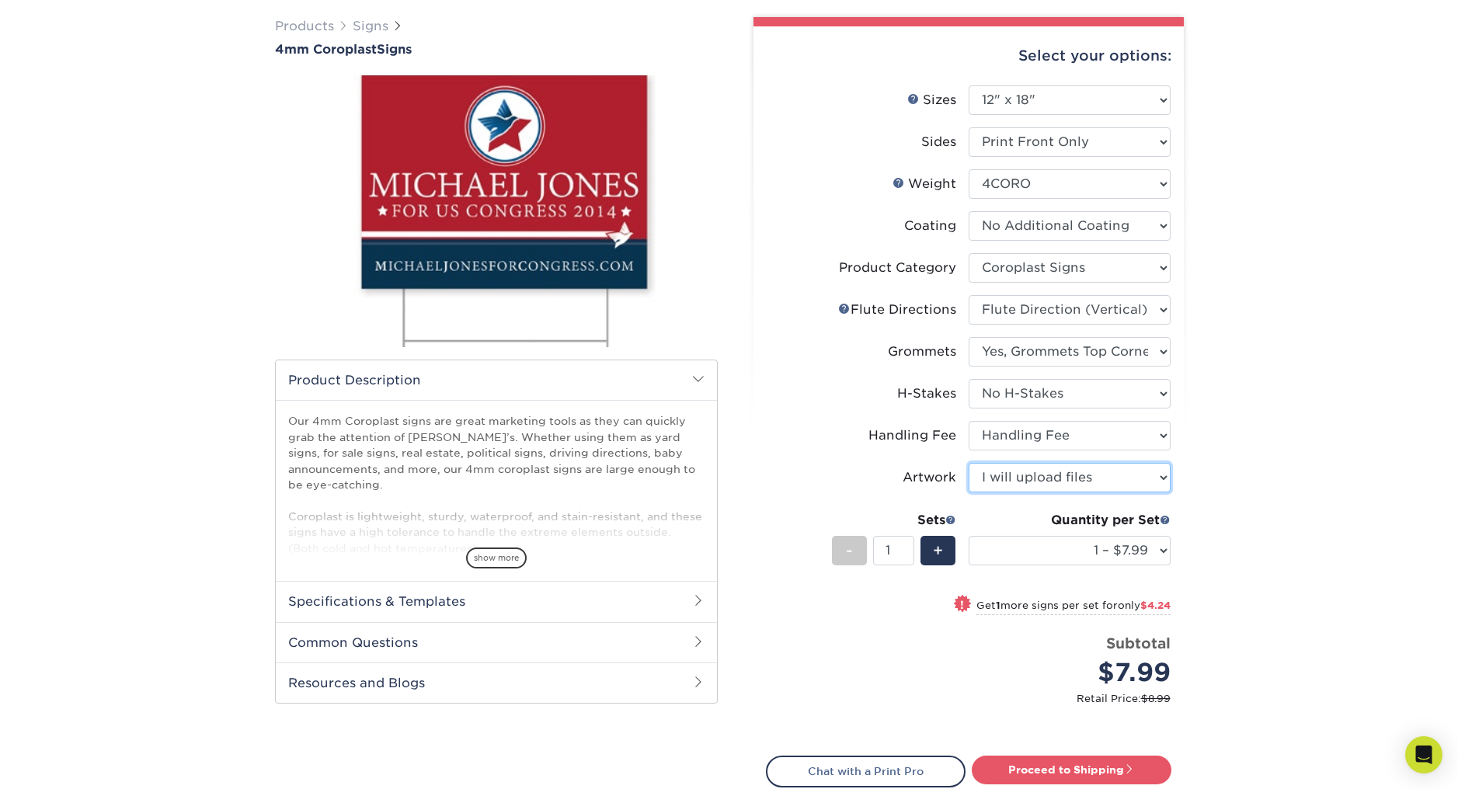
scroll to position [116, 0]
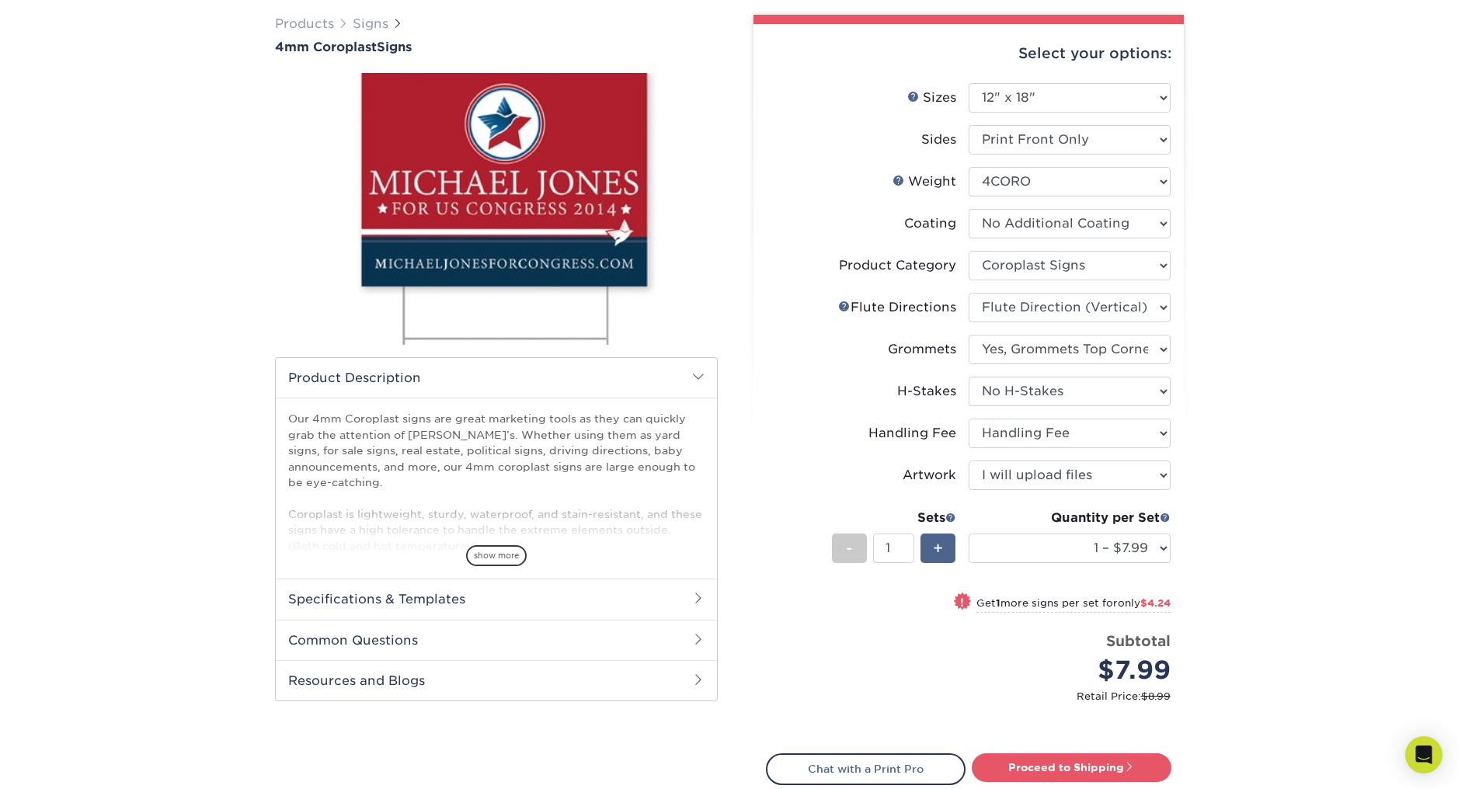
click at [934, 548] on span "+" at bounding box center [938, 548] width 10 height 23
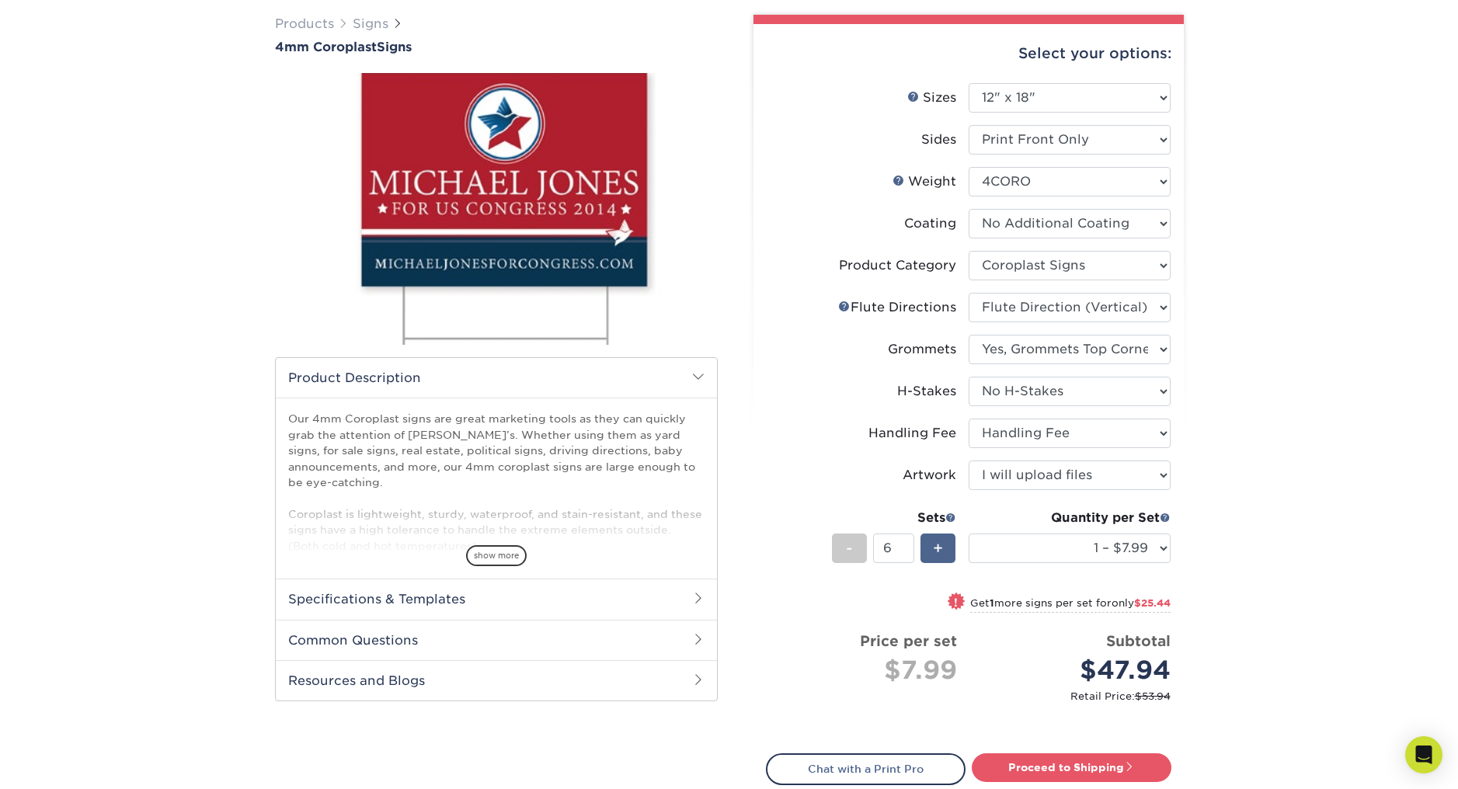
click at [934, 548] on span "+" at bounding box center [938, 548] width 10 height 23
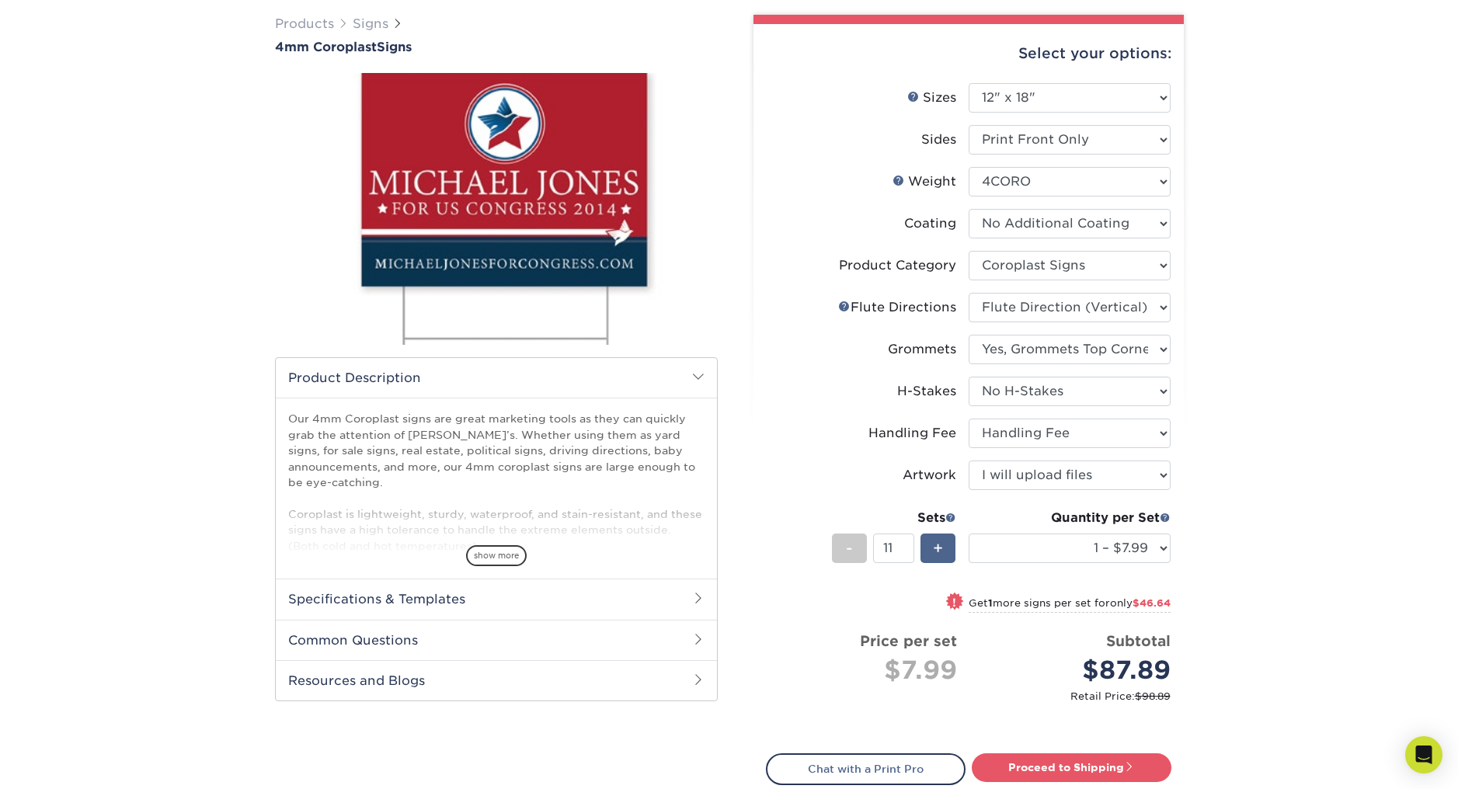
click at [934, 548] on span "+" at bounding box center [938, 548] width 10 height 23
type input "13"
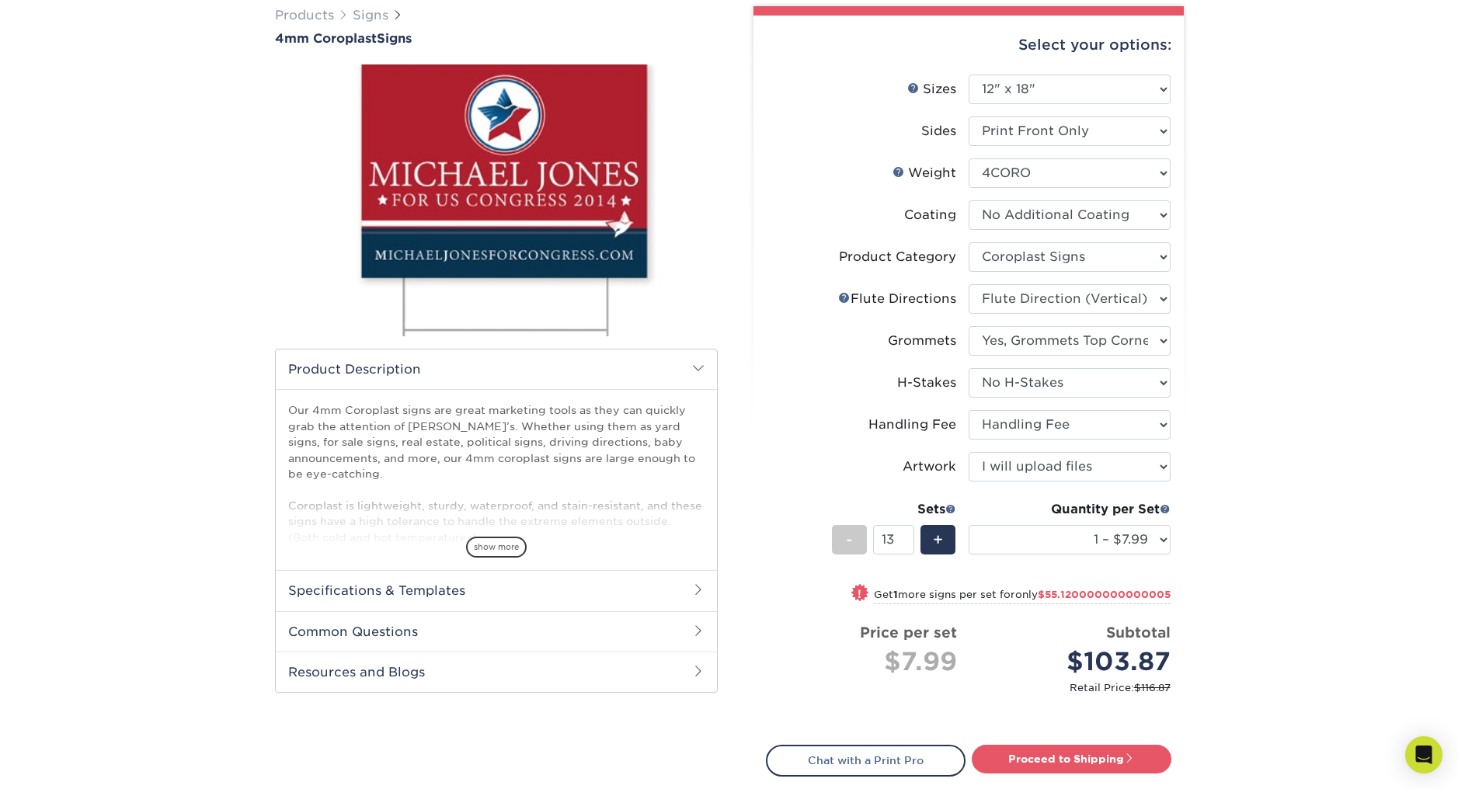
scroll to position [134, 0]
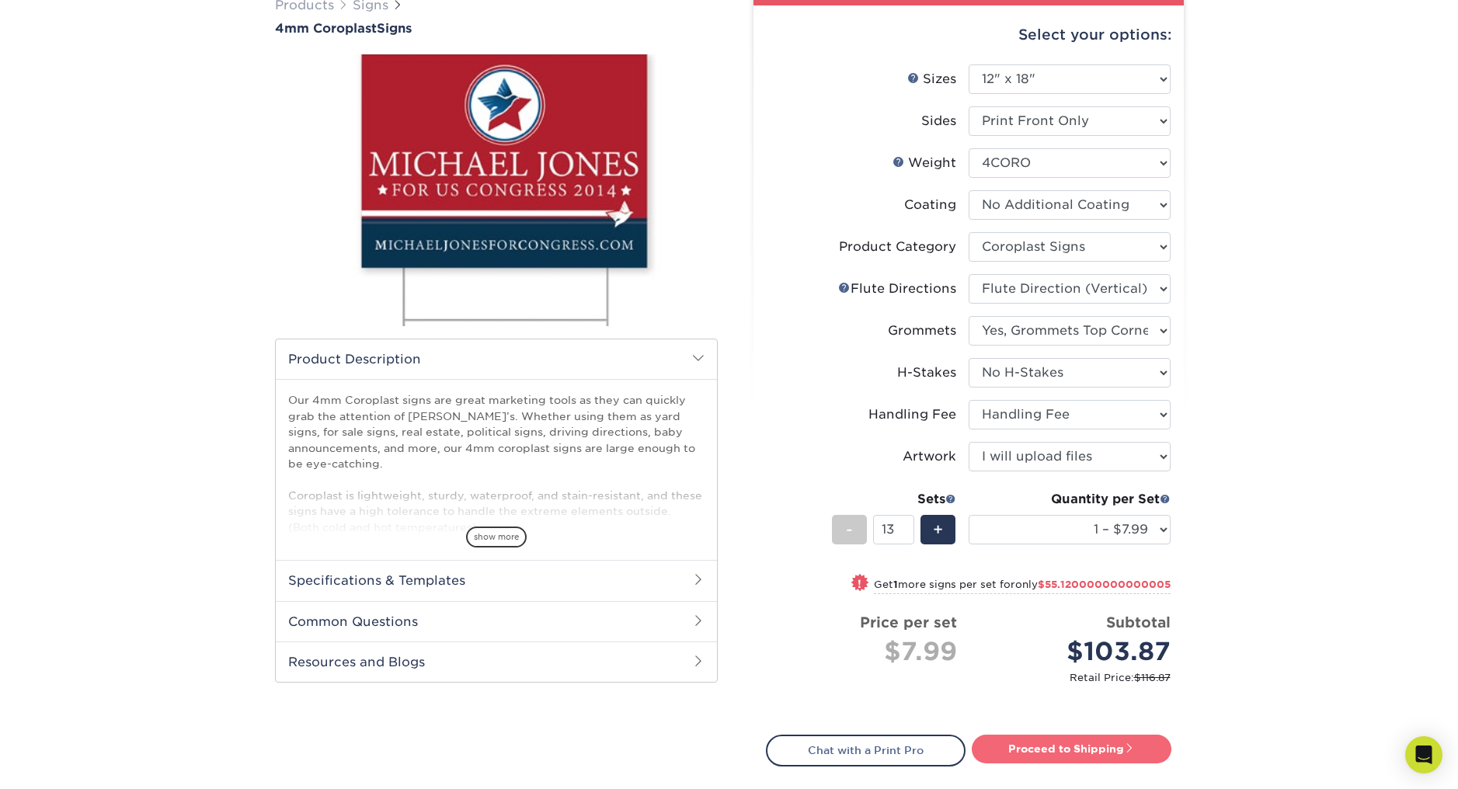
click at [1129, 743] on span at bounding box center [1129, 748] width 11 height 11
type input "Set 1"
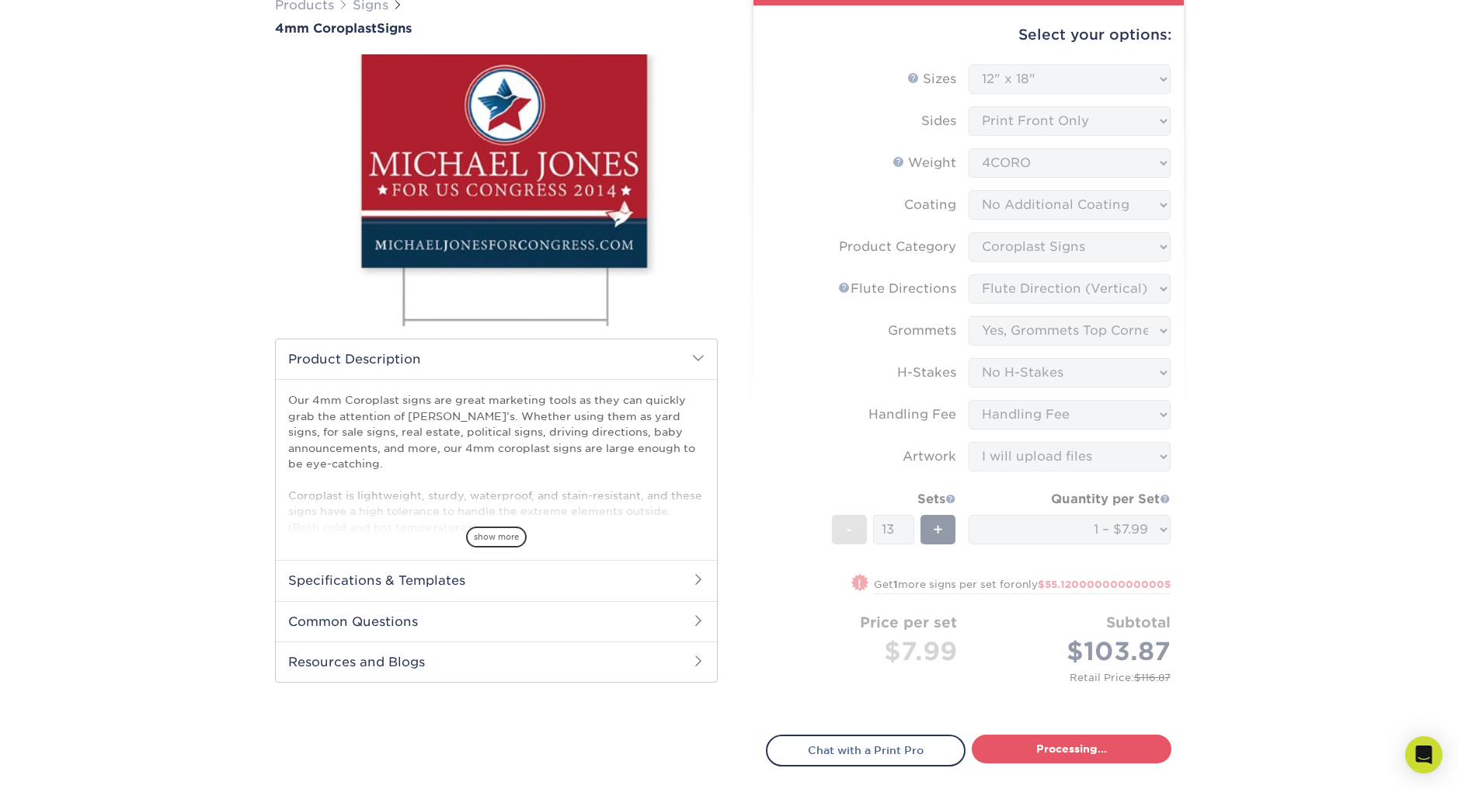
select select "a3257117-8001-4c66-bcd0-ede1a07888ce"
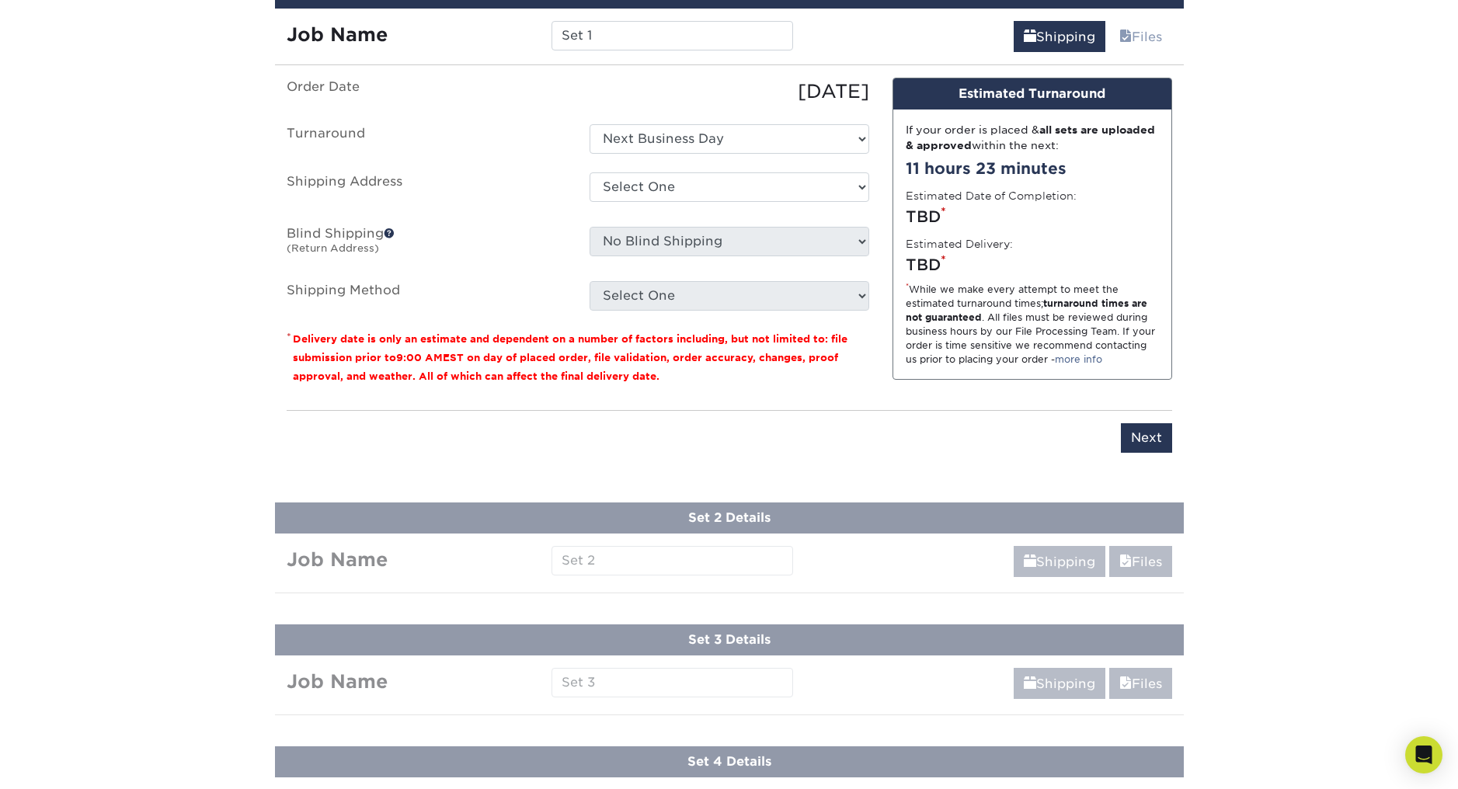
scroll to position [643, 0]
